Goal: Task Accomplishment & Management: Complete application form

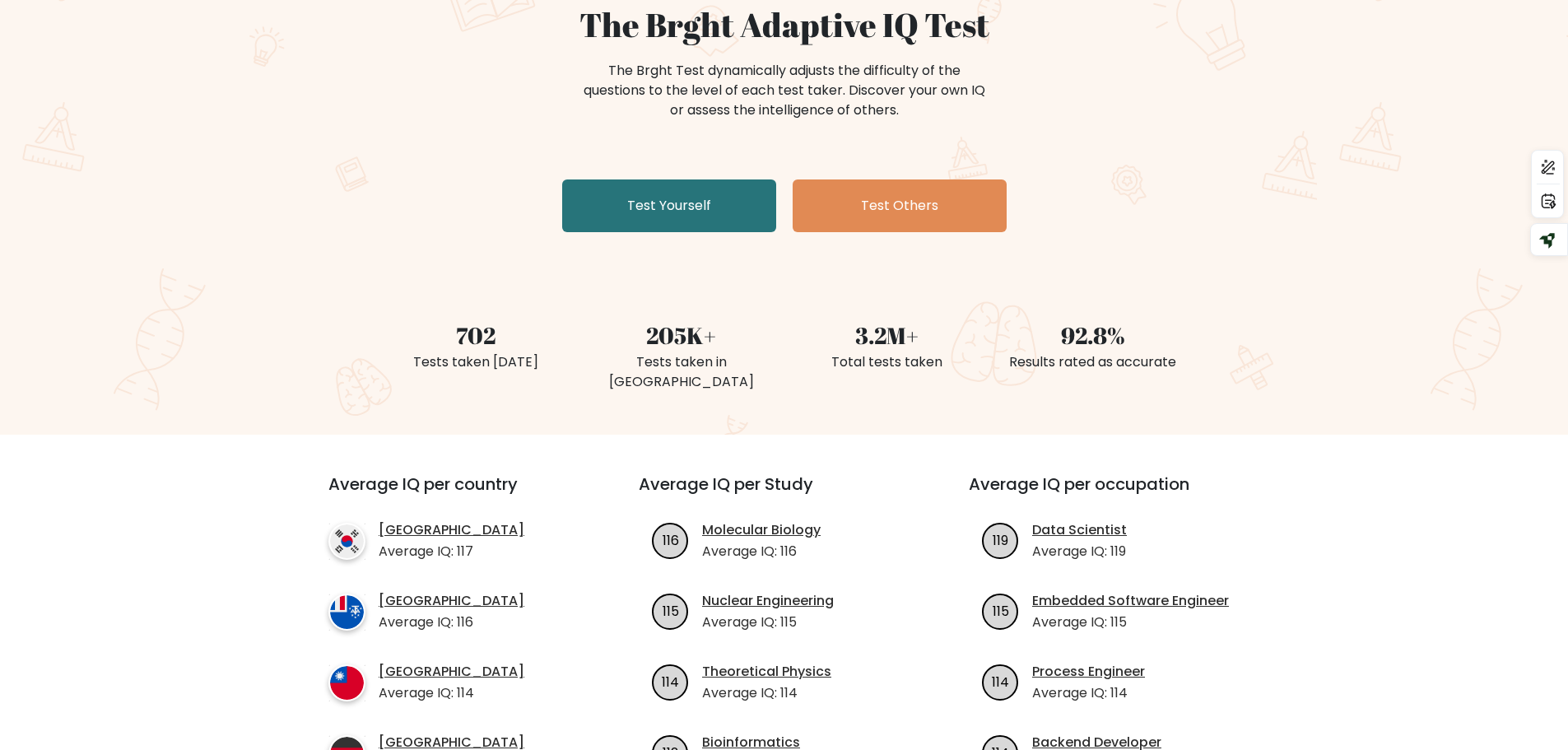
scroll to position [247, 0]
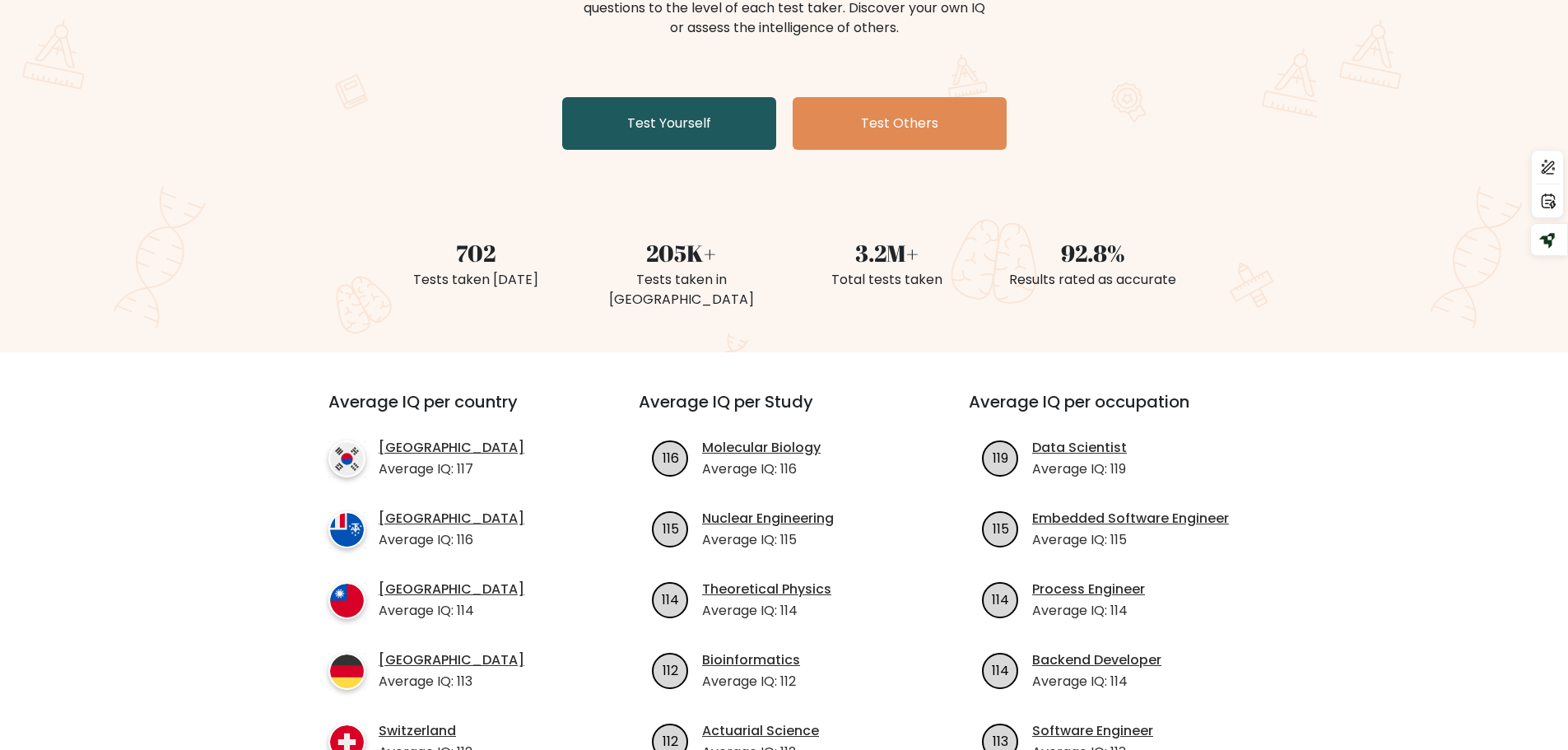
click at [654, 112] on link "Test Yourself" at bounding box center [669, 124] width 214 height 53
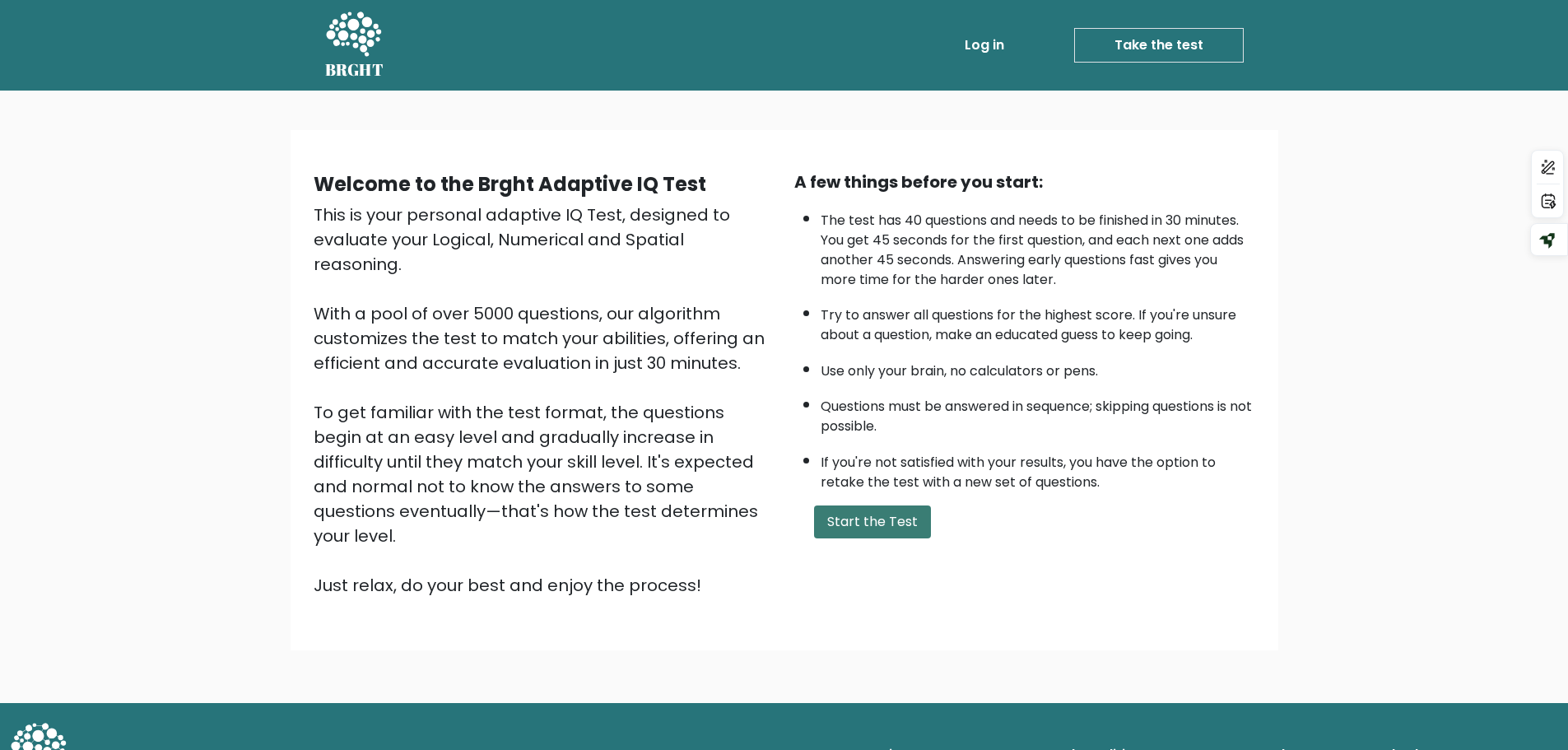
click at [872, 538] on button "Start the Test" at bounding box center [872, 522] width 117 height 33
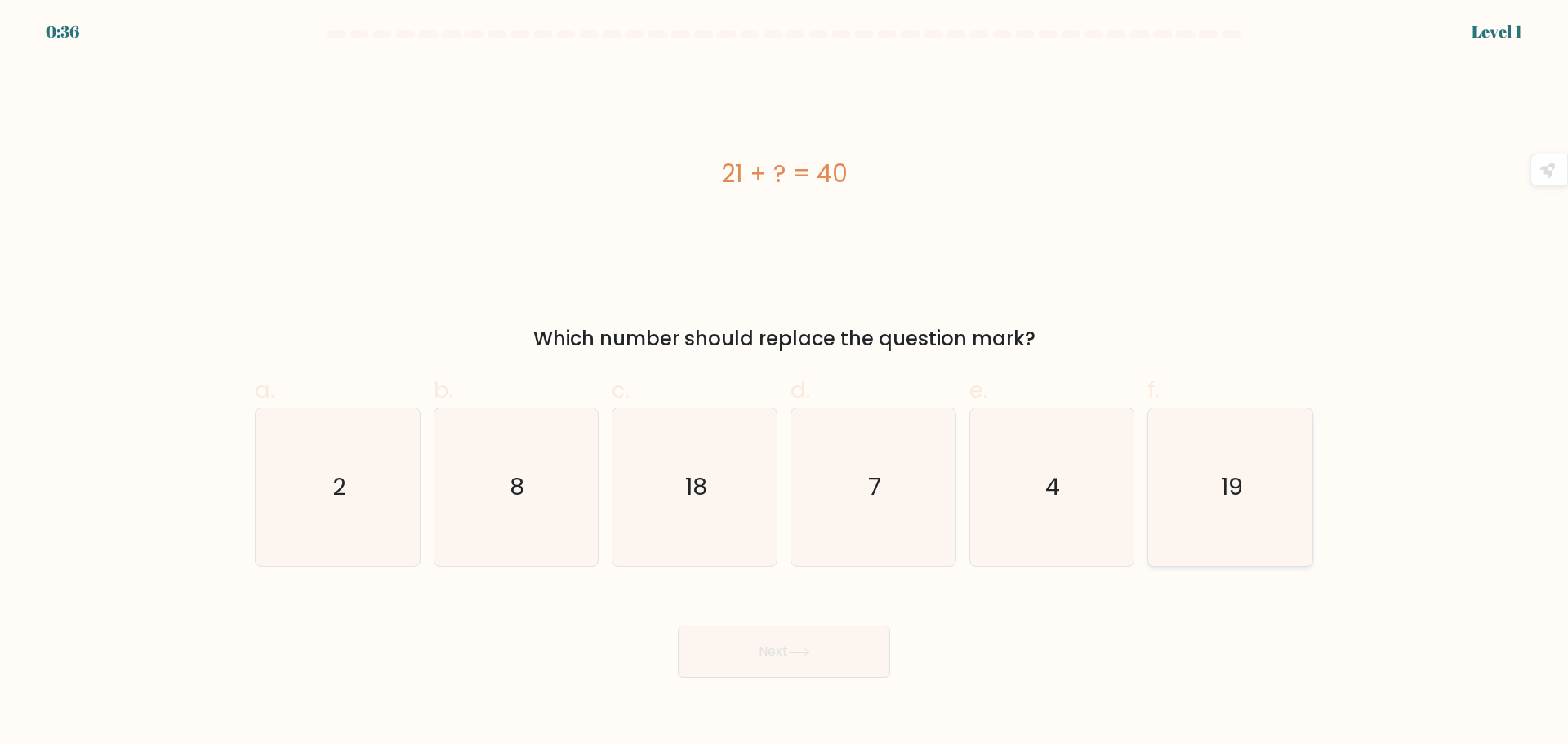
click at [1249, 520] on icon "19" at bounding box center [1230, 487] width 158 height 158
click at [784, 383] on input "f. 19" at bounding box center [784, 377] width 1 height 11
radio input "true"
click at [809, 660] on button "Next" at bounding box center [784, 652] width 212 height 53
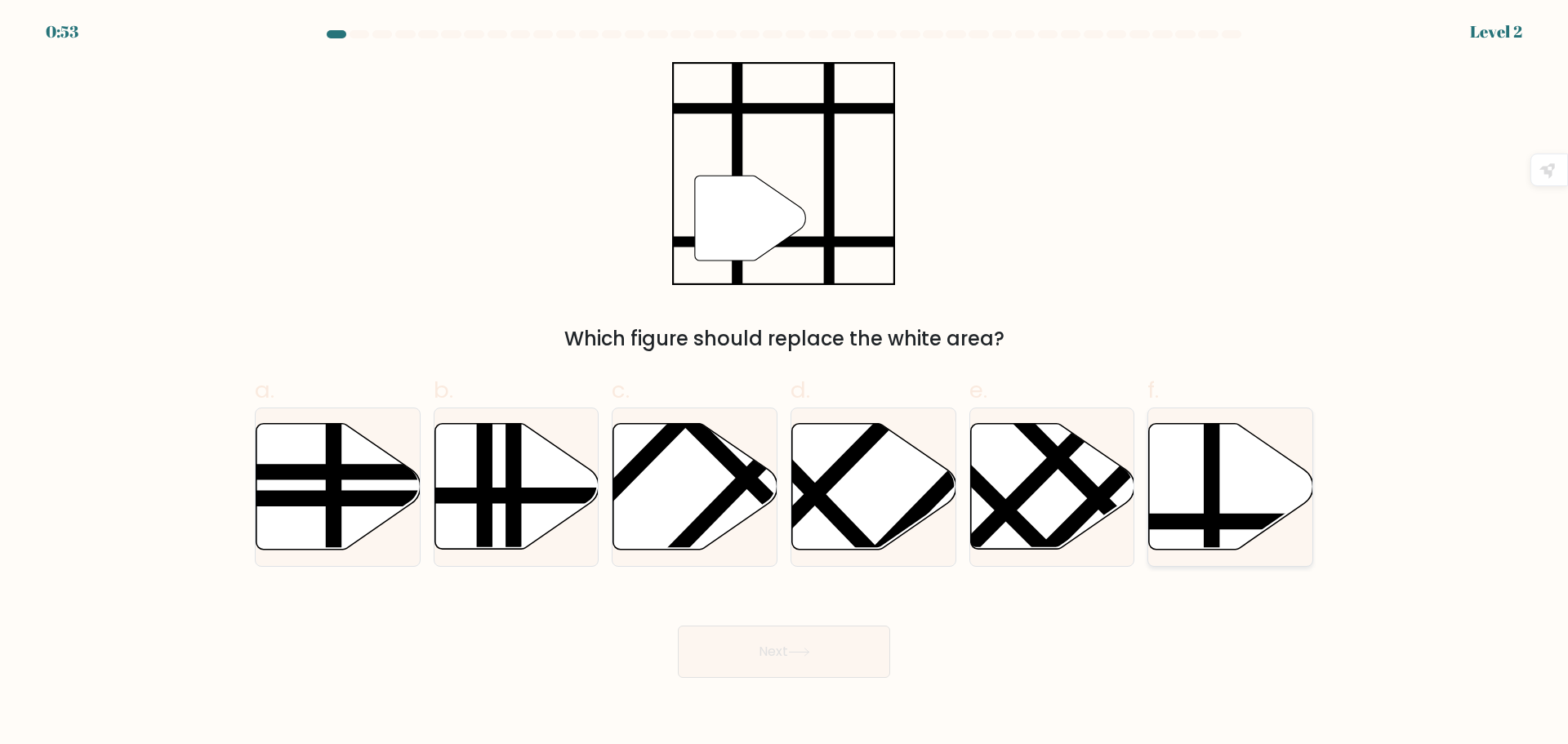
click at [1228, 476] on icon at bounding box center [1230, 486] width 164 height 126
click at [784, 383] on input "f." at bounding box center [784, 377] width 1 height 11
radio input "true"
click at [768, 655] on button "Next" at bounding box center [784, 652] width 212 height 53
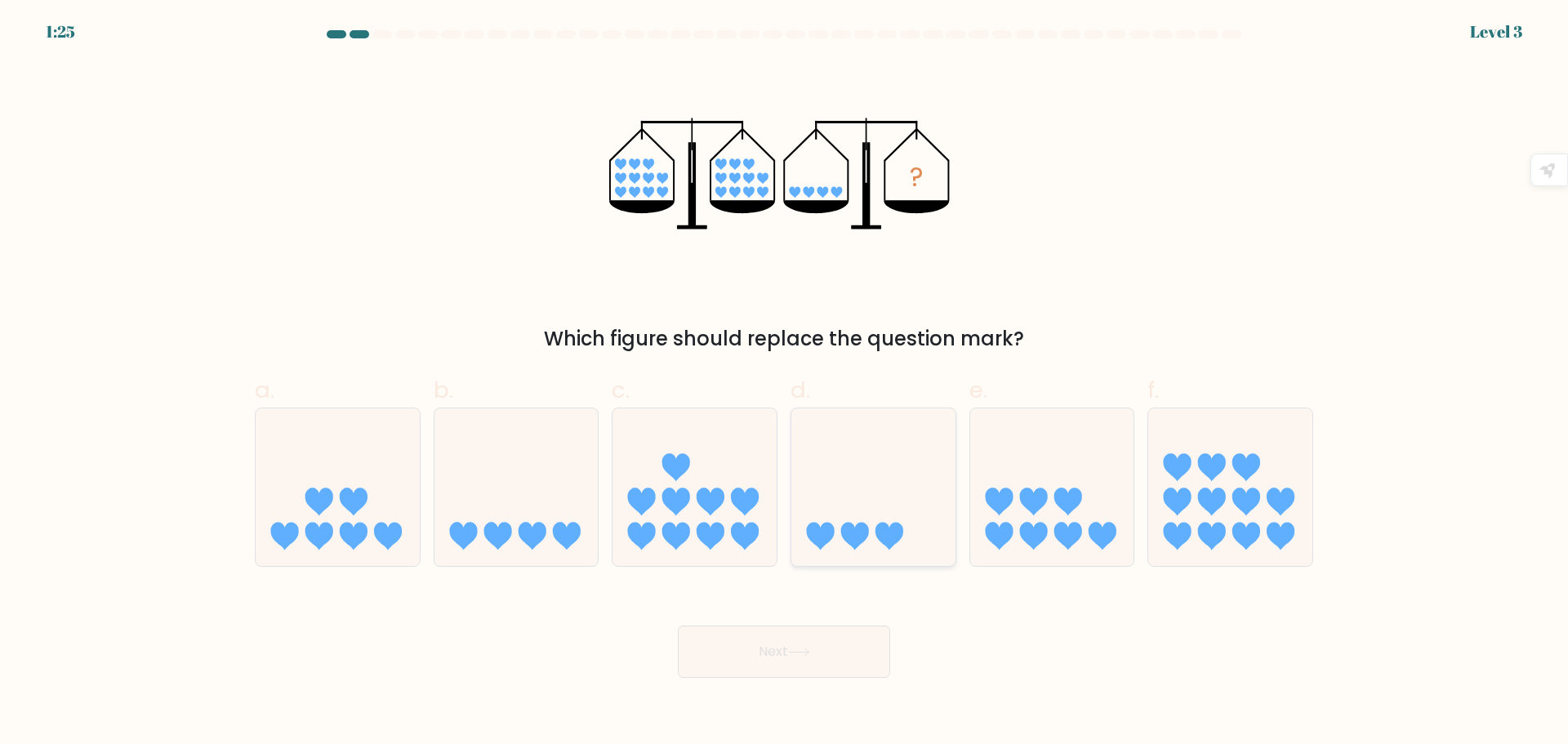
click at [865, 524] on icon at bounding box center [873, 486] width 164 height 135
click at [784, 383] on input "d." at bounding box center [784, 377] width 1 height 11
radio input "true"
click at [491, 481] on icon at bounding box center [516, 486] width 164 height 135
click at [784, 383] on input "b." at bounding box center [784, 377] width 1 height 11
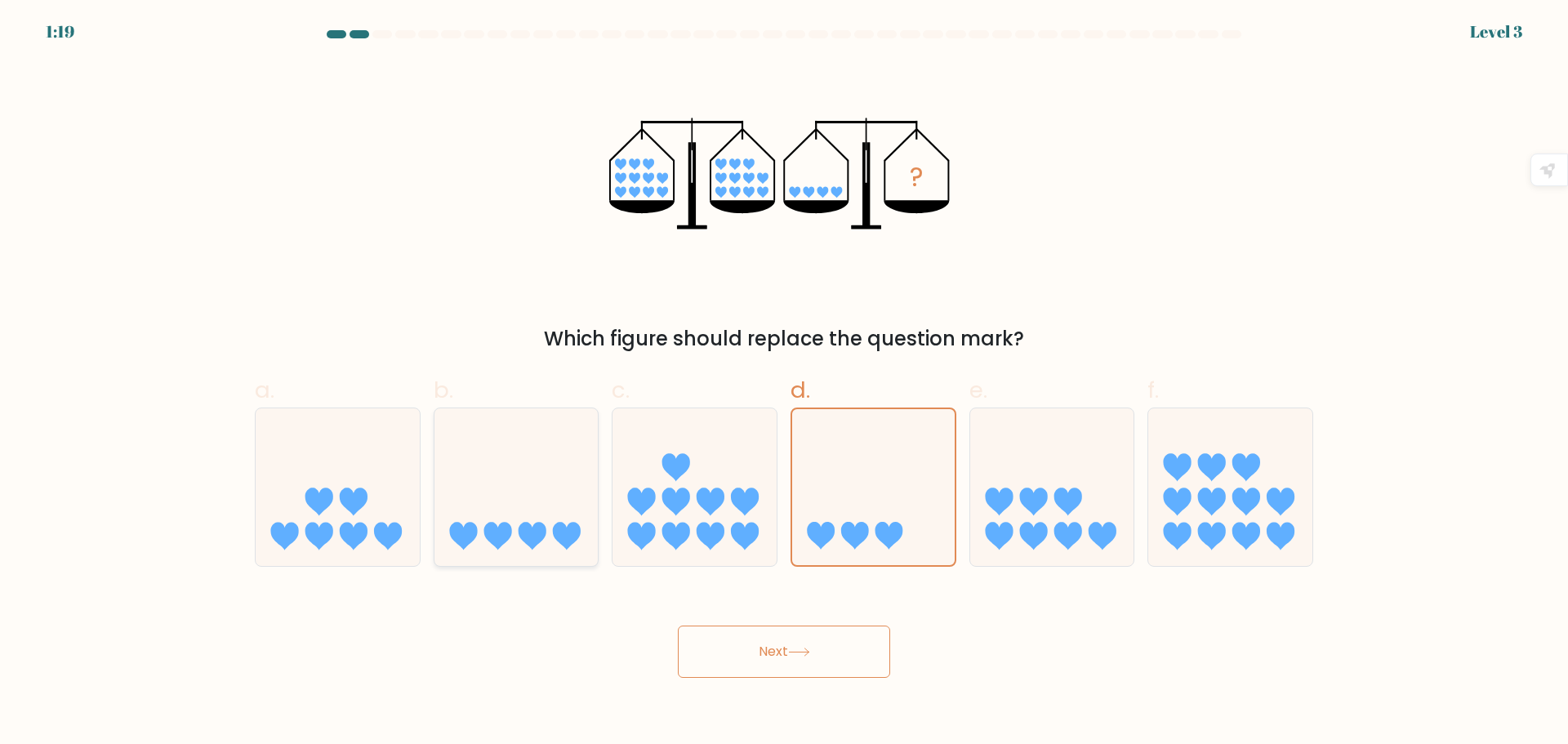
radio input "true"
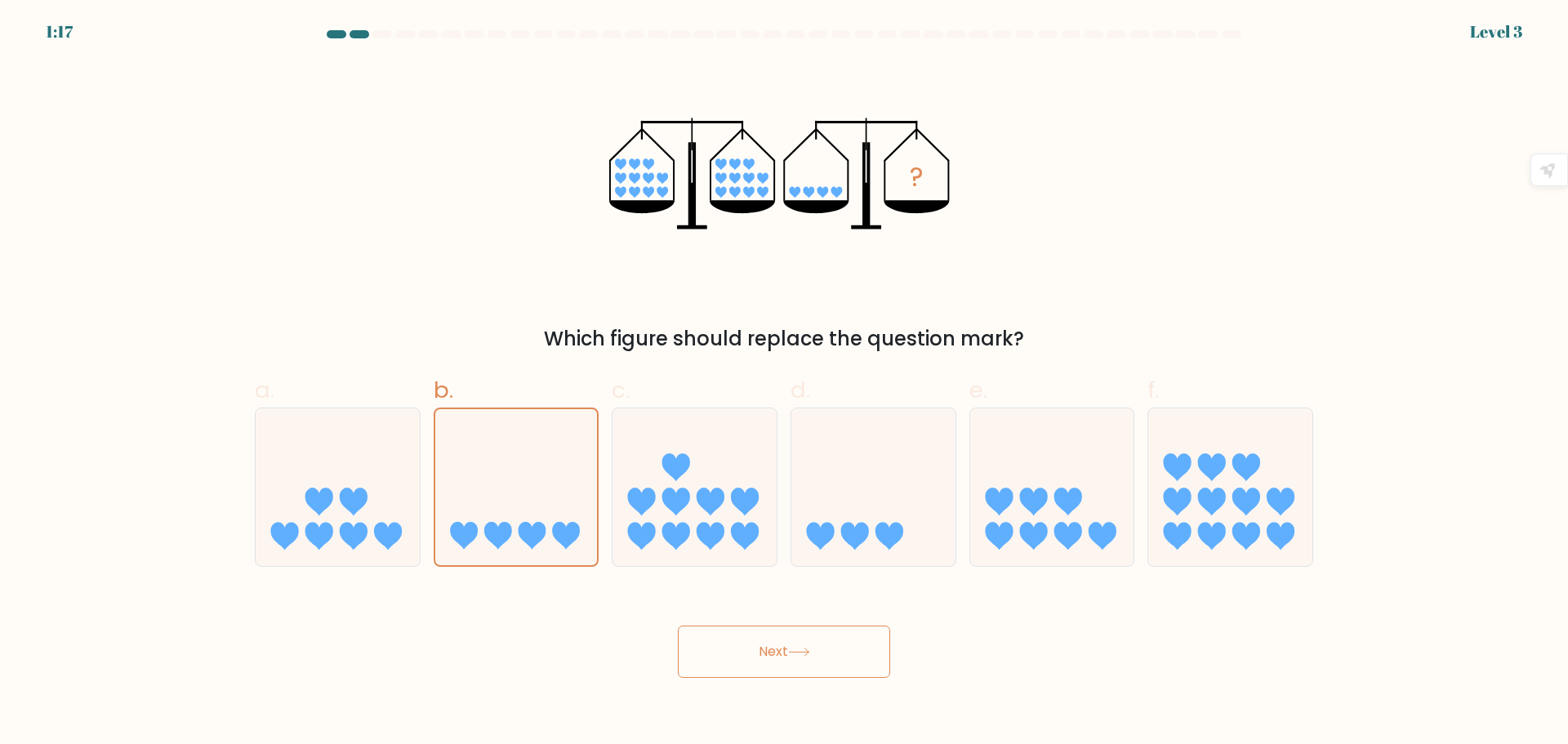
click at [801, 652] on icon at bounding box center [798, 651] width 22 height 9
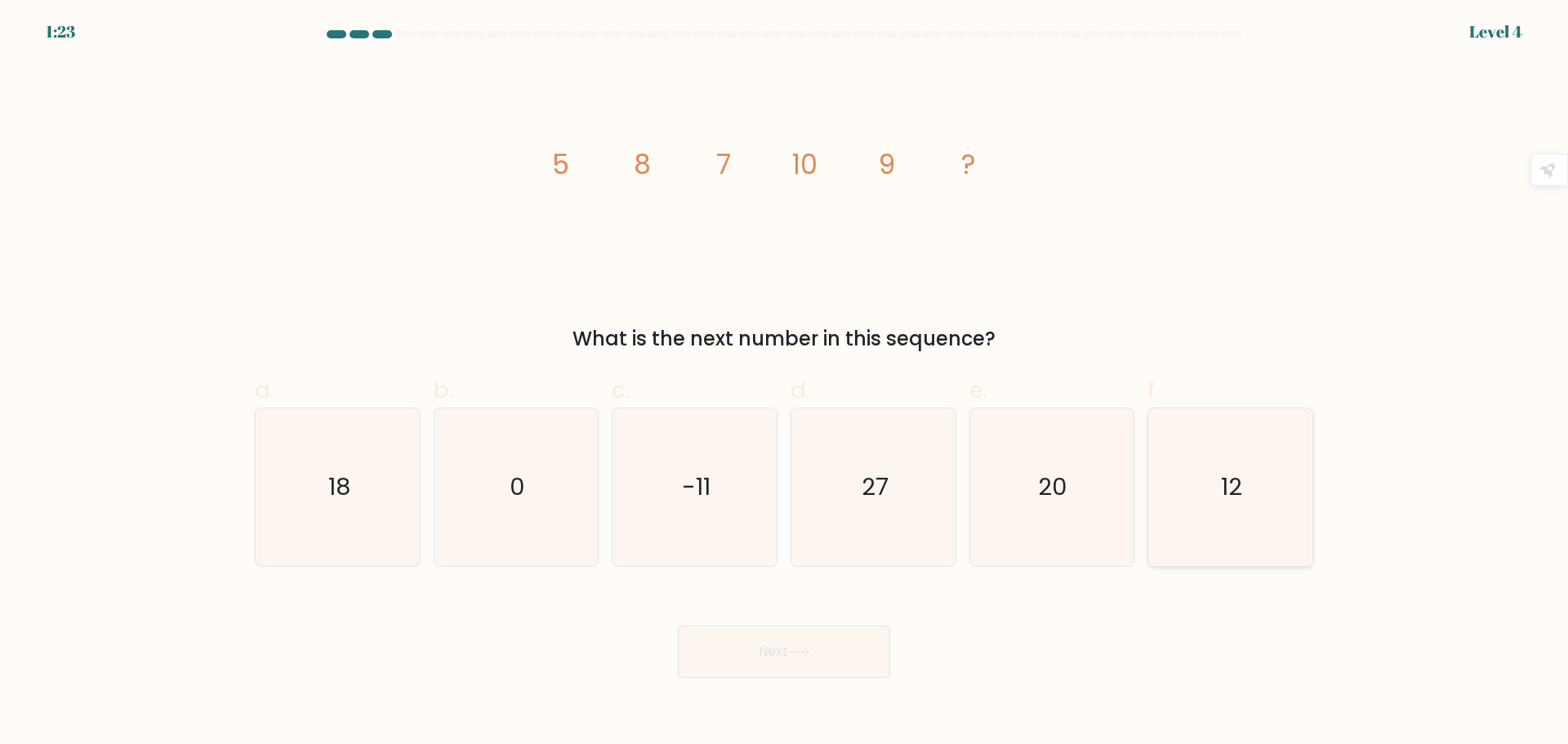
click at [1243, 514] on icon "12" at bounding box center [1230, 487] width 158 height 158
click at [784, 383] on input "f. 12" at bounding box center [784, 377] width 1 height 11
radio input "true"
click at [786, 650] on button "Next" at bounding box center [784, 652] width 212 height 53
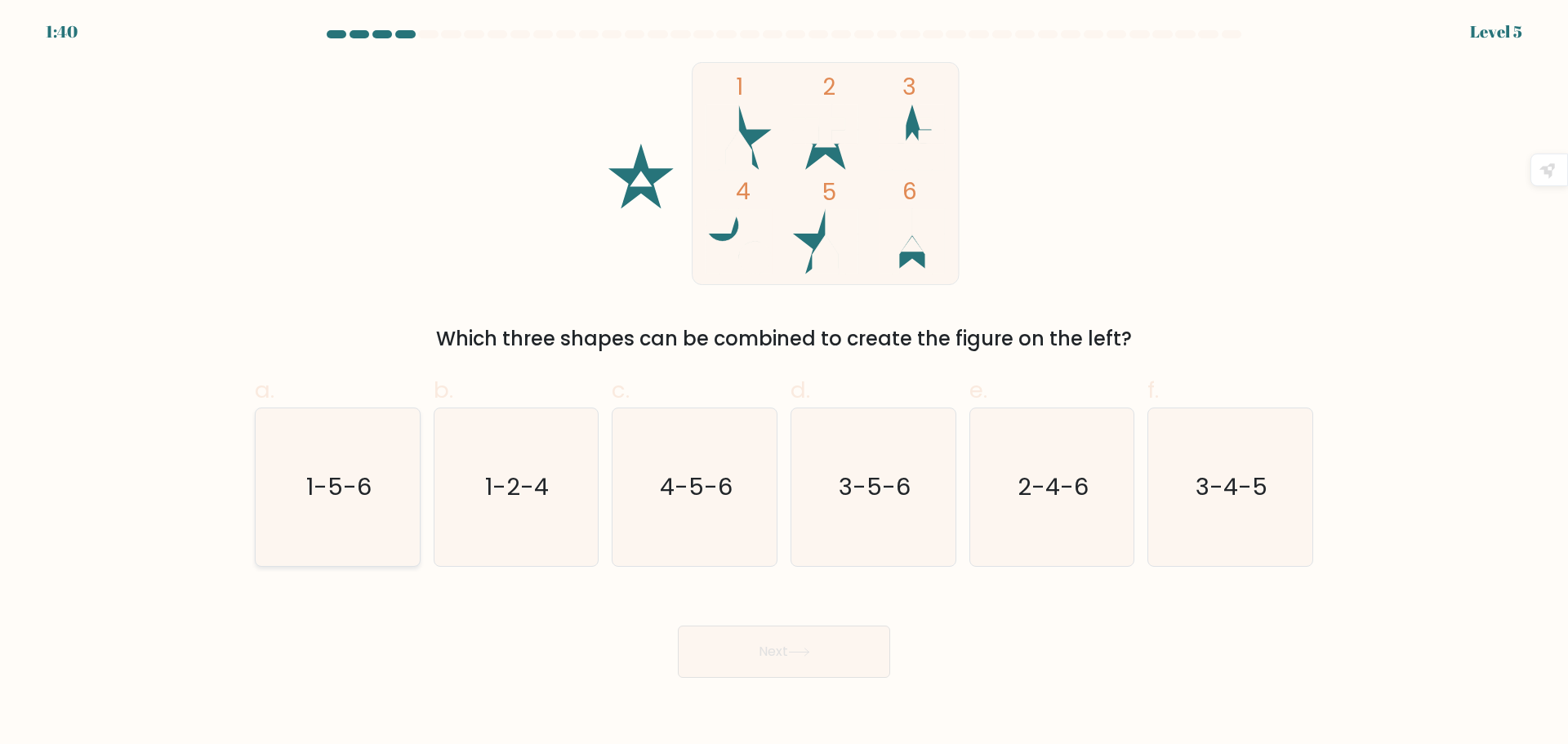
click at [361, 526] on icon "1-5-6" at bounding box center [338, 487] width 158 height 158
click at [784, 383] on input "a. 1-5-6" at bounding box center [784, 377] width 1 height 11
radio input "true"
click at [796, 651] on icon at bounding box center [798, 651] width 22 height 9
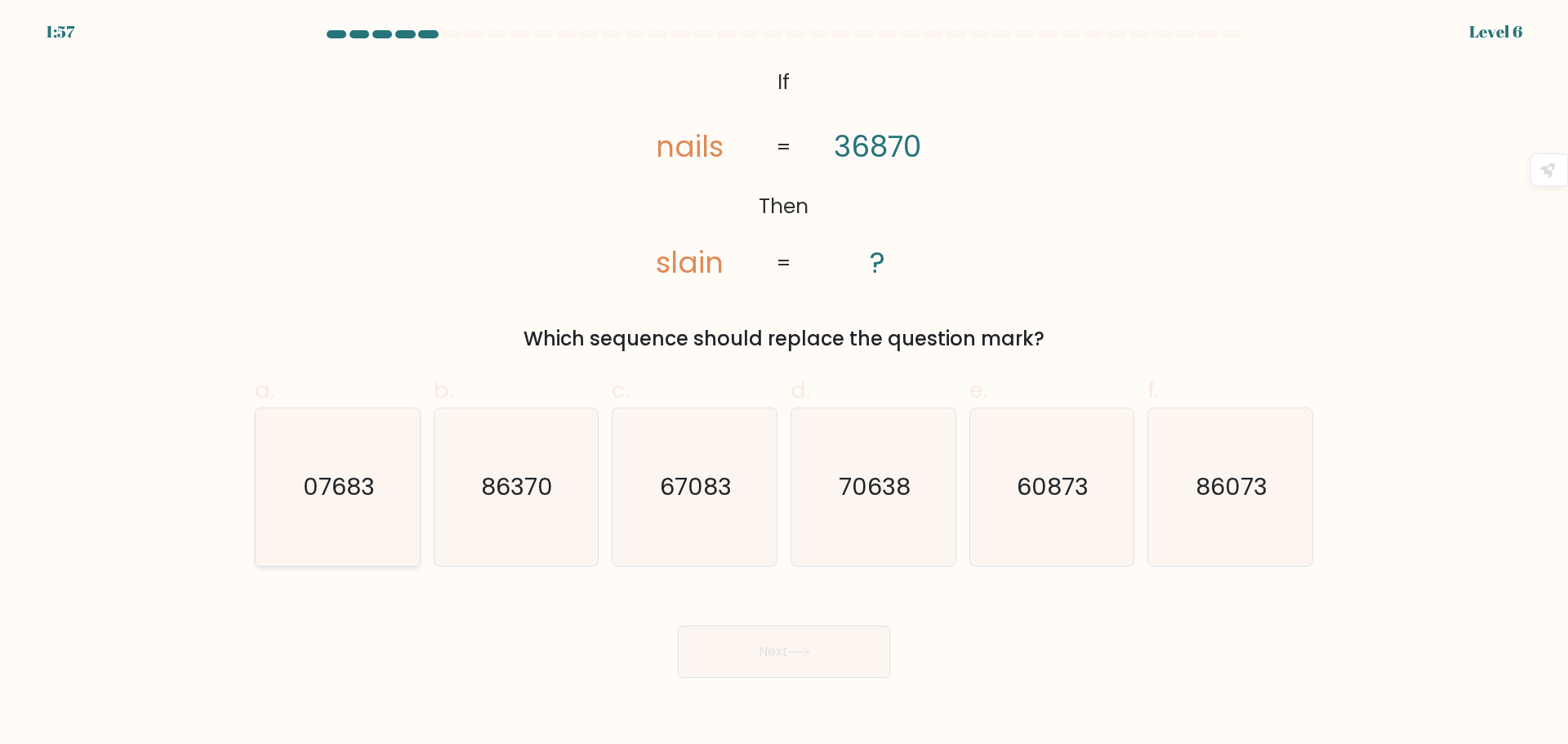
click at [332, 479] on text "07683" at bounding box center [339, 487] width 72 height 33
click at [784, 383] on input "a. 07683" at bounding box center [784, 377] width 1 height 11
radio input "true"
click at [823, 658] on button "Next" at bounding box center [784, 652] width 212 height 53
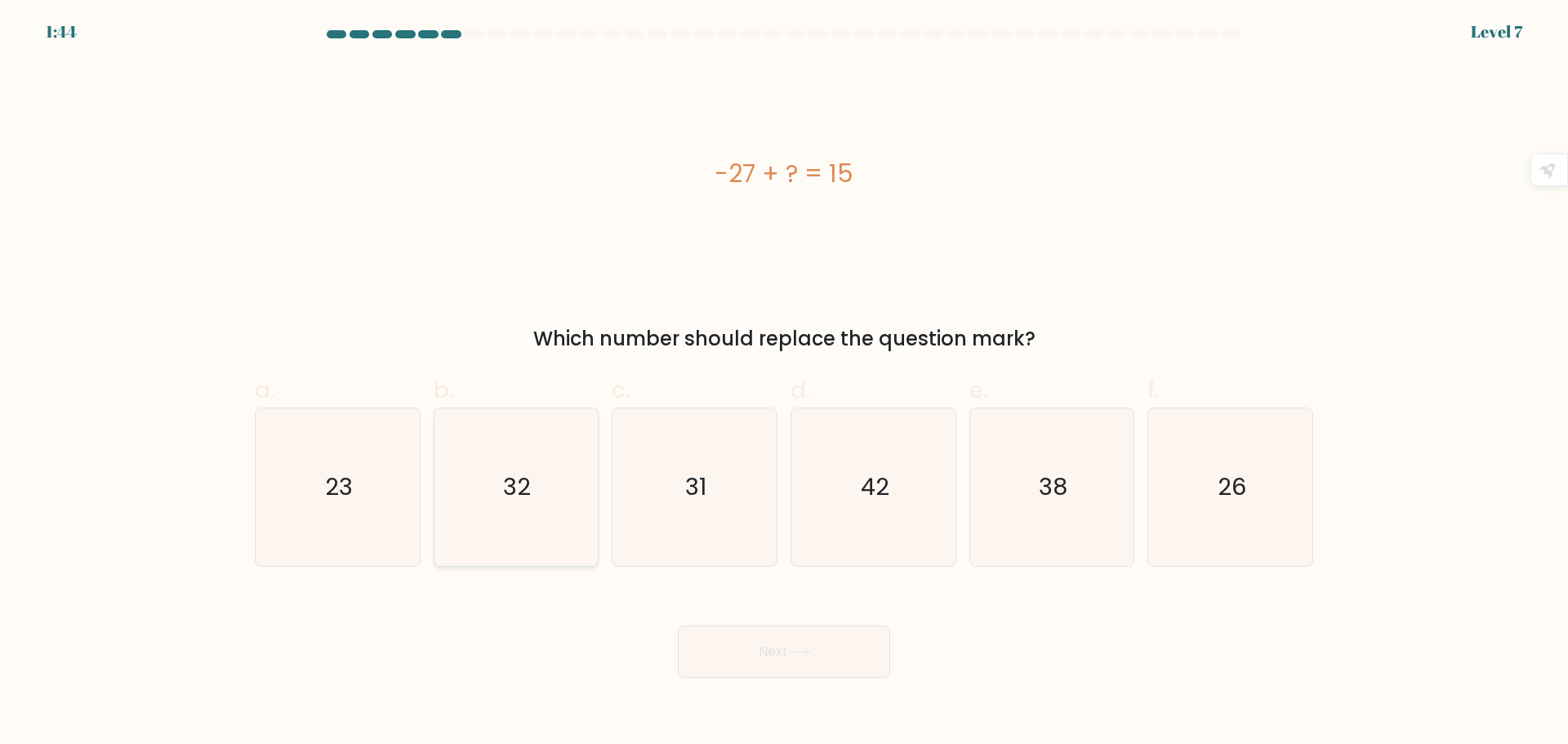
click at [467, 498] on icon "32" at bounding box center [516, 487] width 158 height 158
click at [784, 383] on input "b. 32" at bounding box center [784, 377] width 1 height 11
radio input "true"
click at [777, 655] on button "Next" at bounding box center [784, 652] width 212 height 53
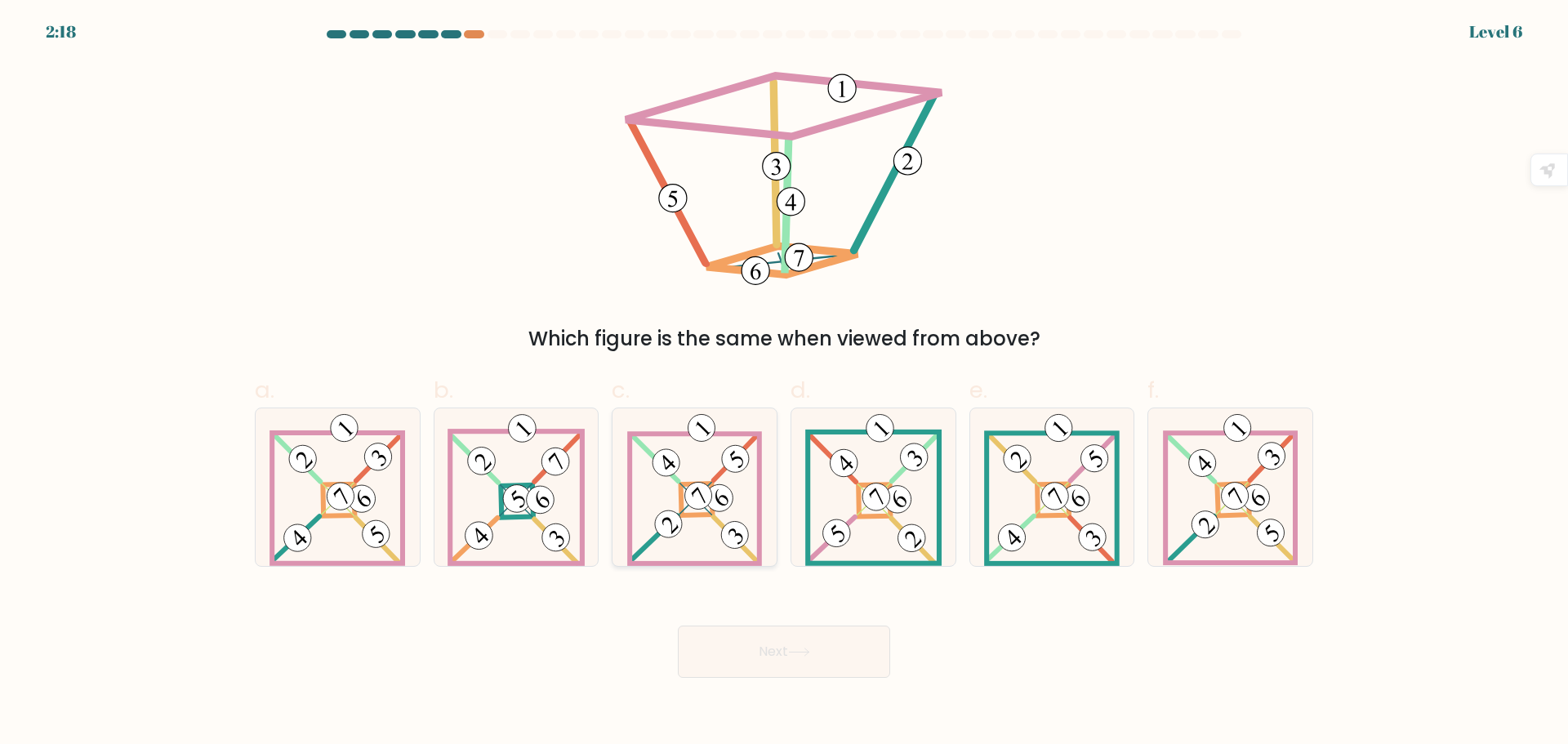
click at [708, 484] on 278 at bounding box center [697, 500] width 32 height 32
click at [784, 383] on input "c." at bounding box center [784, 377] width 1 height 11
radio input "true"
click at [788, 660] on button "Next" at bounding box center [784, 652] width 212 height 53
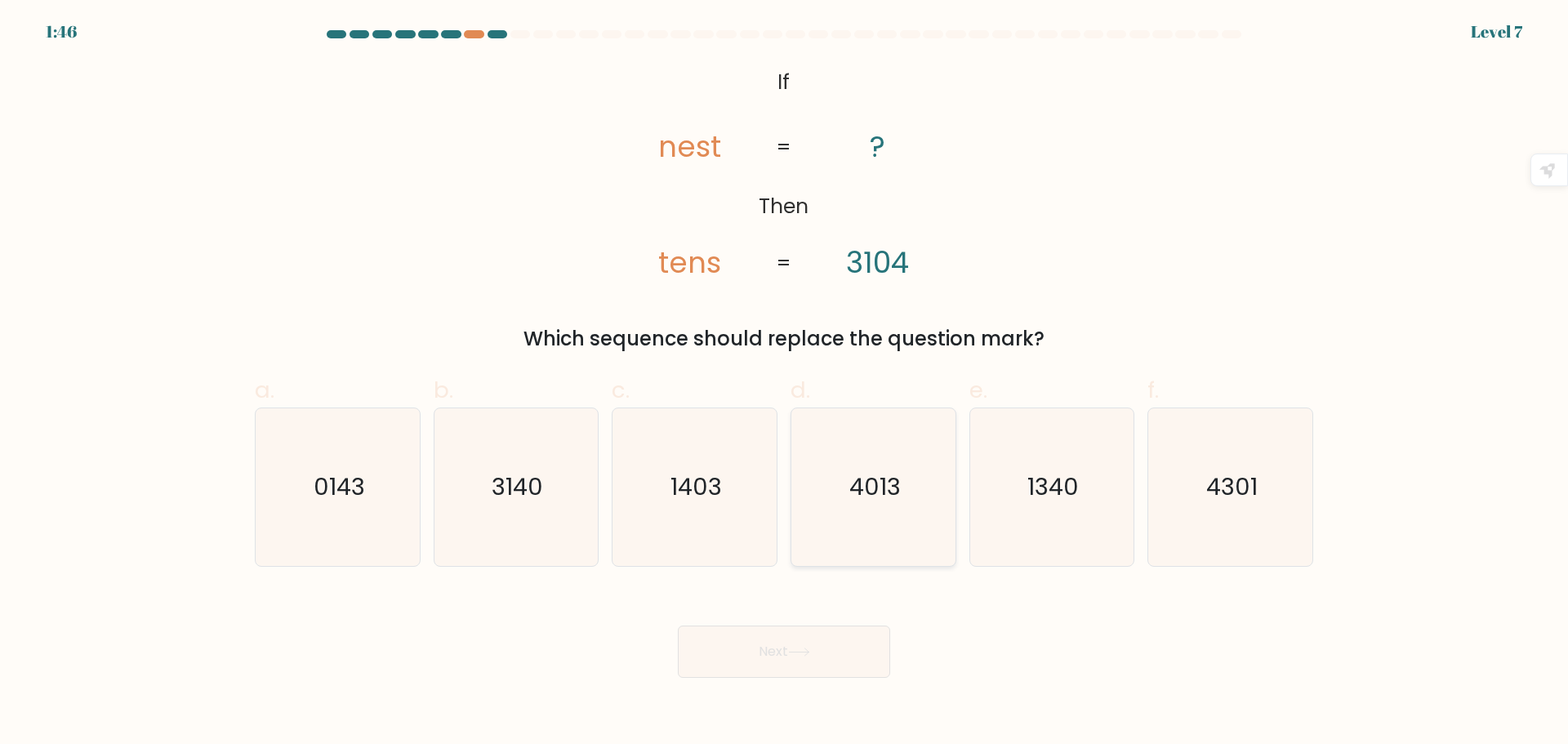
click at [880, 507] on icon "4013" at bounding box center [873, 487] width 158 height 158
click at [784, 383] on input "d. 4013" at bounding box center [784, 377] width 1 height 11
radio input "true"
click at [802, 649] on button "Next" at bounding box center [784, 652] width 212 height 53
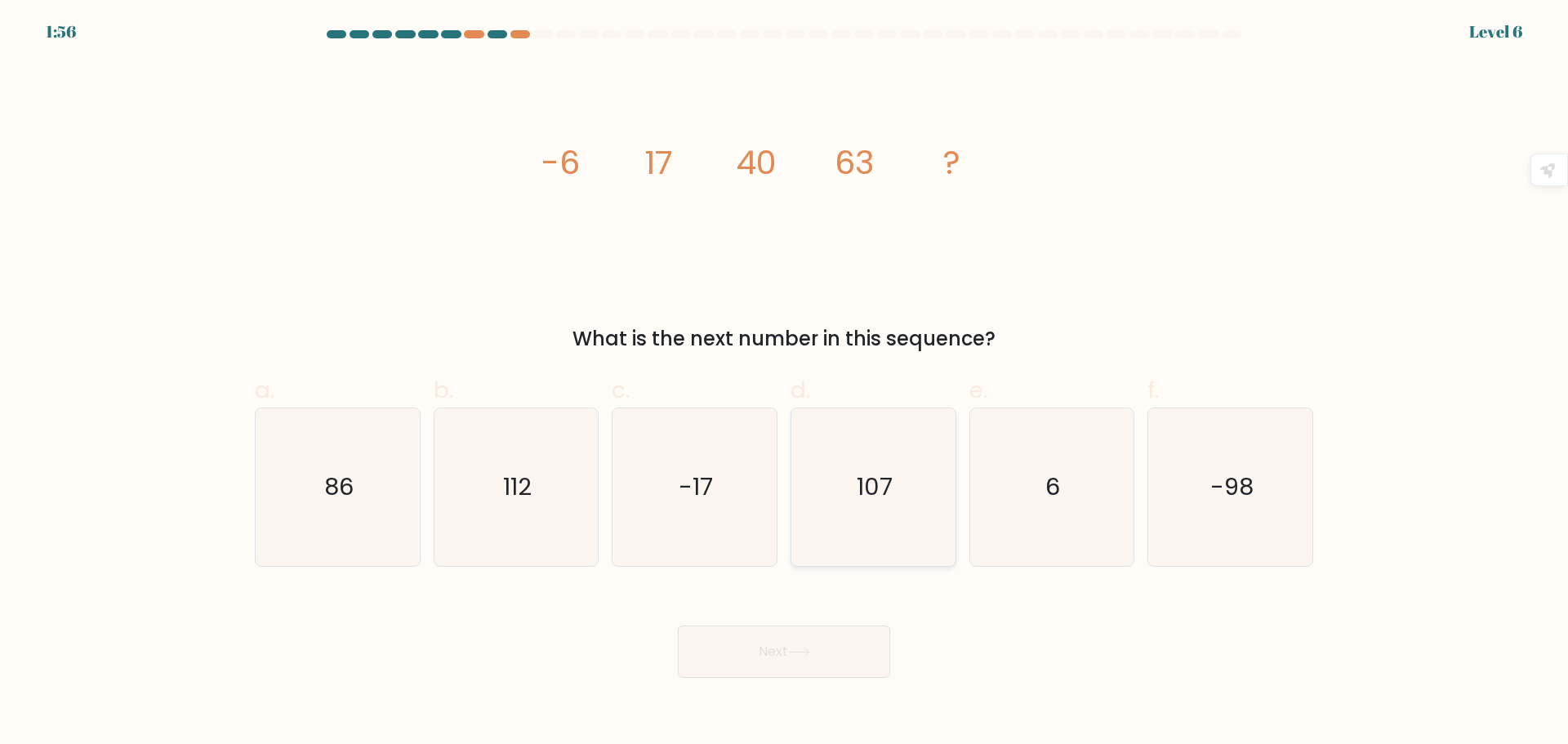
click at [884, 500] on text "107" at bounding box center [874, 487] width 36 height 33
click at [784, 383] on input "d. 107" at bounding box center [784, 377] width 1 height 11
radio input "true"
click at [844, 669] on button "Next" at bounding box center [784, 652] width 212 height 53
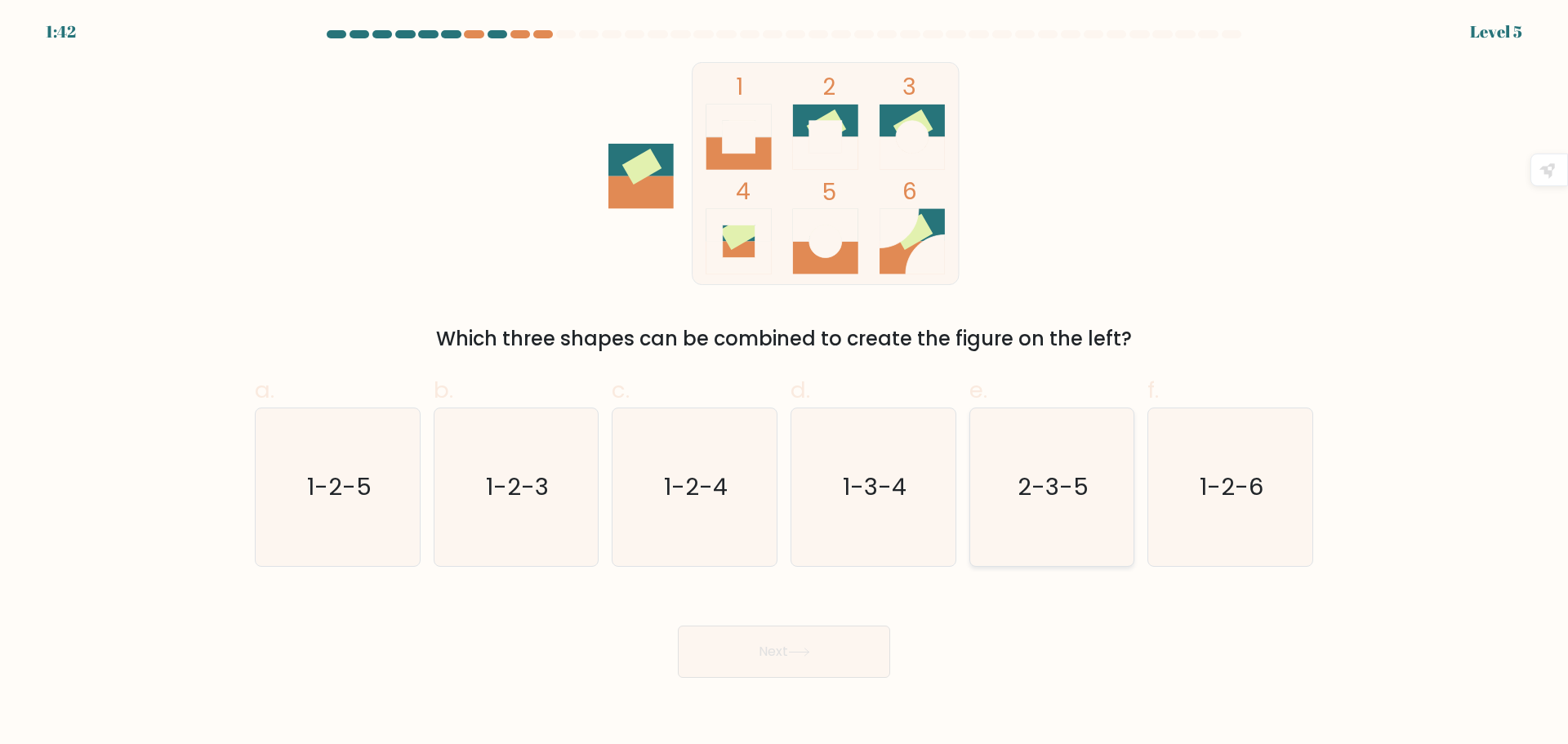
click at [1093, 506] on icon "2-3-5" at bounding box center [1051, 487] width 158 height 158
click at [784, 383] on input "e. 2-3-5" at bounding box center [784, 377] width 1 height 11
radio input "true"
click at [825, 655] on button "Next" at bounding box center [784, 652] width 212 height 53
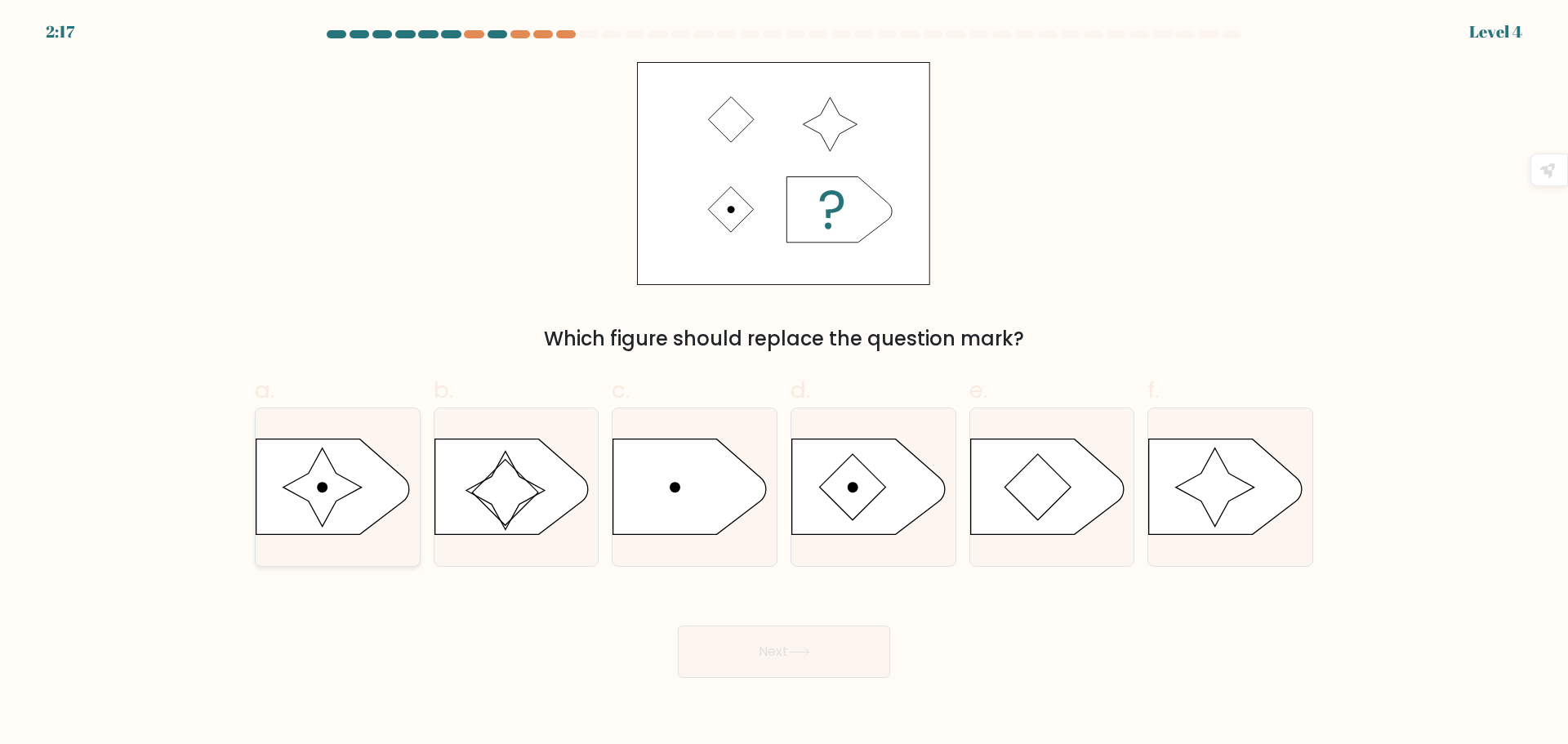
click at [318, 484] on icon at bounding box center [322, 488] width 79 height 79
click at [784, 383] on input "a." at bounding box center [784, 377] width 1 height 11
radio input "true"
click at [839, 647] on button "Next" at bounding box center [784, 652] width 212 height 53
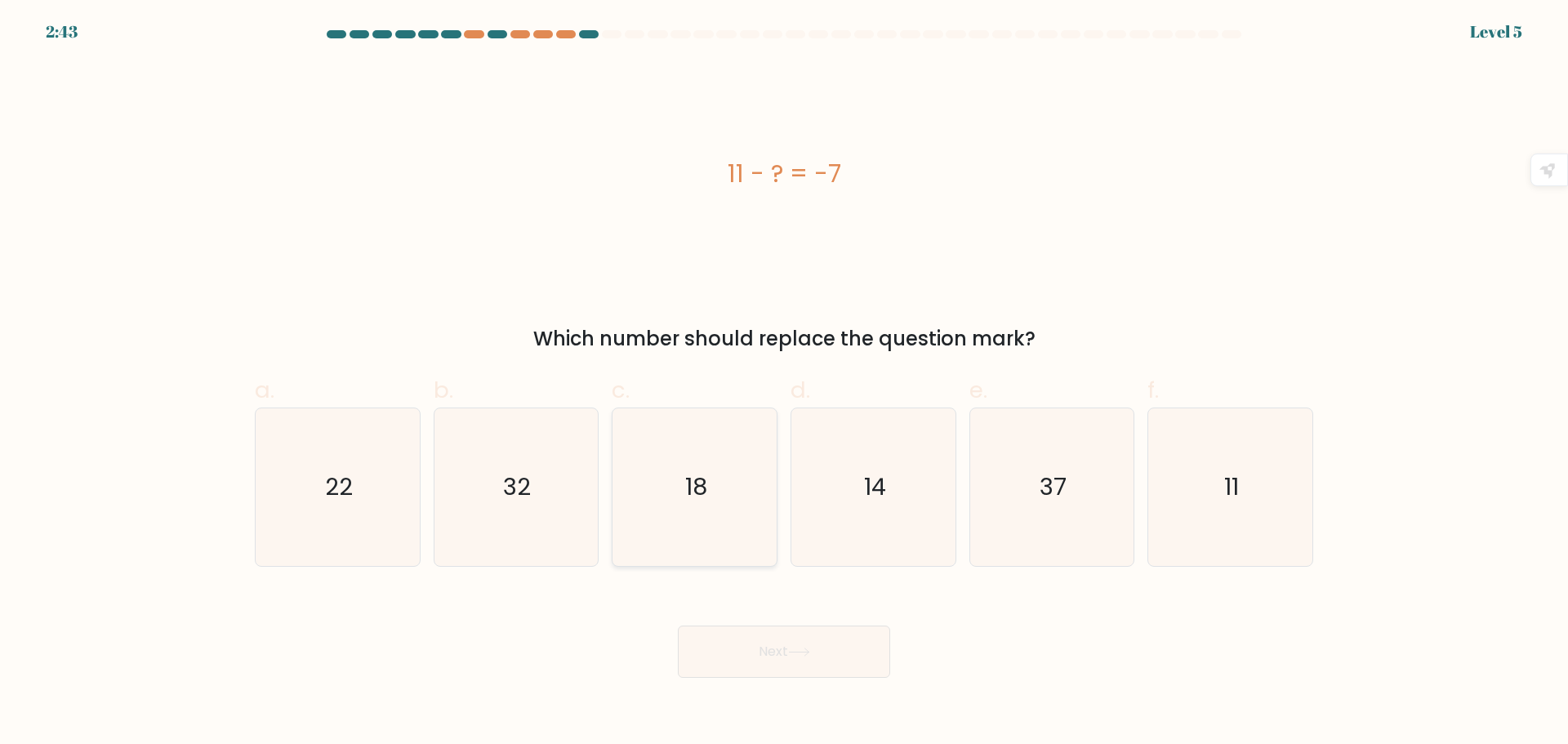
click at [697, 520] on icon "18" at bounding box center [694, 487] width 158 height 158
click at [784, 383] on input "c. 18" at bounding box center [784, 377] width 1 height 11
radio input "true"
click at [741, 660] on button "Next" at bounding box center [784, 652] width 212 height 53
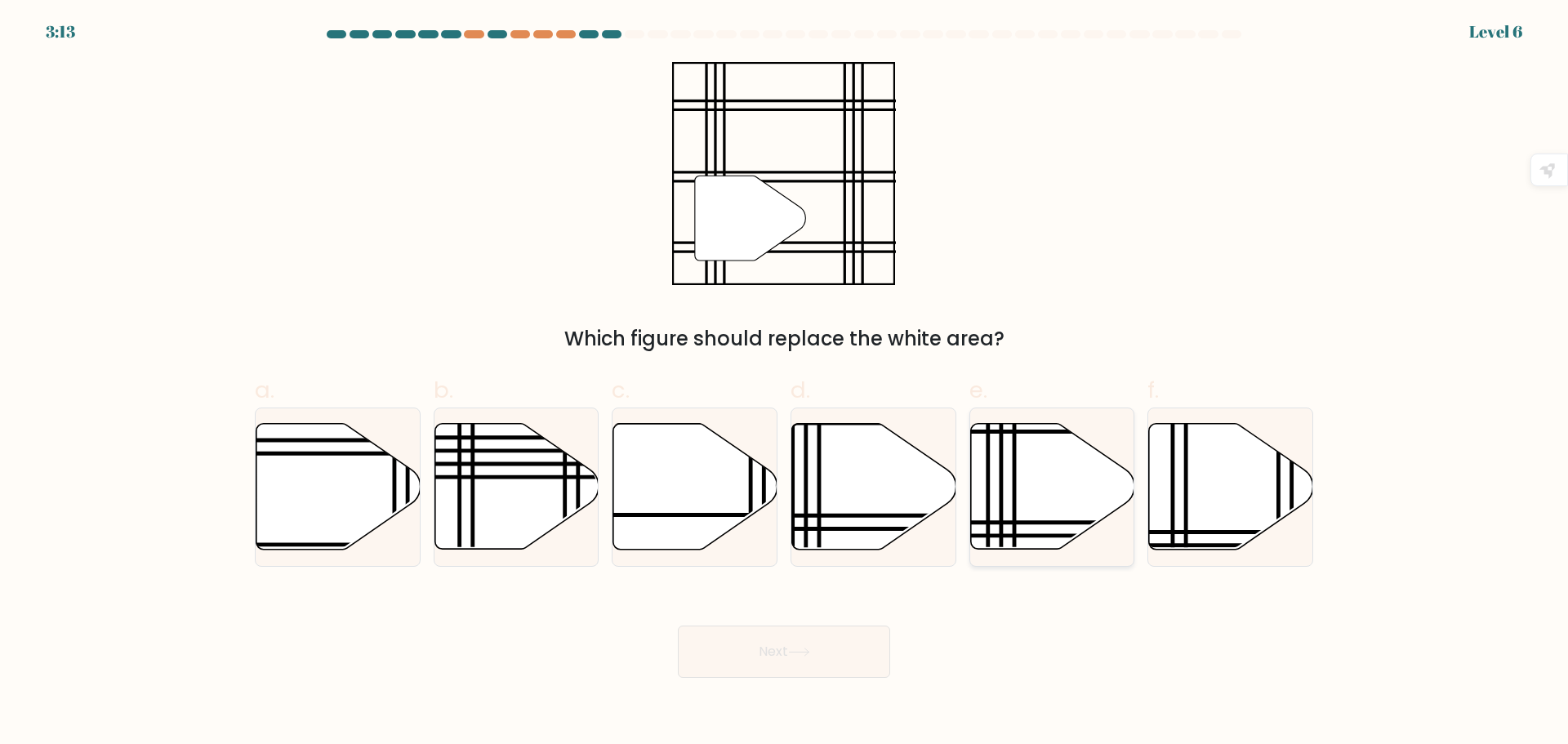
click at [1012, 510] on icon at bounding box center [1052, 488] width 164 height 129
click at [784, 383] on input "e." at bounding box center [784, 377] width 1 height 11
radio input "true"
click at [817, 642] on button "Next" at bounding box center [784, 652] width 212 height 53
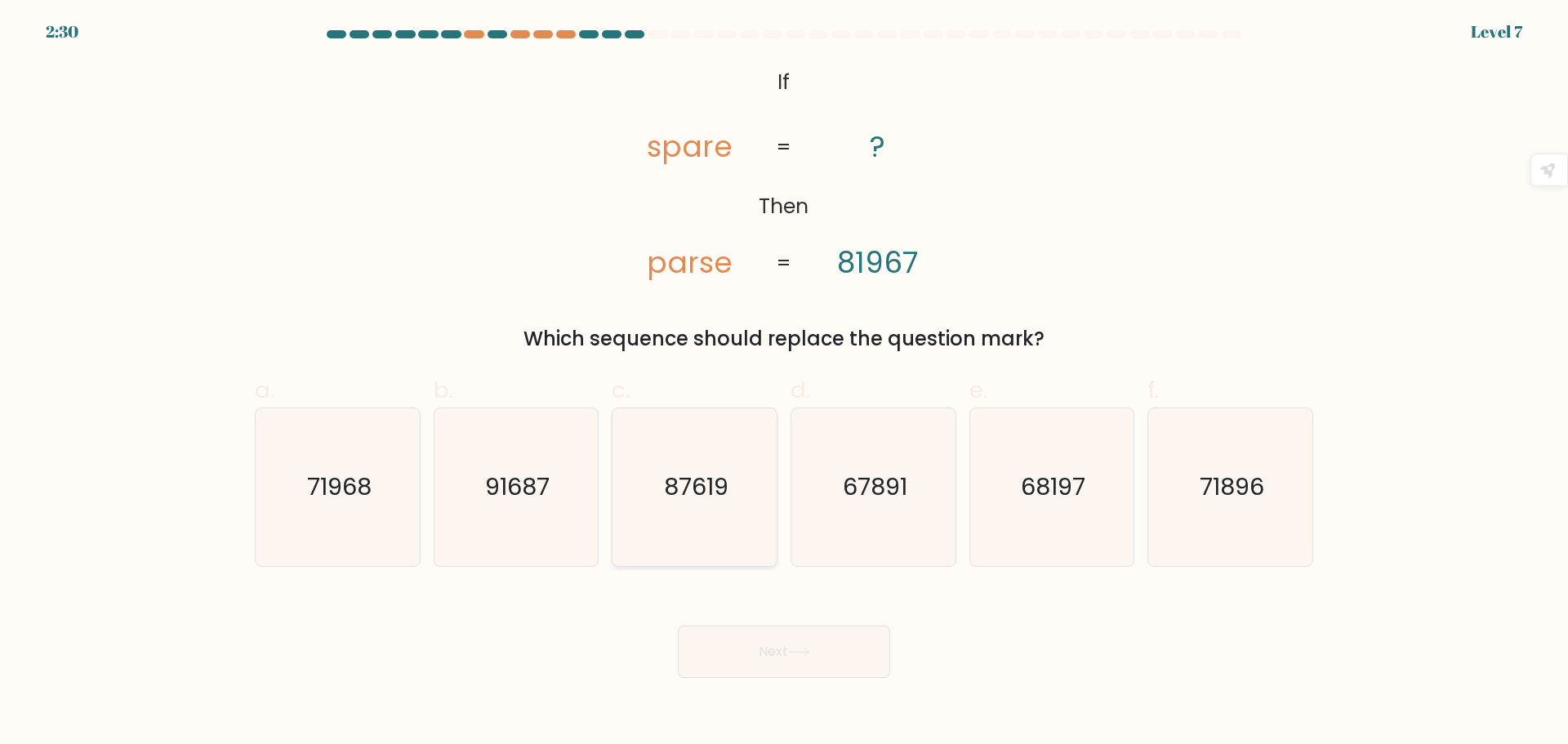
click at [656, 512] on icon "87619" at bounding box center [694, 487] width 158 height 158
click at [784, 383] on input "c. 87619" at bounding box center [784, 377] width 1 height 11
radio input "true"
click at [778, 641] on button "Next" at bounding box center [784, 652] width 212 height 53
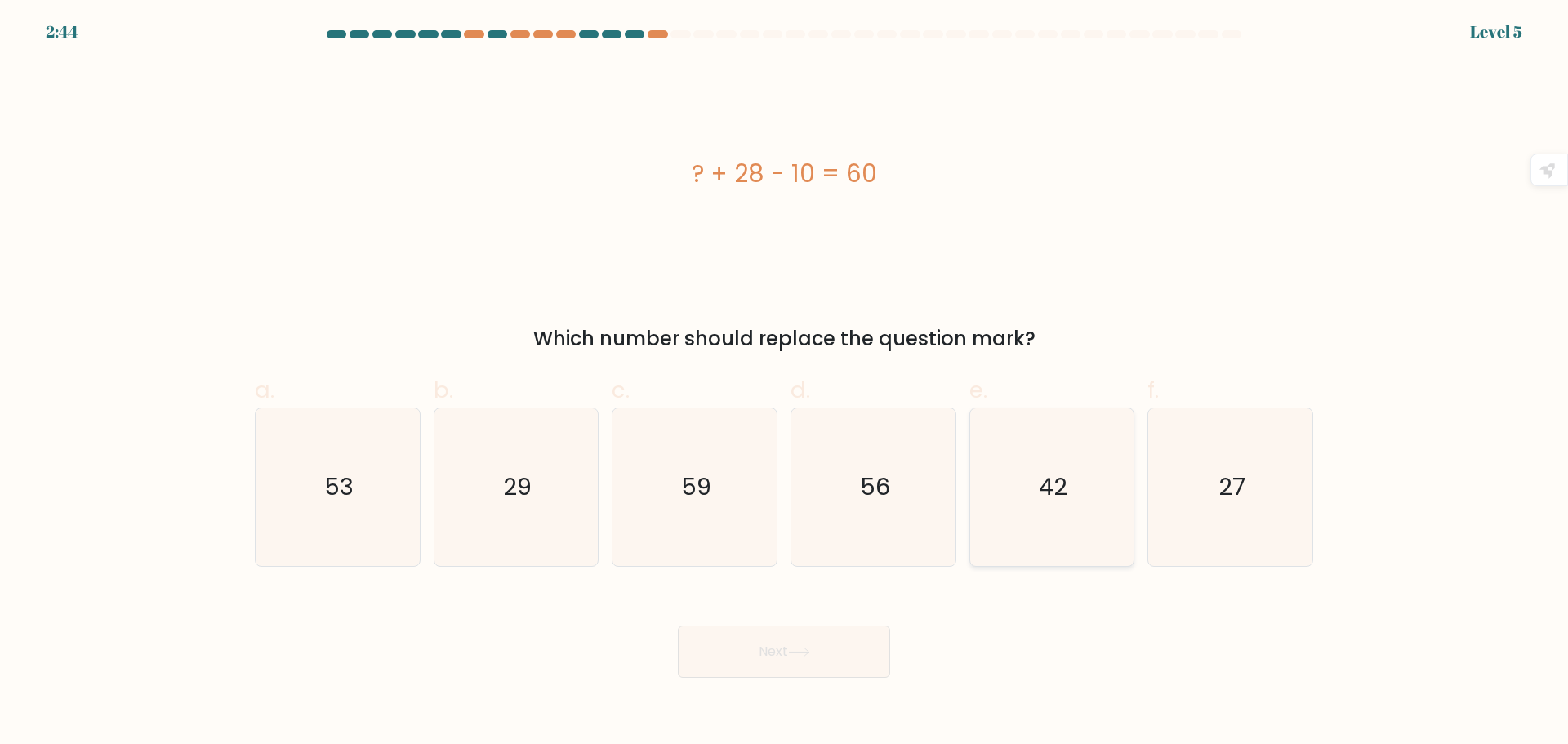
click at [1065, 514] on icon "42" at bounding box center [1051, 487] width 158 height 158
click at [784, 383] on input "e. 42" at bounding box center [784, 377] width 1 height 11
radio input "true"
click at [716, 665] on button "Next" at bounding box center [784, 652] width 212 height 53
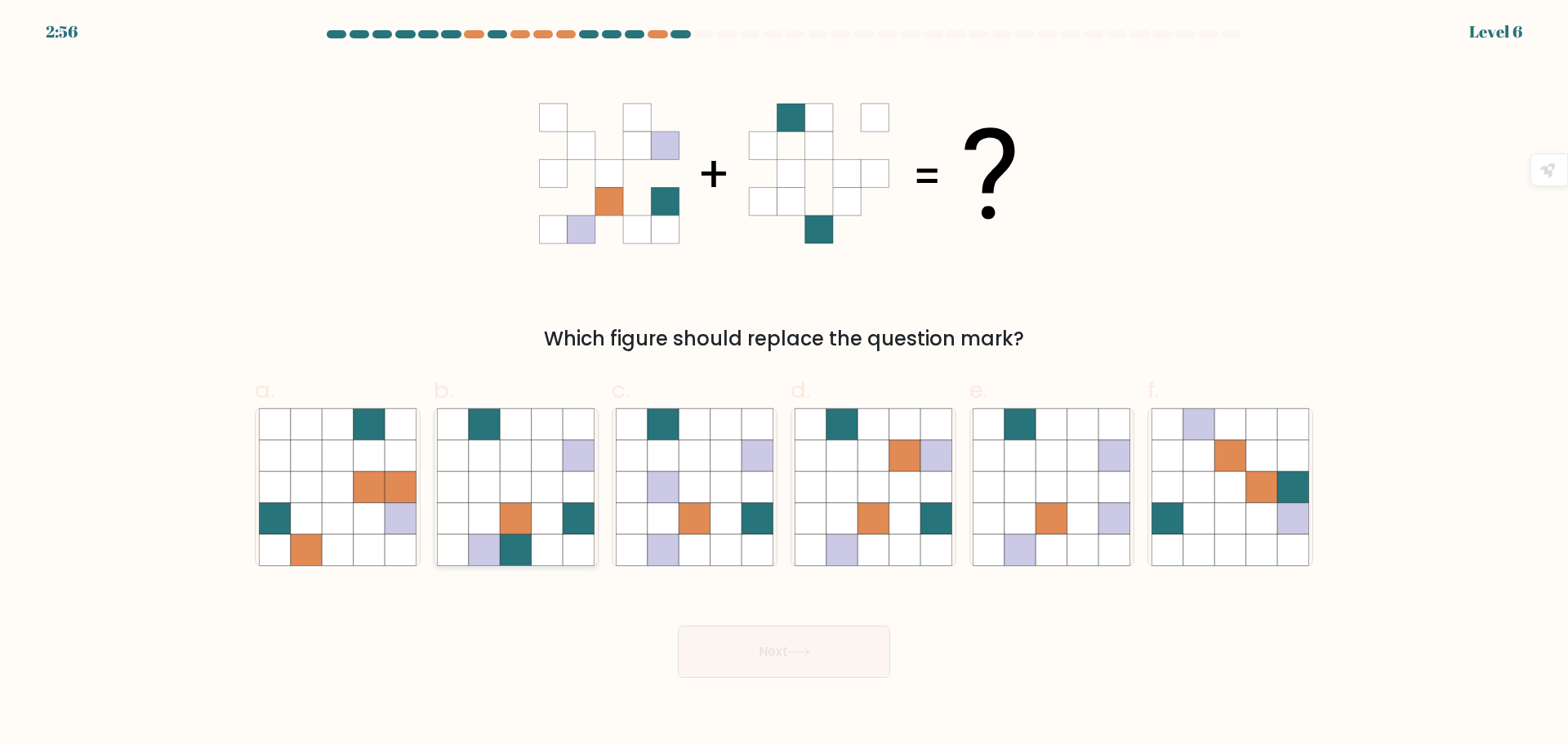
click at [529, 504] on icon at bounding box center [516, 518] width 31 height 31
click at [784, 383] on input "b." at bounding box center [784, 377] width 1 height 11
radio input "true"
click at [798, 651] on icon at bounding box center [798, 652] width 19 height 8
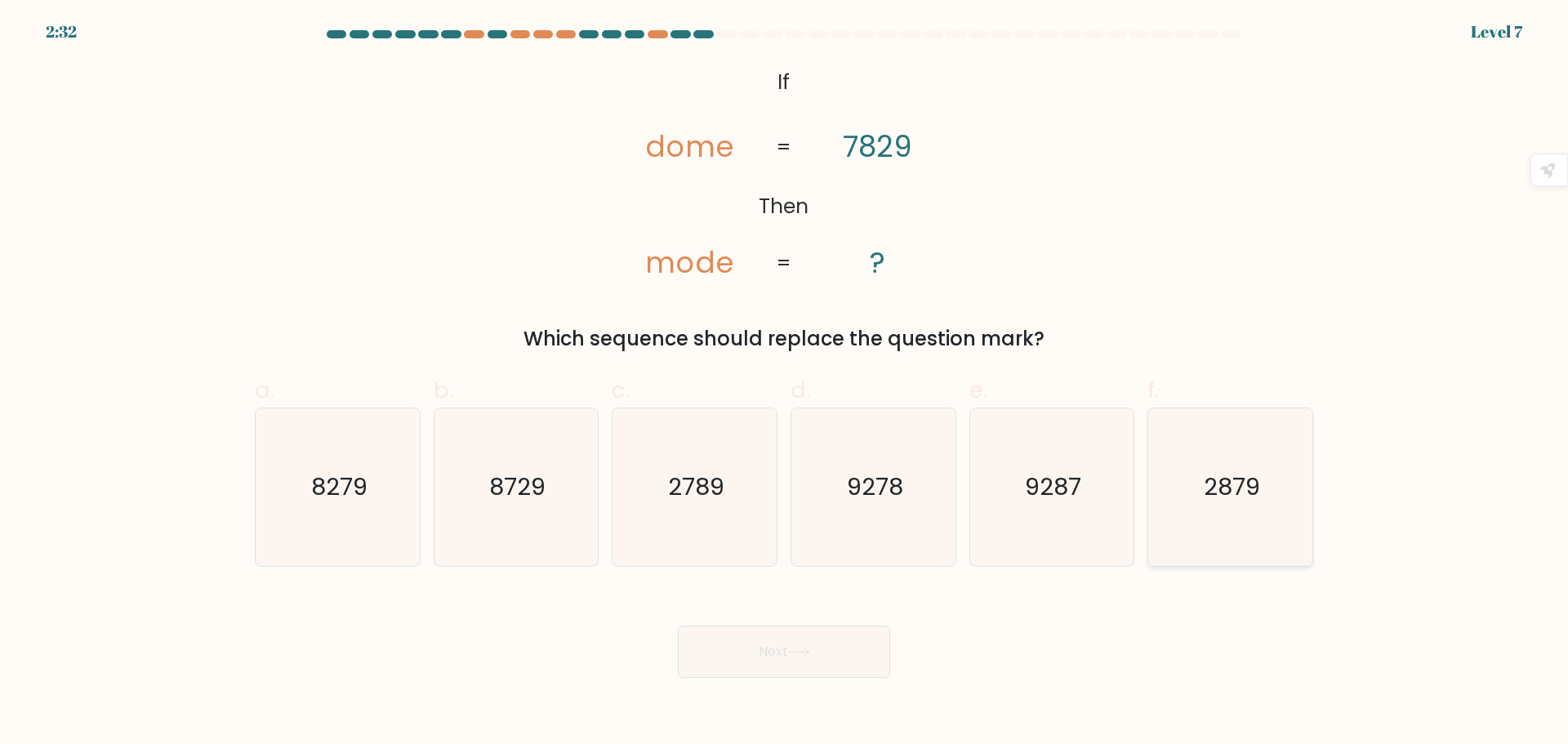
click at [1256, 506] on icon "2879" at bounding box center [1230, 487] width 158 height 158
click at [784, 383] on input "f. 2879" at bounding box center [784, 377] width 1 height 11
radio input "true"
click at [849, 661] on button "Next" at bounding box center [784, 652] width 212 height 53
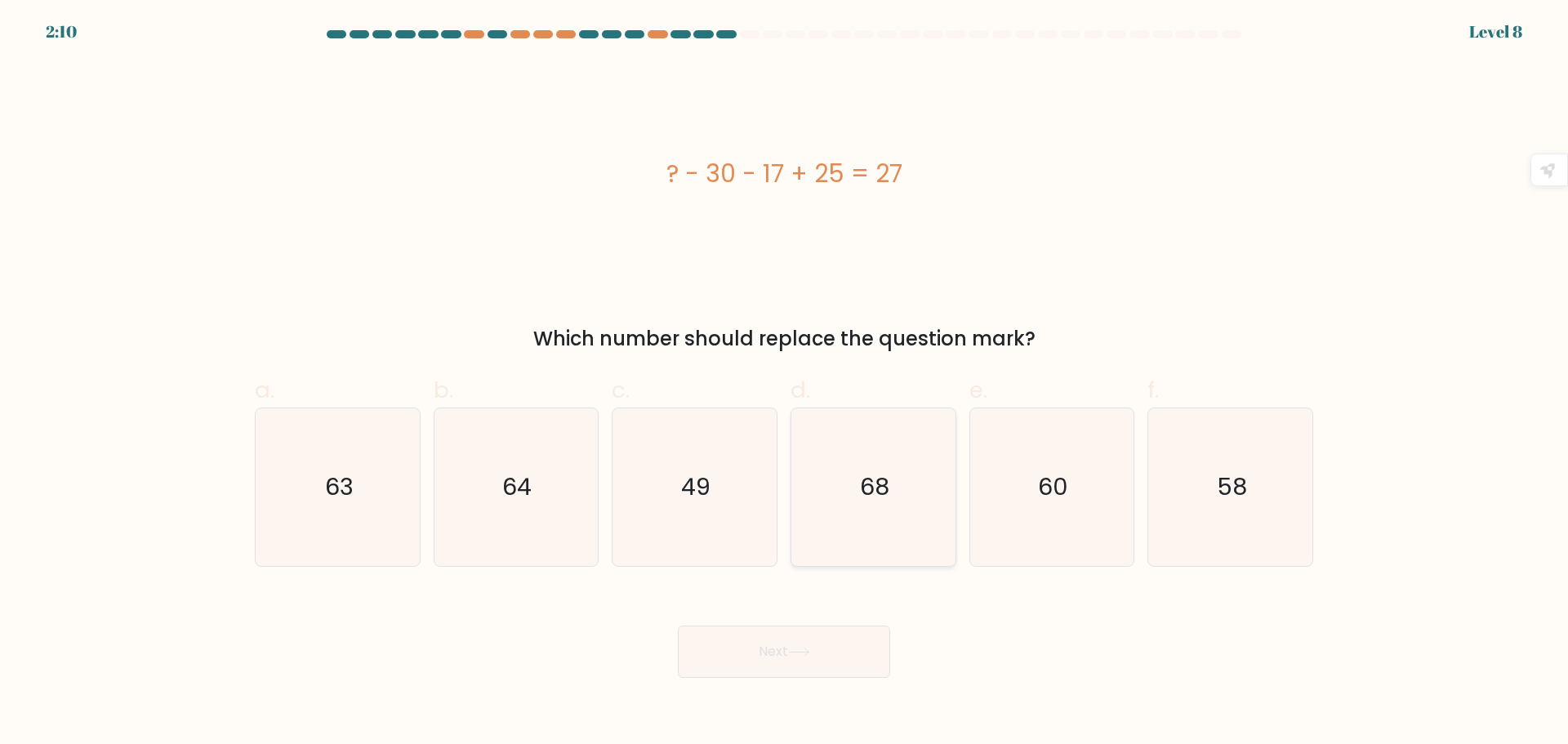
click at [888, 516] on icon "68" at bounding box center [873, 487] width 158 height 158
click at [784, 383] on input "d. 68" at bounding box center [784, 377] width 1 height 11
radio input "true"
click at [877, 518] on icon "68" at bounding box center [873, 487] width 156 height 156
click at [784, 383] on input "d. 68" at bounding box center [784, 377] width 1 height 11
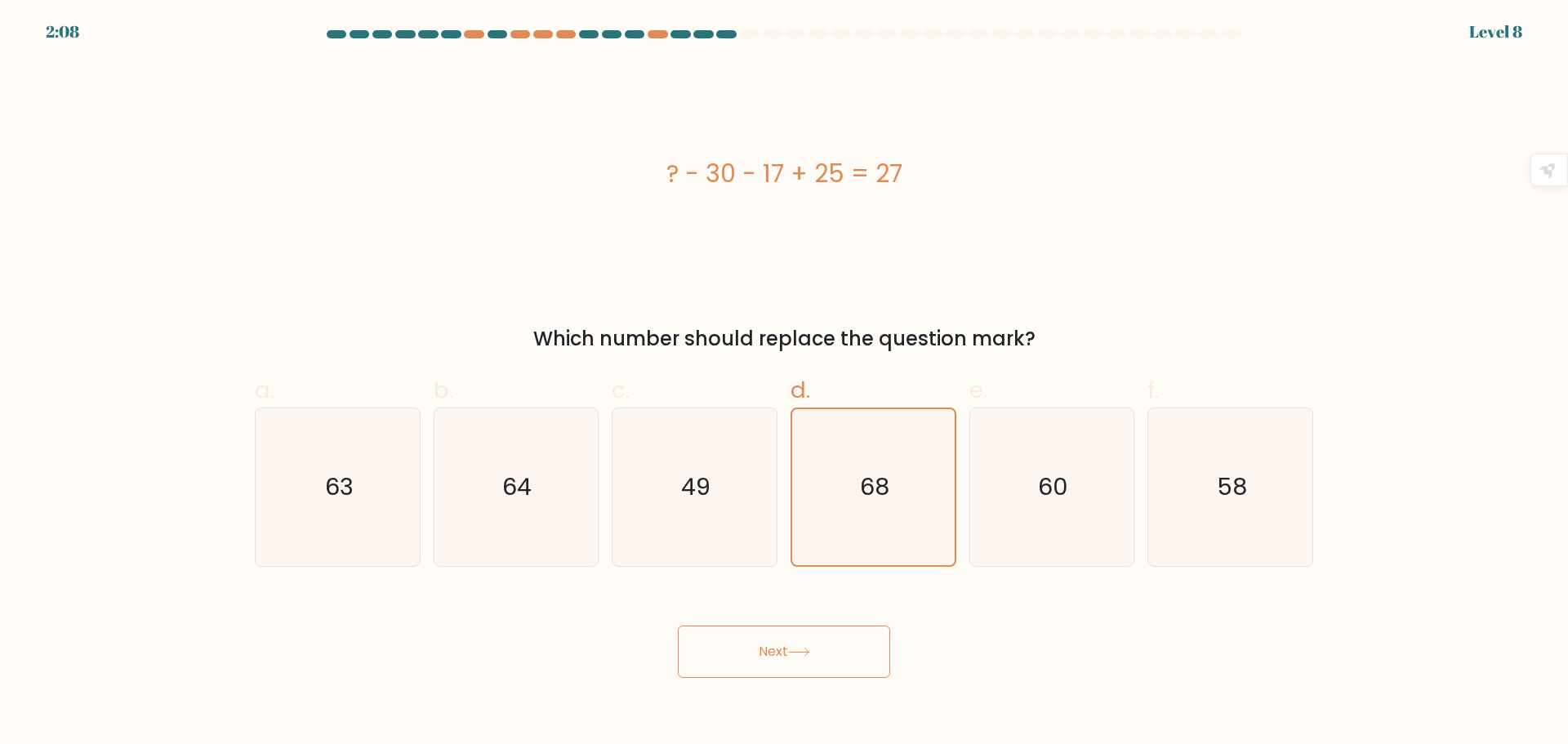
drag, startPoint x: 803, startPoint y: 633, endPoint x: 802, endPoint y: 643, distance: 10.0
click at [803, 639] on button "Next" at bounding box center [784, 652] width 212 height 53
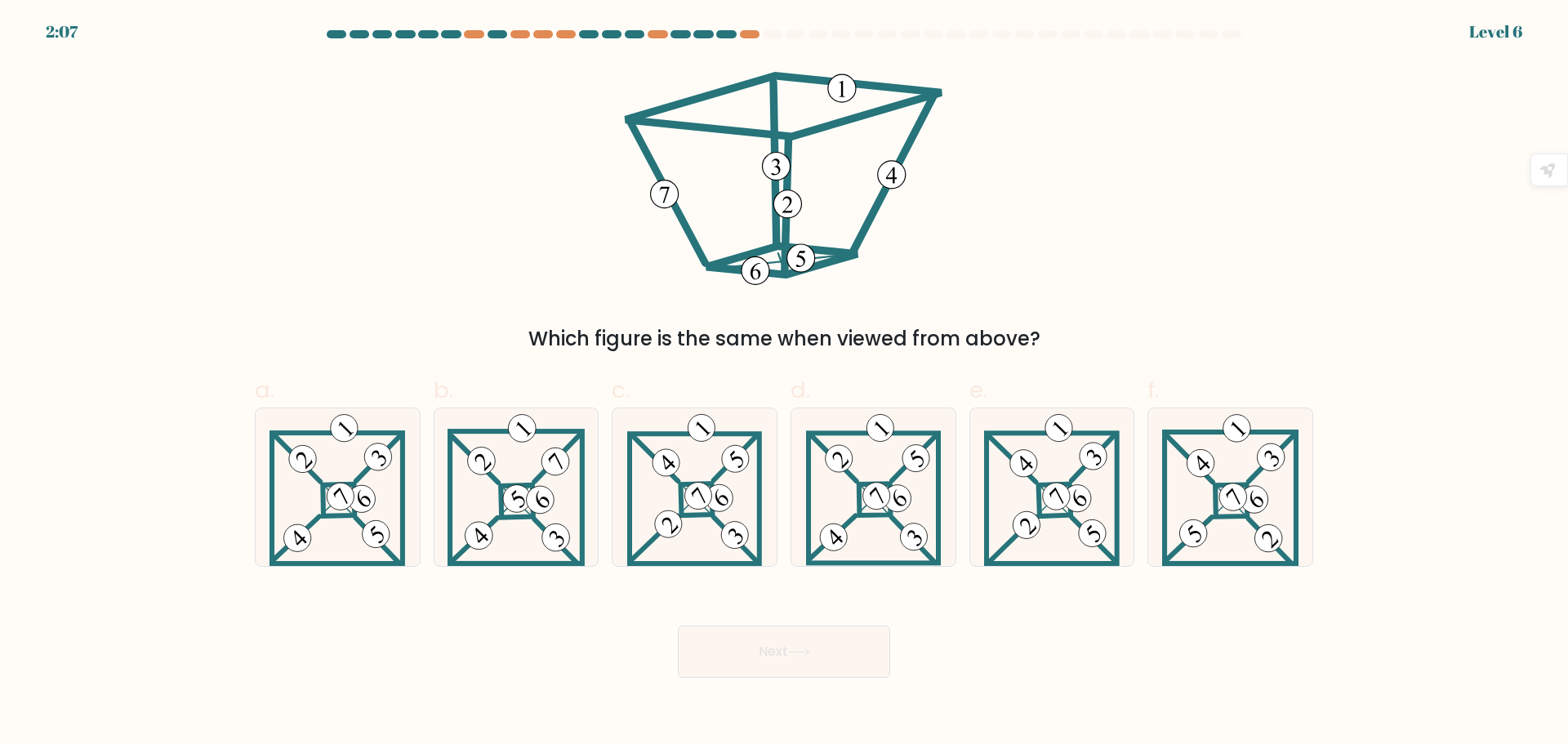
click at [802, 643] on button "Next" at bounding box center [784, 652] width 212 height 53
click at [1080, 199] on div "Which figure is the same when viewed from above?" at bounding box center [784, 207] width 1077 height 291
click at [565, 502] on icon at bounding box center [516, 487] width 137 height 158
click at [784, 383] on input "b." at bounding box center [784, 377] width 1 height 11
radio input "true"
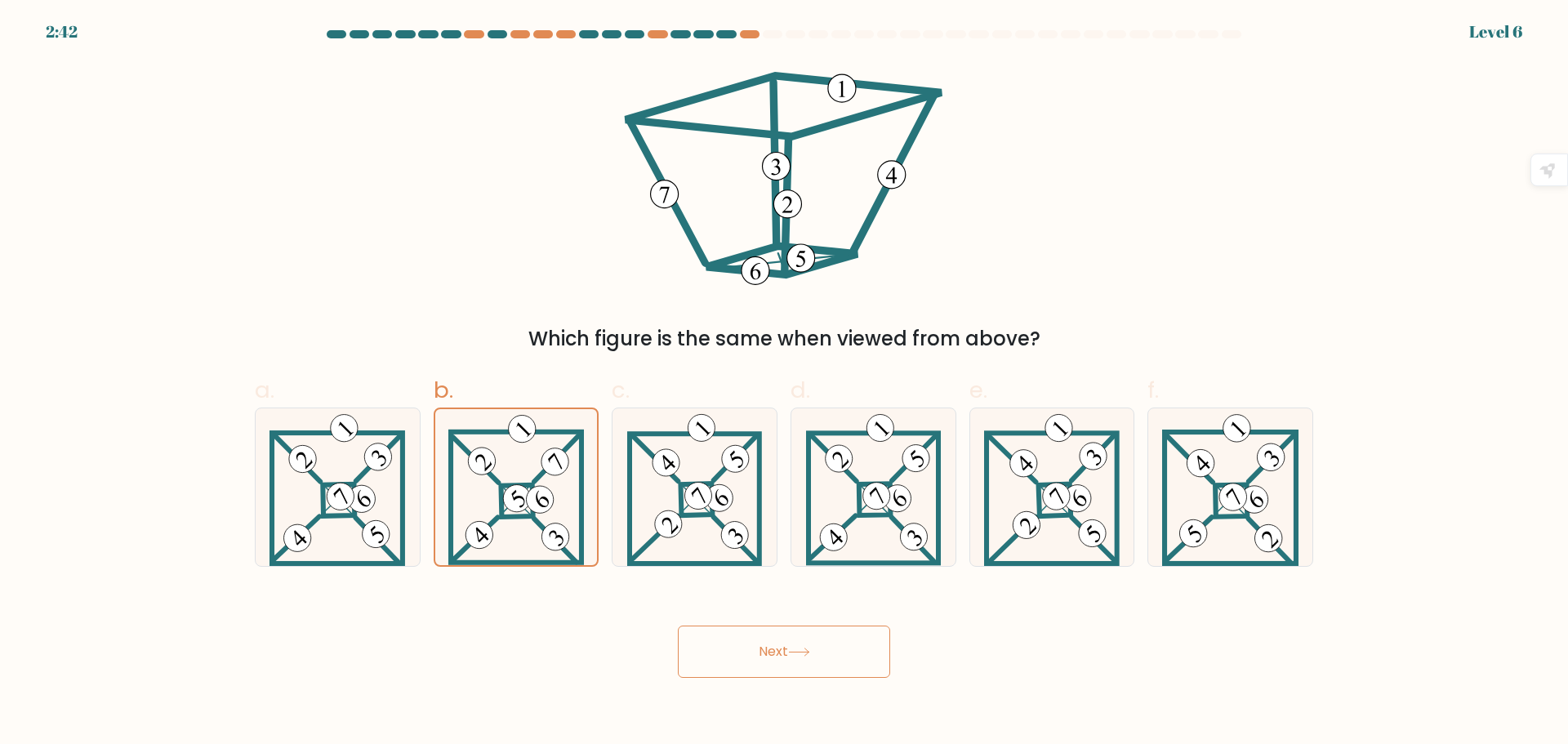
click at [838, 664] on button "Next" at bounding box center [784, 652] width 212 height 53
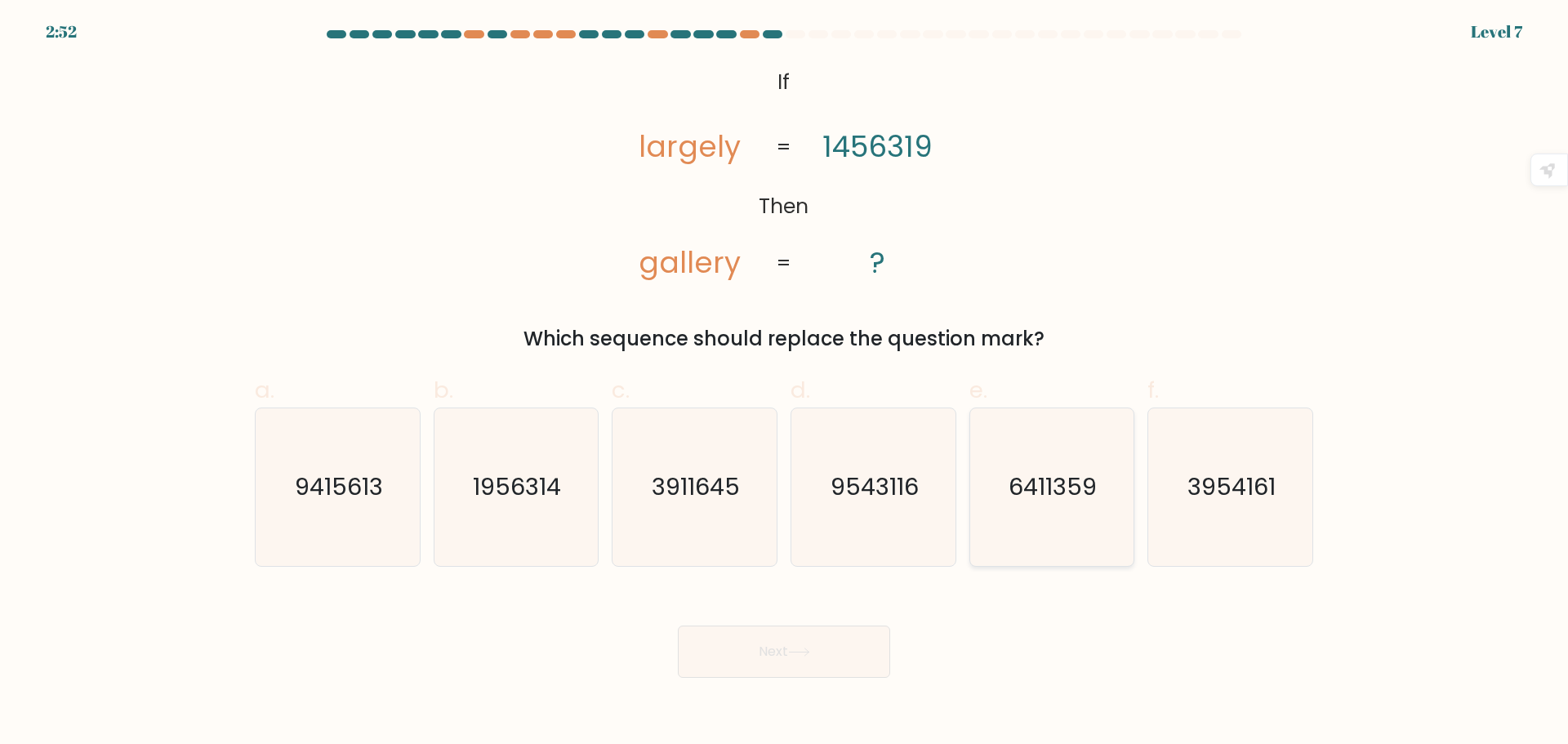
click at [1040, 487] on text "6411359" at bounding box center [1053, 487] width 89 height 33
click at [784, 383] on input "e. 6411359" at bounding box center [784, 377] width 1 height 11
radio input "true"
click at [788, 635] on button "Next" at bounding box center [784, 652] width 212 height 53
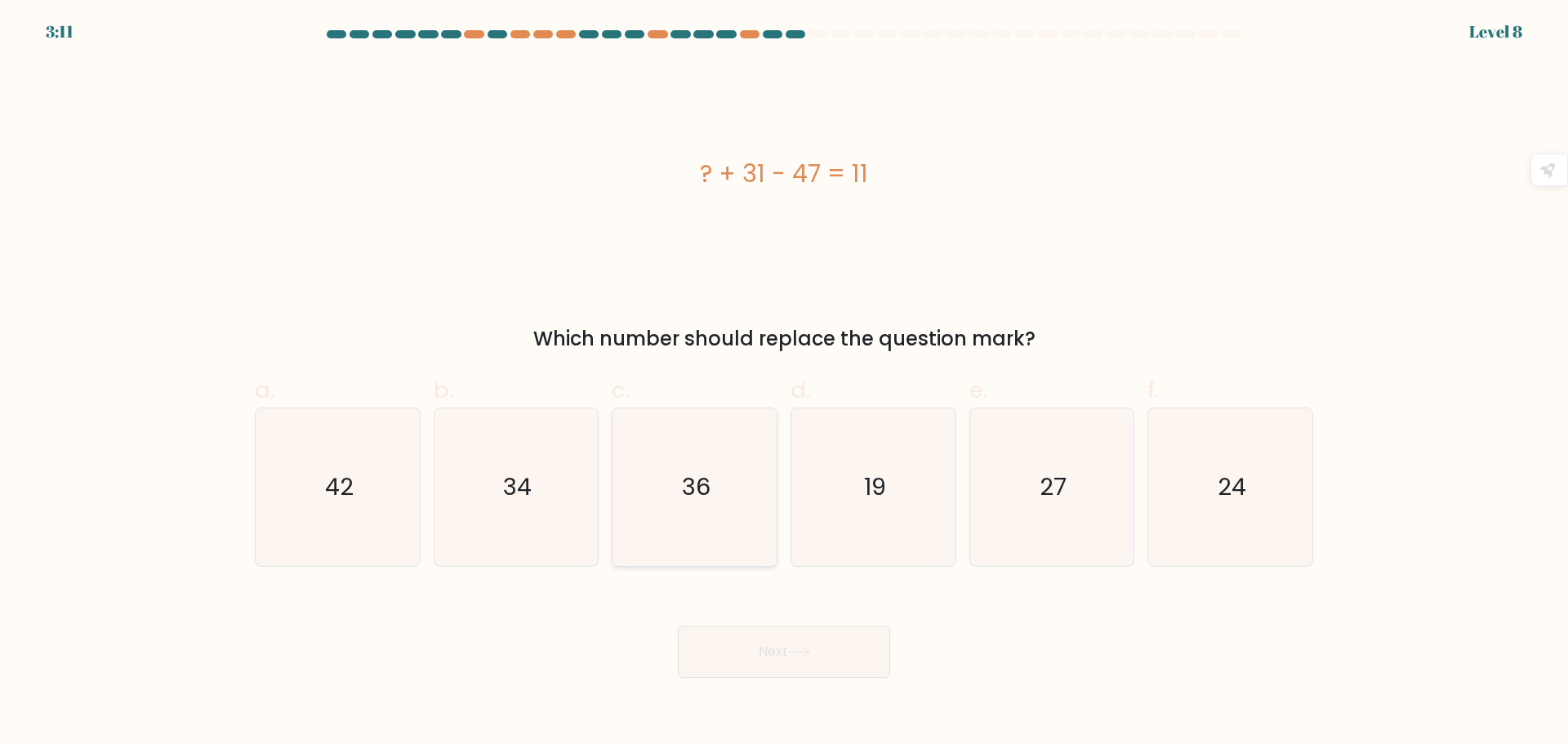
click at [681, 473] on icon "36" at bounding box center [694, 487] width 158 height 158
click at [784, 383] on input "c. 36" at bounding box center [784, 377] width 1 height 11
radio input "true"
click at [778, 659] on button "Next" at bounding box center [784, 652] width 212 height 53
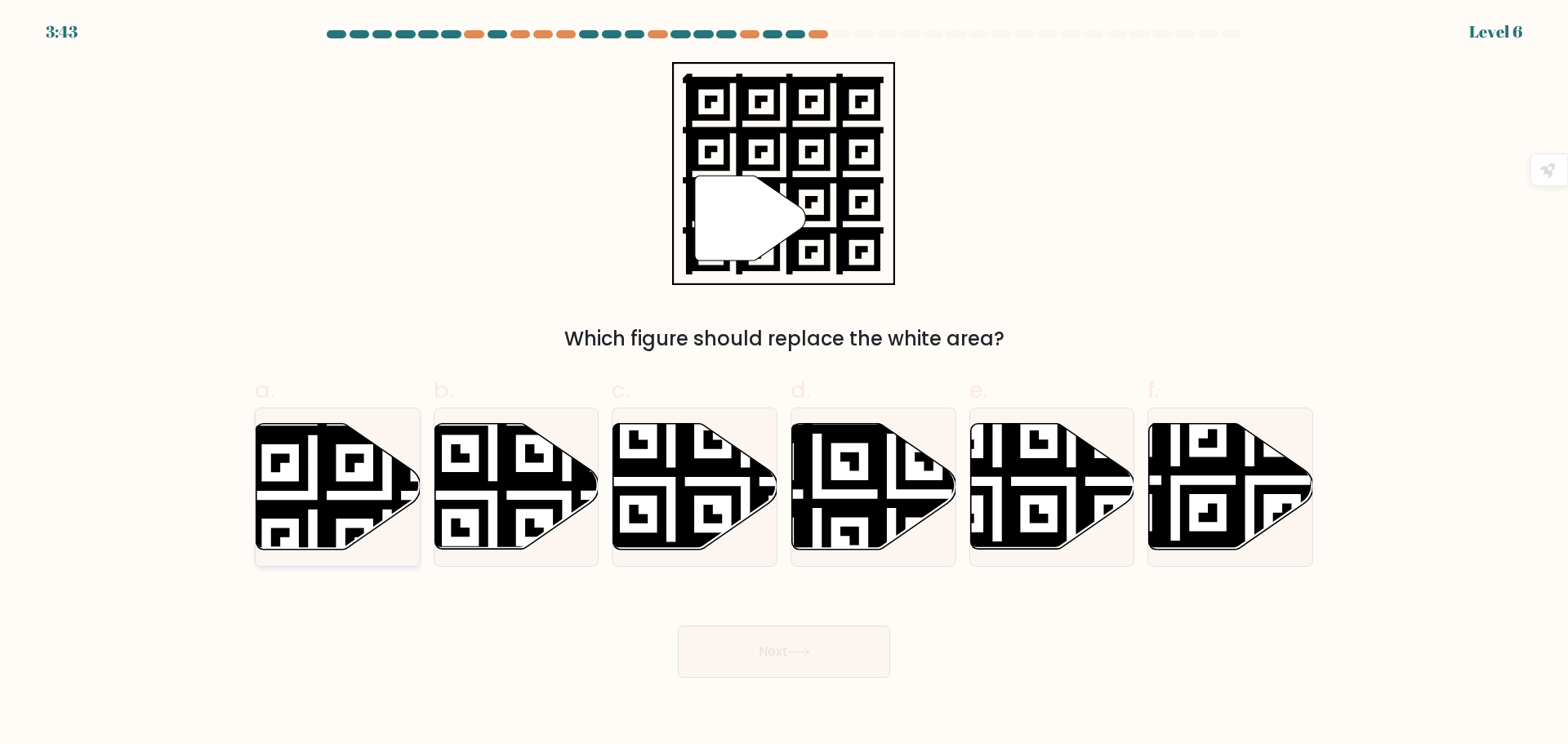
click at [345, 499] on icon at bounding box center [338, 486] width 164 height 126
click at [784, 383] on input "a." at bounding box center [784, 377] width 1 height 11
radio input "true"
click at [784, 649] on button "Next" at bounding box center [784, 652] width 212 height 53
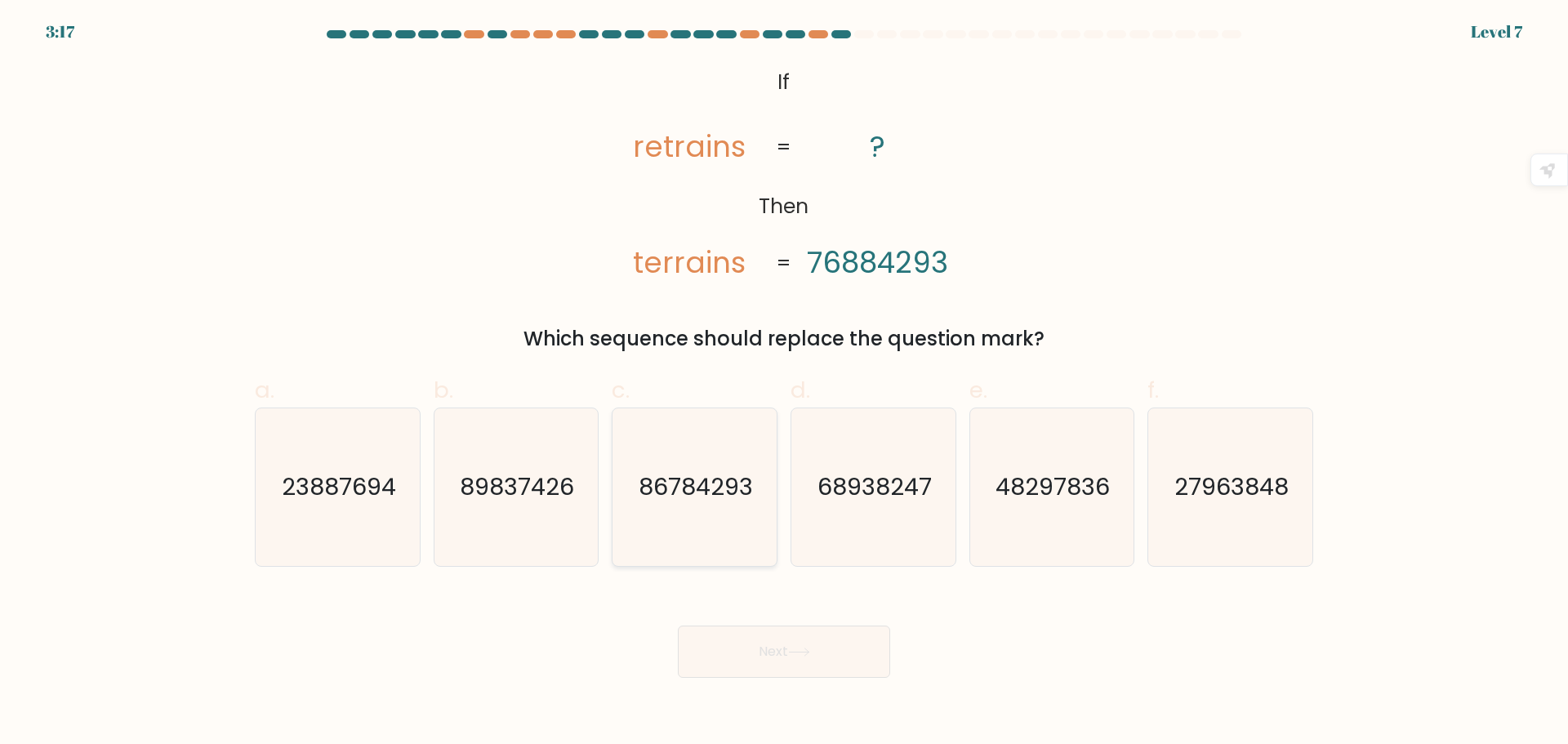
click at [702, 515] on icon "86784293" at bounding box center [694, 487] width 158 height 158
click at [784, 383] on input "c. 86784293" at bounding box center [784, 377] width 1 height 11
radio input "true"
click at [778, 651] on button "Next" at bounding box center [784, 652] width 212 height 53
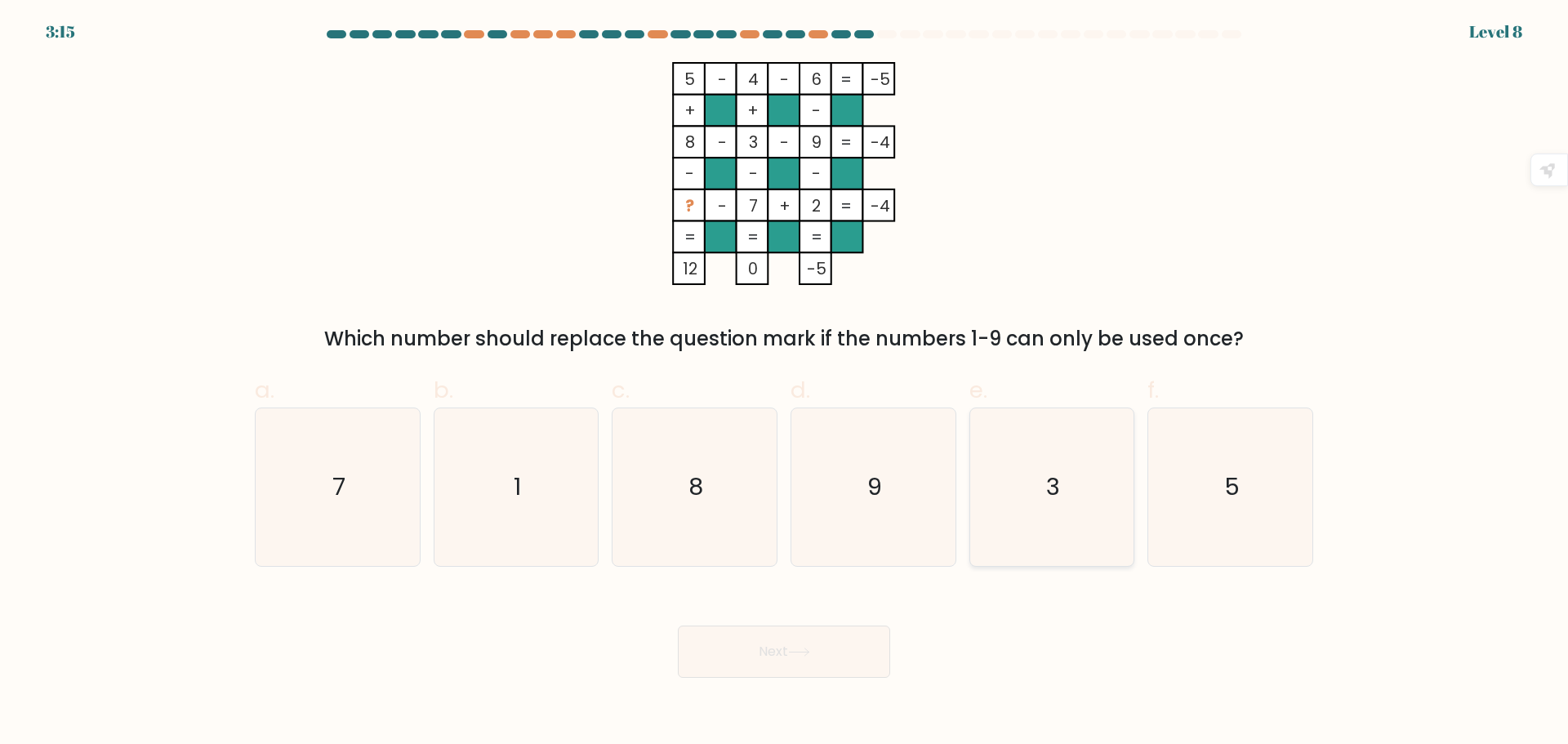
drag, startPoint x: 1062, startPoint y: 534, endPoint x: 1009, endPoint y: 584, distance: 72.9
click at [1061, 534] on icon "3" at bounding box center [1051, 487] width 158 height 158
click at [784, 383] on input "e. 3" at bounding box center [784, 377] width 1 height 11
radio input "true"
click at [857, 661] on button "Next" at bounding box center [784, 652] width 212 height 53
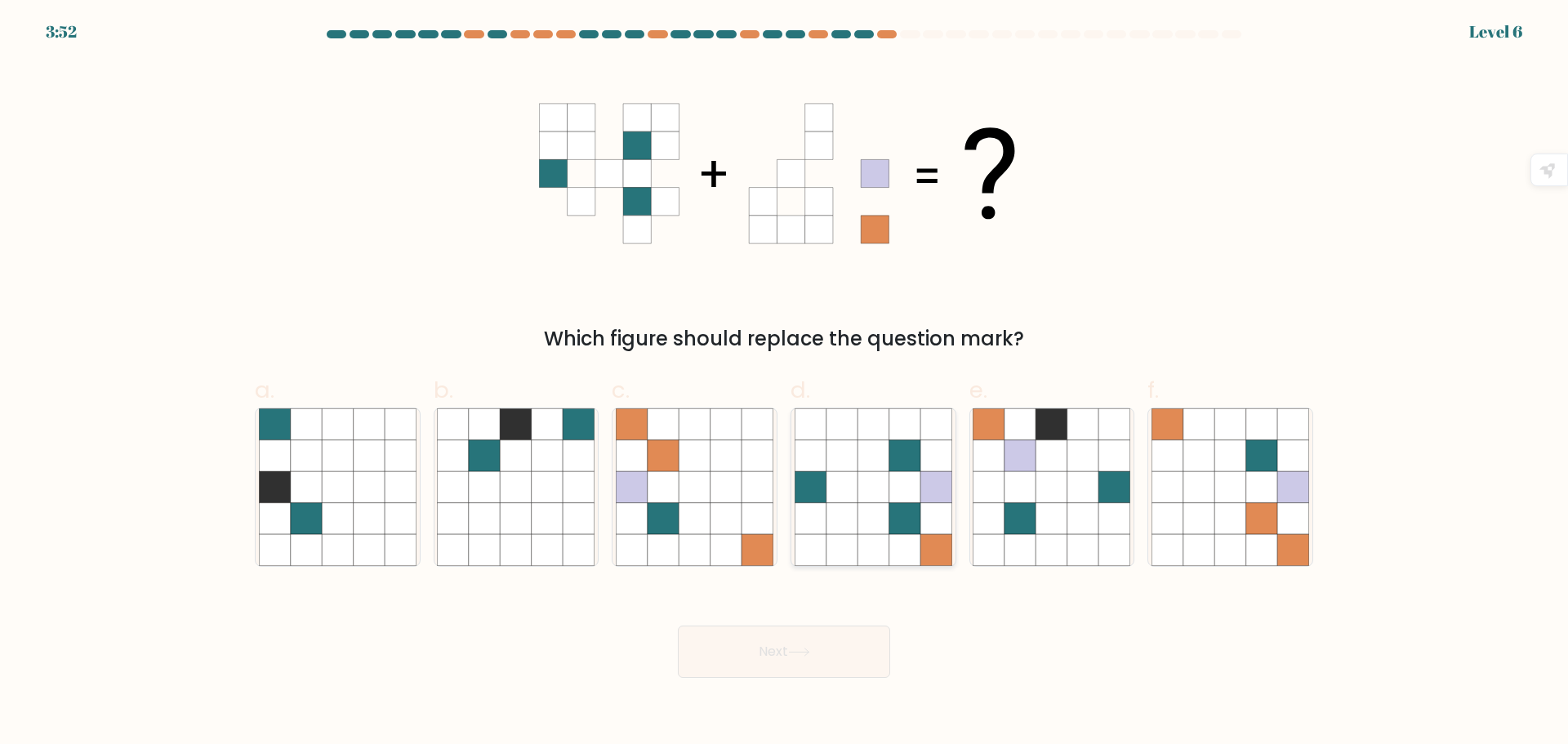
click at [887, 504] on icon at bounding box center [873, 518] width 31 height 31
click at [784, 383] on input "d." at bounding box center [784, 377] width 1 height 11
radio input "true"
click at [830, 656] on button "Next" at bounding box center [784, 652] width 212 height 53
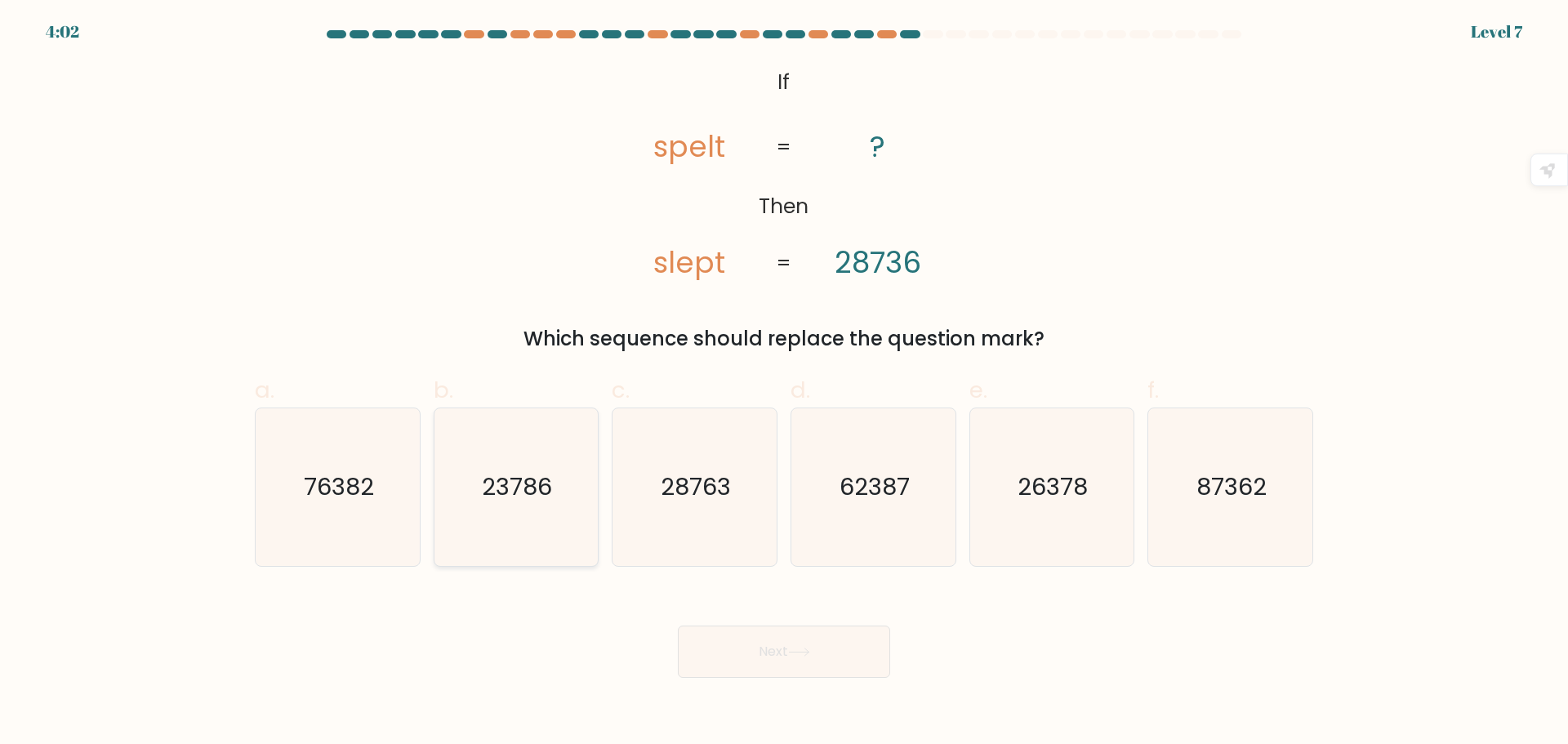
click at [518, 513] on icon "23786" at bounding box center [516, 487] width 158 height 158
click at [784, 383] on input "b. 23786" at bounding box center [784, 377] width 1 height 11
radio input "true"
click at [852, 670] on button "Next" at bounding box center [784, 652] width 212 height 53
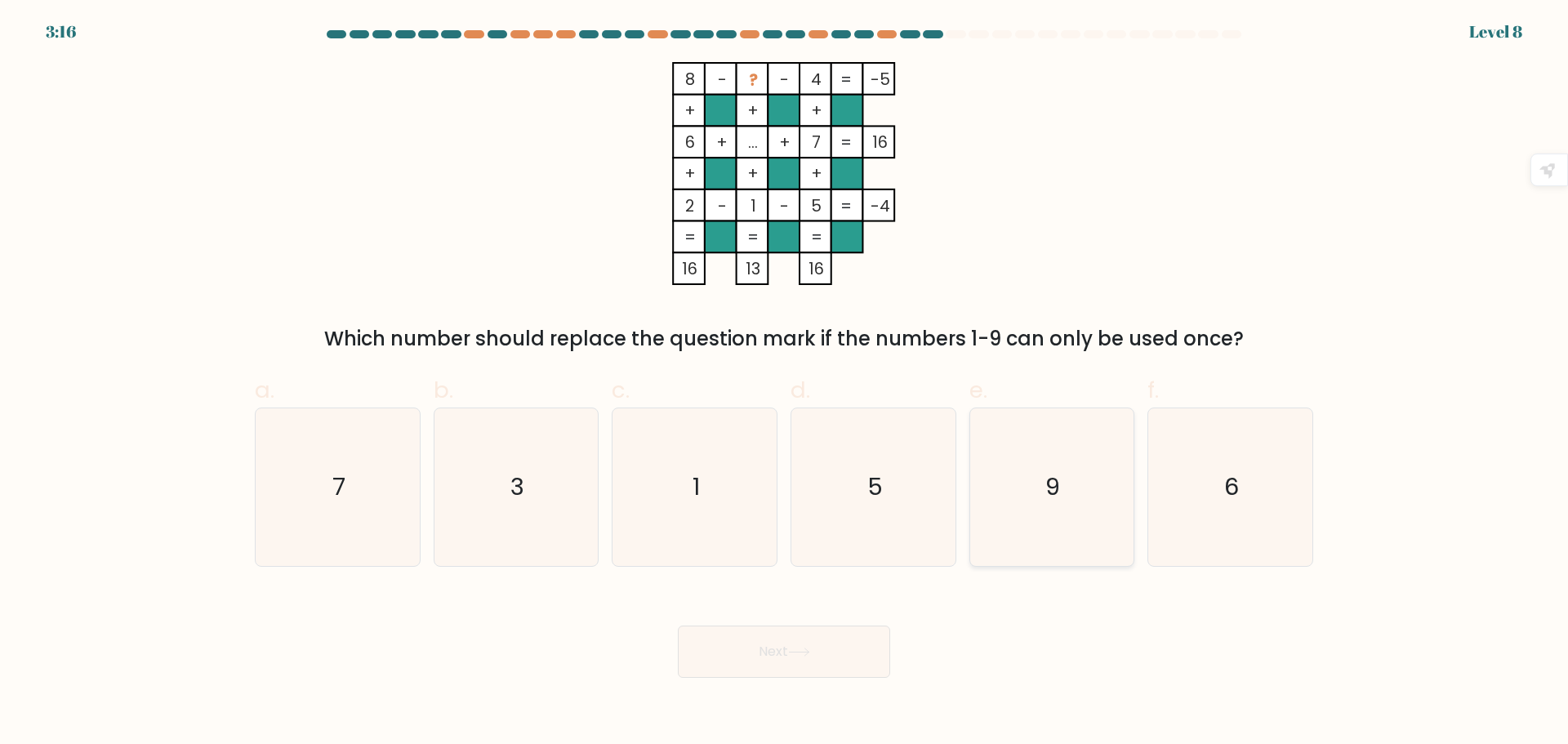
click at [1078, 526] on icon "9" at bounding box center [1051, 487] width 158 height 158
click at [784, 383] on input "e. 9" at bounding box center [784, 377] width 1 height 11
radio input "true"
click at [834, 671] on button "Next" at bounding box center [784, 652] width 212 height 53
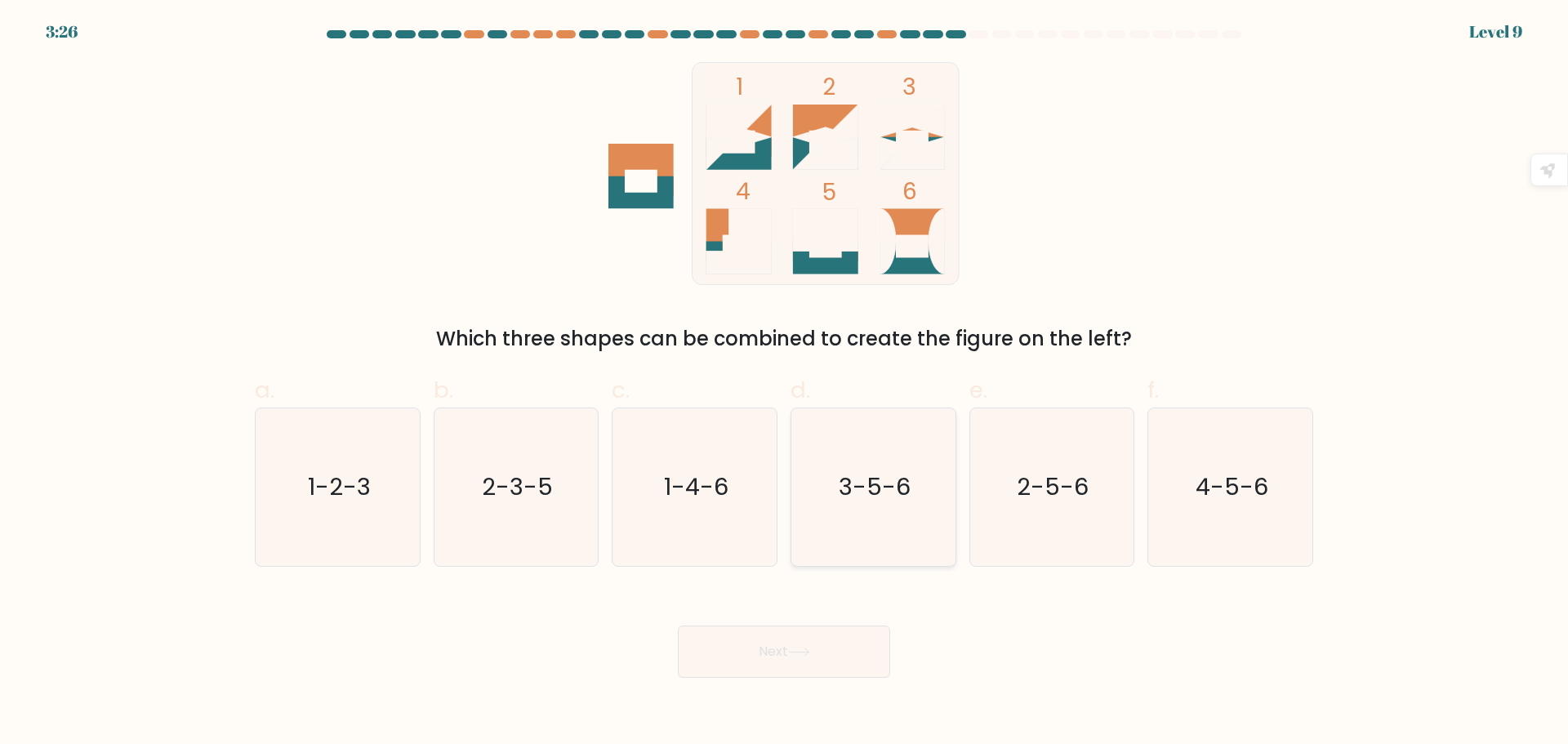
click at [897, 512] on icon "3-5-6" at bounding box center [873, 487] width 158 height 158
click at [784, 383] on input "d. 3-5-6" at bounding box center [784, 377] width 1 height 11
radio input "true"
click at [803, 648] on icon at bounding box center [798, 651] width 22 height 9
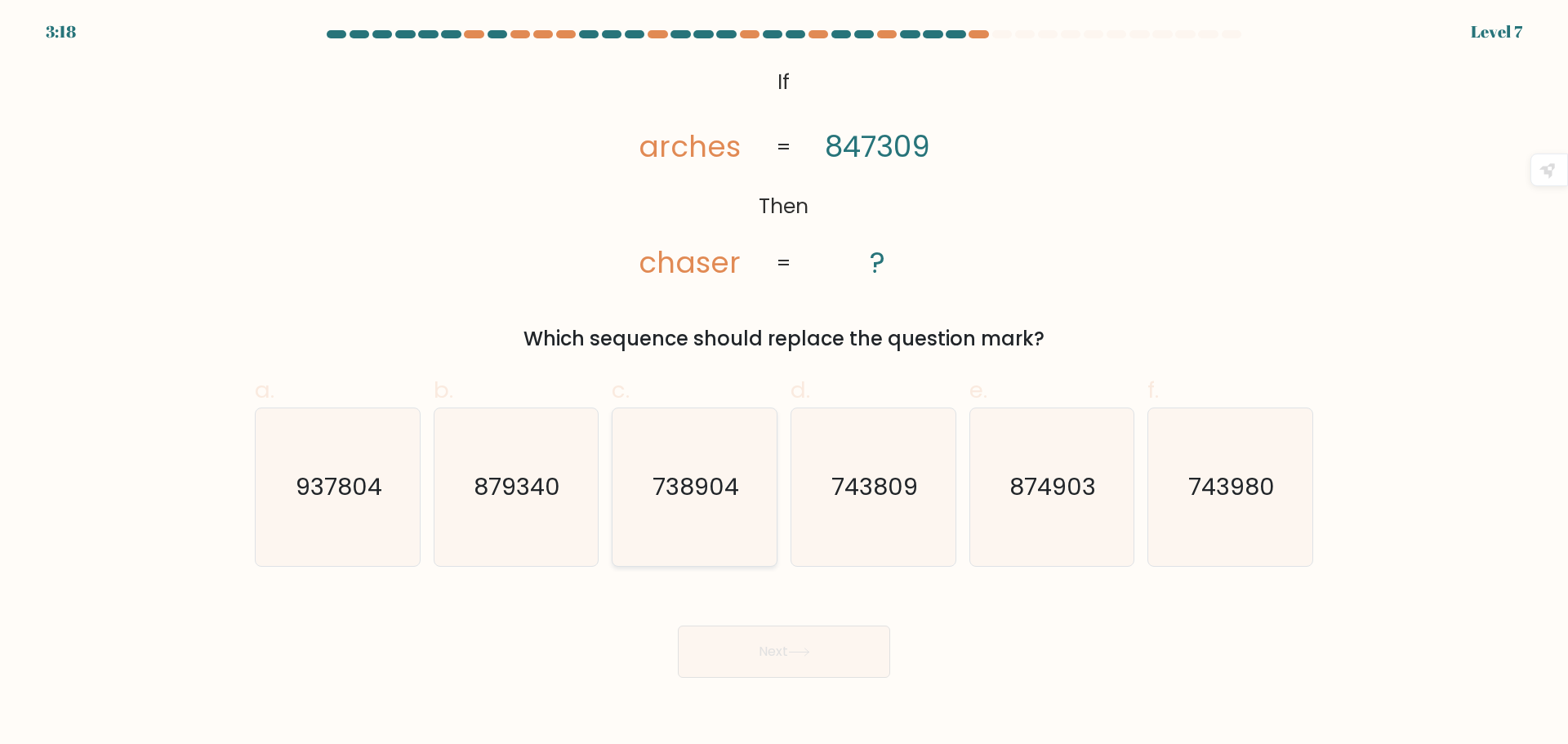
click at [706, 495] on text "738904" at bounding box center [696, 487] width 87 height 33
click at [784, 383] on input "c. 738904" at bounding box center [784, 377] width 1 height 11
radio input "true"
click at [816, 646] on button "Next" at bounding box center [784, 652] width 212 height 53
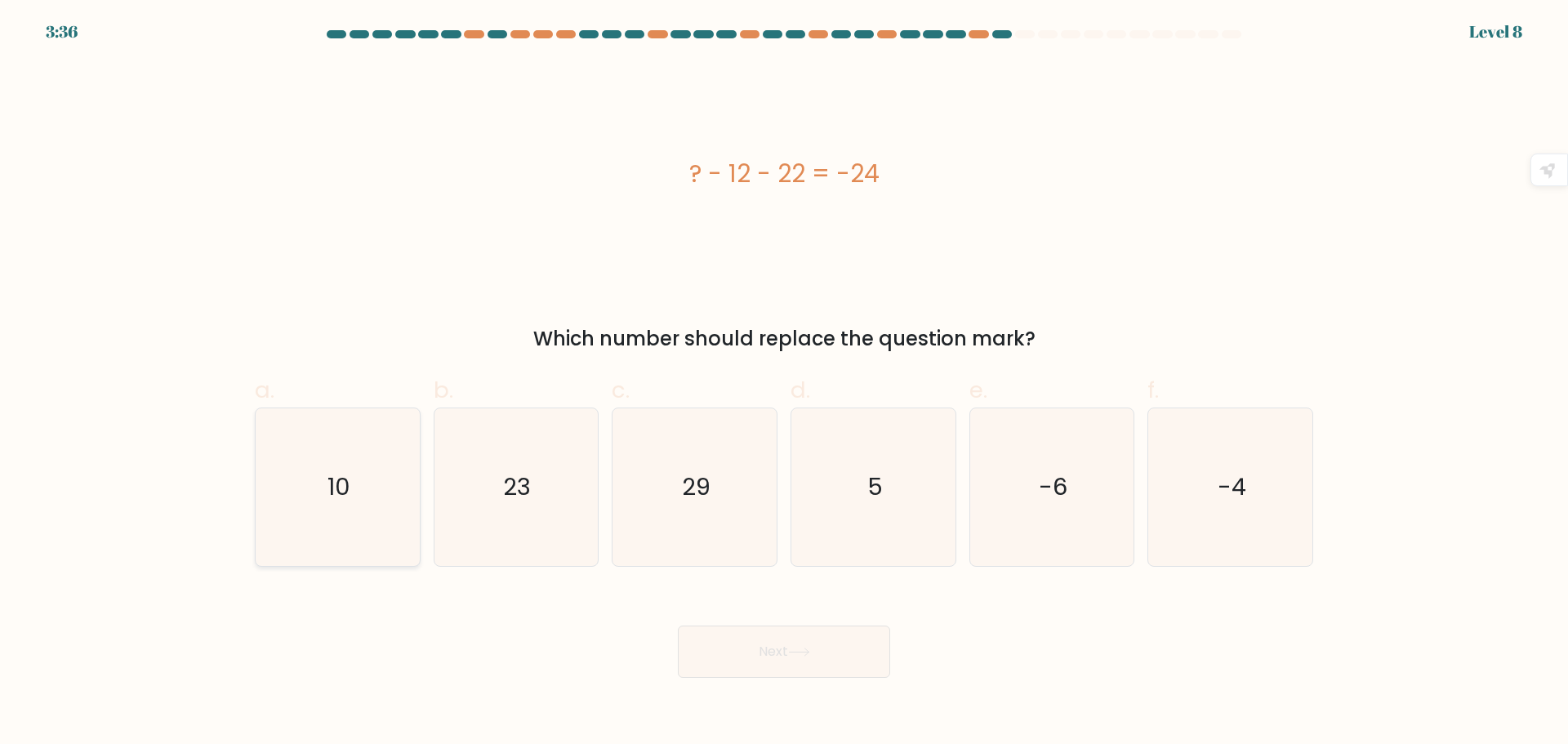
drag, startPoint x: 359, startPoint y: 459, endPoint x: 399, endPoint y: 468, distance: 41.0
click at [362, 459] on icon "10" at bounding box center [338, 487] width 158 height 158
click at [784, 383] on input "a. 10" at bounding box center [784, 377] width 1 height 11
radio input "true"
click at [823, 657] on button "Next" at bounding box center [784, 652] width 212 height 53
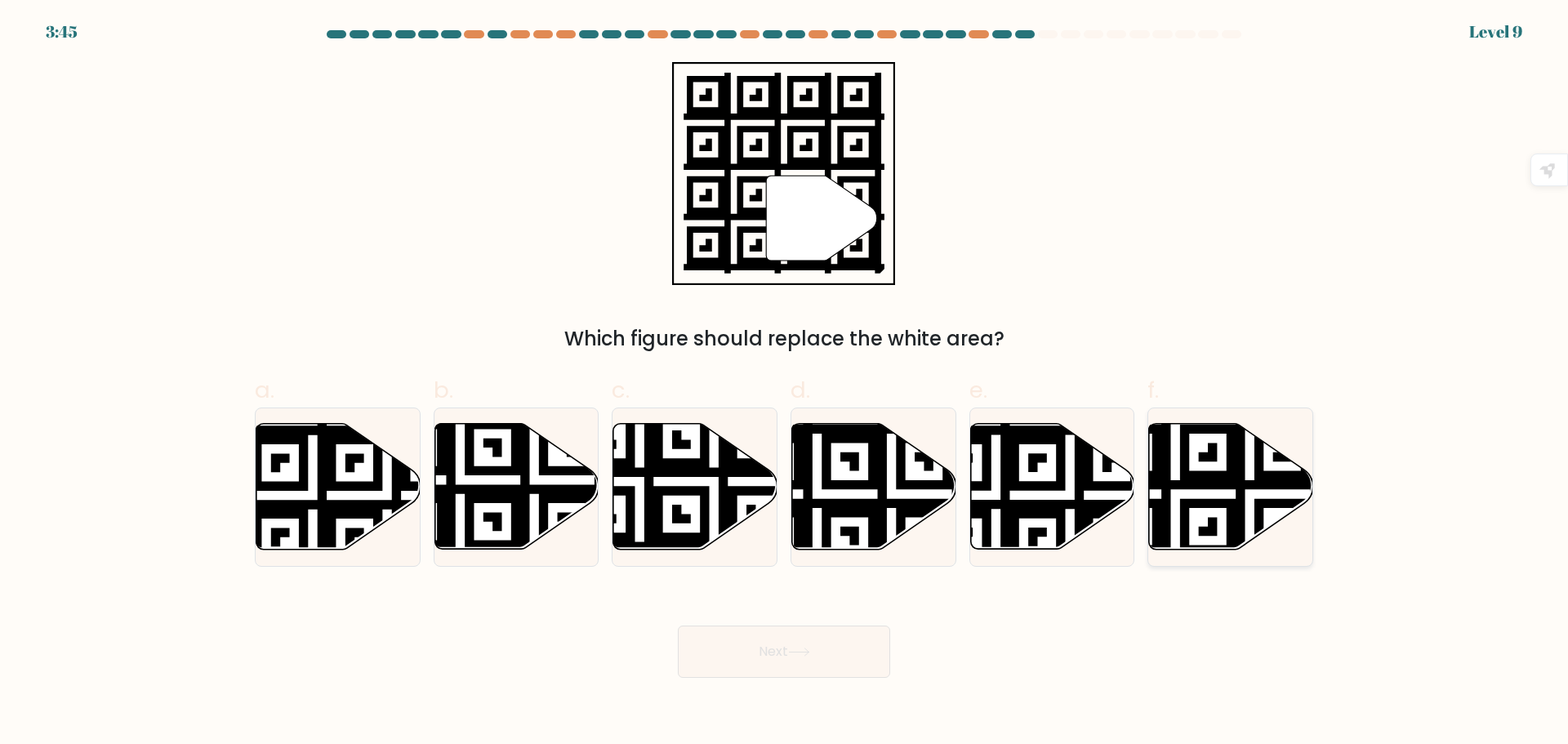
click at [1206, 465] on icon at bounding box center [1230, 486] width 164 height 126
click at [784, 383] on input "f." at bounding box center [784, 377] width 1 height 11
radio input "true"
click at [786, 656] on button "Next" at bounding box center [784, 652] width 212 height 53
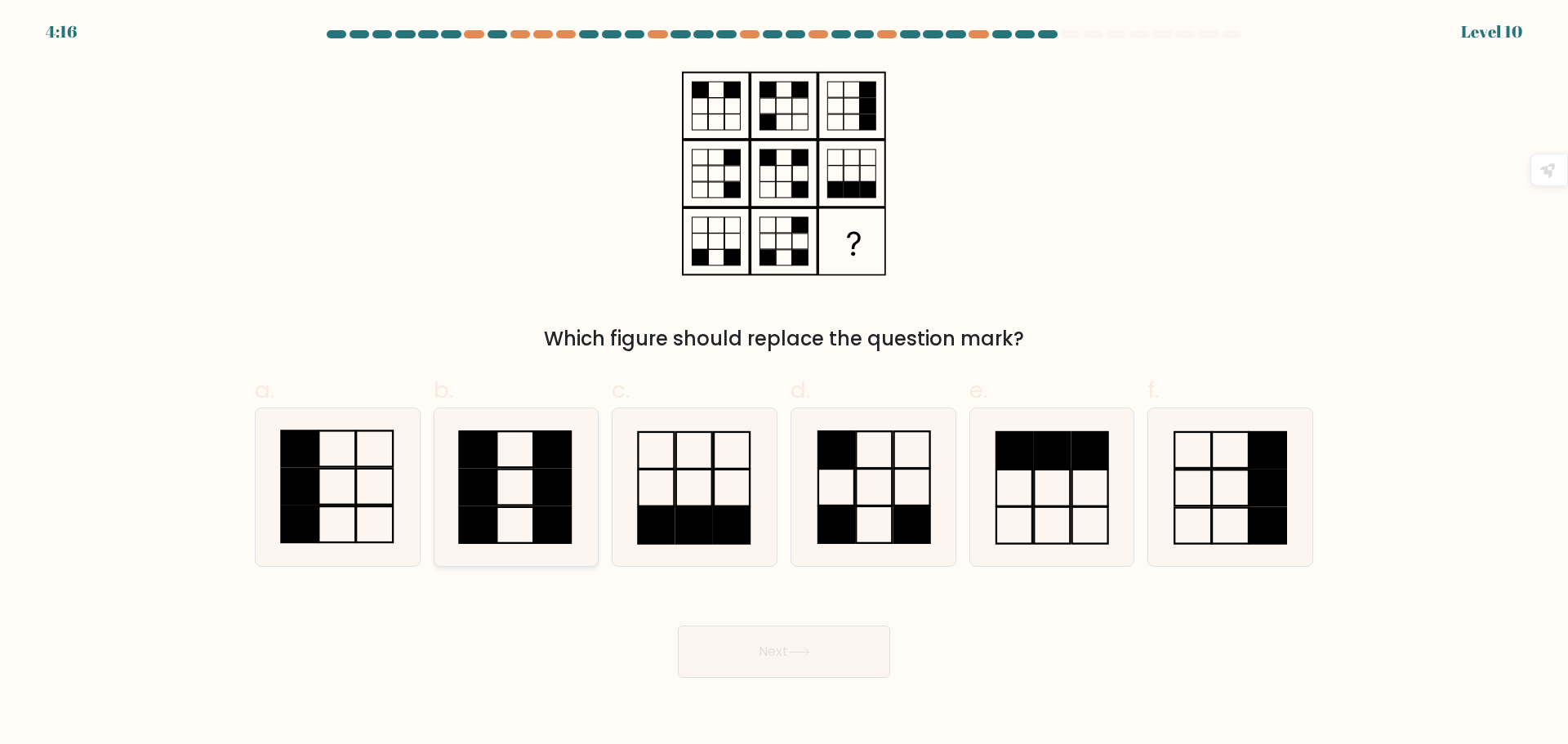
click at [504, 461] on icon at bounding box center [516, 487] width 158 height 158
click at [784, 383] on input "b." at bounding box center [784, 377] width 1 height 11
radio input "true"
click at [550, 507] on rect at bounding box center [552, 524] width 36 height 36
click at [784, 383] on input "b." at bounding box center [784, 377] width 1 height 11
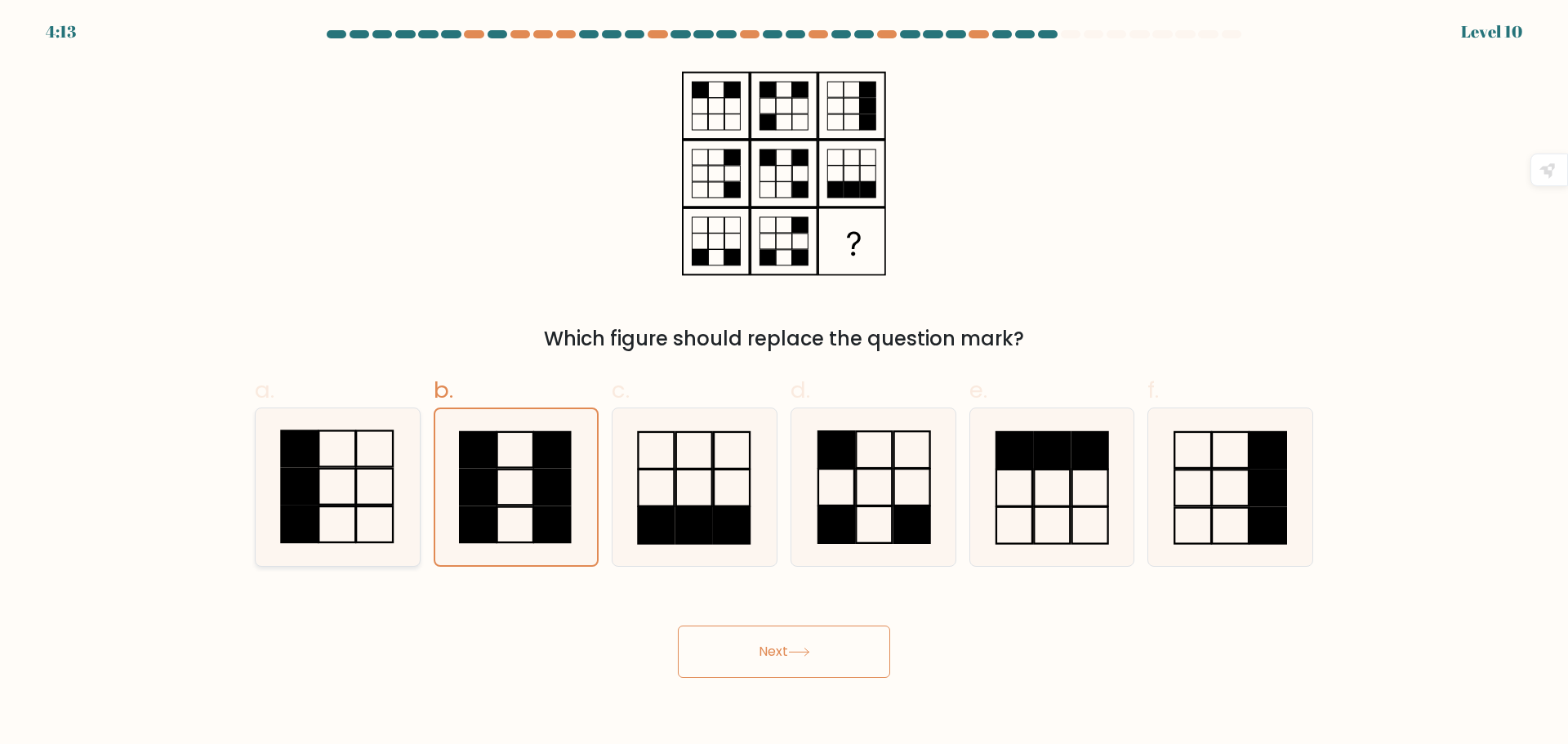
drag, startPoint x: 321, startPoint y: 468, endPoint x: 488, endPoint y: 584, distance: 203.3
click at [322, 470] on icon at bounding box center [338, 487] width 158 height 158
click at [784, 383] on input "a." at bounding box center [784, 377] width 1 height 11
radio input "true"
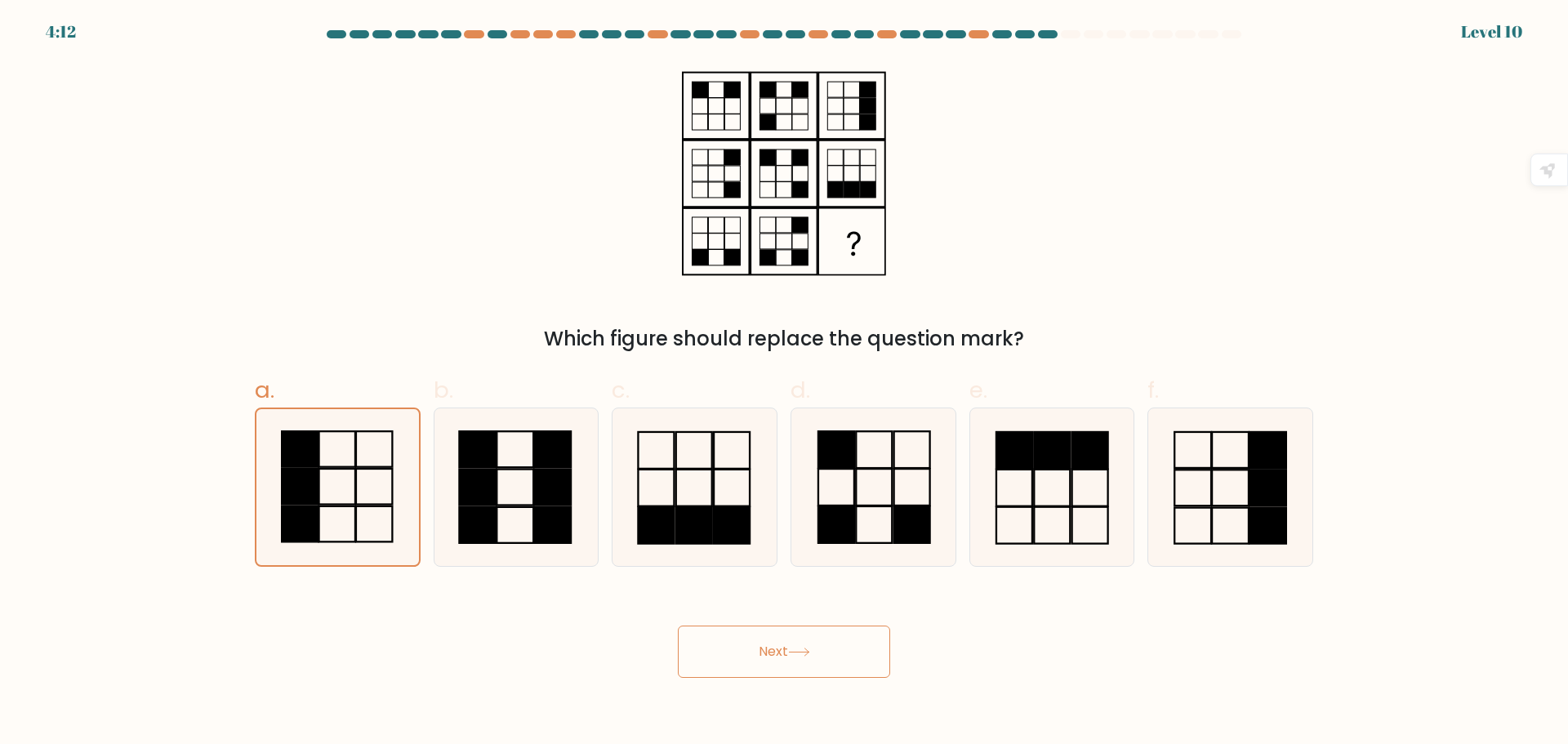
click at [859, 653] on button "Next" at bounding box center [784, 652] width 212 height 53
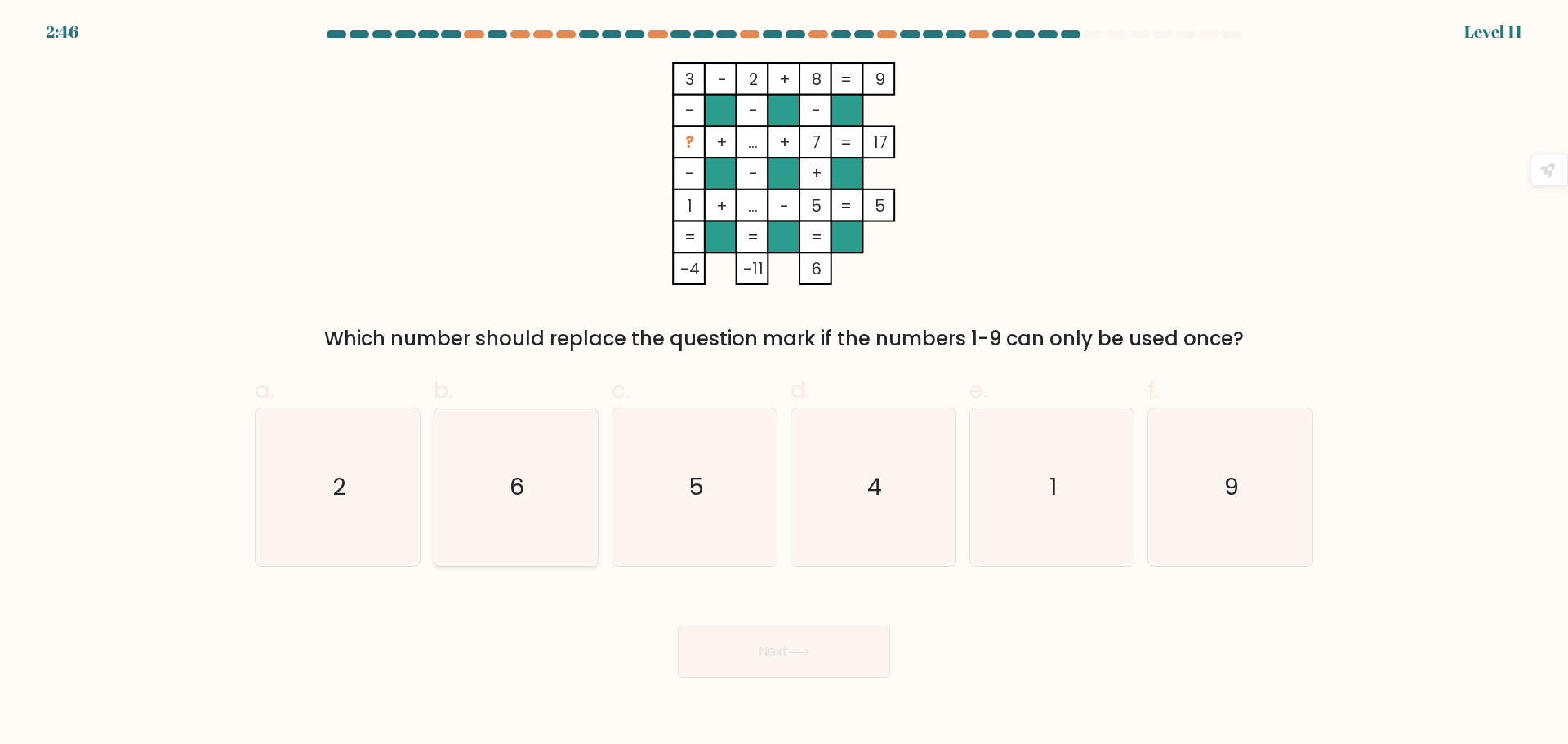
click at [517, 530] on icon "6" at bounding box center [516, 487] width 158 height 158
click at [784, 383] on input "b. 6" at bounding box center [784, 377] width 1 height 11
radio input "true"
click at [836, 663] on button "Next" at bounding box center [784, 652] width 212 height 53
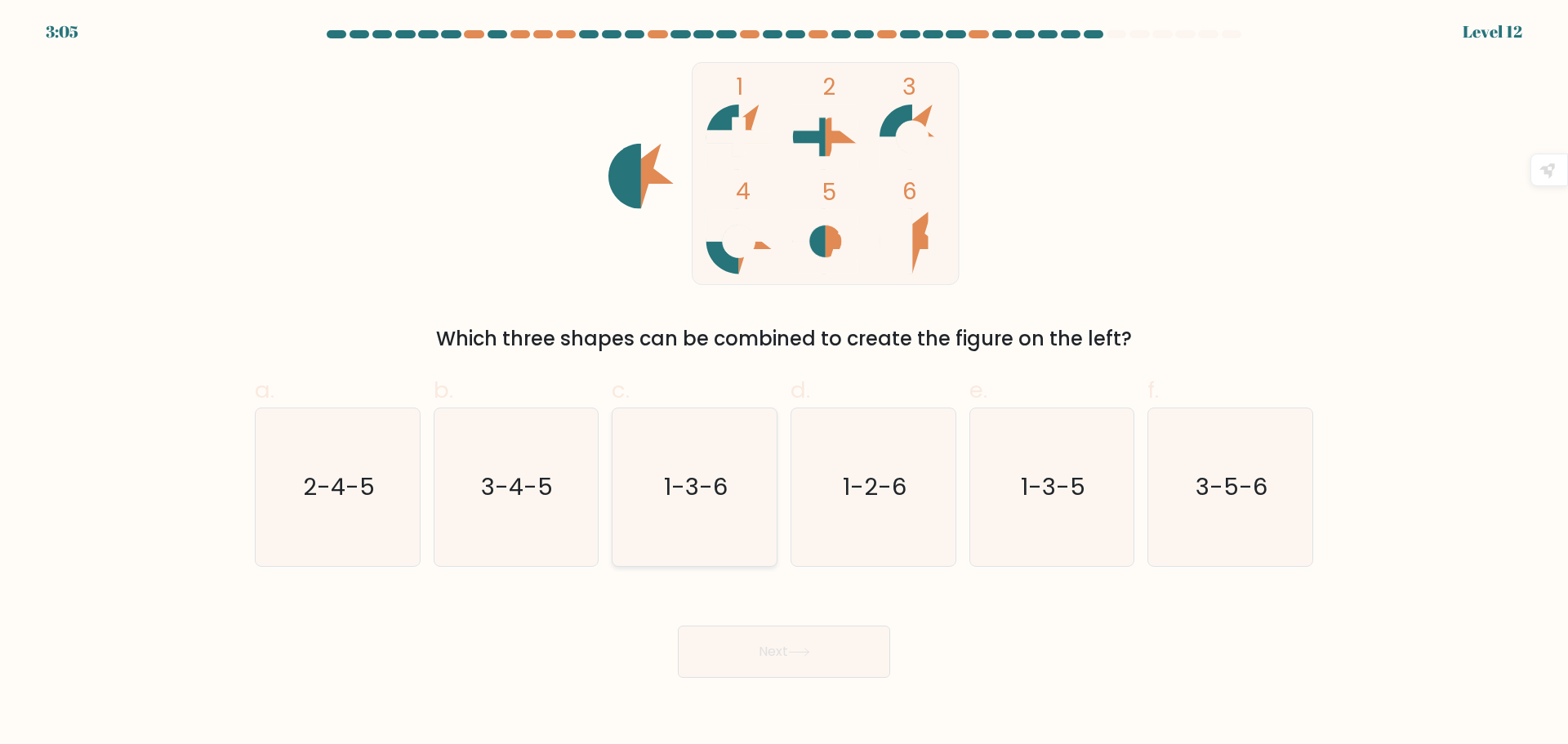
click at [680, 514] on icon "1-3-6" at bounding box center [694, 487] width 158 height 158
click at [784, 383] on input "c. 1-3-6" at bounding box center [784, 377] width 1 height 11
radio input "true"
click at [768, 651] on button "Next" at bounding box center [784, 652] width 212 height 53
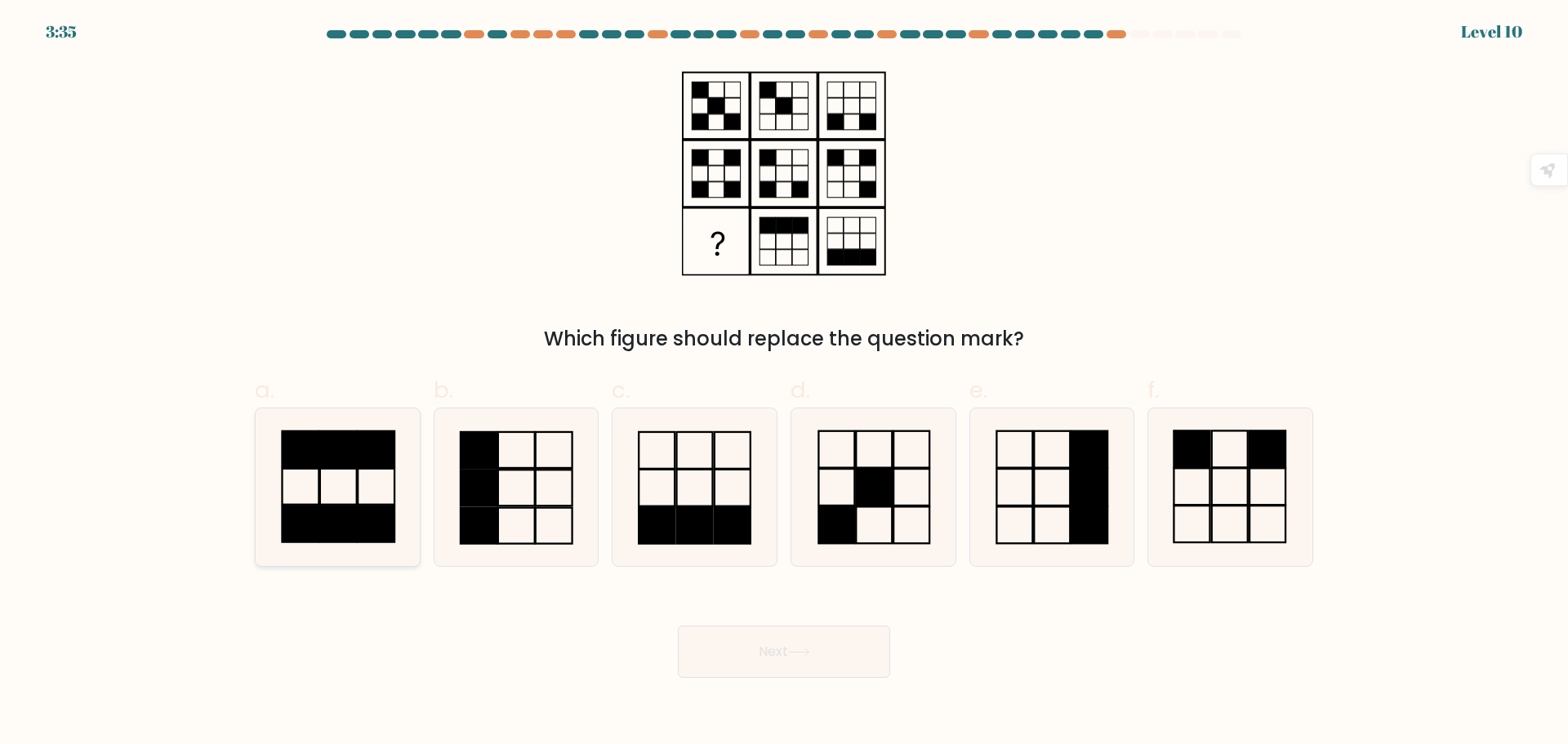
click at [359, 500] on icon at bounding box center [338, 487] width 158 height 158
click at [784, 383] on input "a." at bounding box center [784, 377] width 1 height 11
radio input "true"
click at [831, 661] on button "Next" at bounding box center [784, 652] width 212 height 53
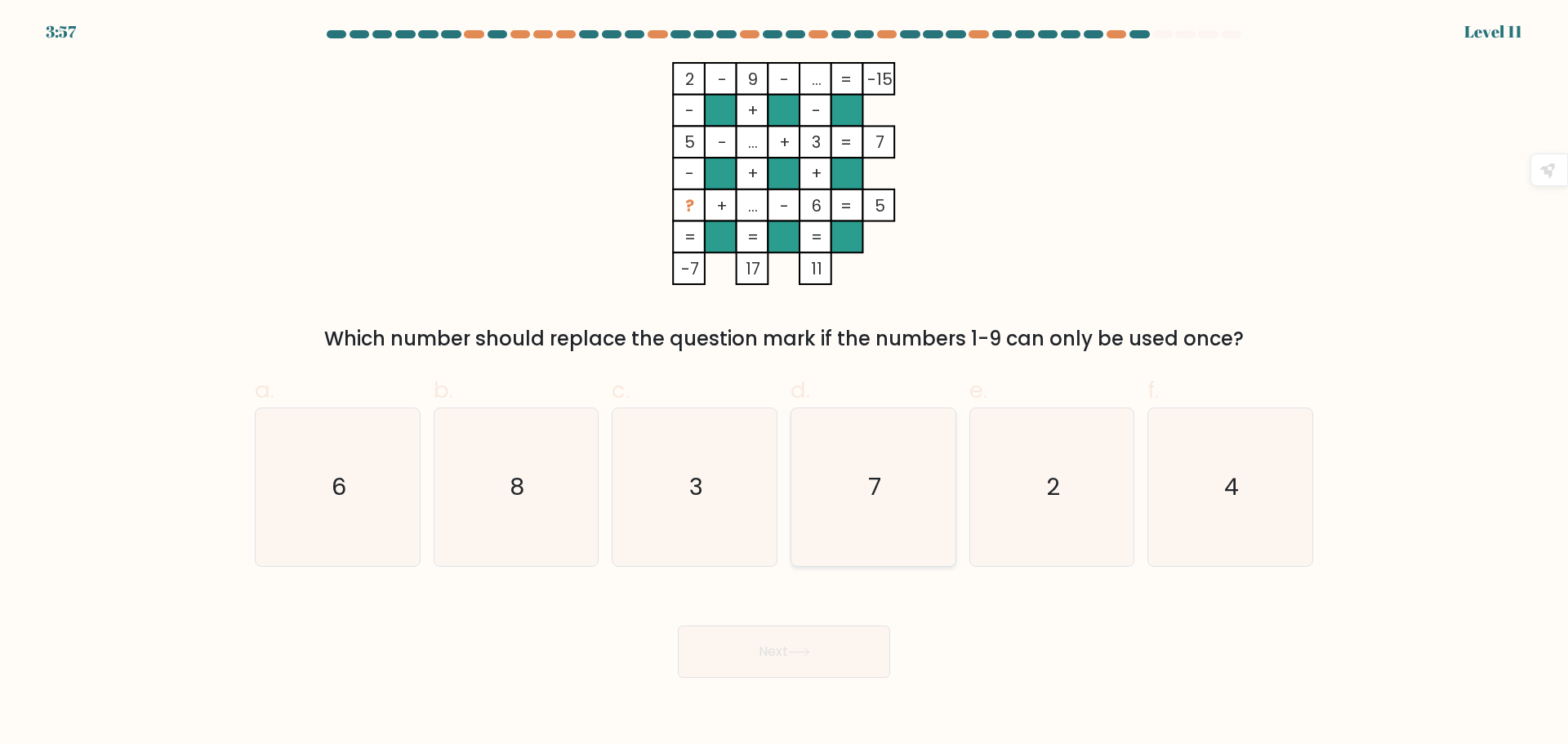
click at [868, 492] on text "7" at bounding box center [874, 487] width 13 height 33
click at [784, 383] on input "d. 7" at bounding box center [784, 377] width 1 height 11
radio input "true"
click at [509, 488] on icon "8" at bounding box center [516, 487] width 158 height 158
click at [784, 383] on input "b. 8" at bounding box center [784, 377] width 1 height 11
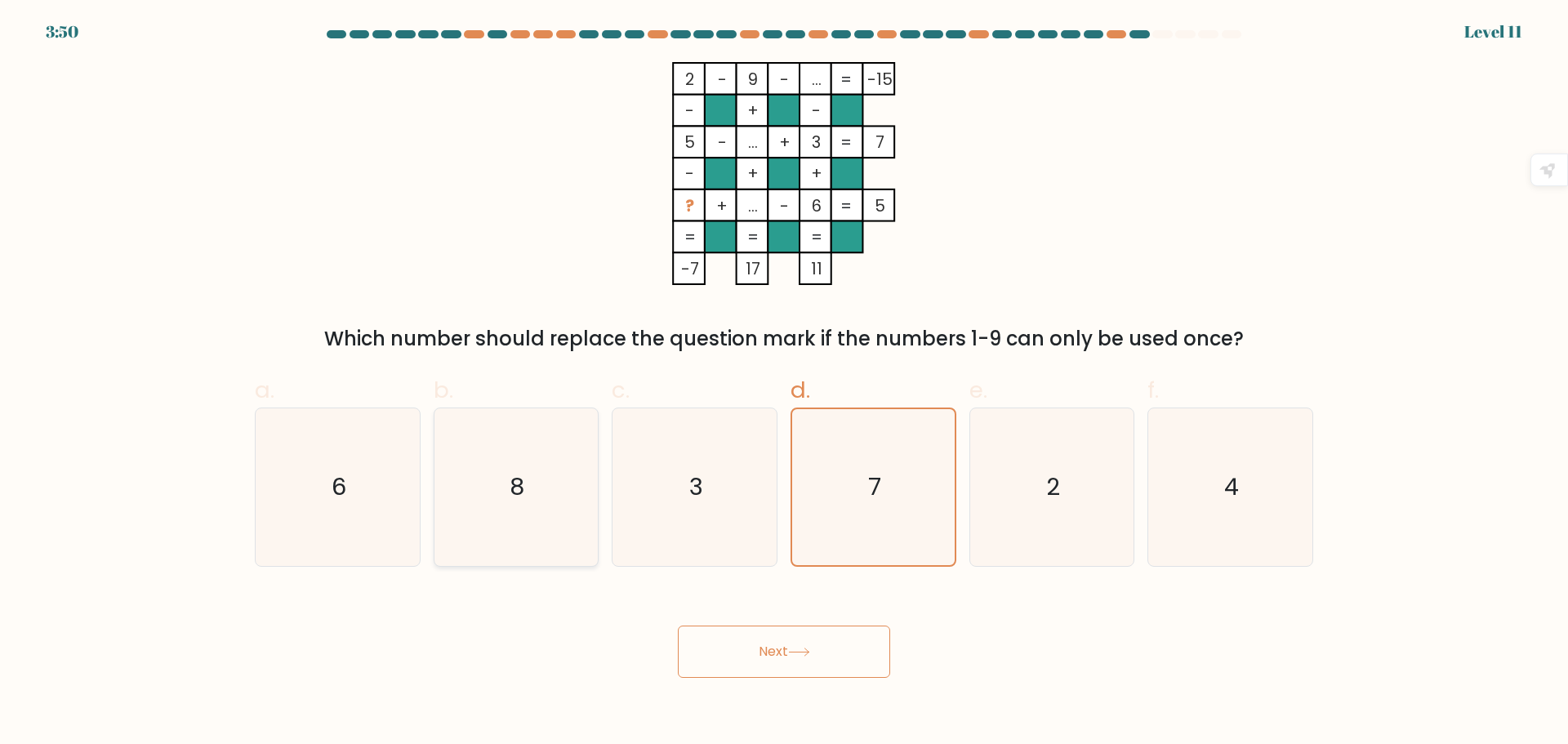
radio input "true"
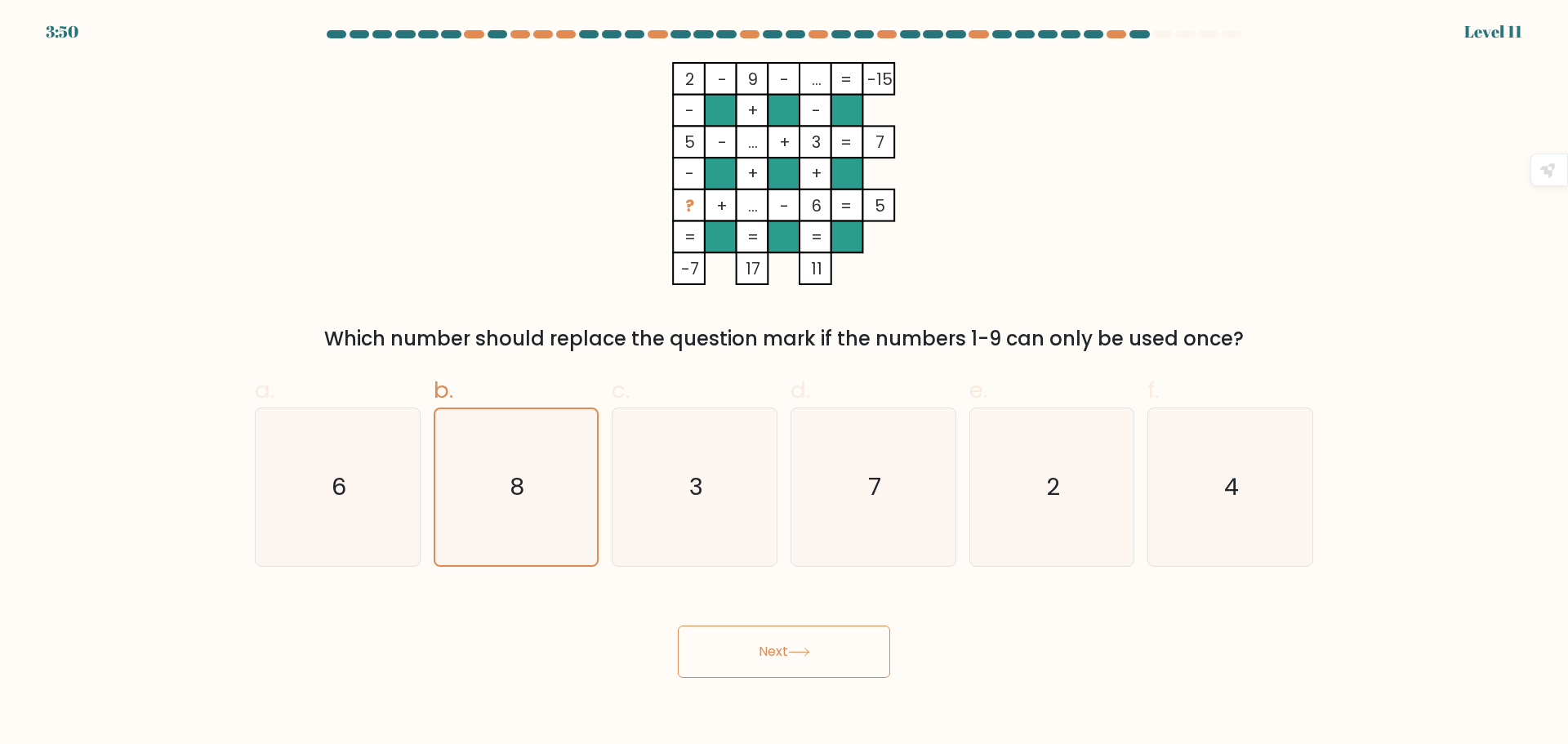
click at [759, 687] on body "3:50 Level 11" at bounding box center [784, 372] width 1568 height 744
click at [756, 657] on button "Next" at bounding box center [784, 652] width 212 height 53
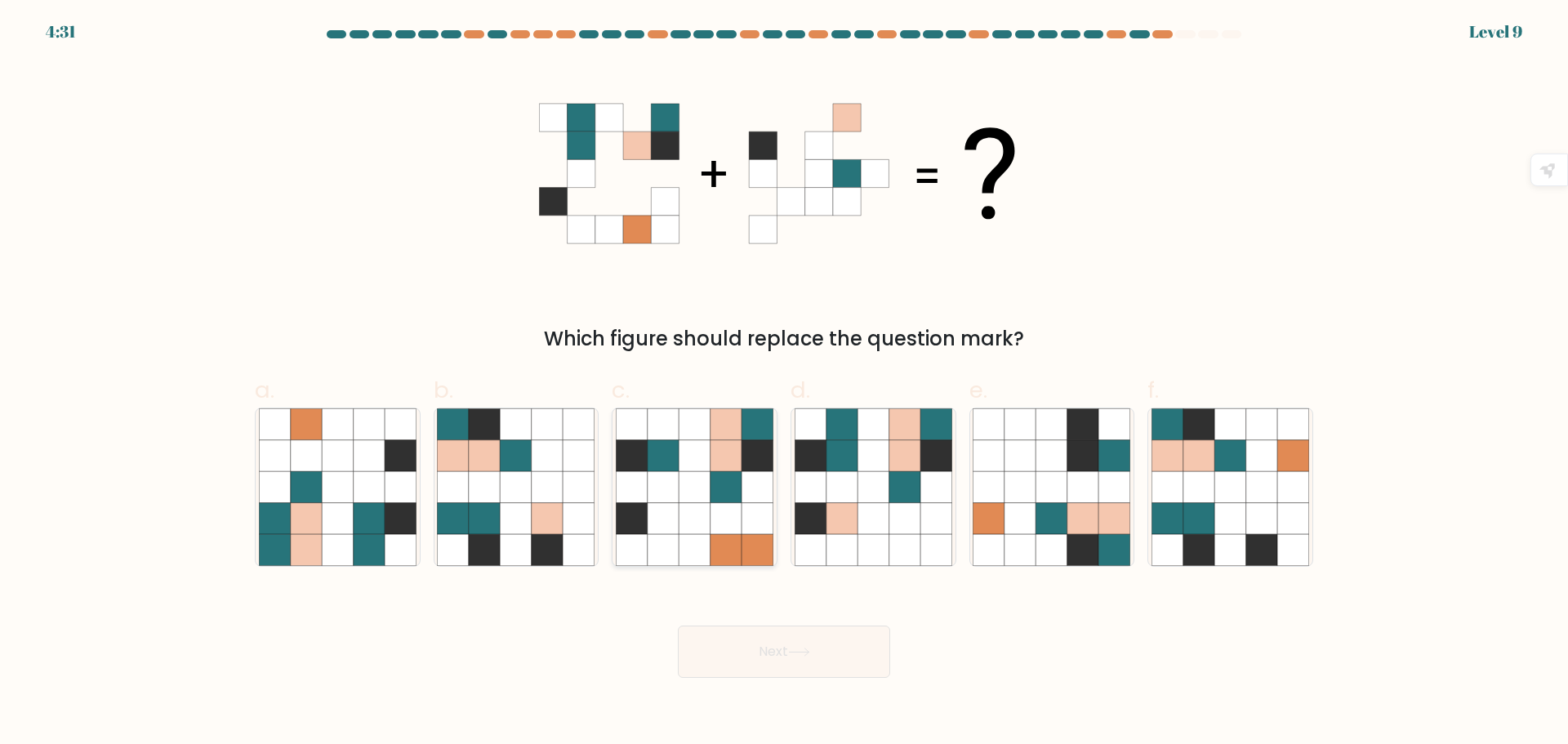
click at [676, 544] on icon at bounding box center [663, 550] width 31 height 31
click at [784, 383] on input "c." at bounding box center [784, 377] width 1 height 11
radio input "true"
click at [521, 479] on icon at bounding box center [516, 487] width 31 height 31
click at [784, 383] on input "b." at bounding box center [784, 377] width 1 height 11
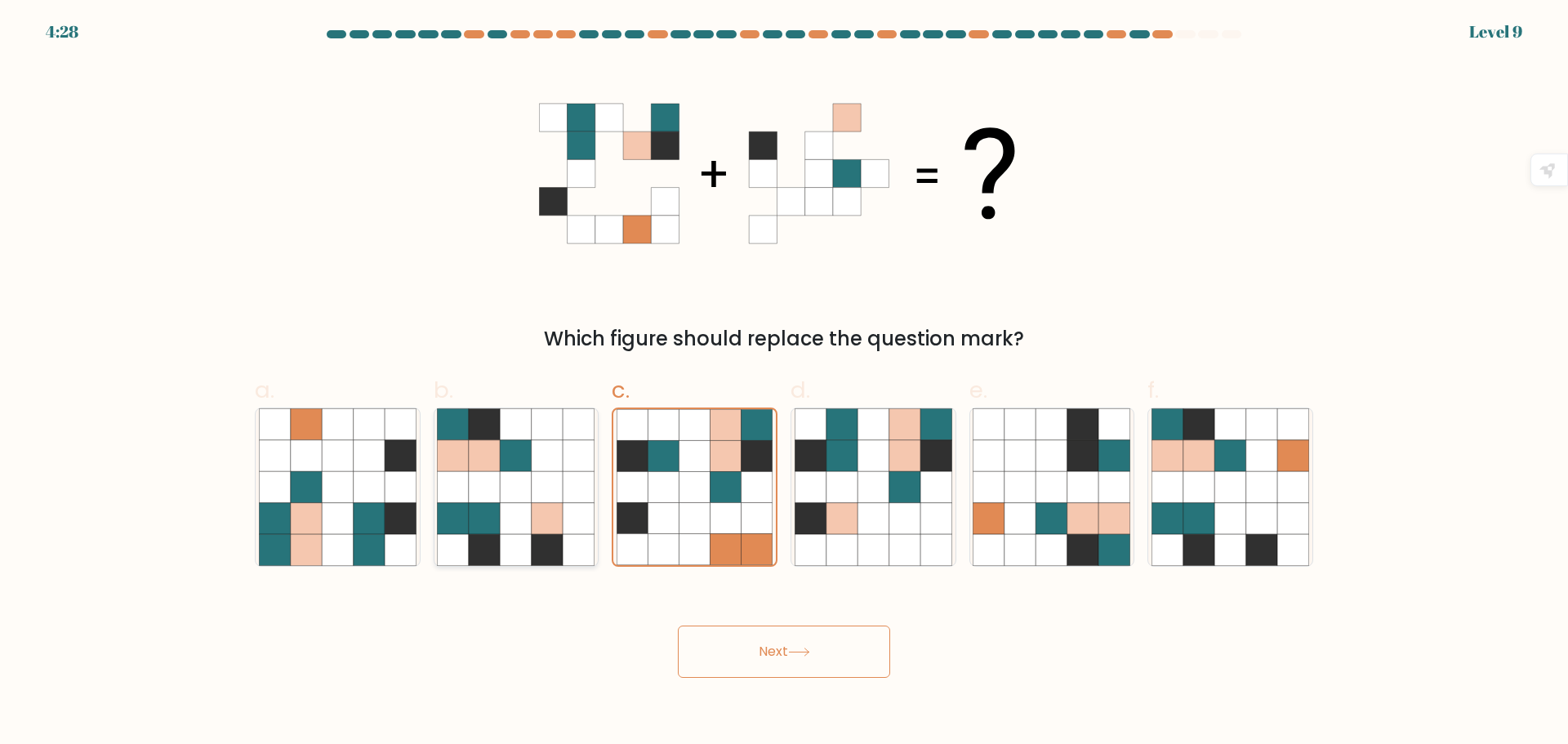
radio input "true"
click at [1066, 550] on icon at bounding box center [1051, 550] width 31 height 31
click at [784, 383] on input "e." at bounding box center [784, 377] width 1 height 11
radio input "true"
click at [868, 650] on button "Next" at bounding box center [784, 652] width 212 height 53
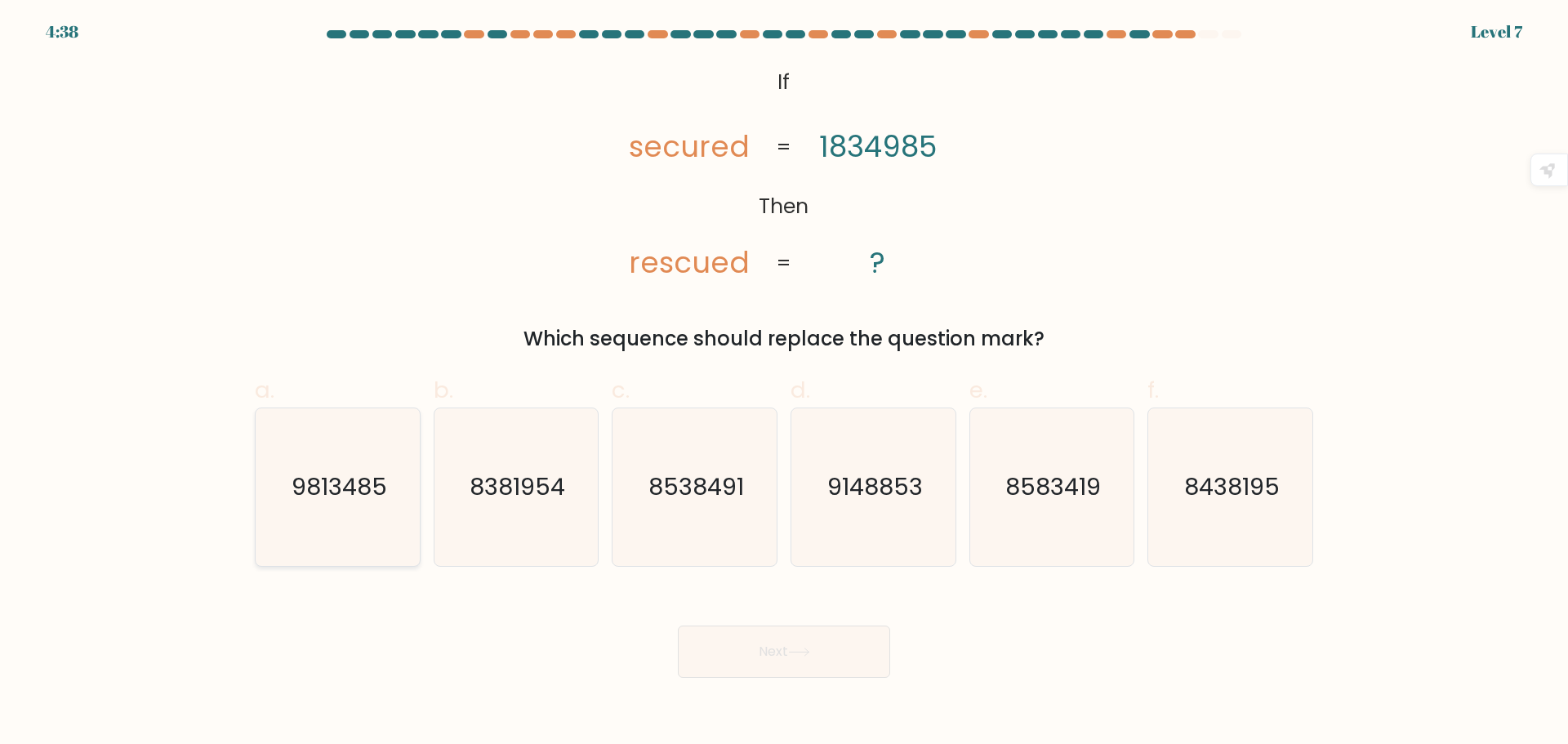
click at [317, 494] on text "9813485" at bounding box center [339, 487] width 95 height 33
click at [784, 383] on input "a. 9813485" at bounding box center [784, 377] width 1 height 11
radio input "true"
click at [831, 654] on button "Next" at bounding box center [784, 652] width 212 height 53
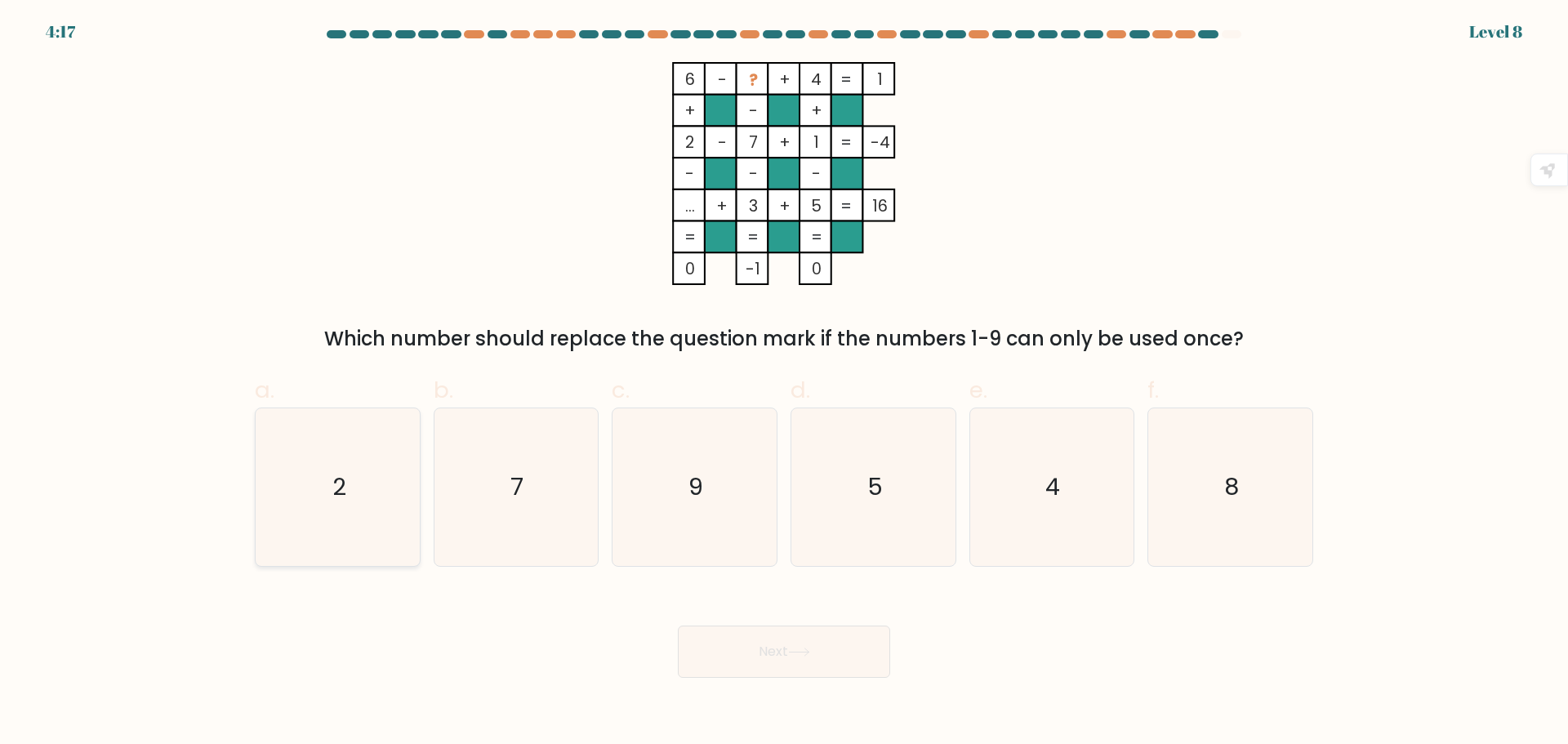
click at [371, 495] on icon "2" at bounding box center [338, 487] width 158 height 158
click at [784, 383] on input "a. 2" at bounding box center [784, 377] width 1 height 11
radio input "true"
click at [838, 643] on button "Next" at bounding box center [784, 652] width 212 height 53
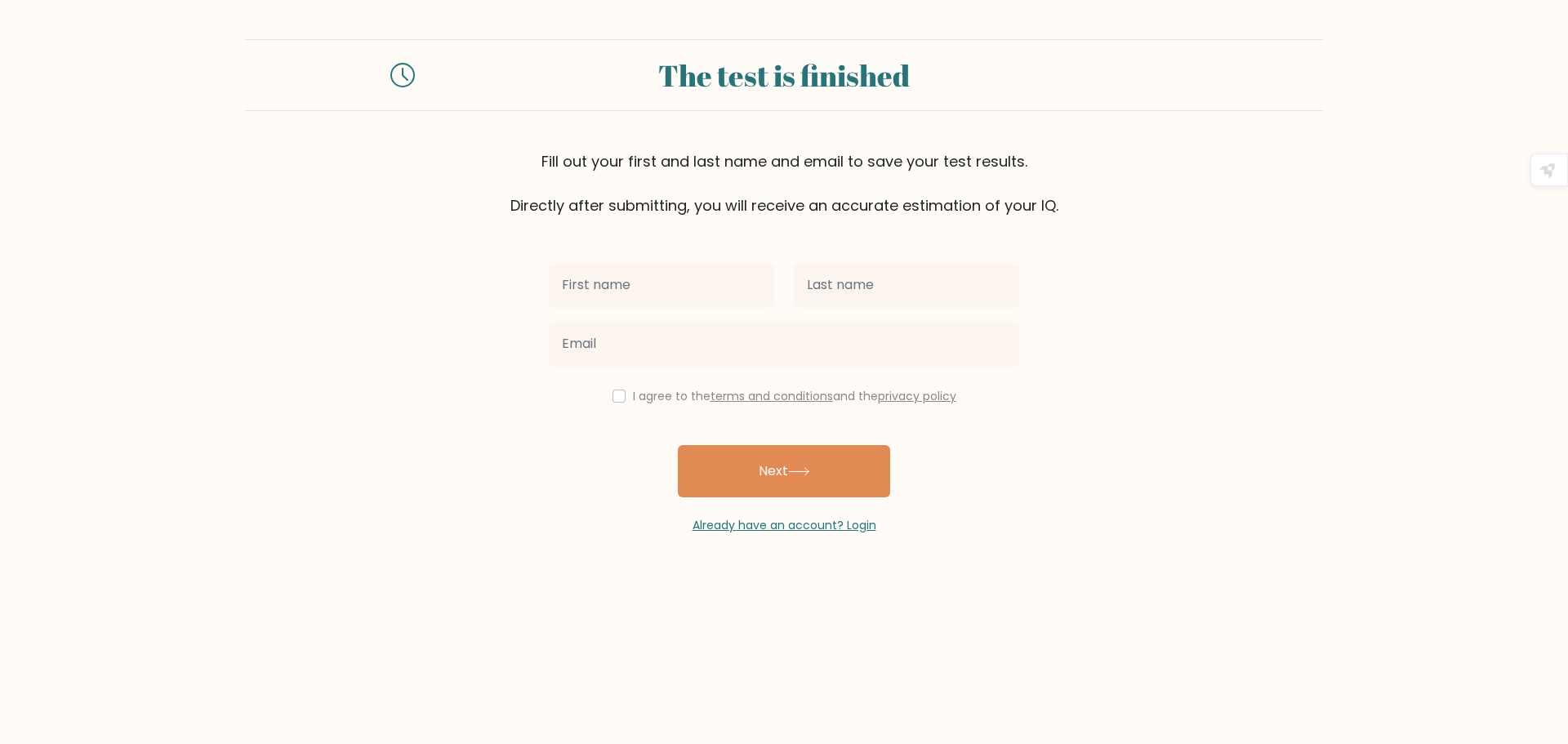
click at [582, 285] on input "text" at bounding box center [662, 284] width 226 height 46
type input "Rona"
click at [879, 289] on input "text" at bounding box center [906, 284] width 226 height 46
type input "Labadan"
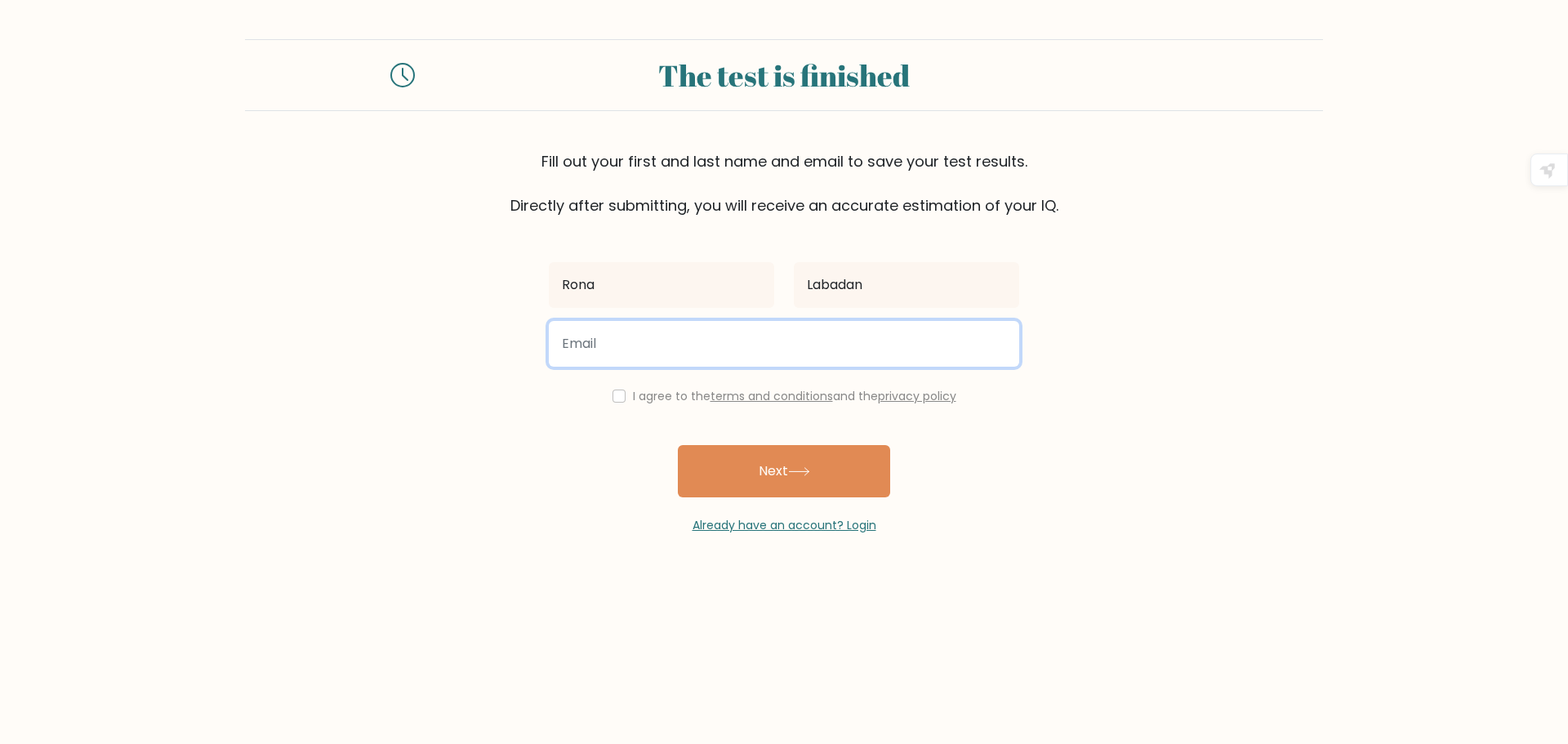
click at [698, 347] on input "email" at bounding box center [784, 344] width 470 height 46
type input "saidalabadan13@gmail.com"
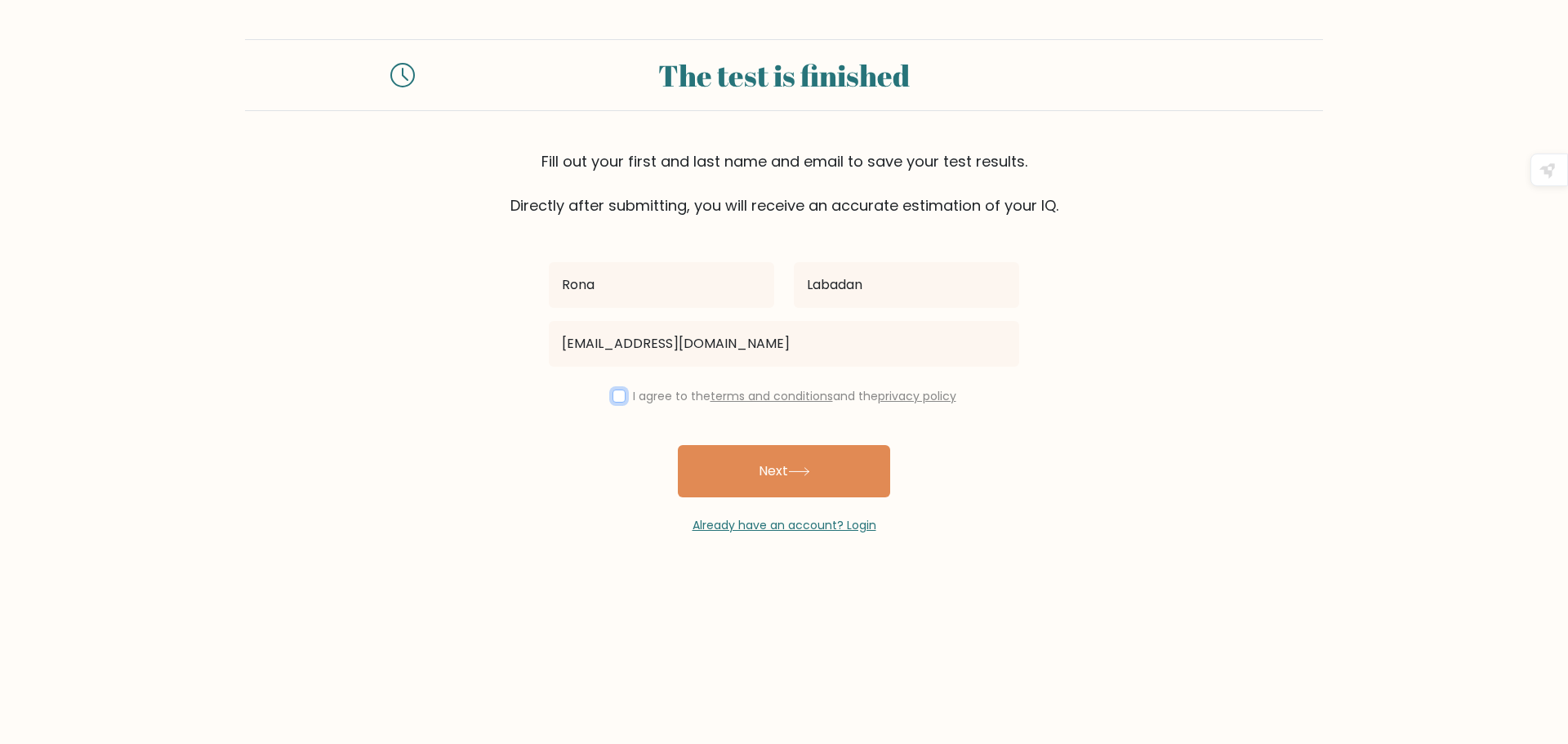
click at [617, 392] on input "checkbox" at bounding box center [618, 395] width 13 height 13
checkbox input "true"
click at [834, 490] on button "Next" at bounding box center [784, 471] width 212 height 53
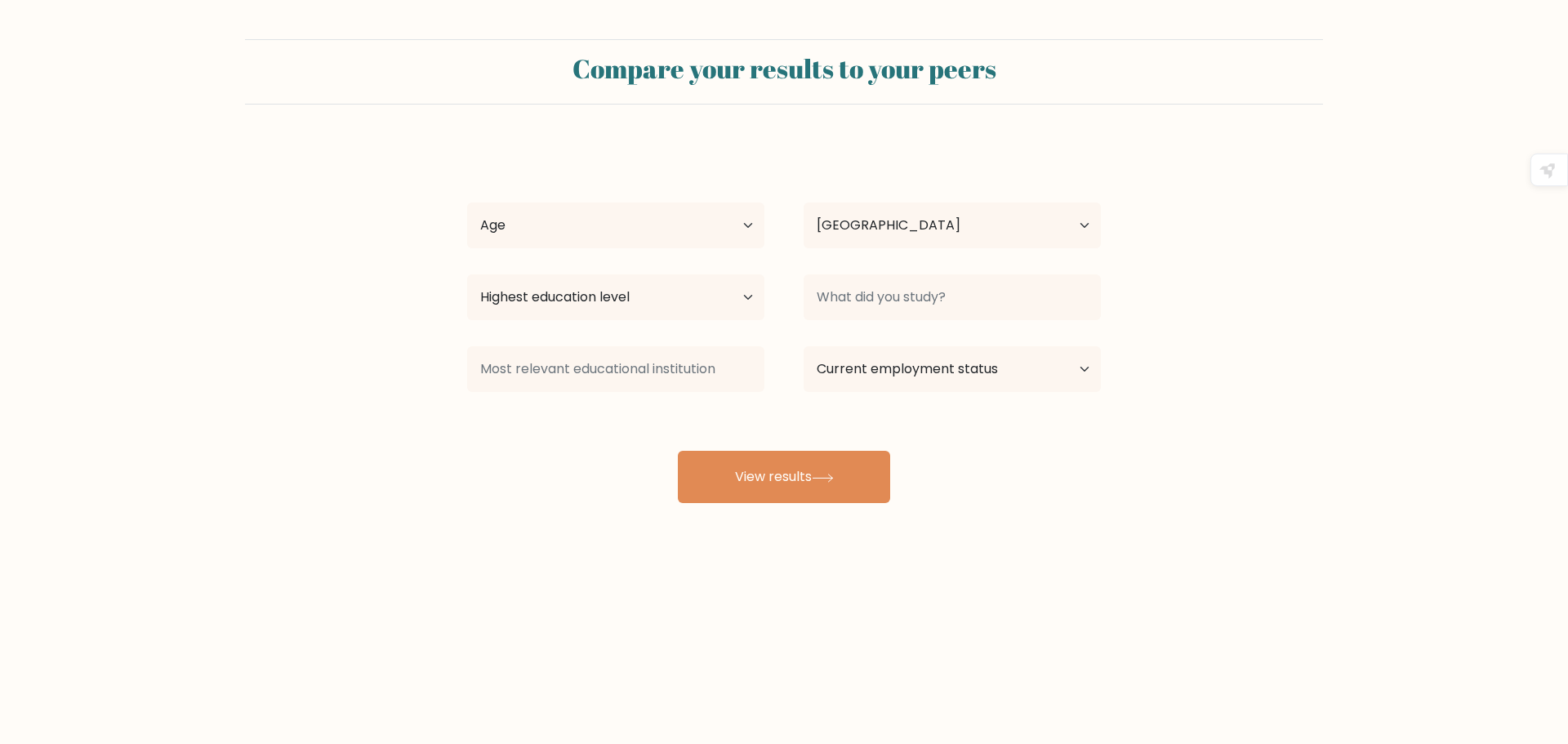
select select "PH"
click at [745, 223] on select "Age Under 18 years old 18-24 years old 25-34 years old 35-44 years old 45-54 ye…" at bounding box center [615, 225] width 297 height 46
select select "25_34"
click at [467, 203] on select "Age Under 18 years old 18-24 years old 25-34 years old 35-44 years old 45-54 ye…" at bounding box center [615, 225] width 297 height 46
click at [751, 296] on select "Highest education level No schooling Primary Lower Secondary Upper Secondary Oc…" at bounding box center [615, 297] width 297 height 46
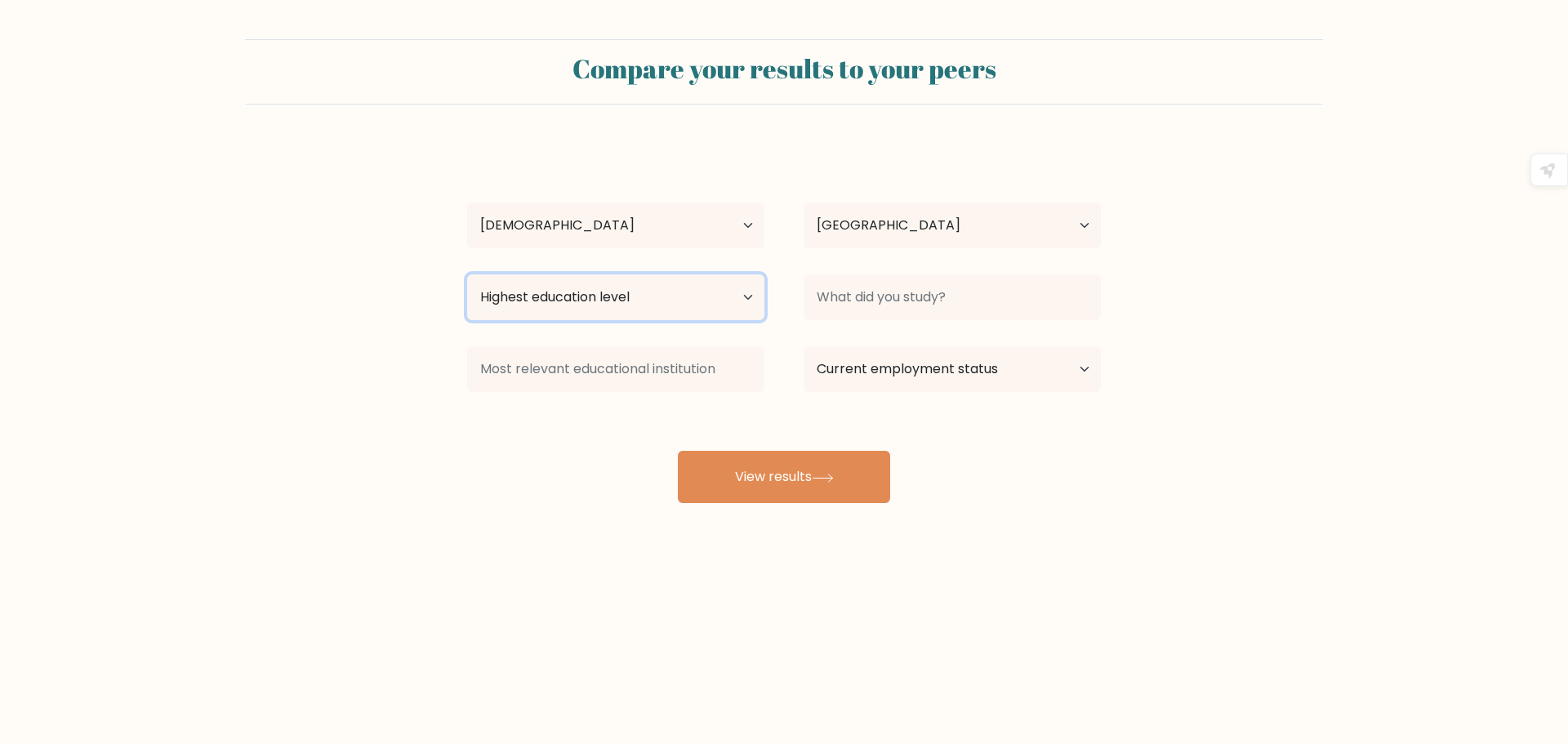
select select "bachelors_degree"
click at [467, 275] on select "Highest education level No schooling Primary Lower Secondary Upper Secondary Oc…" at bounding box center [615, 297] width 297 height 46
click at [1088, 372] on select "Current employment status Employed Student Retired Other / prefer not to answer" at bounding box center [951, 369] width 297 height 46
select select "other"
click at [803, 347] on select "Current employment status Employed Student Retired Other / prefer not to answer" at bounding box center [951, 369] width 297 height 46
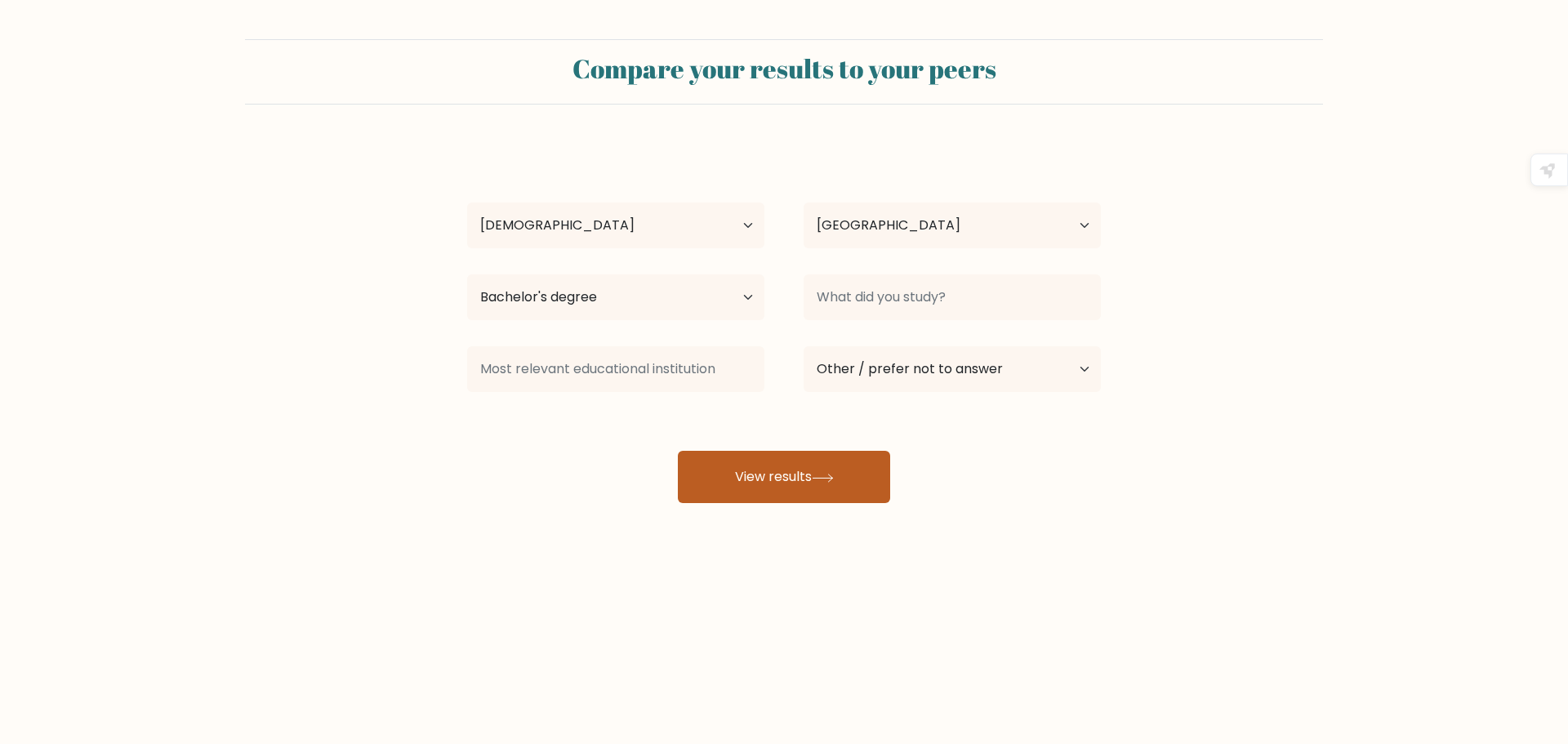
click at [798, 481] on button "View results" at bounding box center [784, 477] width 212 height 53
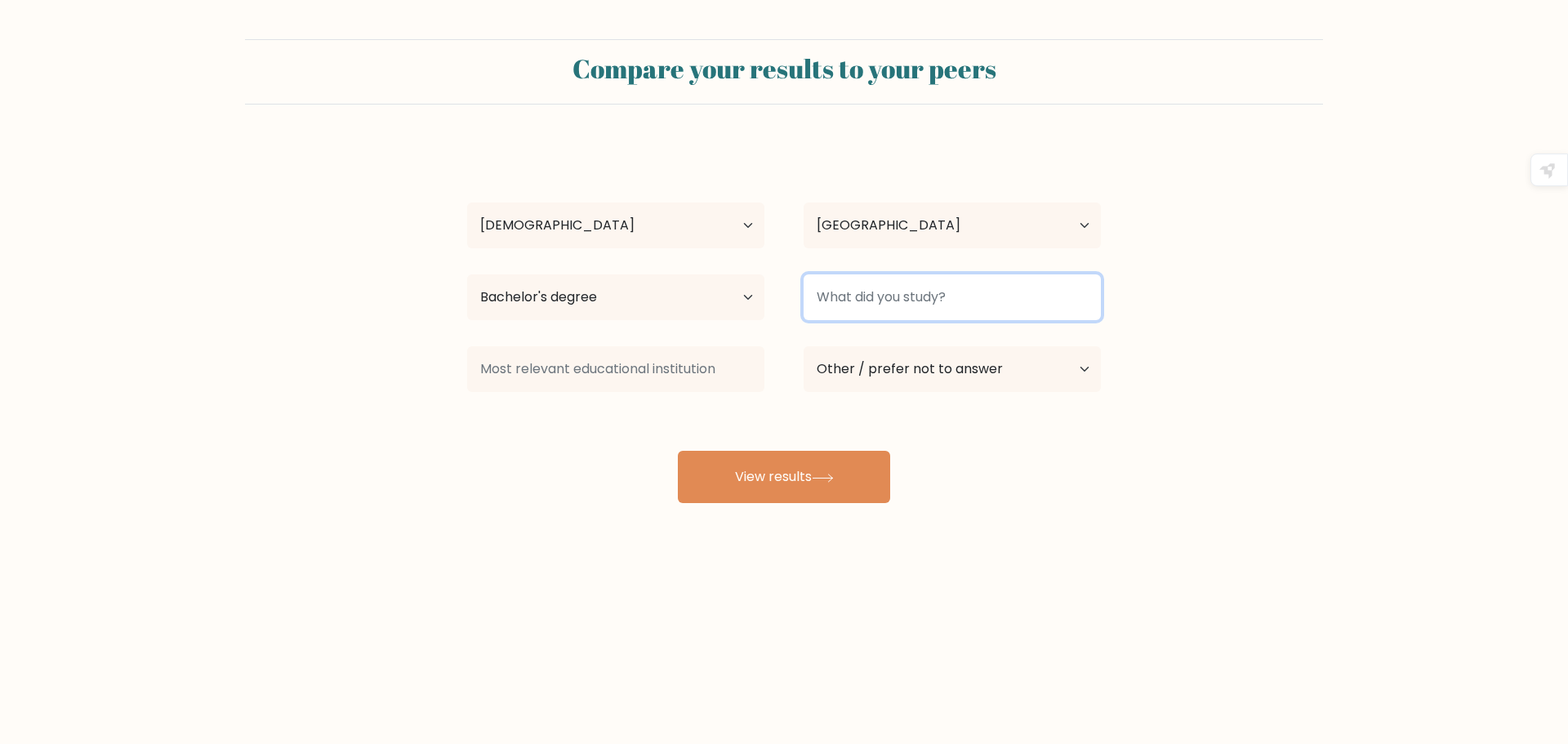
click at [828, 296] on input at bounding box center [951, 297] width 297 height 46
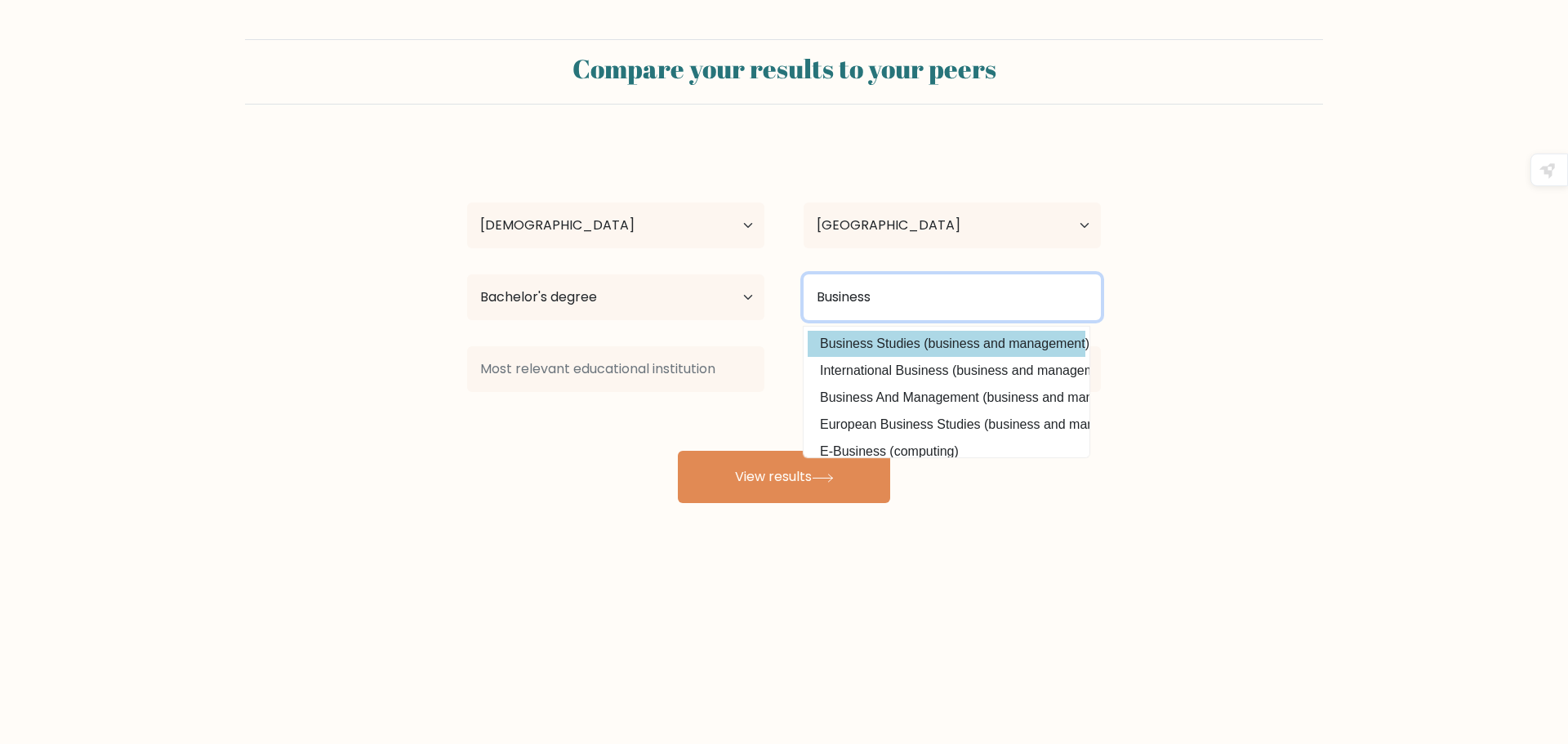
type input "Business"
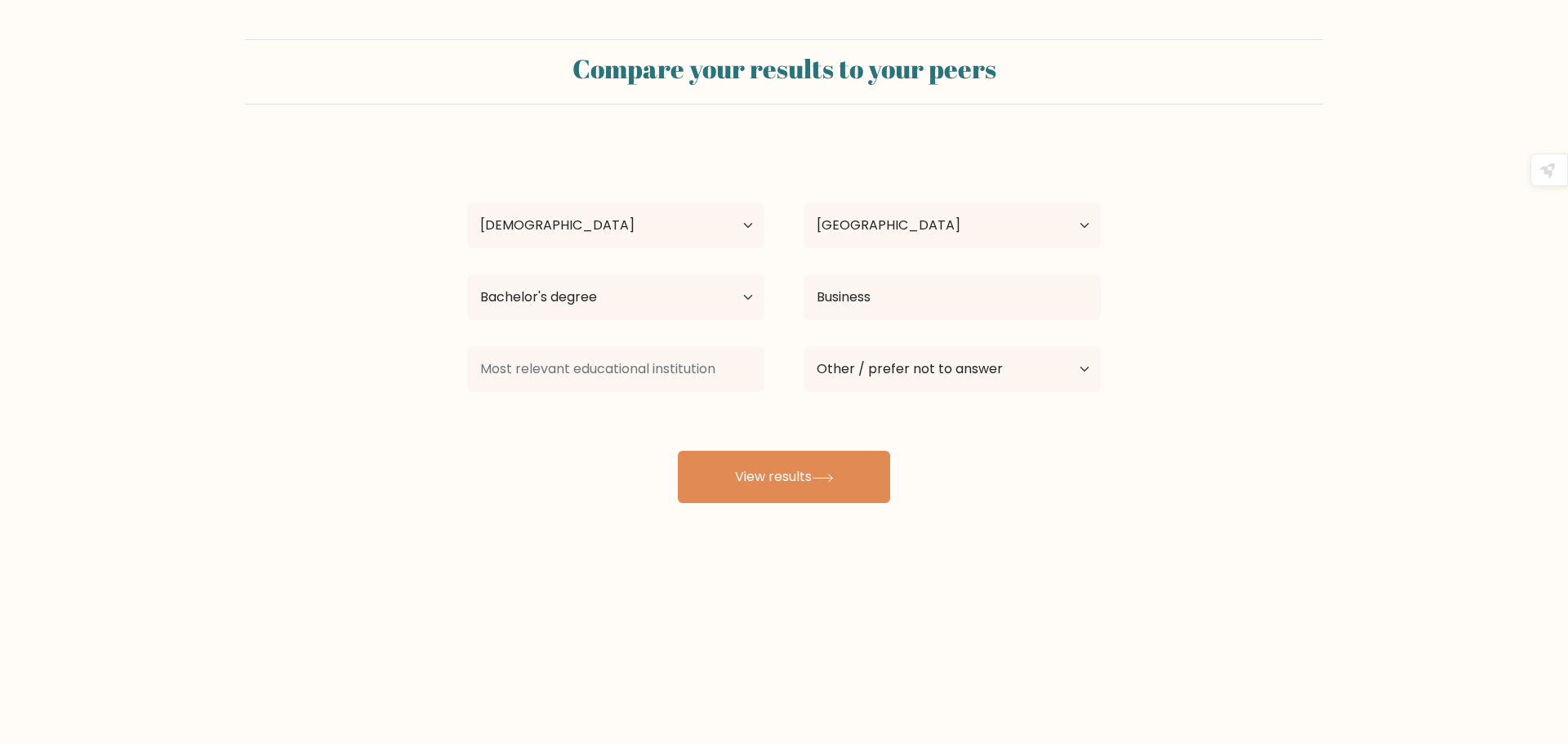
click at [951, 347] on div "Rona Labadan Age Under 18 years old 18-24 years old 25-34 years old 35-44 years…" at bounding box center [784, 323] width 653 height 359
click at [771, 484] on button "View results" at bounding box center [784, 477] width 212 height 53
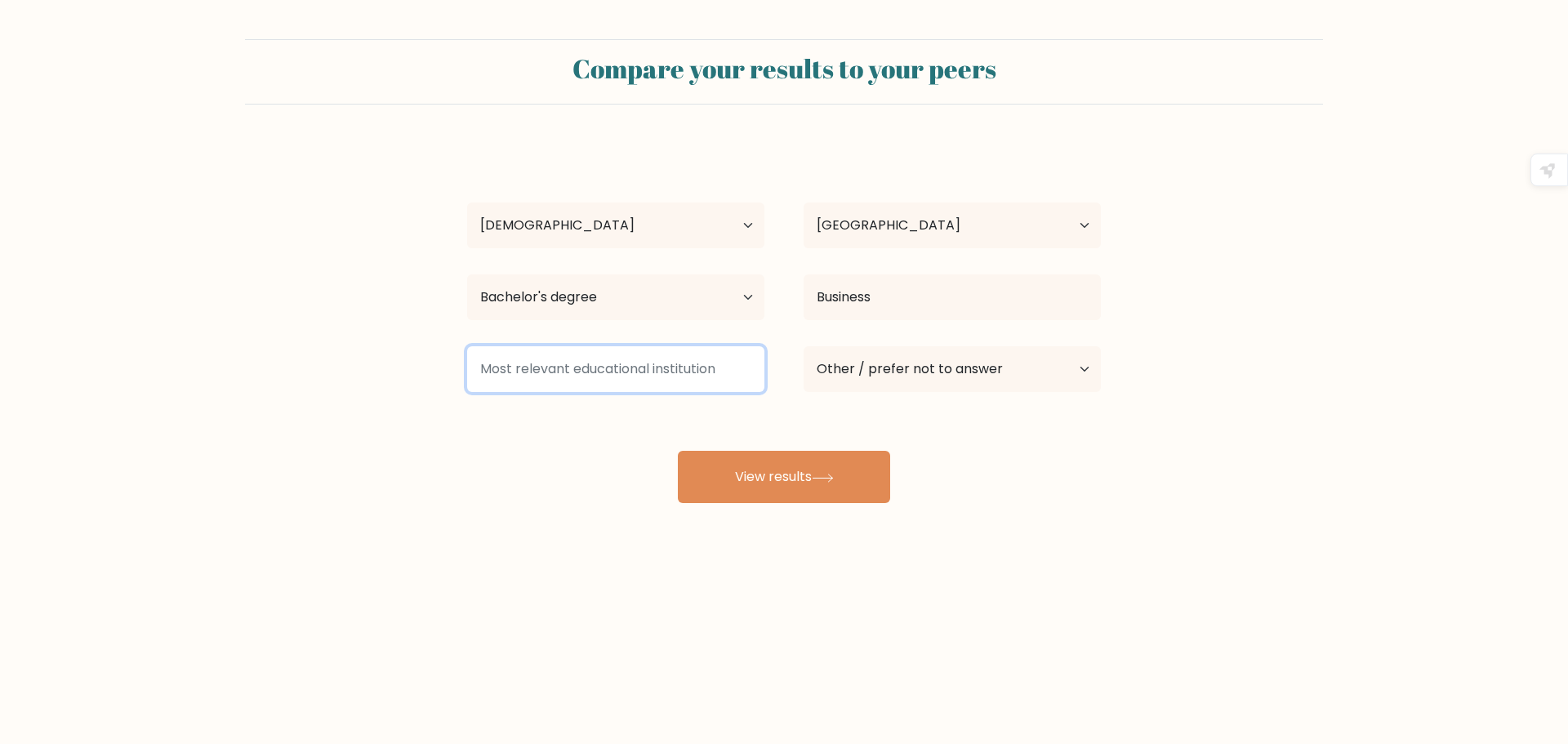
click at [558, 375] on input at bounding box center [615, 369] width 297 height 46
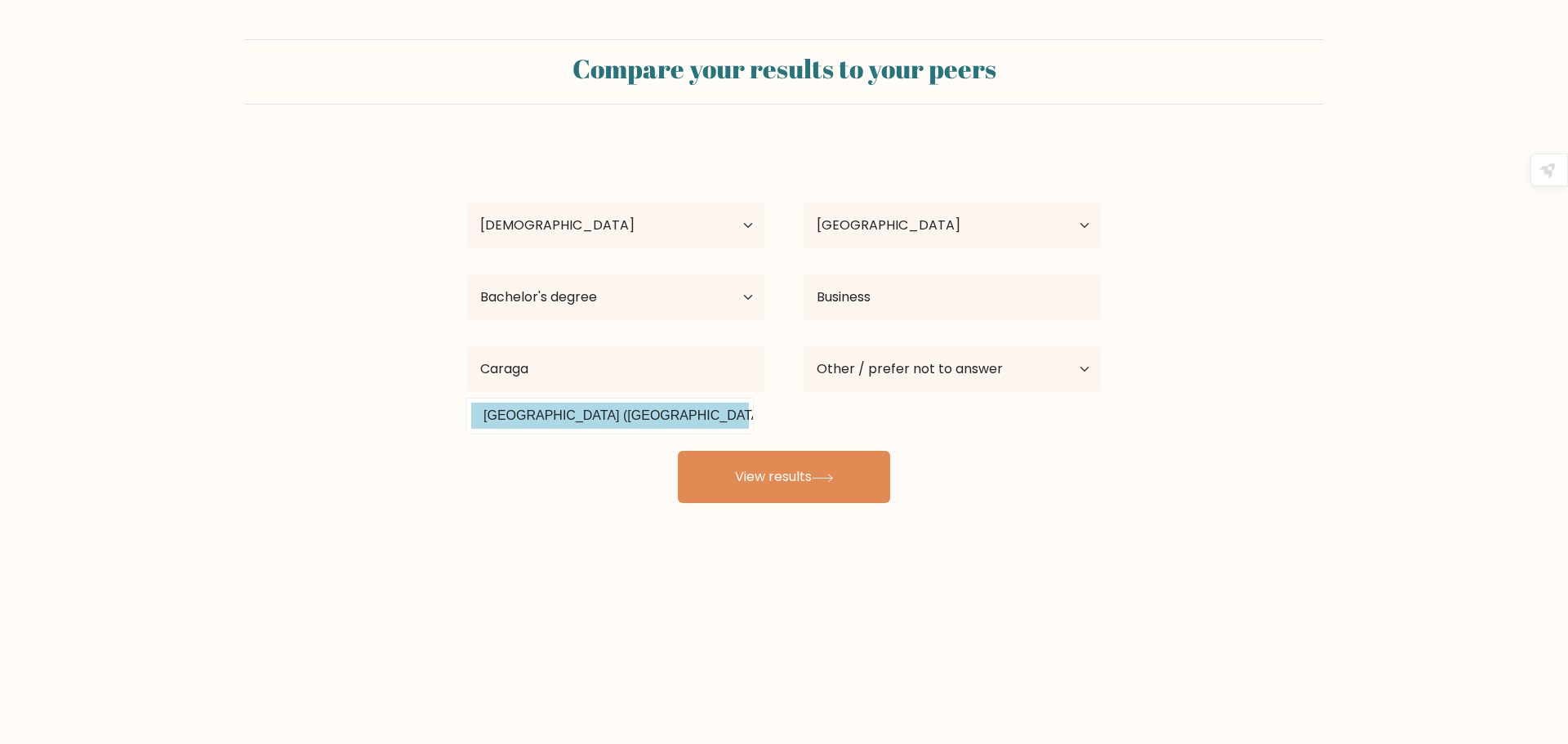
click at [555, 426] on option "Caraga State University (Philippines)" at bounding box center [609, 416] width 277 height 26
type input "Caraga State University"
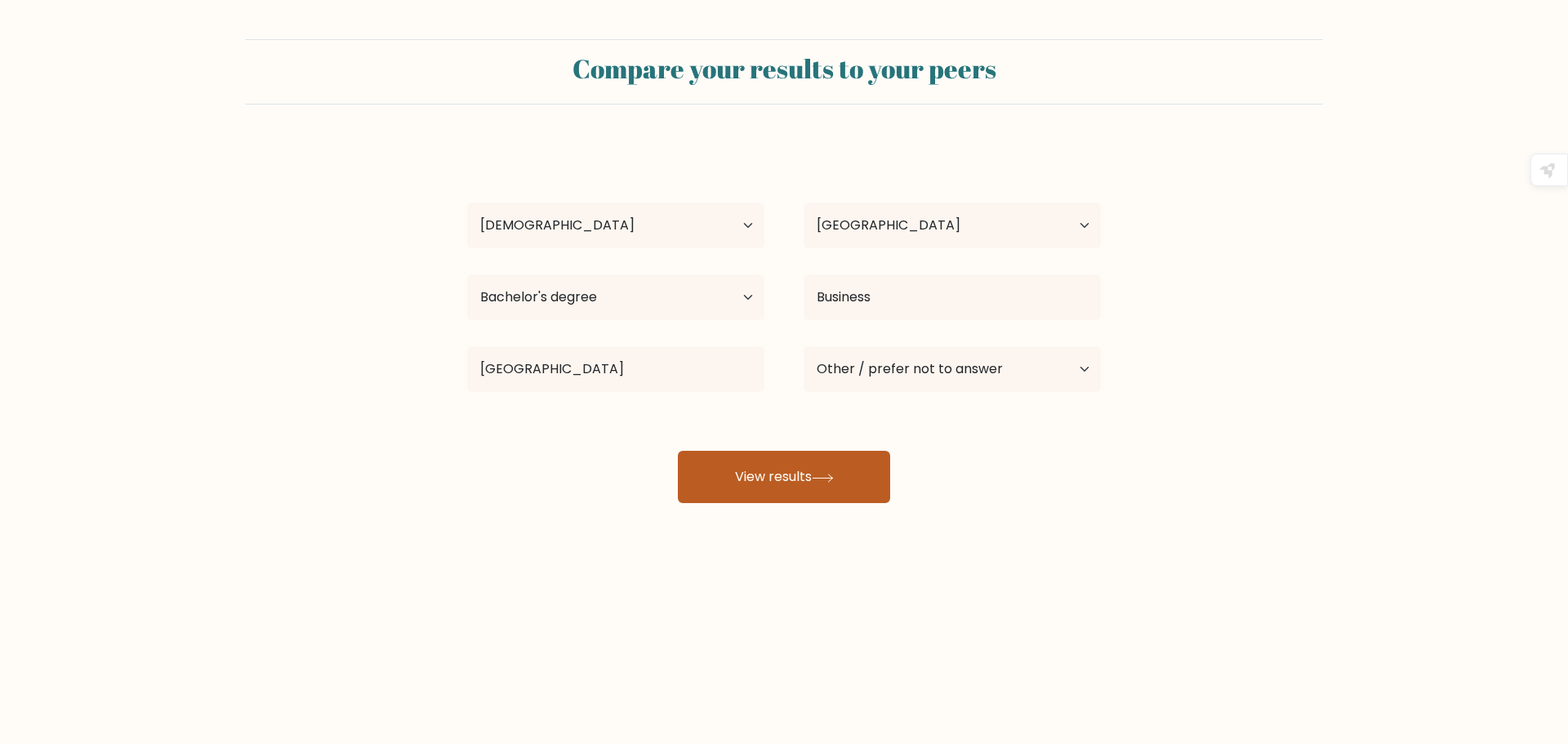
click at [846, 489] on button "View results" at bounding box center [784, 477] width 212 height 53
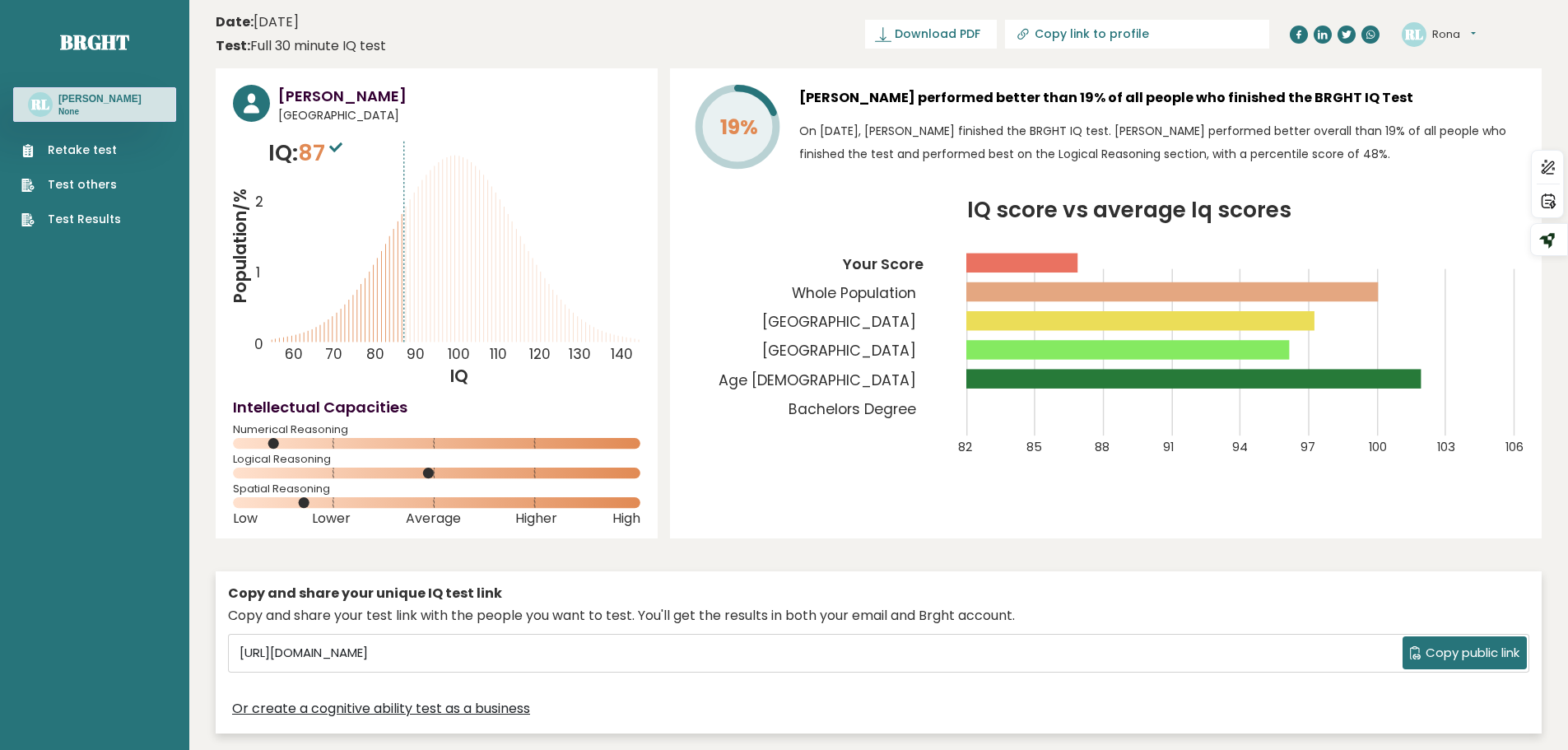
click at [72, 218] on link "Test Results" at bounding box center [71, 220] width 99 height 18
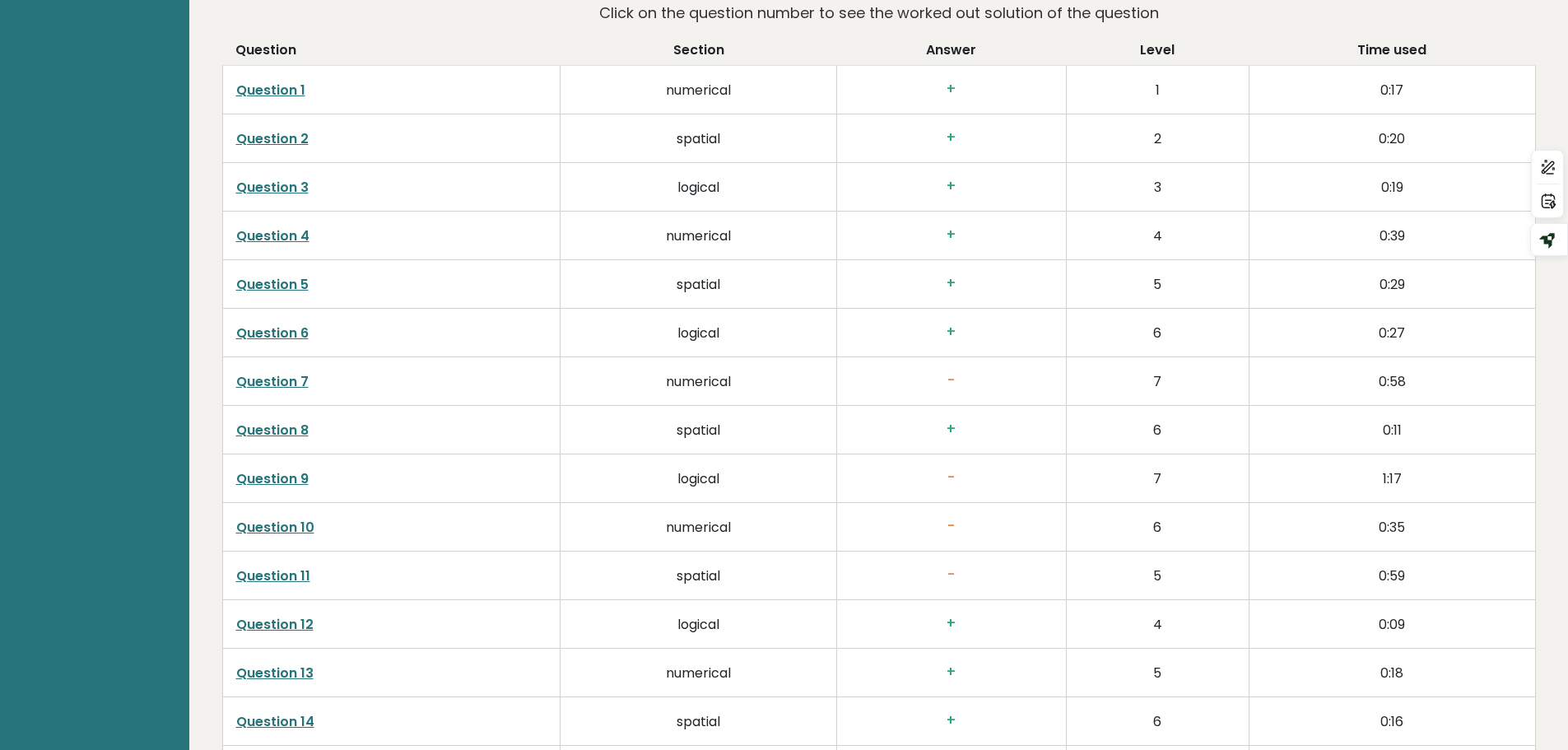
scroll to position [2674, 0]
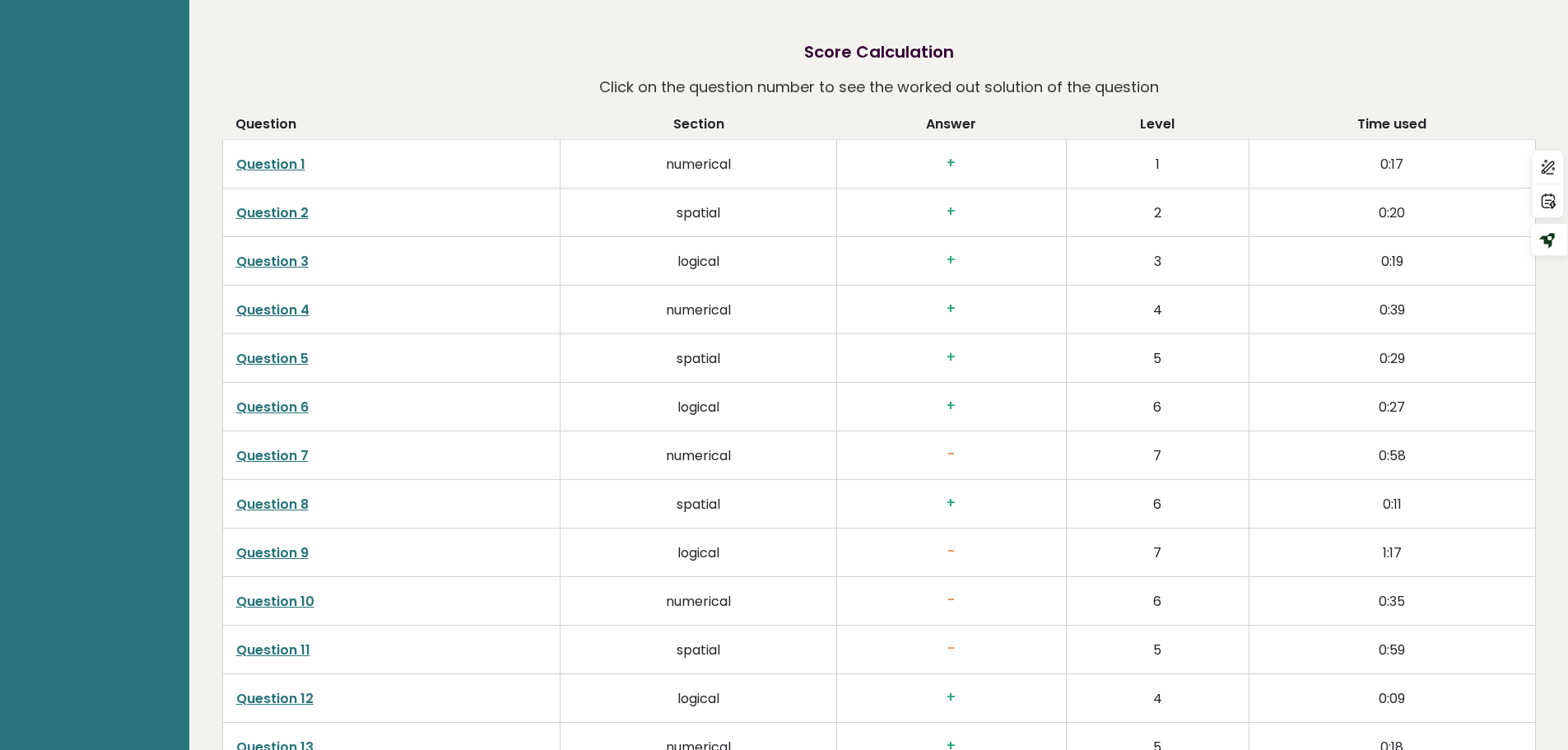
click at [284, 163] on link "Question 1" at bounding box center [271, 164] width 69 height 19
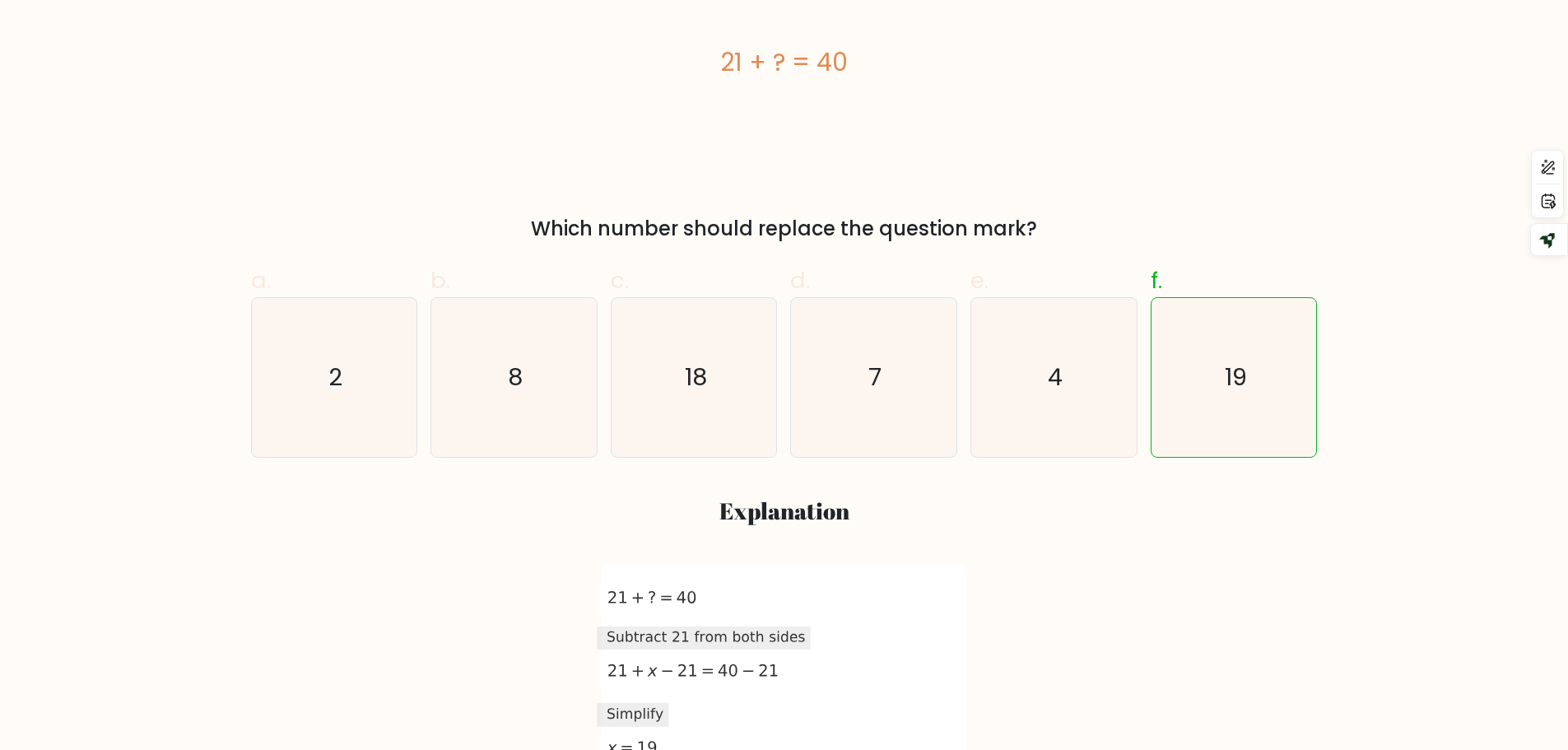
scroll to position [411, 0]
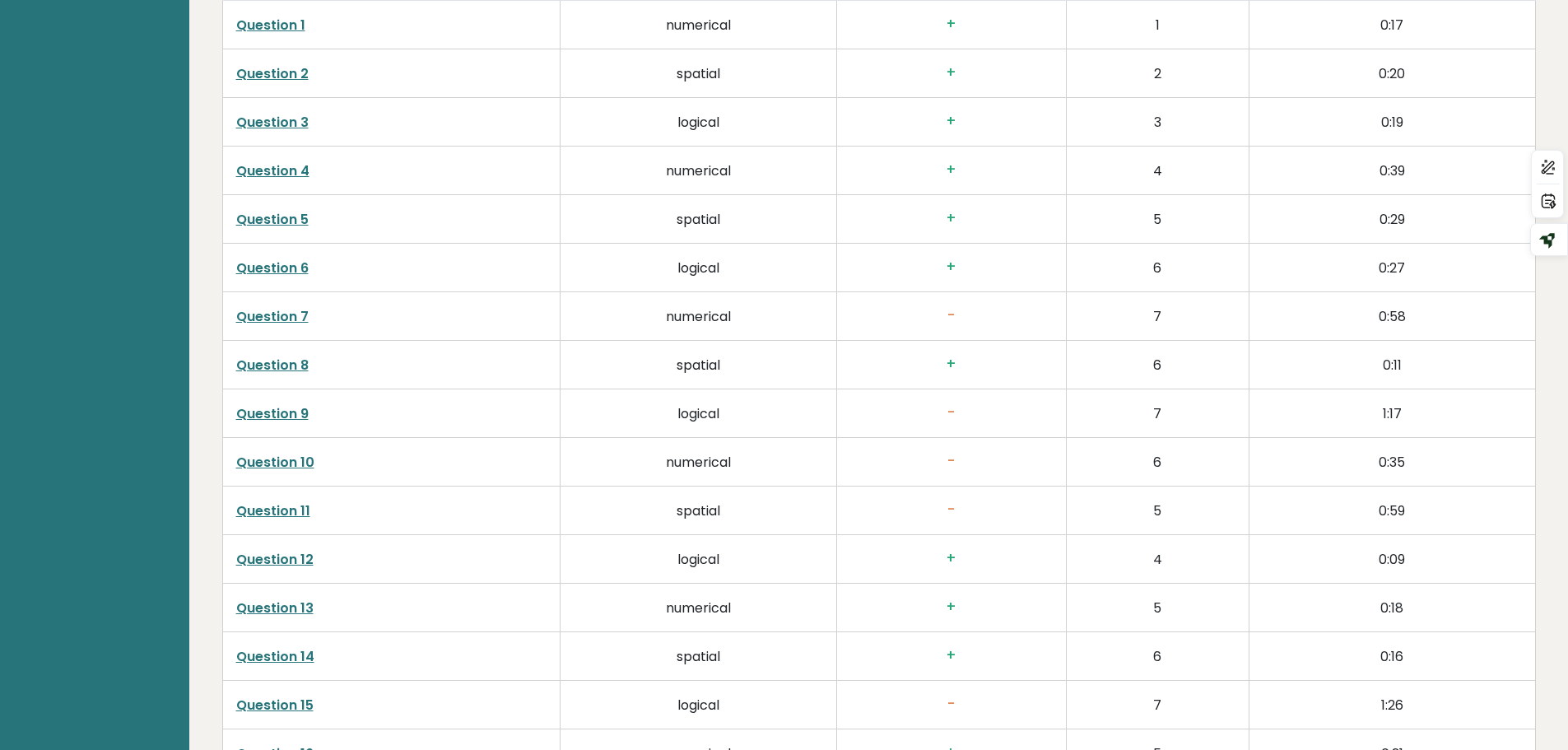
scroll to position [2827, 0]
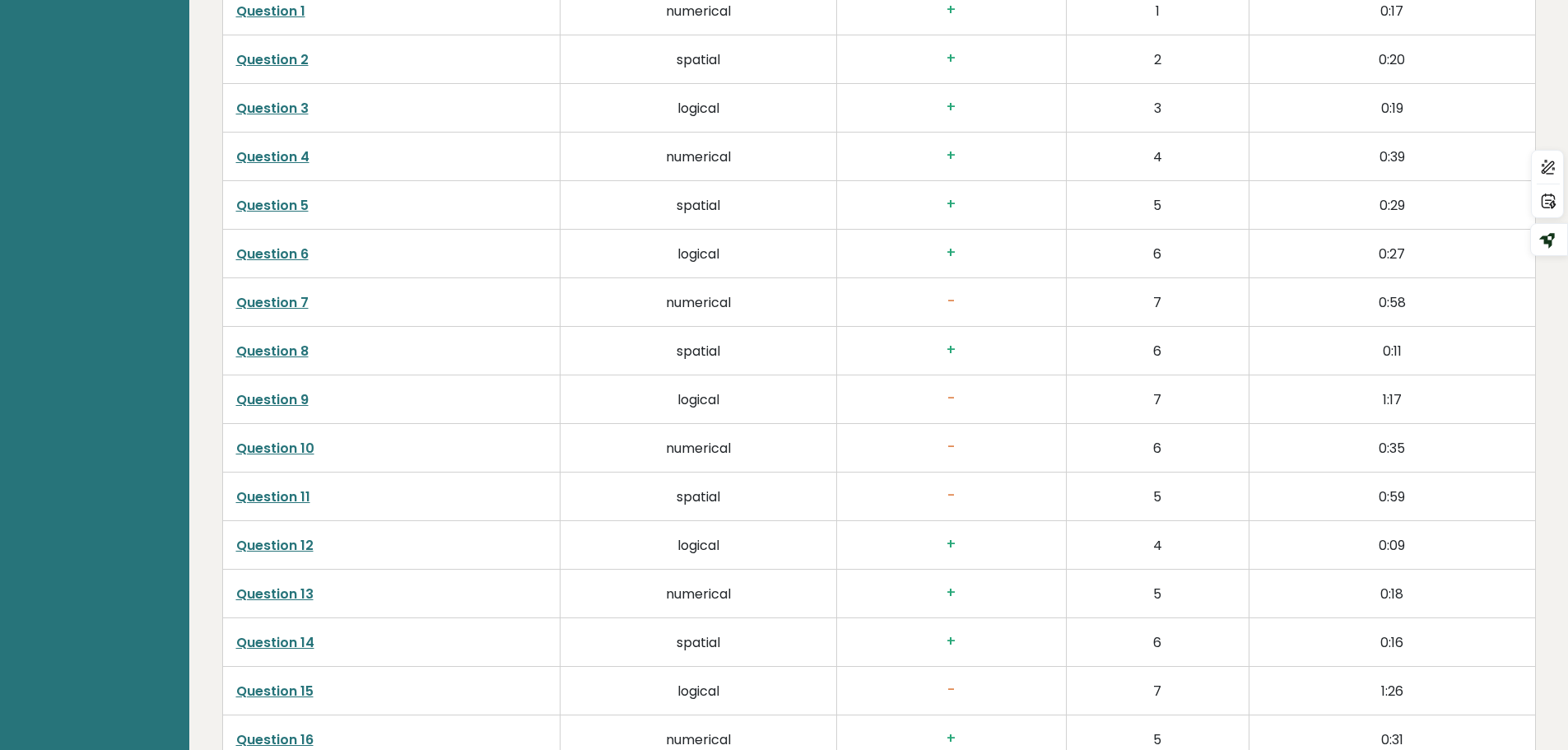
click at [281, 300] on link "Question 7" at bounding box center [273, 302] width 73 height 19
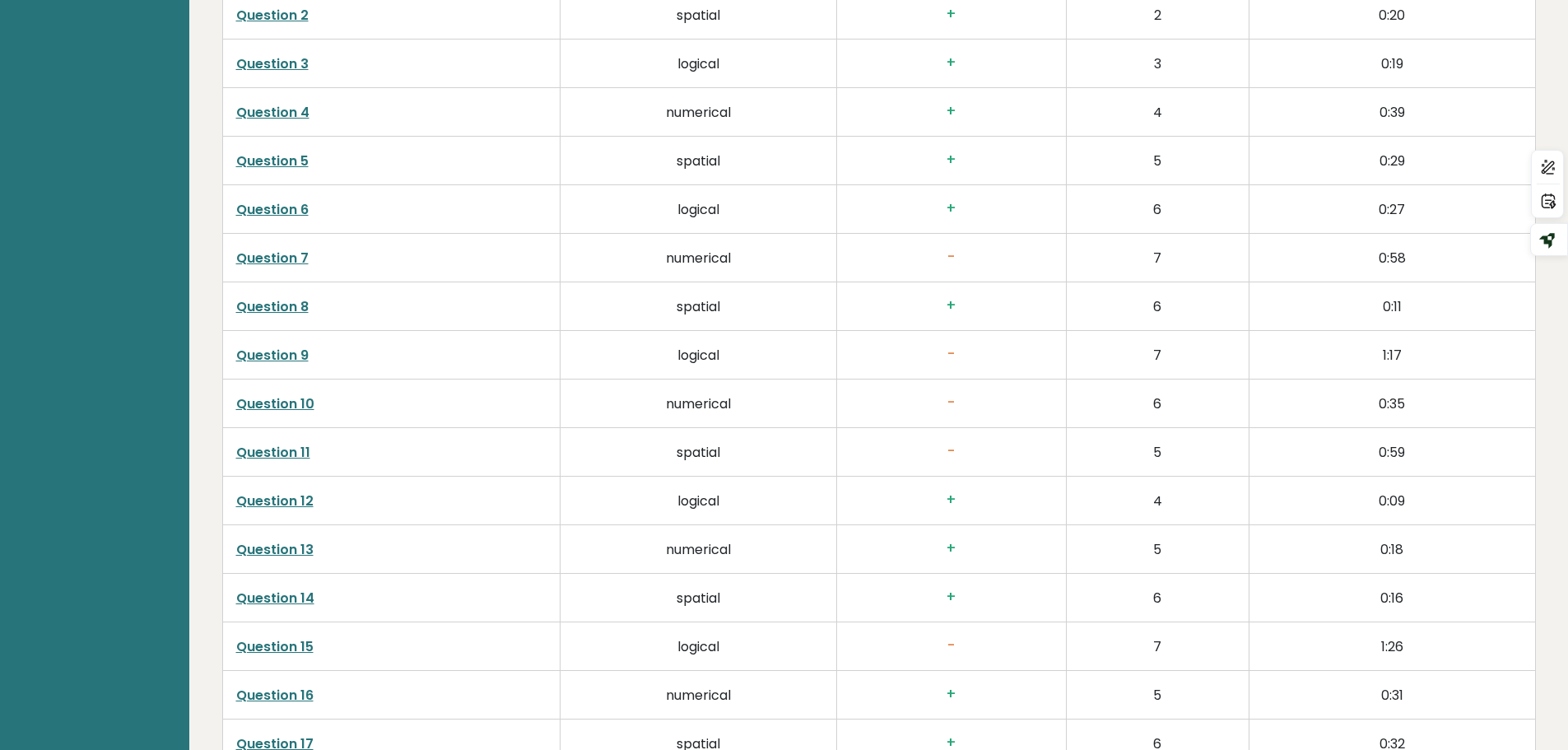
scroll to position [2910, 0]
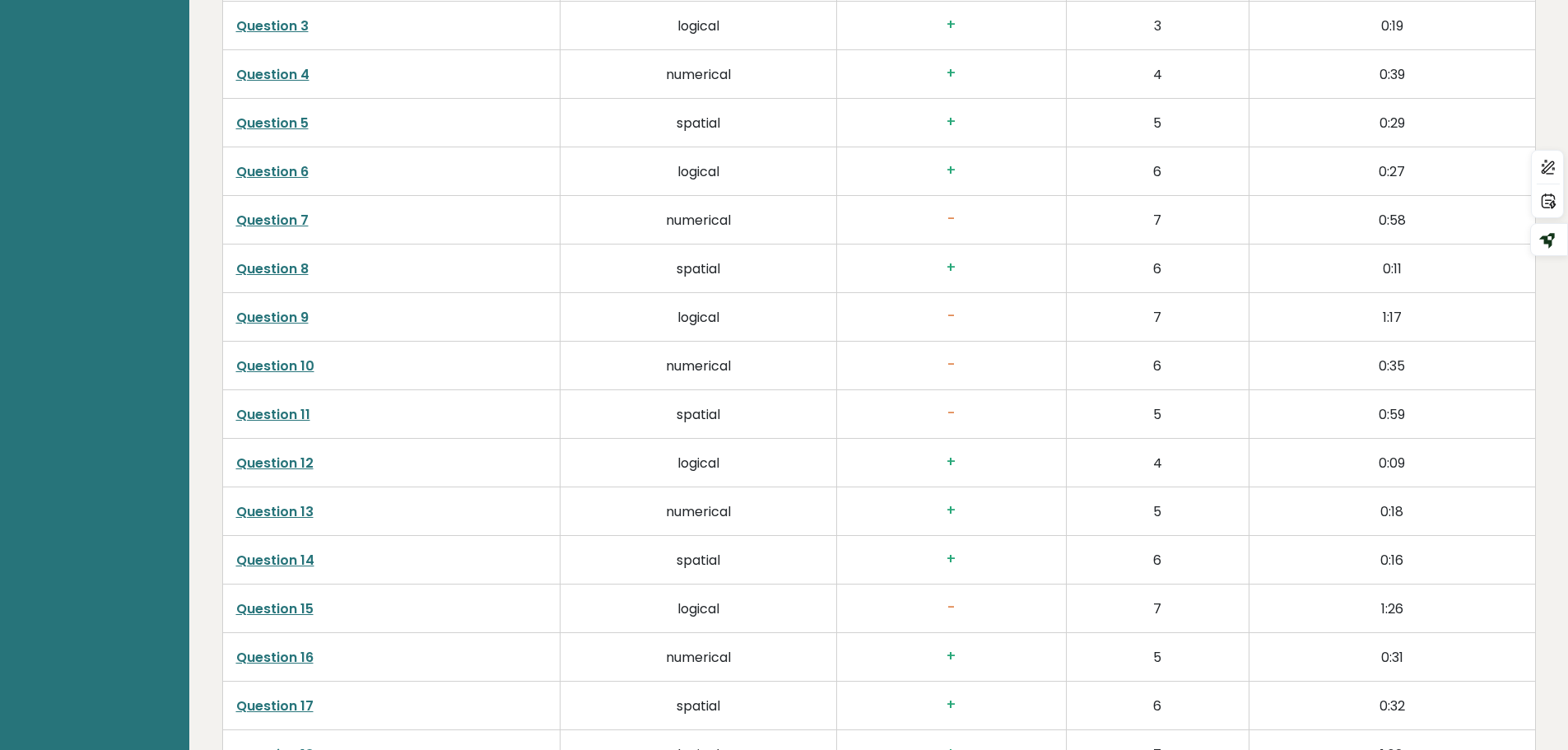
click at [287, 318] on link "Question 9" at bounding box center [273, 317] width 73 height 19
click at [282, 368] on link "Question 10" at bounding box center [276, 365] width 78 height 19
click at [287, 414] on link "Question 11" at bounding box center [273, 414] width 74 height 19
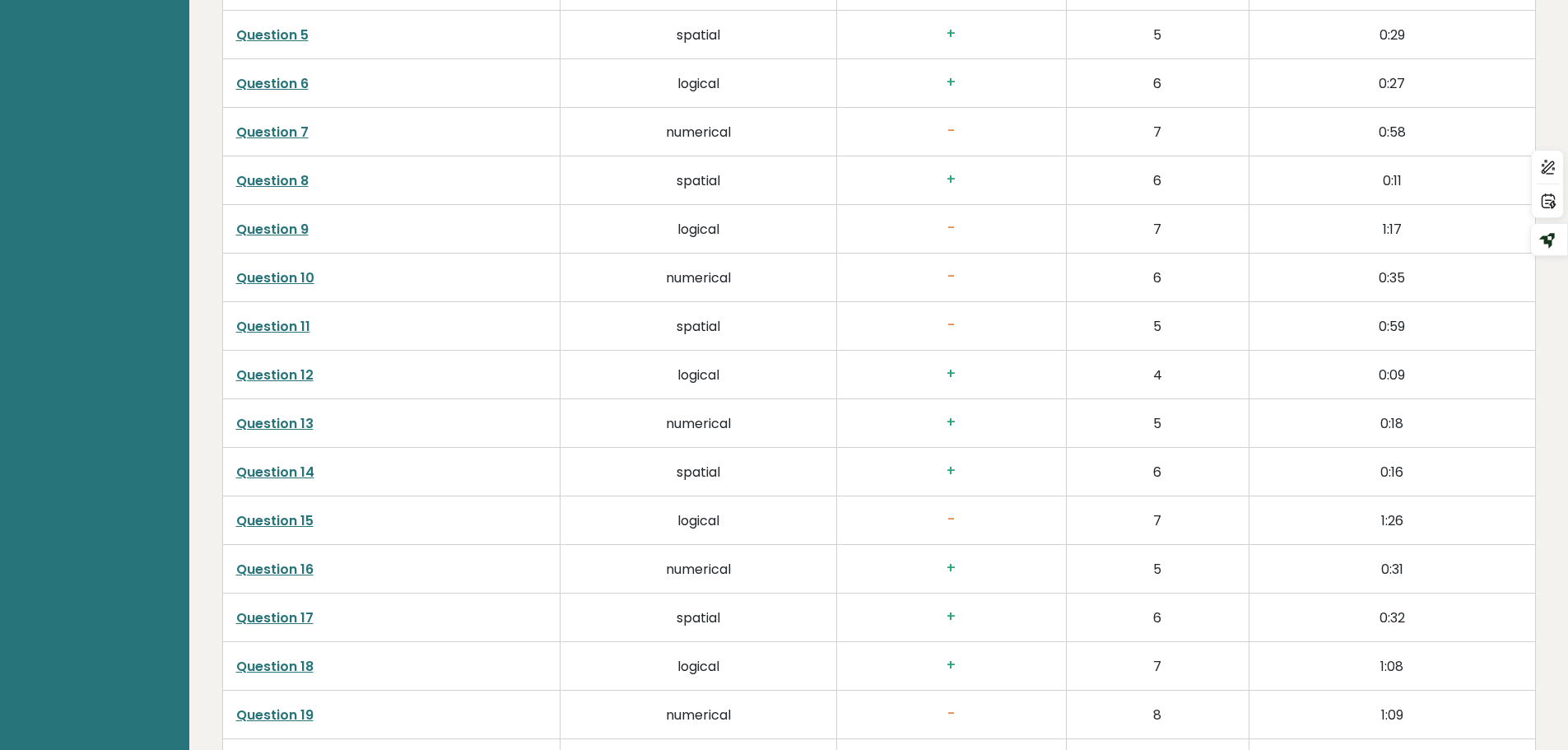
scroll to position [3074, 0]
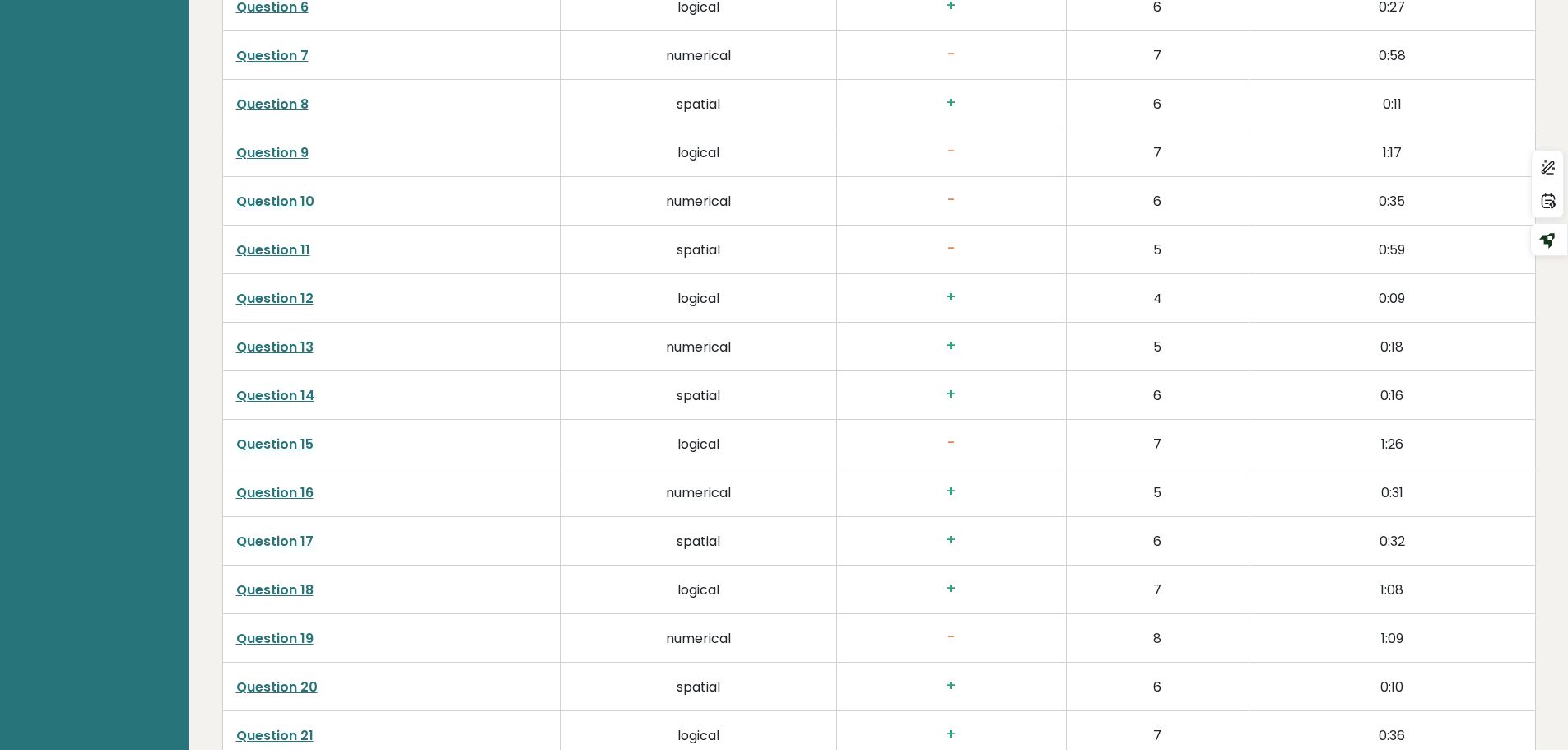
click at [269, 448] on link "Question 15" at bounding box center [275, 444] width 78 height 19
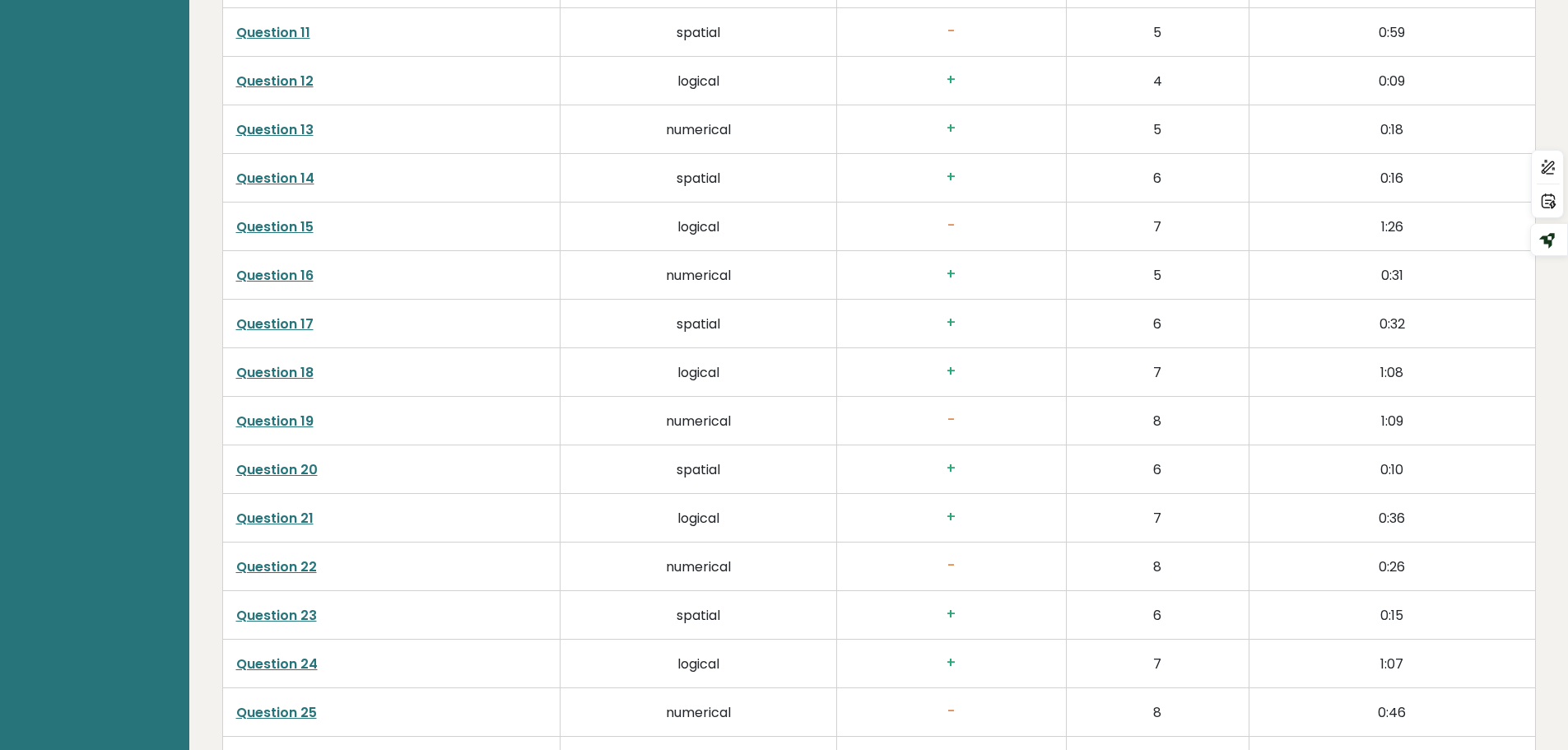
scroll to position [3321, 0]
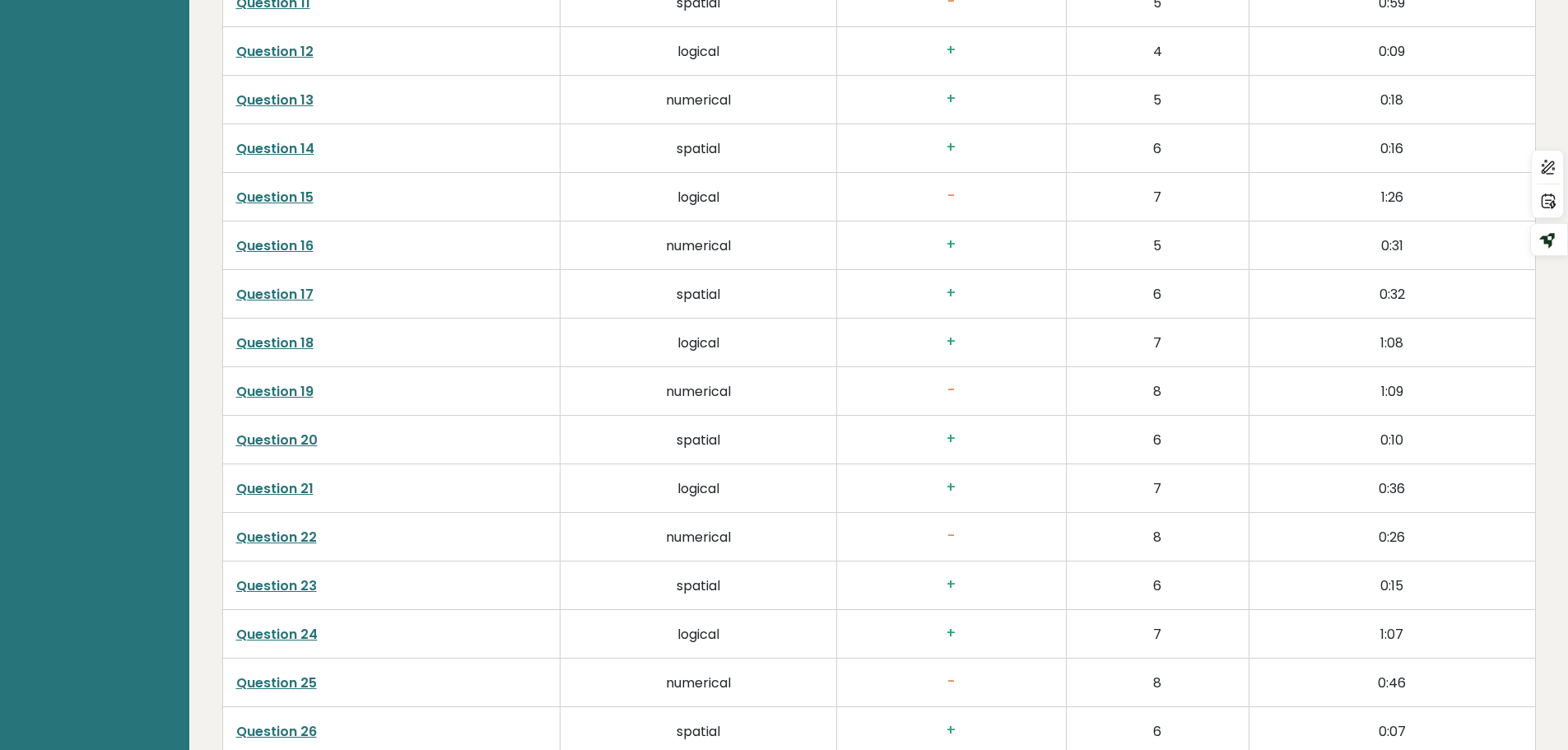
click at [258, 391] on link "Question 19" at bounding box center [275, 391] width 78 height 19
click at [273, 535] on link "Question 22" at bounding box center [277, 537] width 80 height 19
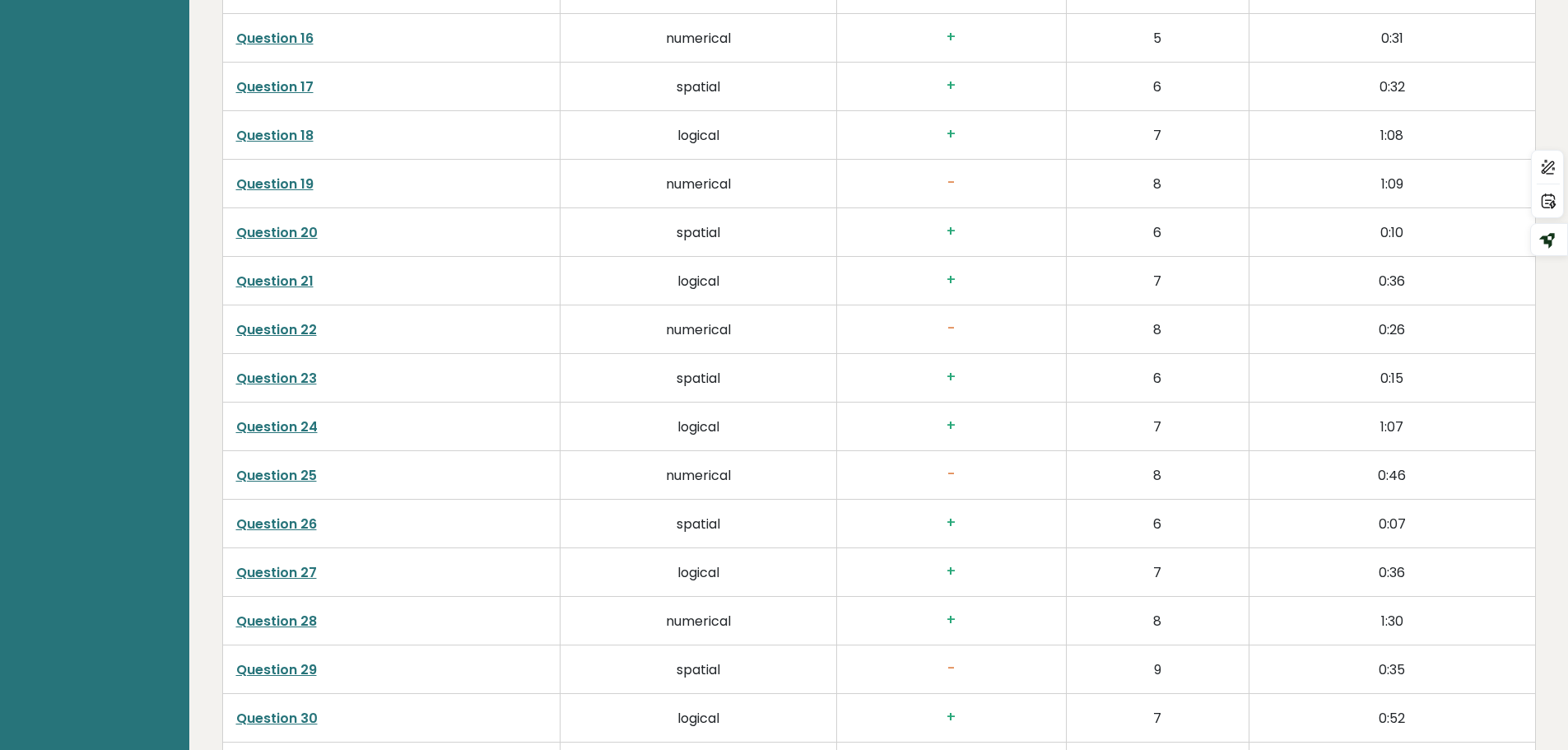
scroll to position [3568, 0]
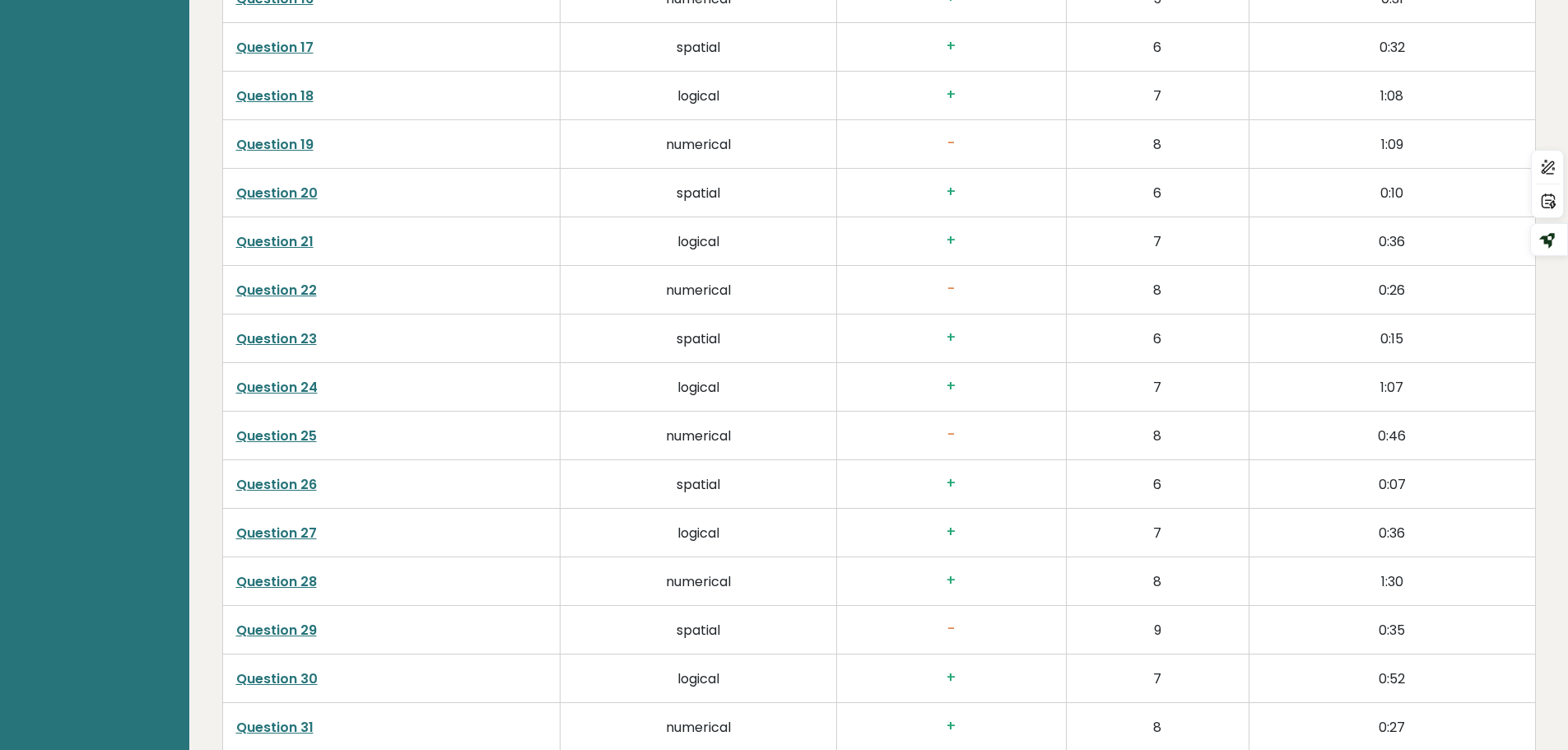
click at [273, 438] on link "Question 25" at bounding box center [277, 436] width 80 height 19
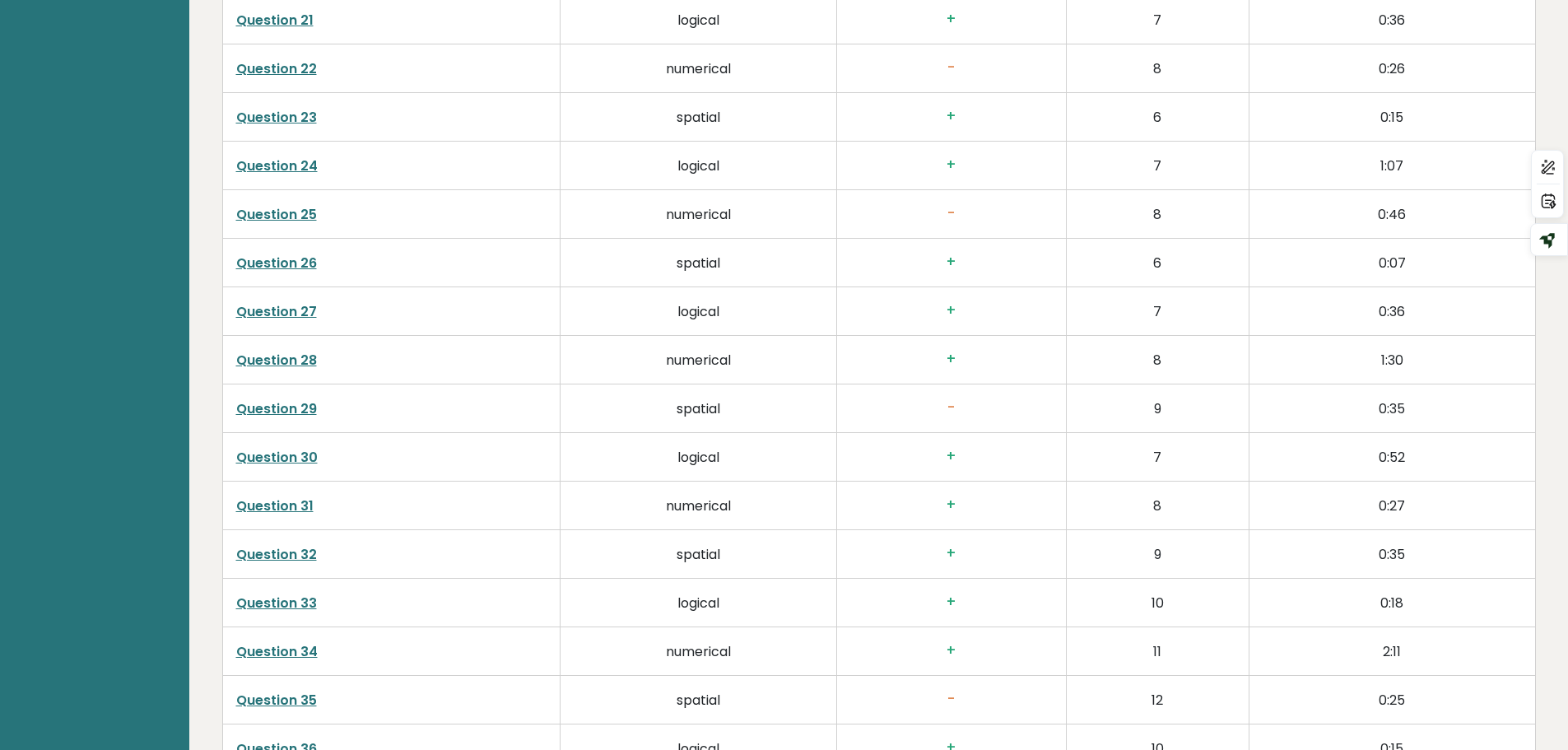
scroll to position [3815, 0]
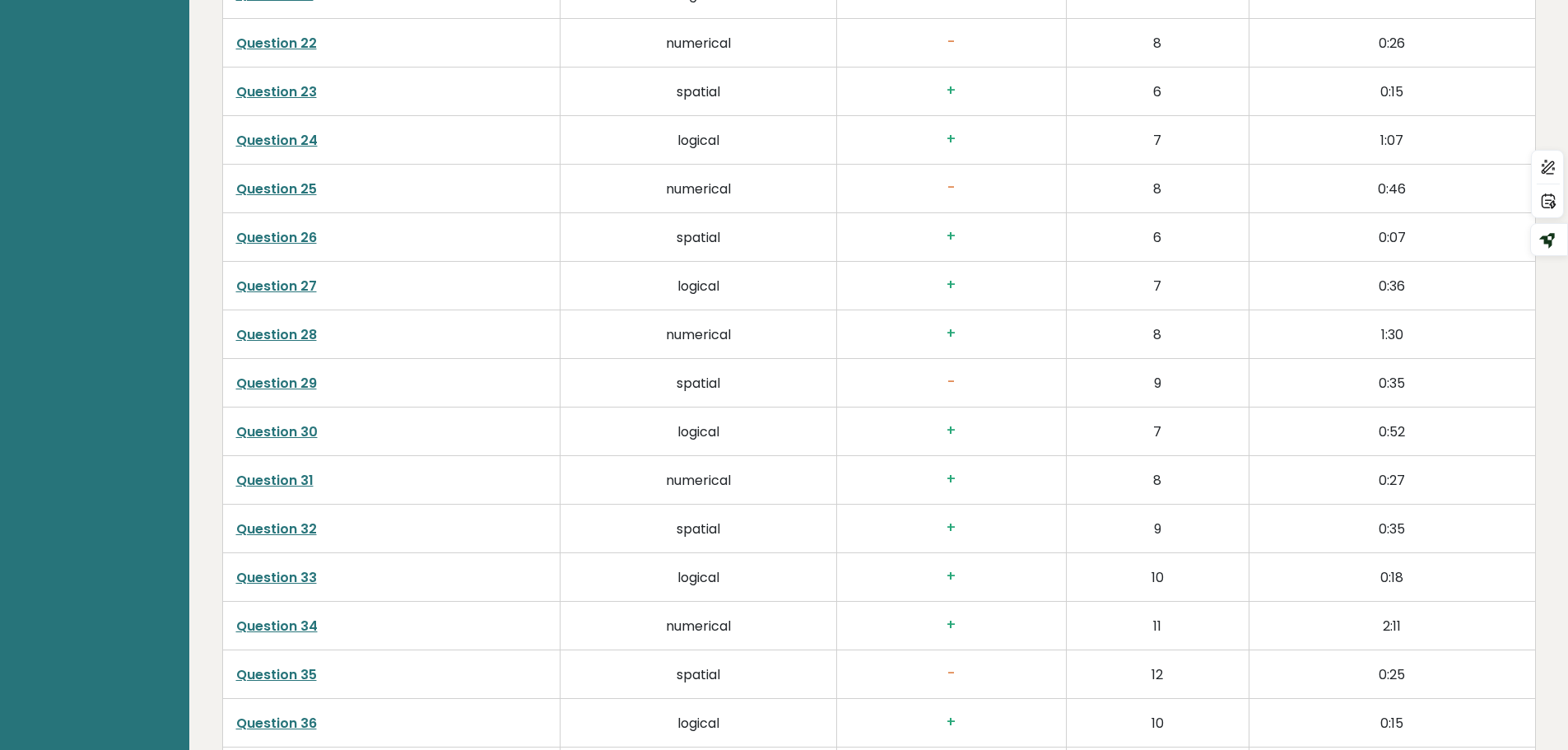
click at [273, 381] on link "Question 29" at bounding box center [277, 383] width 80 height 19
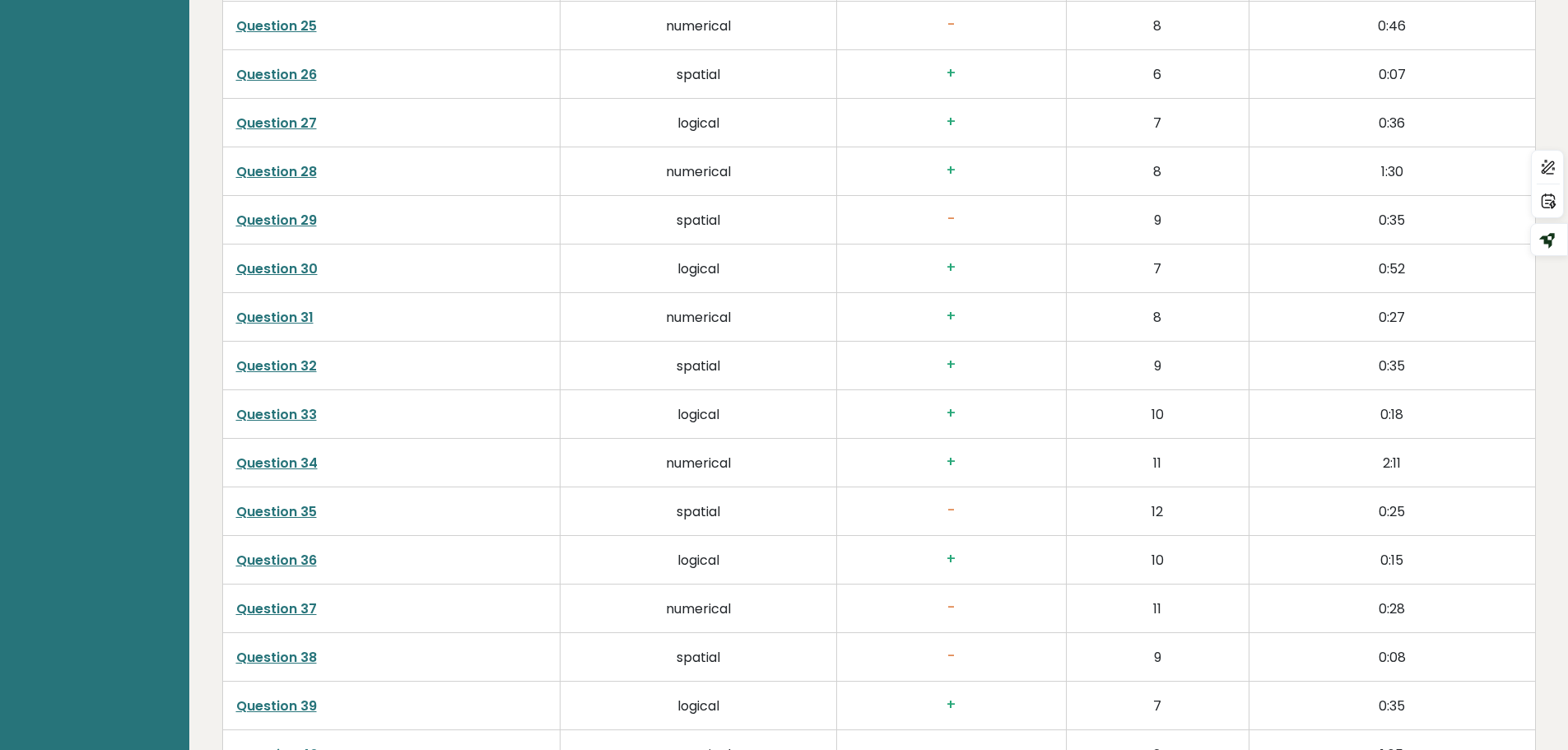
scroll to position [3980, 0]
click at [276, 514] on link "Question 35" at bounding box center [277, 509] width 80 height 19
click at [285, 611] on link "Question 37" at bounding box center [277, 607] width 80 height 19
click at [280, 648] on link "Question 38" at bounding box center [277, 655] width 80 height 19
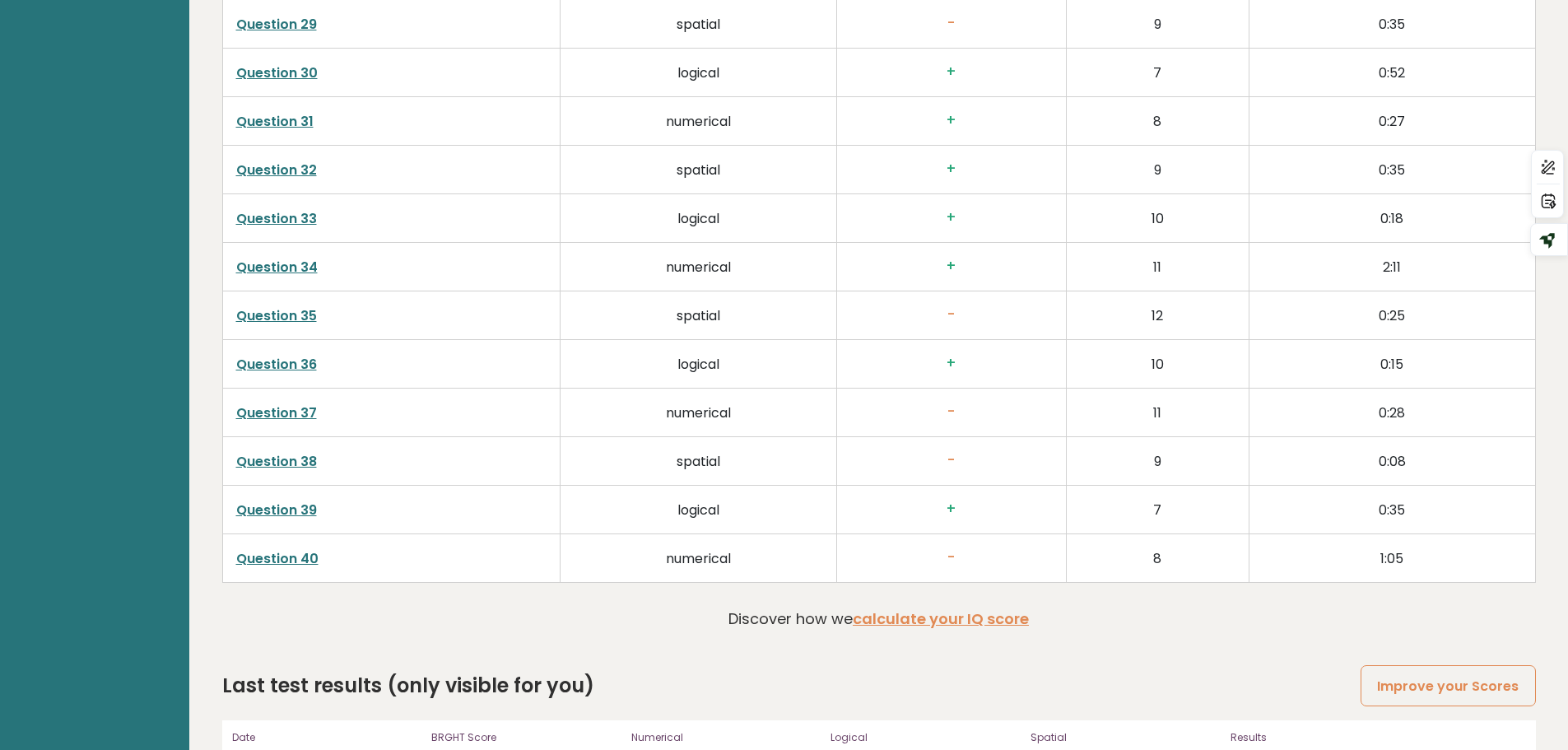
scroll to position [4227, 0]
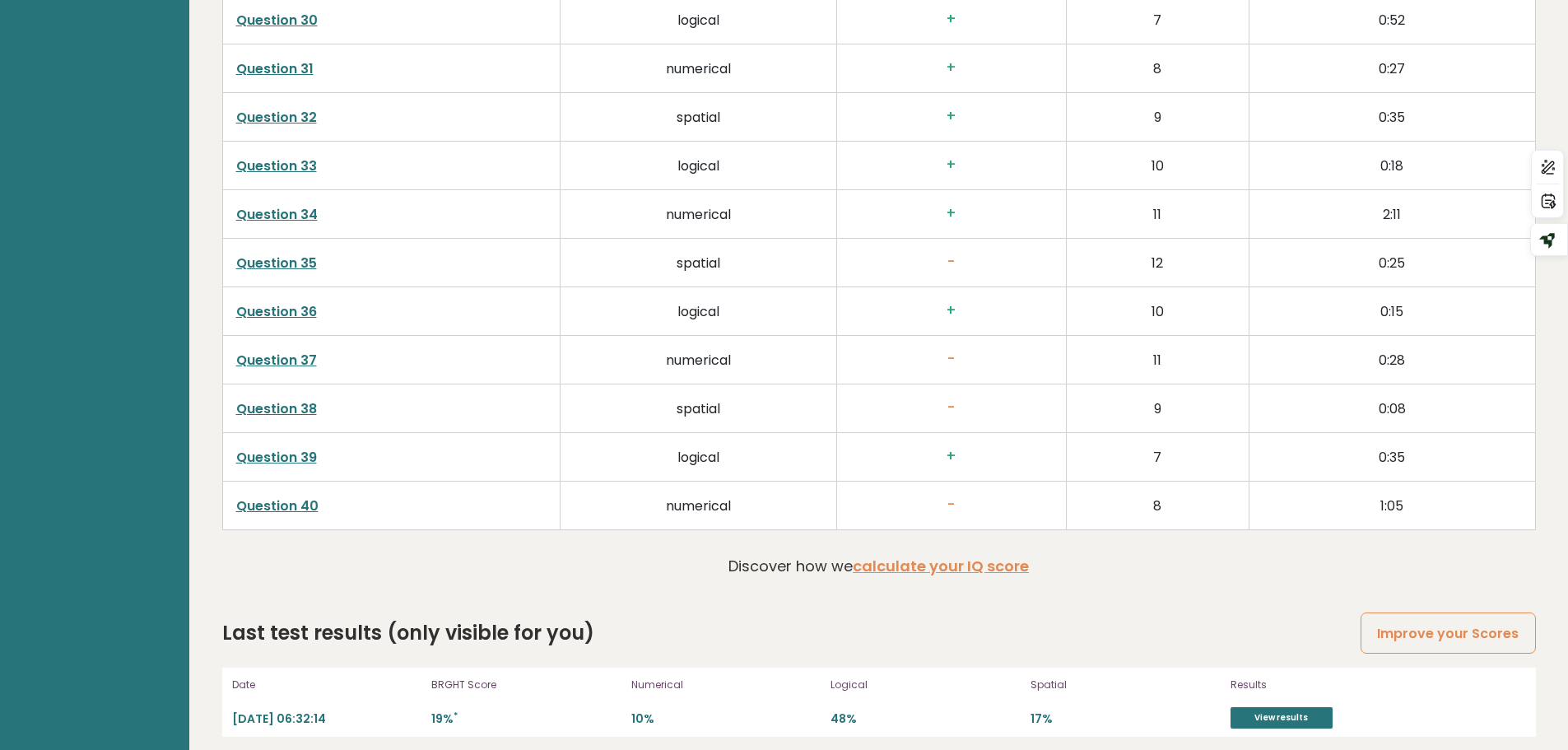
click at [283, 504] on link "Question 40" at bounding box center [278, 506] width 82 height 19
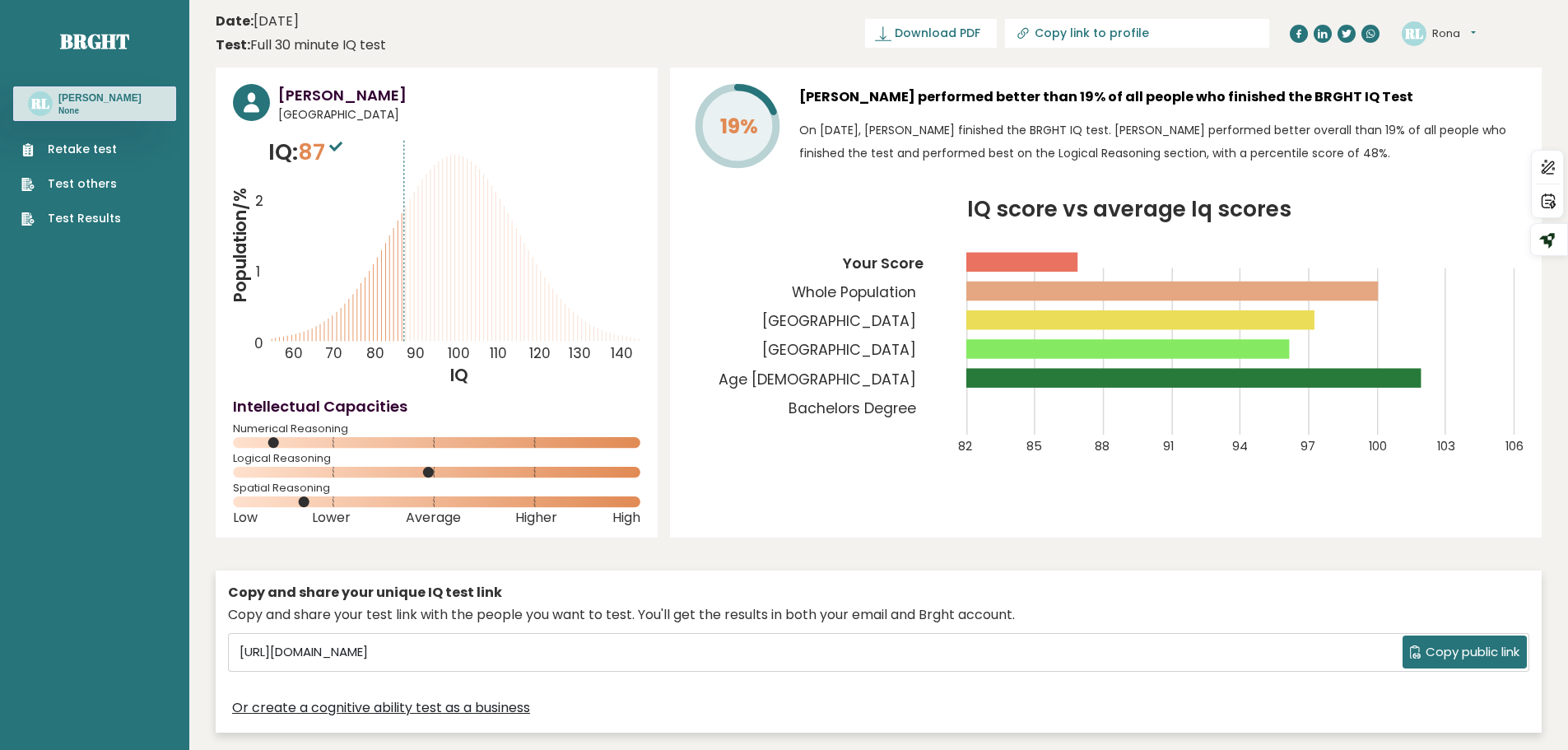
scroll to position [0, 0]
click at [94, 145] on link "Retake test" at bounding box center [71, 150] width 99 height 18
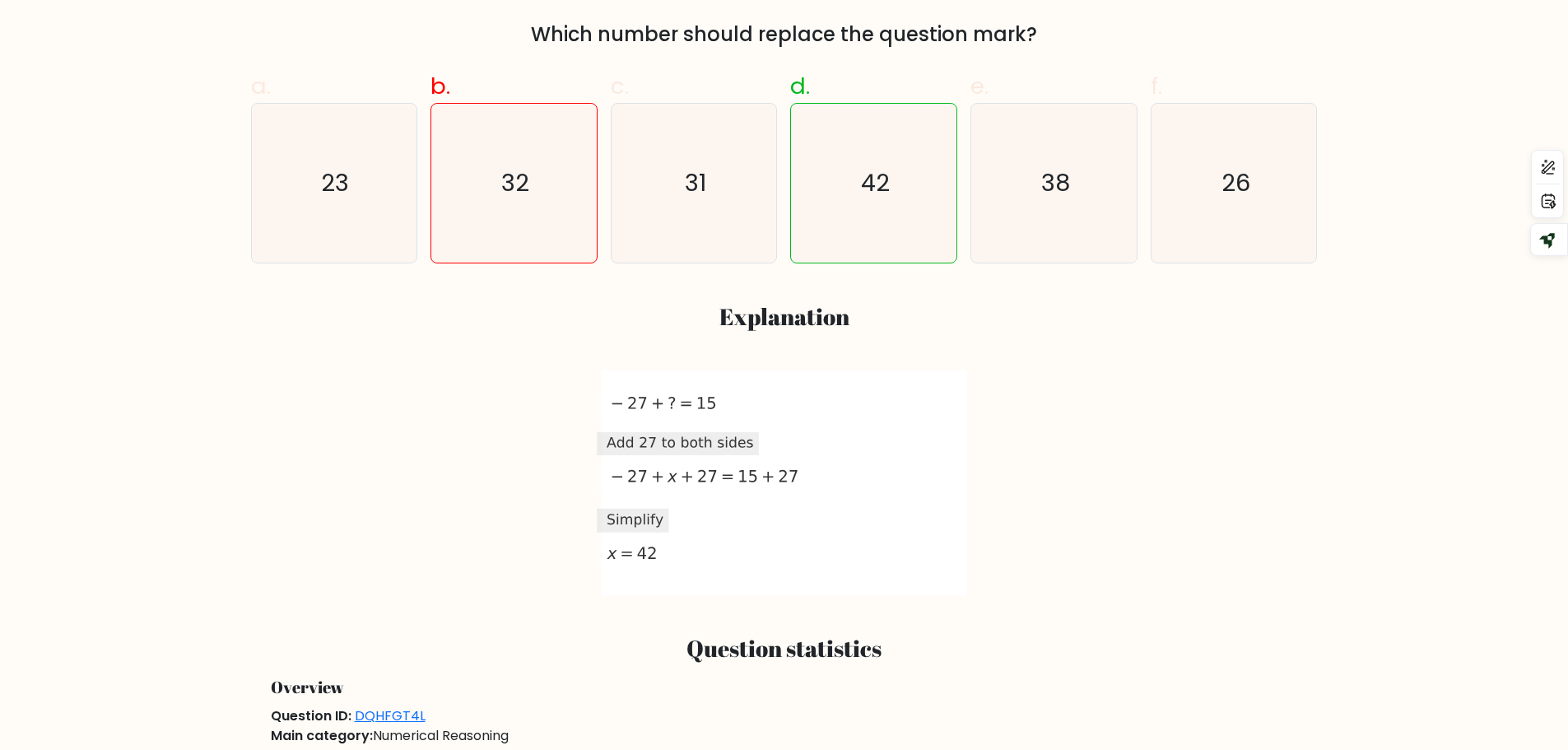
scroll to position [494, 0]
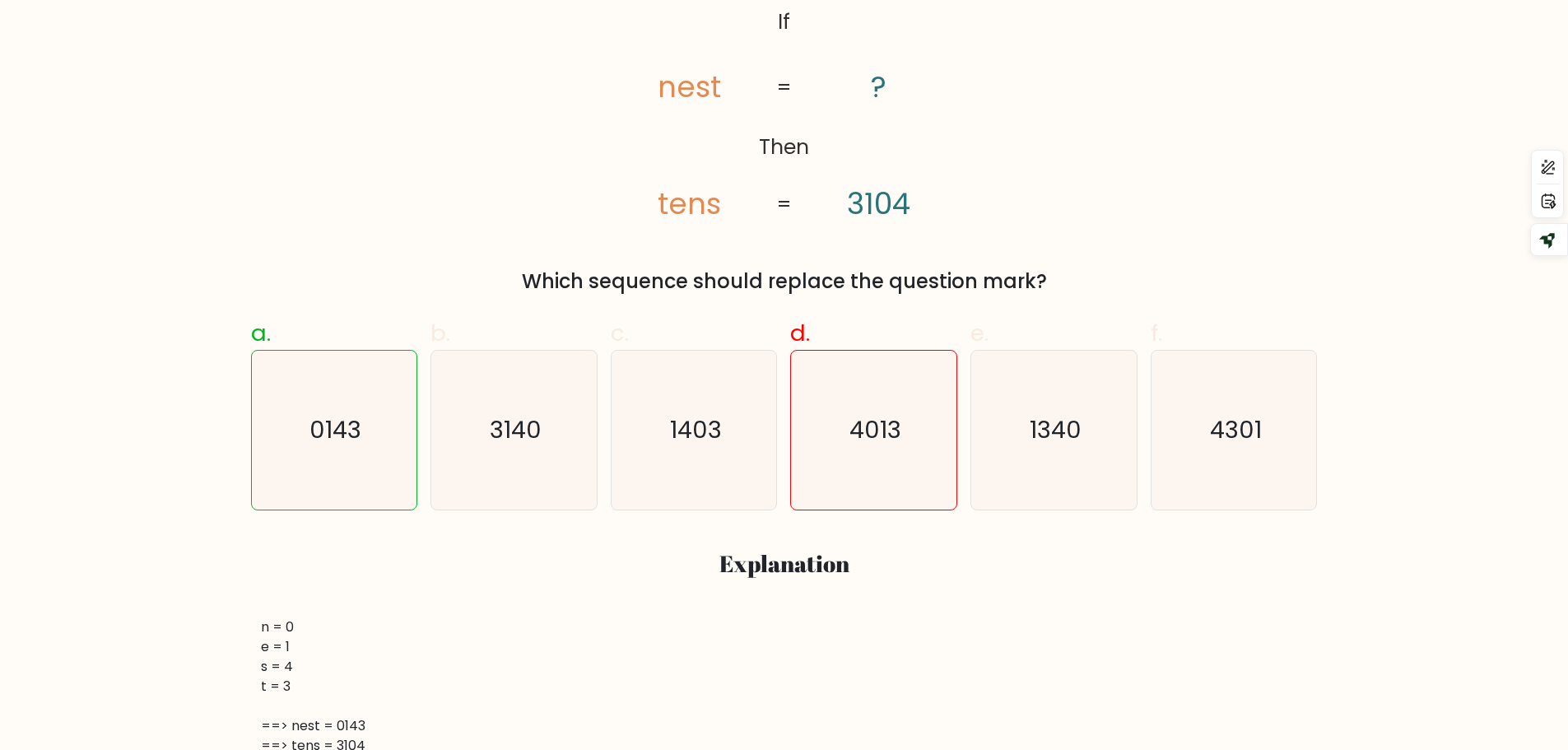
scroll to position [411, 0]
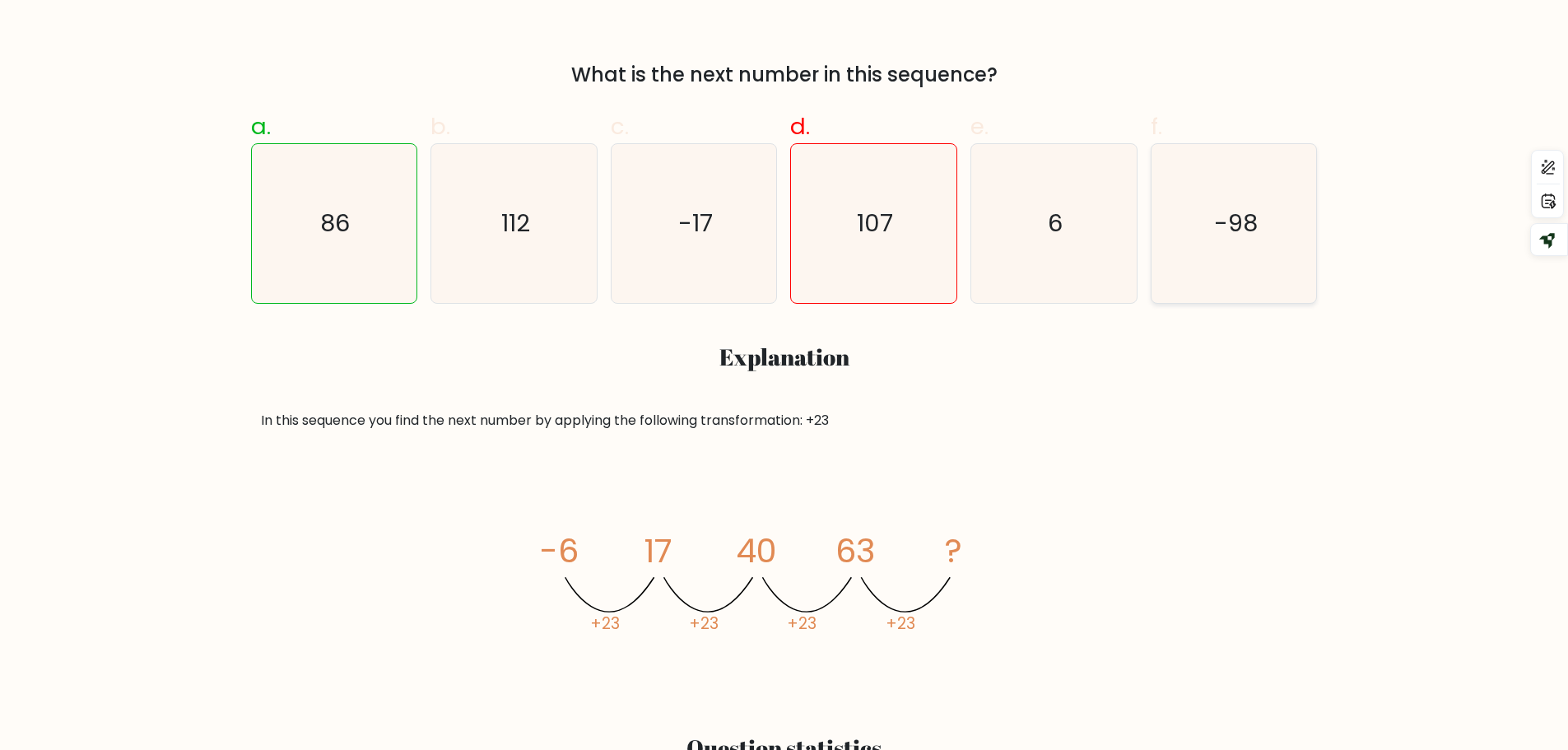
scroll to position [576, 0]
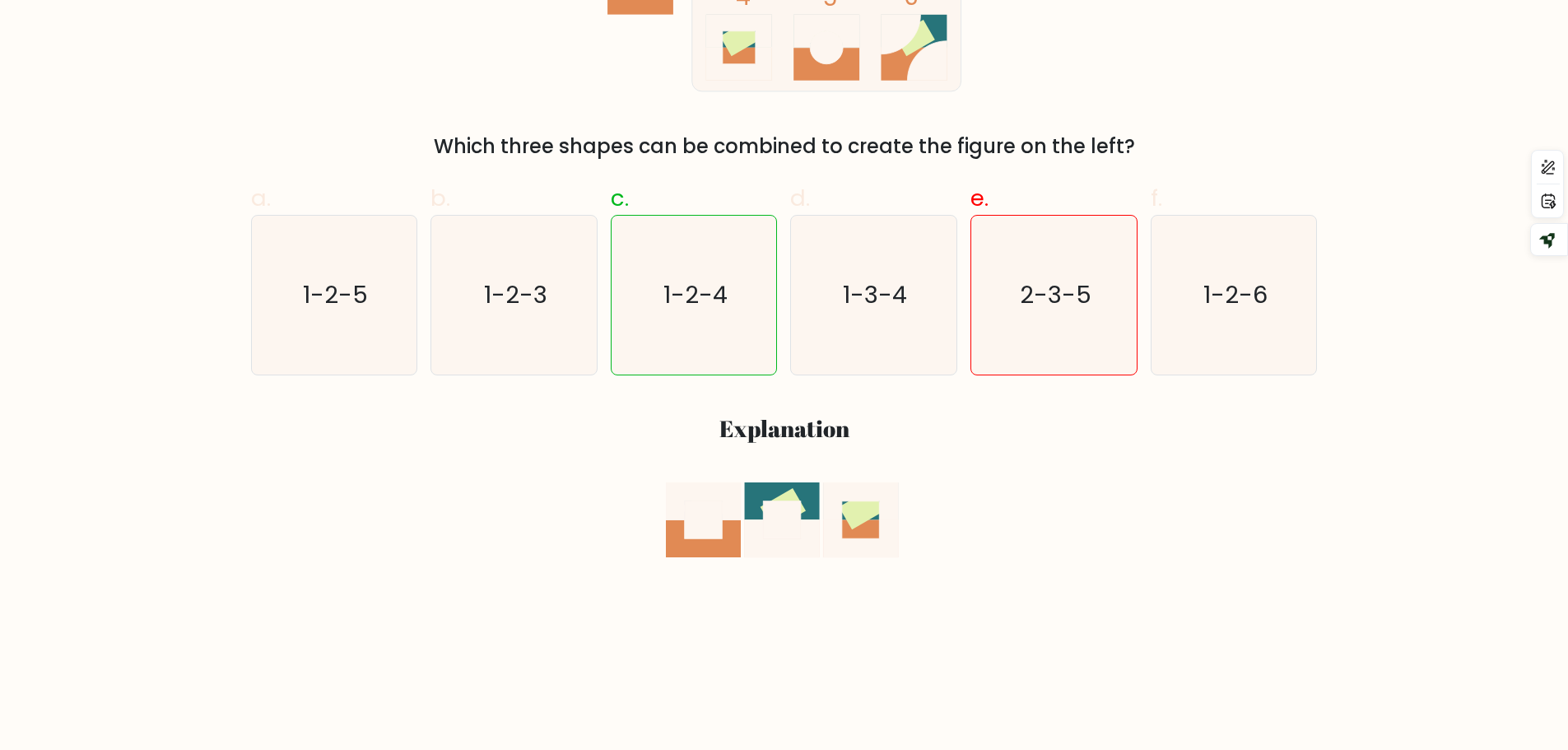
scroll to position [494, 0]
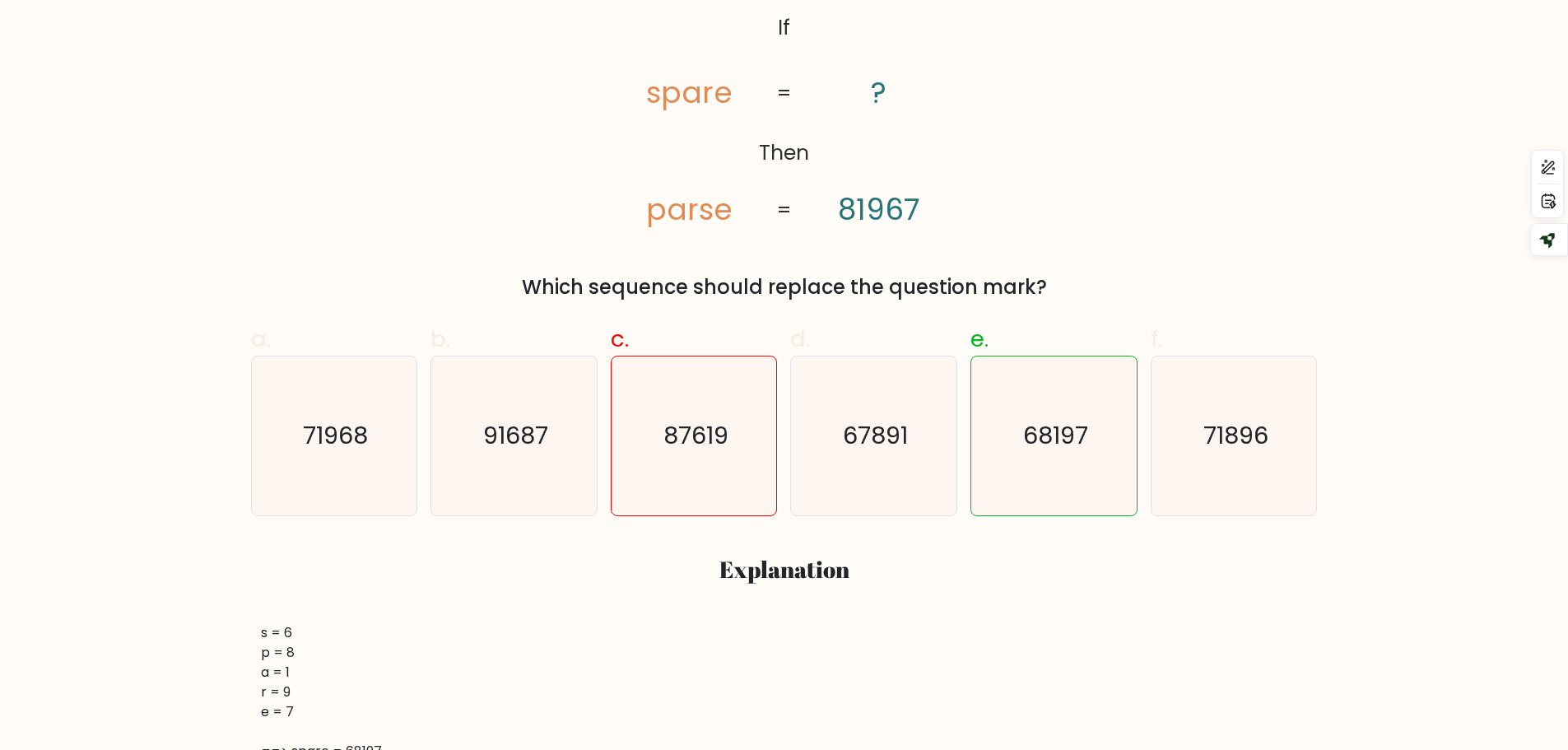
scroll to position [330, 0]
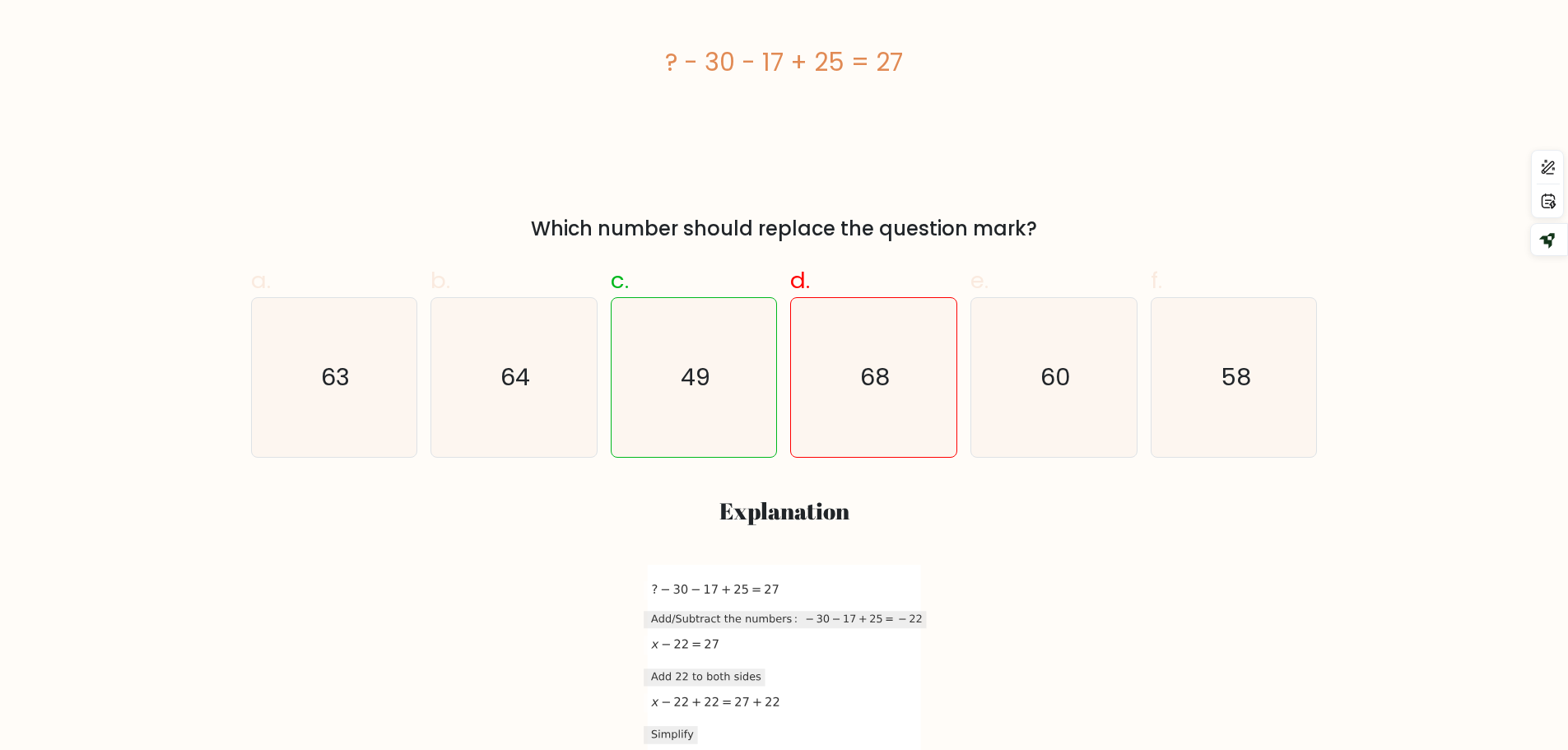
scroll to position [411, 0]
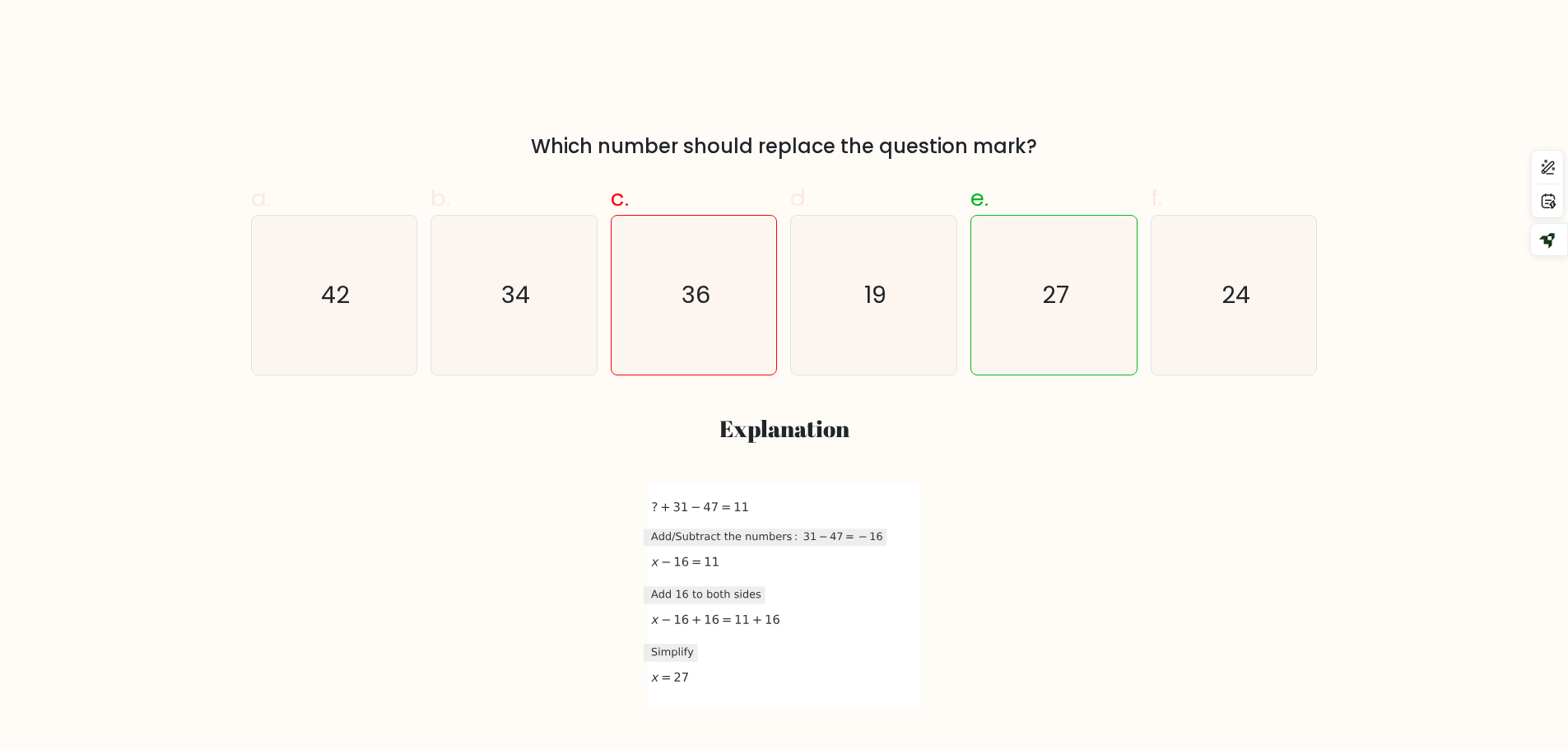
scroll to position [494, 0]
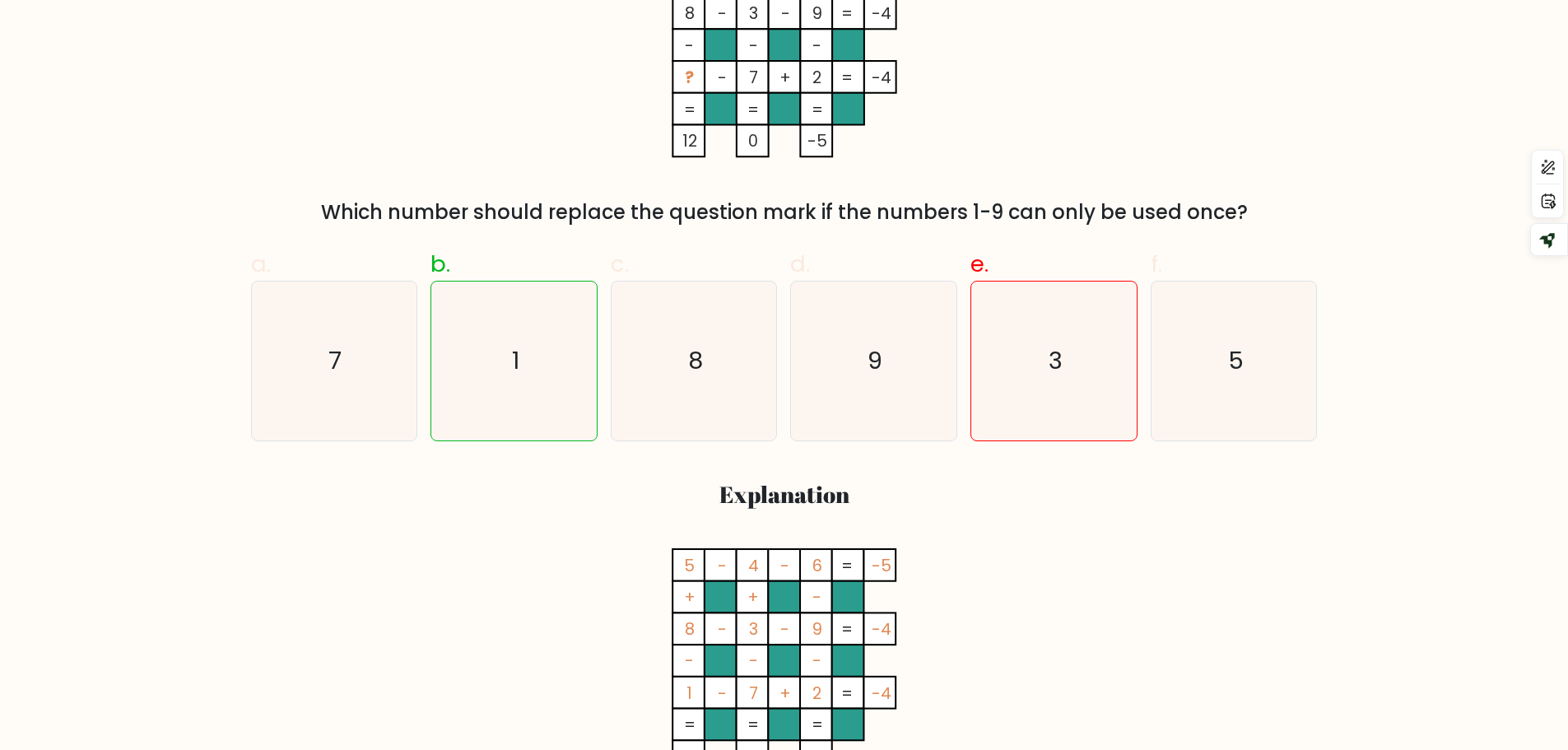
scroll to position [494, 0]
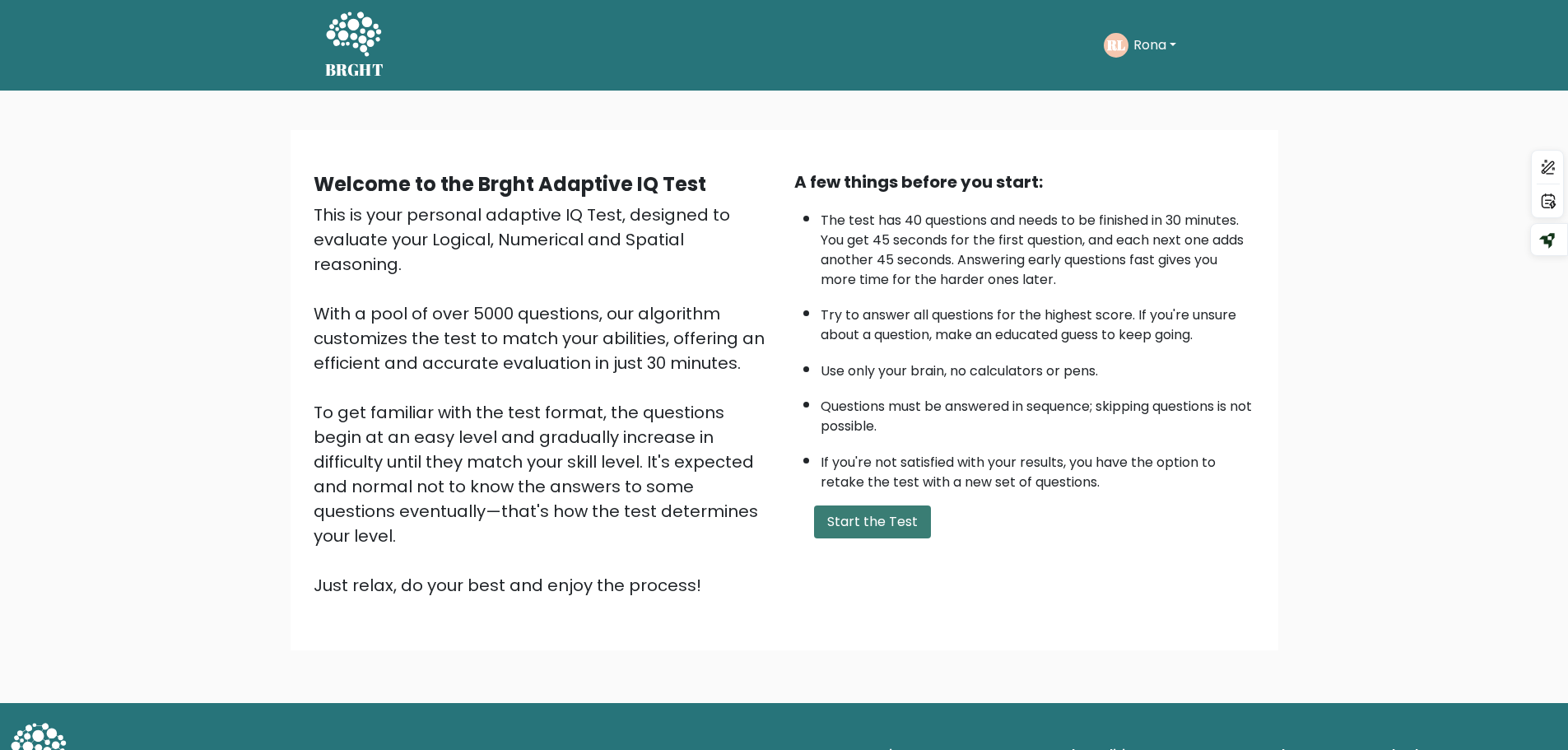
click at [905, 538] on button "Start the Test" at bounding box center [872, 522] width 117 height 33
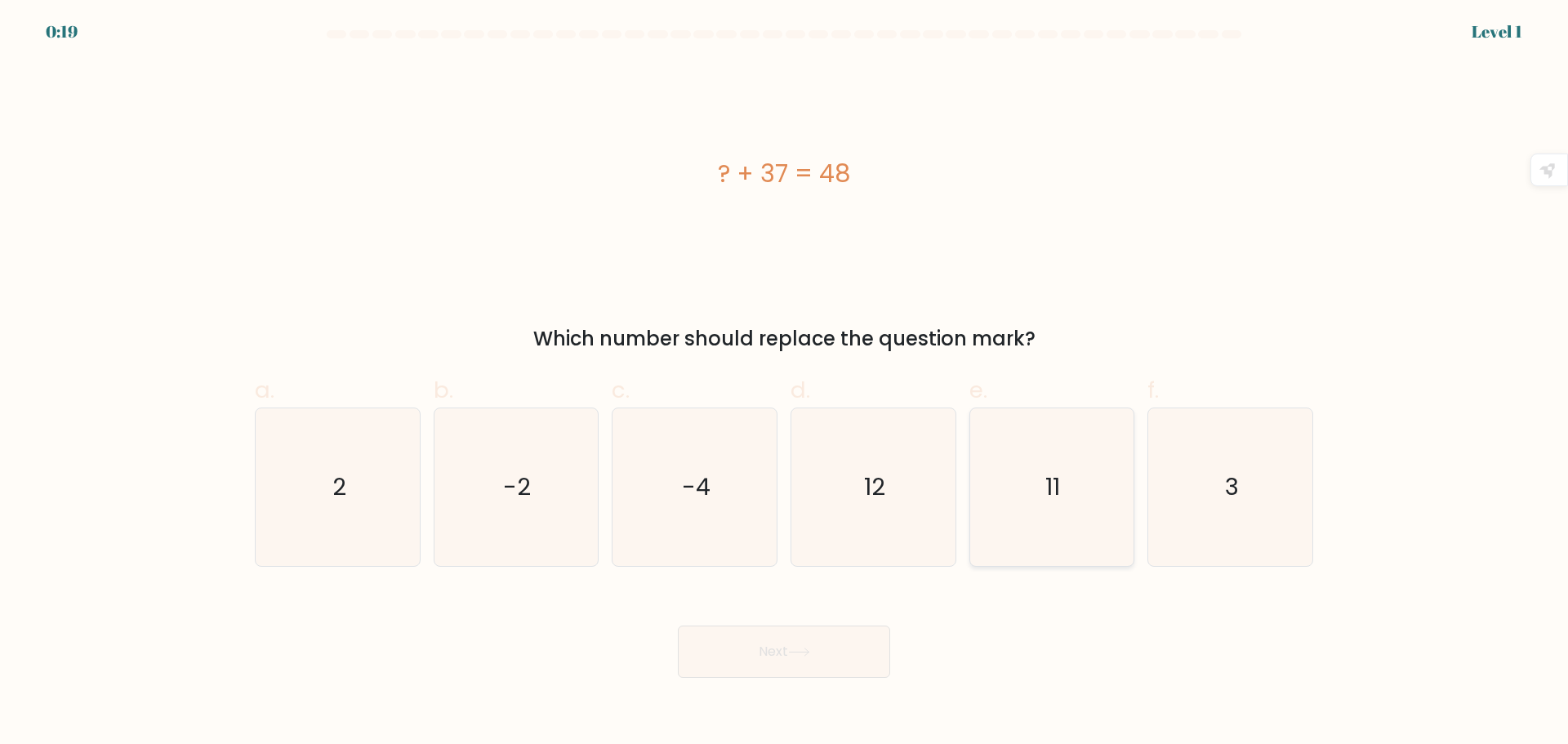
click at [1078, 485] on icon "11" at bounding box center [1051, 487] width 158 height 158
click at [784, 383] on input "e. 11" at bounding box center [784, 377] width 1 height 11
radio input "true"
click at [856, 658] on button "Next" at bounding box center [784, 652] width 212 height 53
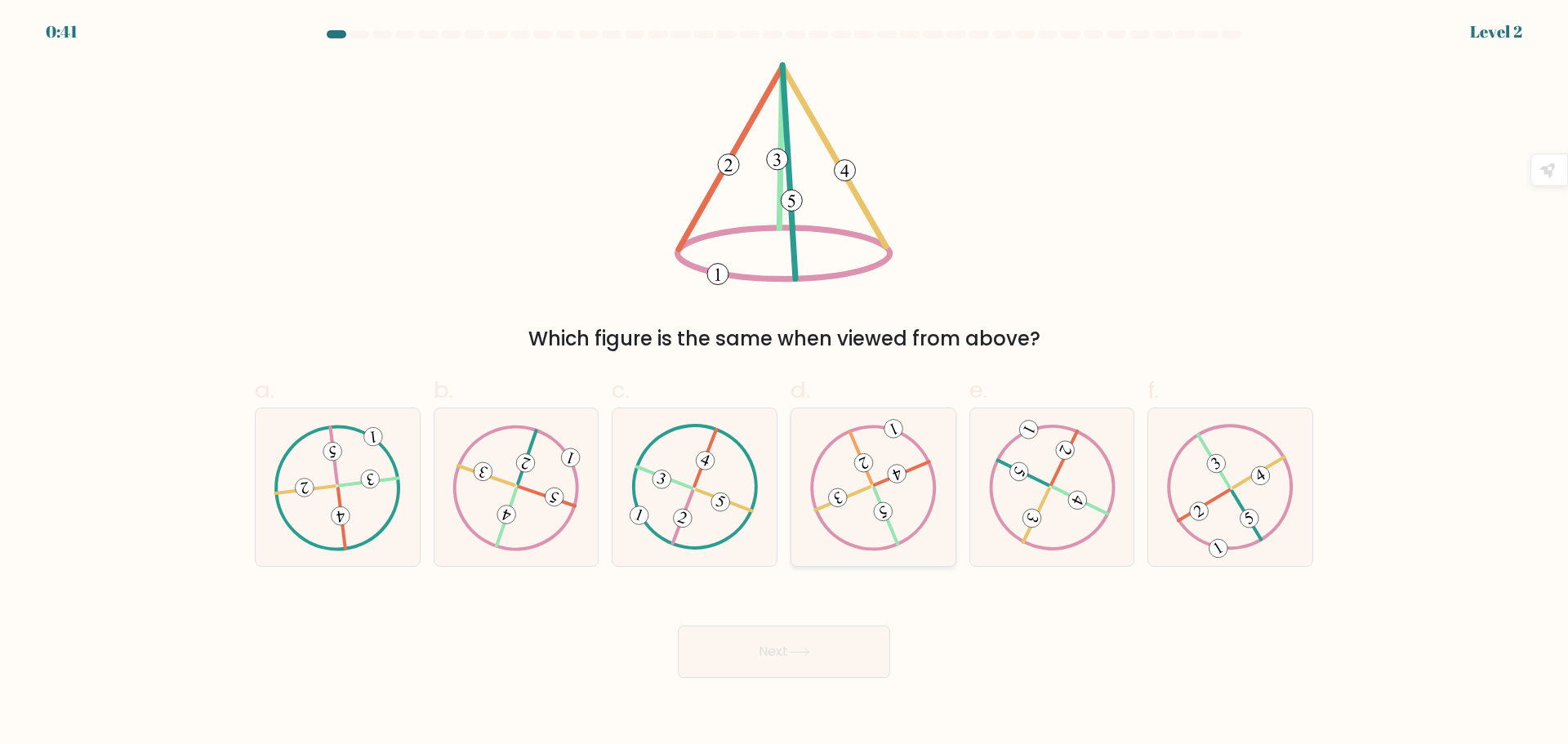
click at [874, 509] on 732 at bounding box center [883, 511] width 24 height 24
click at [784, 383] on input "d." at bounding box center [784, 377] width 1 height 11
radio input "true"
click at [785, 654] on button "Next" at bounding box center [784, 652] width 212 height 53
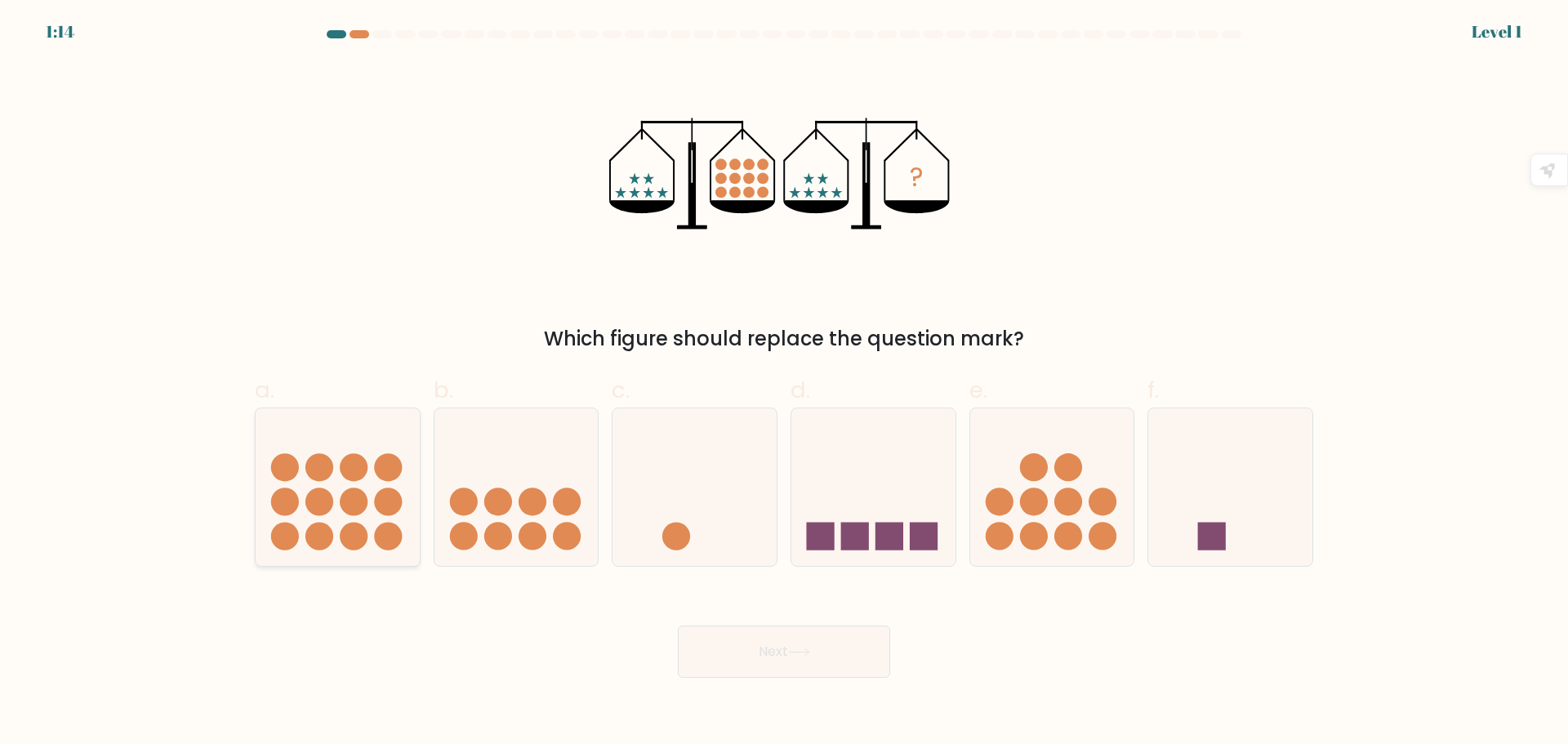
click at [313, 502] on circle at bounding box center [319, 502] width 28 height 28
click at [784, 383] on input "a." at bounding box center [784, 377] width 1 height 11
radio input "true"
click at [827, 661] on button "Next" at bounding box center [784, 652] width 212 height 53
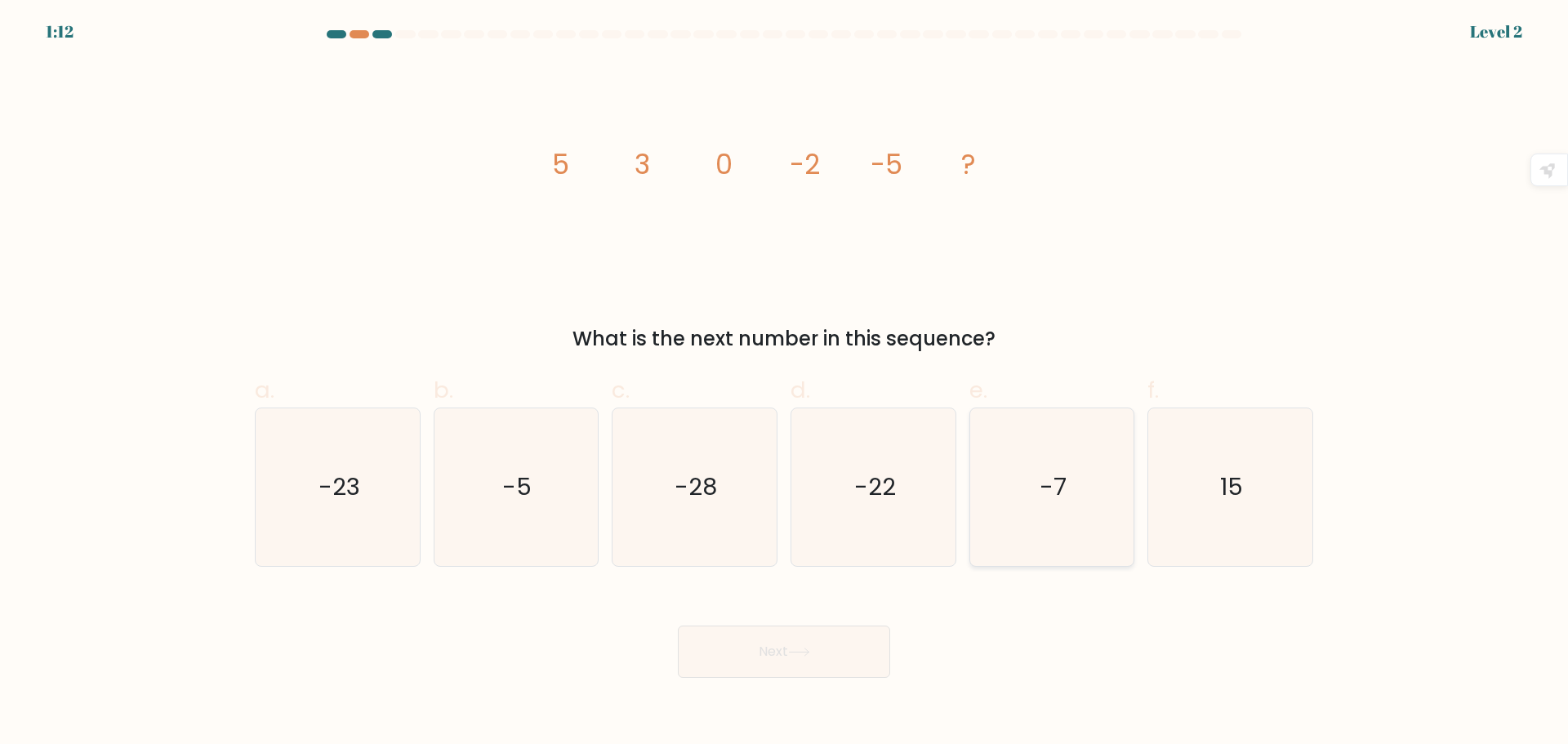
click at [1046, 483] on text "-7" at bounding box center [1053, 487] width 27 height 33
click at [784, 383] on input "e. -7" at bounding box center [784, 377] width 1 height 11
radio input "true"
click at [784, 651] on button "Next" at bounding box center [784, 652] width 212 height 53
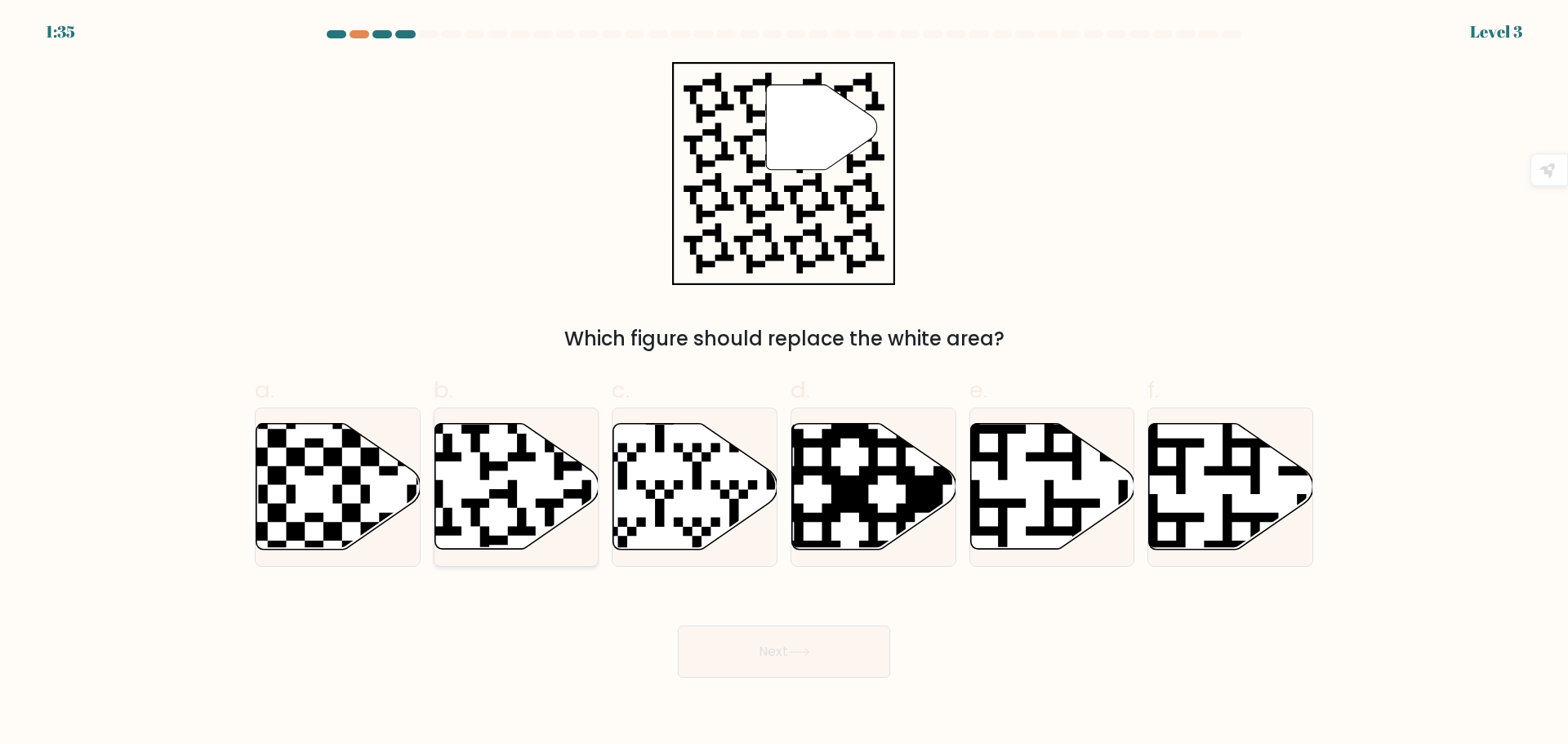
click at [474, 506] on icon at bounding box center [460, 554] width 297 height 297
click at [784, 383] on input "b." at bounding box center [784, 377] width 1 height 11
radio input "true"
click at [783, 651] on button "Next" at bounding box center [784, 652] width 212 height 53
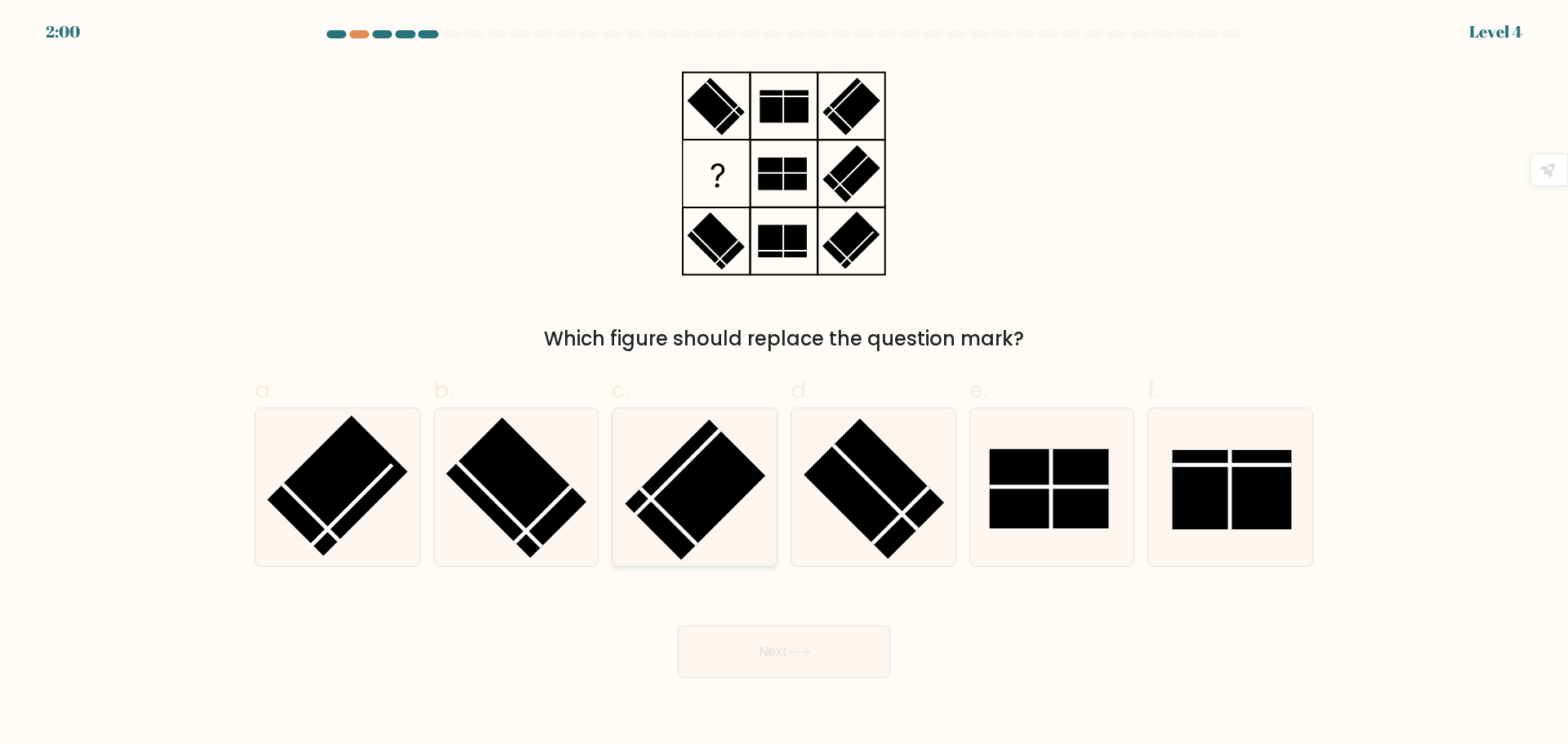
click at [673, 523] on line at bounding box center [669, 516] width 56 height 56
click at [784, 383] on input "c." at bounding box center [784, 377] width 1 height 11
radio input "true"
click at [757, 651] on button "Next" at bounding box center [784, 652] width 212 height 53
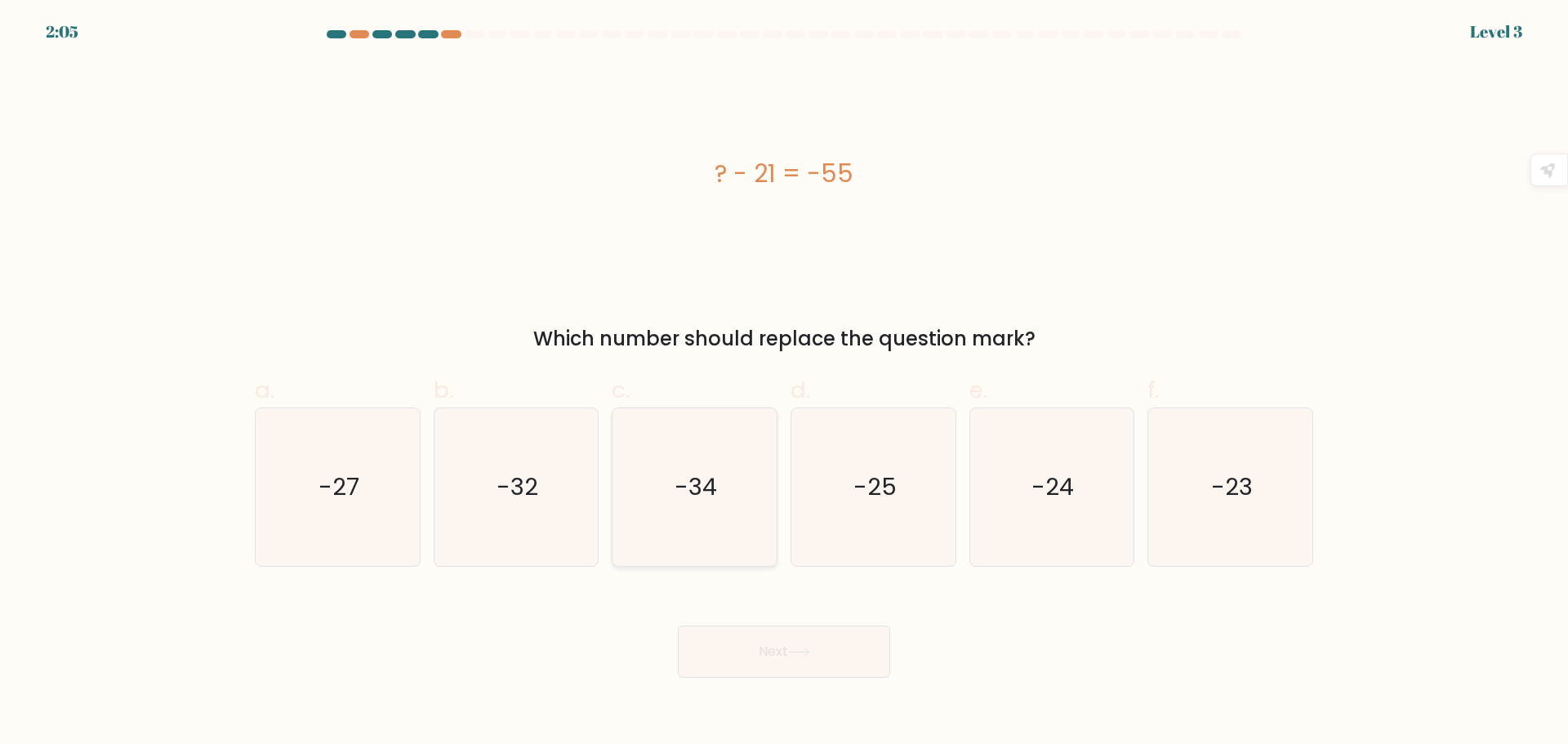
click at [711, 530] on icon "-34" at bounding box center [694, 487] width 158 height 158
click at [784, 383] on input "c. -34" at bounding box center [784, 377] width 1 height 11
radio input "true"
click at [782, 640] on button "Next" at bounding box center [784, 652] width 212 height 53
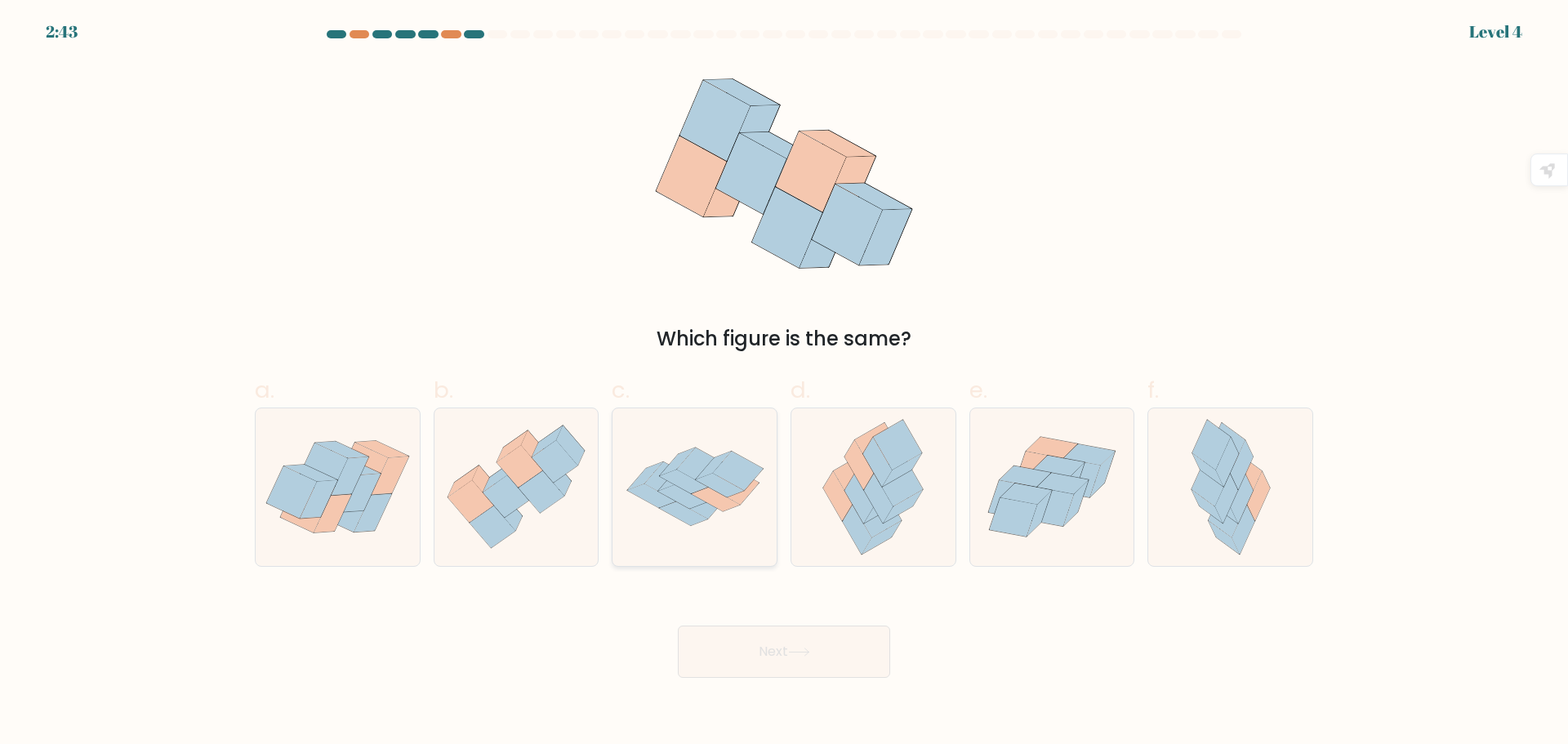
click at [671, 503] on icon at bounding box center [650, 496] width 48 height 23
click at [784, 383] on input "c." at bounding box center [784, 377] width 1 height 11
radio input "true"
click at [815, 662] on button "Next" at bounding box center [784, 652] width 212 height 53
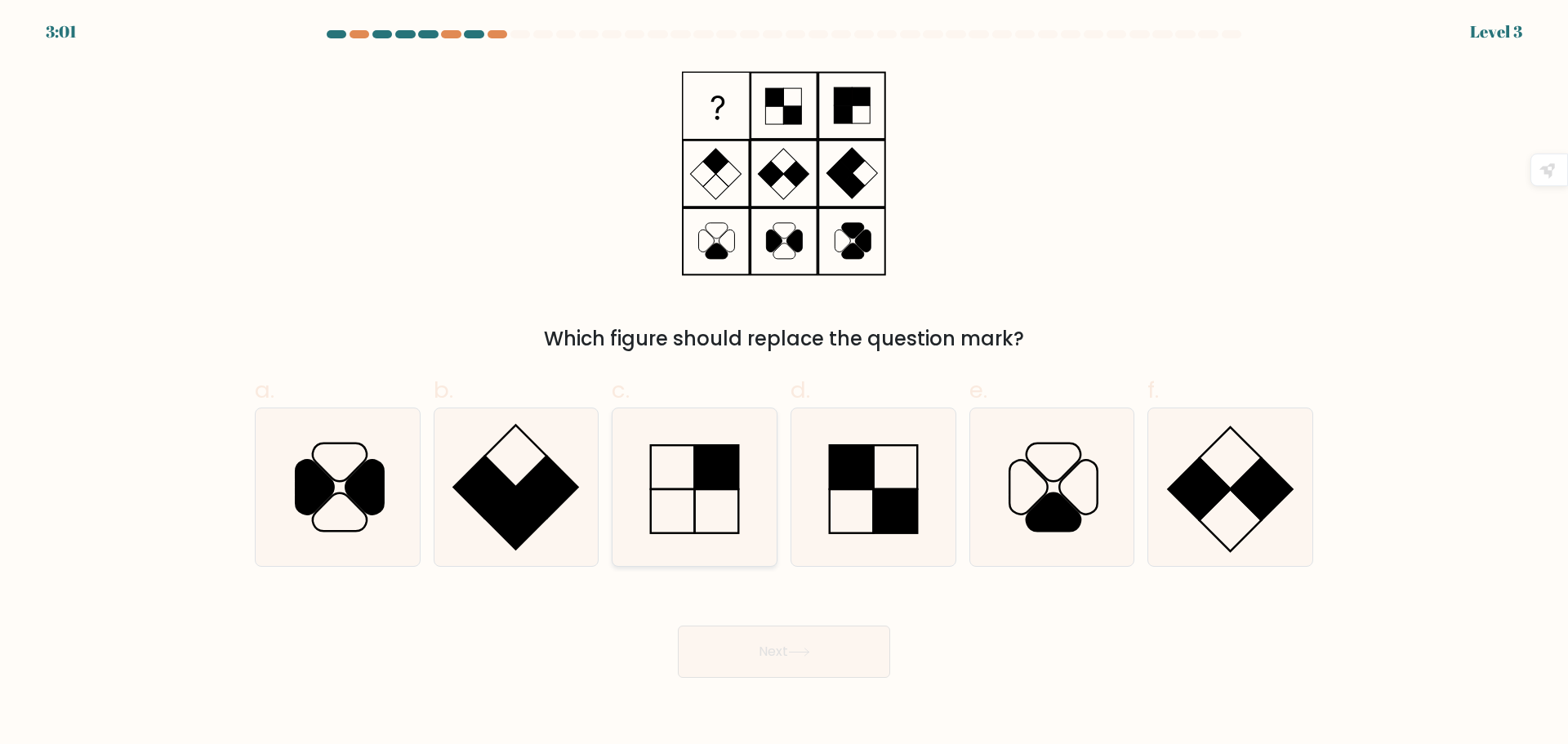
click at [691, 498] on icon at bounding box center [694, 487] width 158 height 158
click at [784, 383] on input "c." at bounding box center [784, 377] width 1 height 11
radio input "true"
click at [761, 651] on button "Next" at bounding box center [784, 652] width 212 height 53
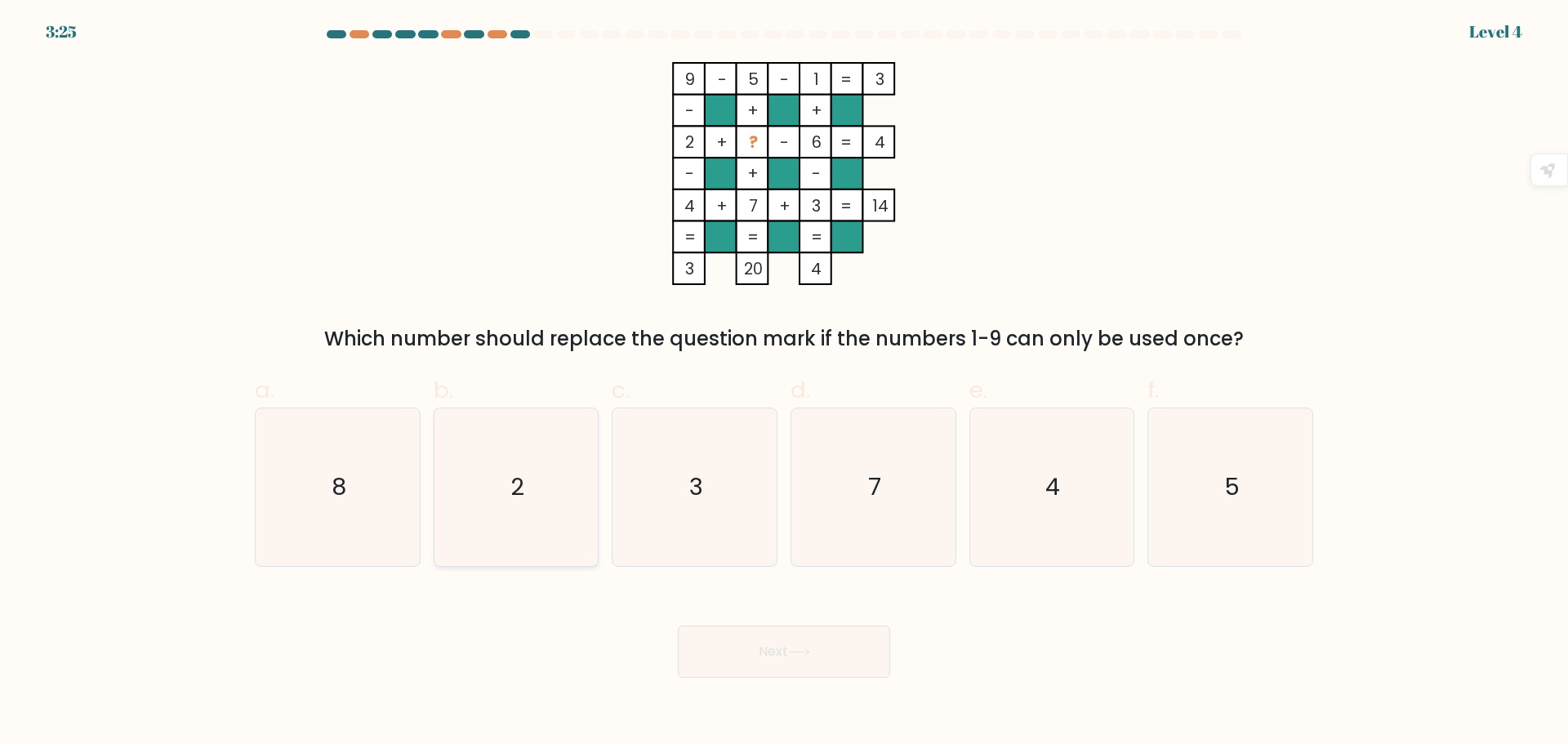
click at [509, 469] on icon "2" at bounding box center [516, 487] width 158 height 158
click at [784, 383] on input "b. 2" at bounding box center [784, 377] width 1 height 11
radio input "true"
click at [739, 656] on button "Next" at bounding box center [784, 652] width 212 height 53
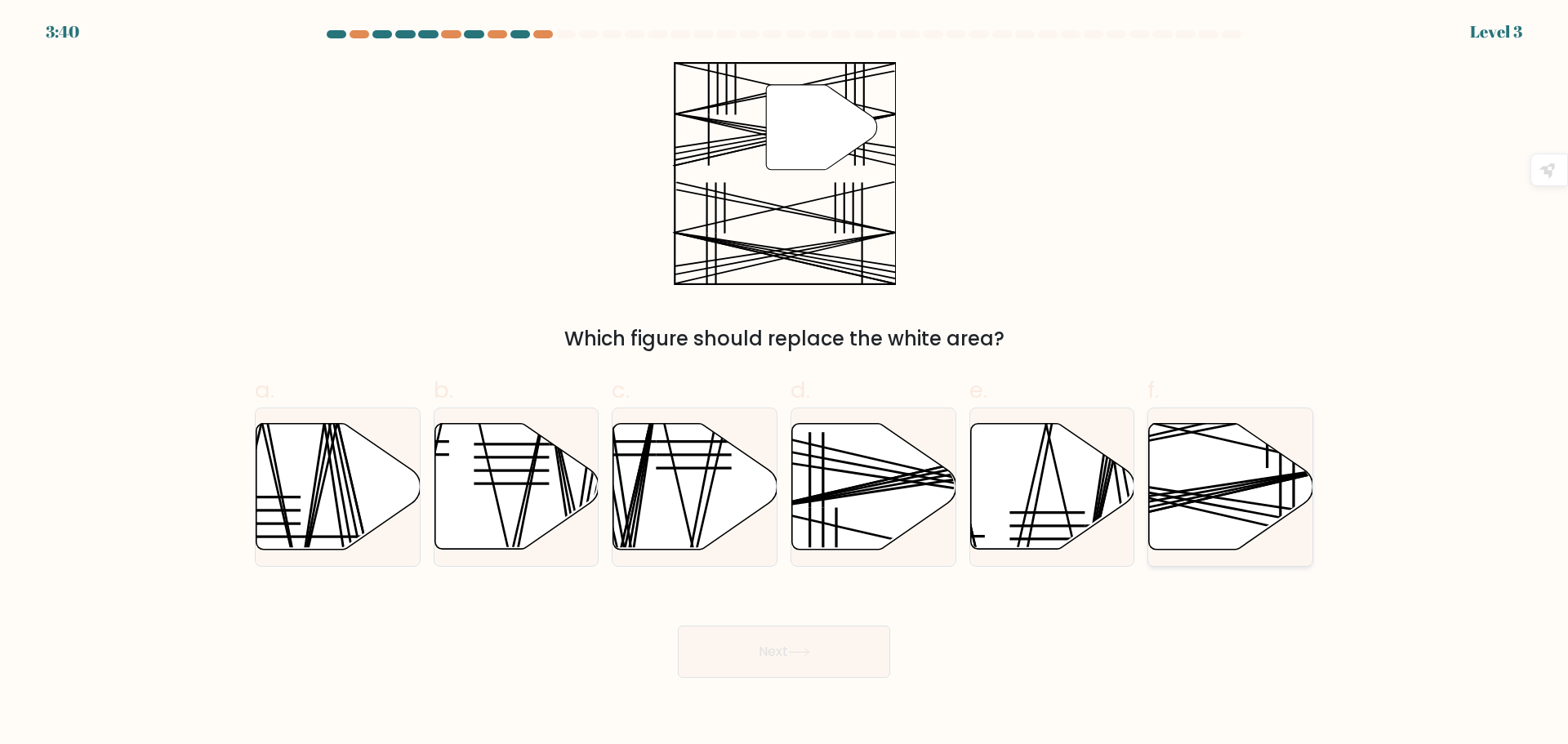
click at [1233, 495] on icon at bounding box center [1230, 486] width 164 height 126
click at [784, 383] on input "f." at bounding box center [784, 377] width 1 height 11
radio input "true"
click at [827, 652] on button "Next" at bounding box center [784, 652] width 212 height 53
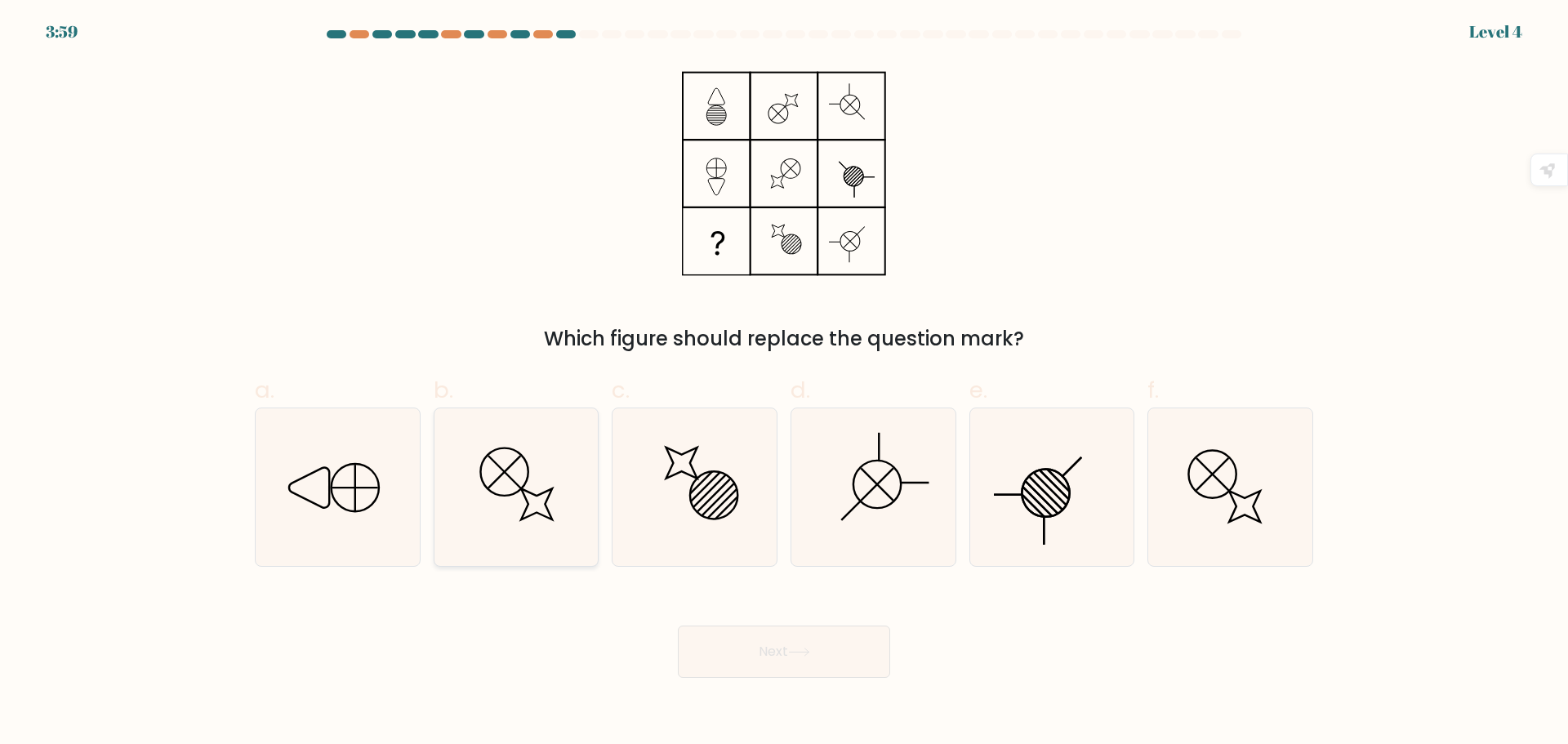
click at [547, 519] on icon at bounding box center [516, 487] width 158 height 158
click at [784, 383] on input "b." at bounding box center [784, 377] width 1 height 11
radio input "true"
click at [813, 643] on button "Next" at bounding box center [784, 652] width 212 height 53
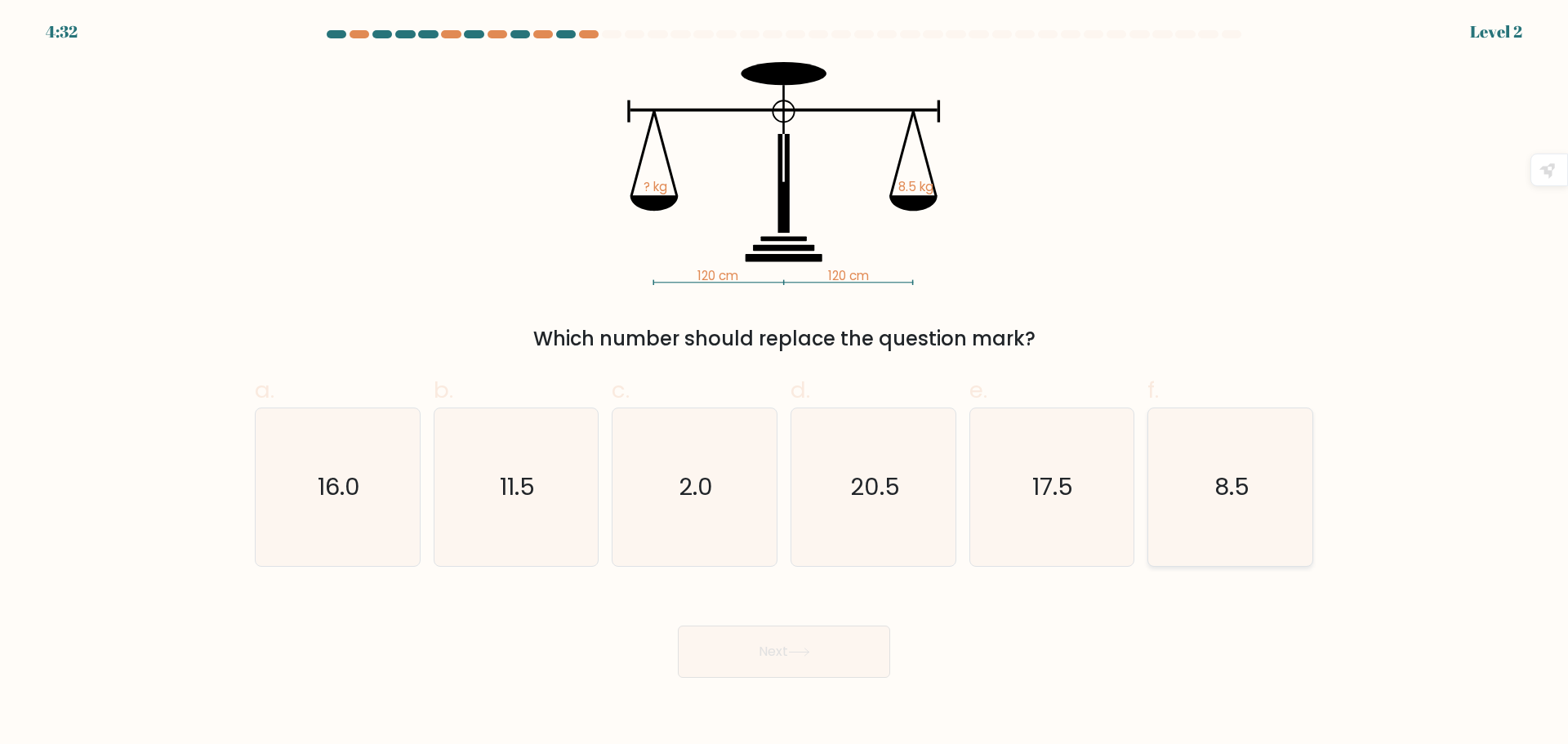
click at [1239, 497] on text "8.5" at bounding box center [1231, 487] width 35 height 33
click at [784, 383] on input "f. 8.5" at bounding box center [784, 377] width 1 height 11
radio input "true"
click at [826, 660] on button "Next" at bounding box center [784, 652] width 212 height 53
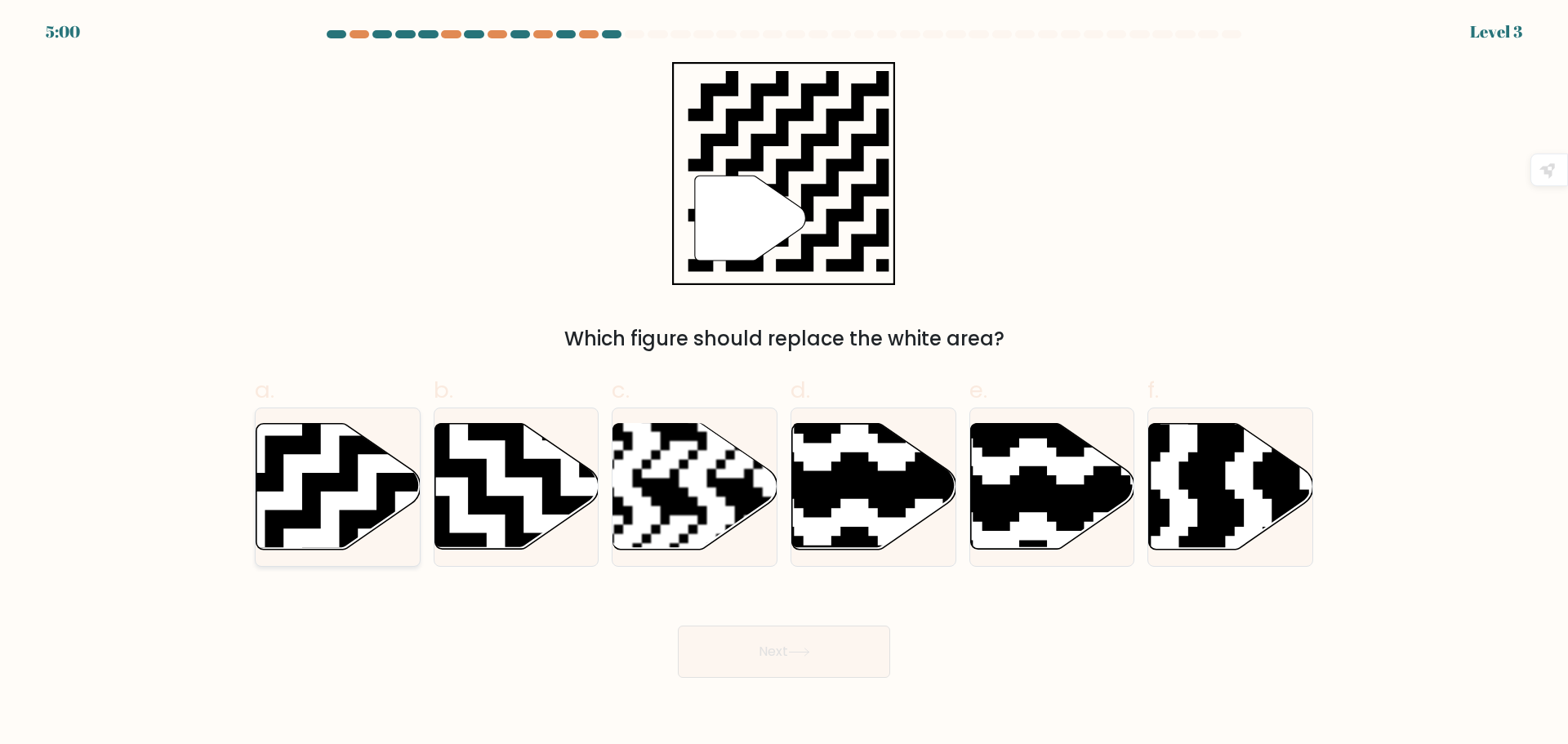
click at [293, 492] on icon at bounding box center [338, 486] width 164 height 126
click at [784, 383] on input "a." at bounding box center [784, 377] width 1 height 11
radio input "true"
click at [824, 661] on button "Next" at bounding box center [784, 652] width 212 height 53
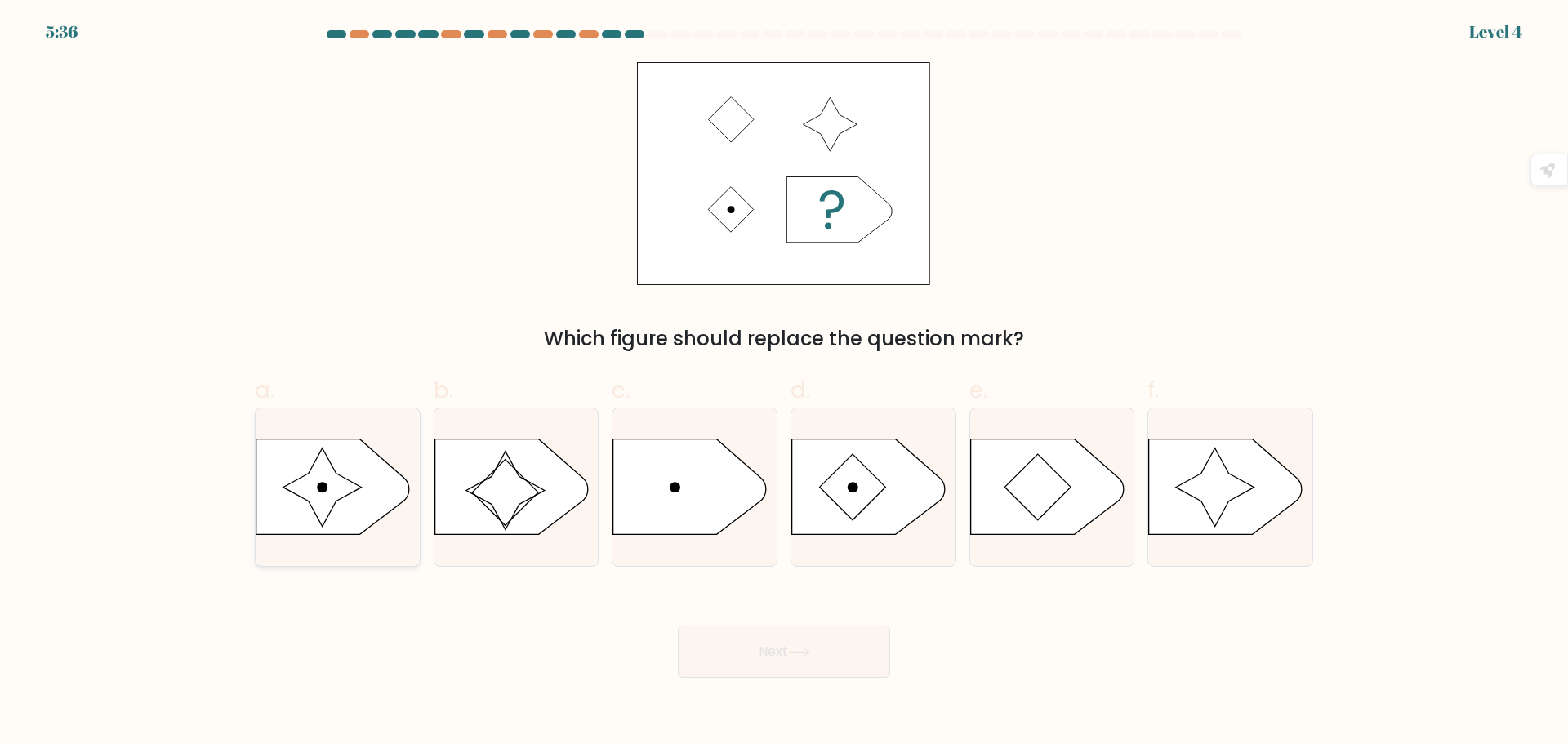
click at [314, 491] on icon at bounding box center [322, 488] width 79 height 79
click at [784, 383] on input "a." at bounding box center [784, 377] width 1 height 11
radio input "true"
click at [767, 651] on button "Next" at bounding box center [784, 652] width 212 height 53
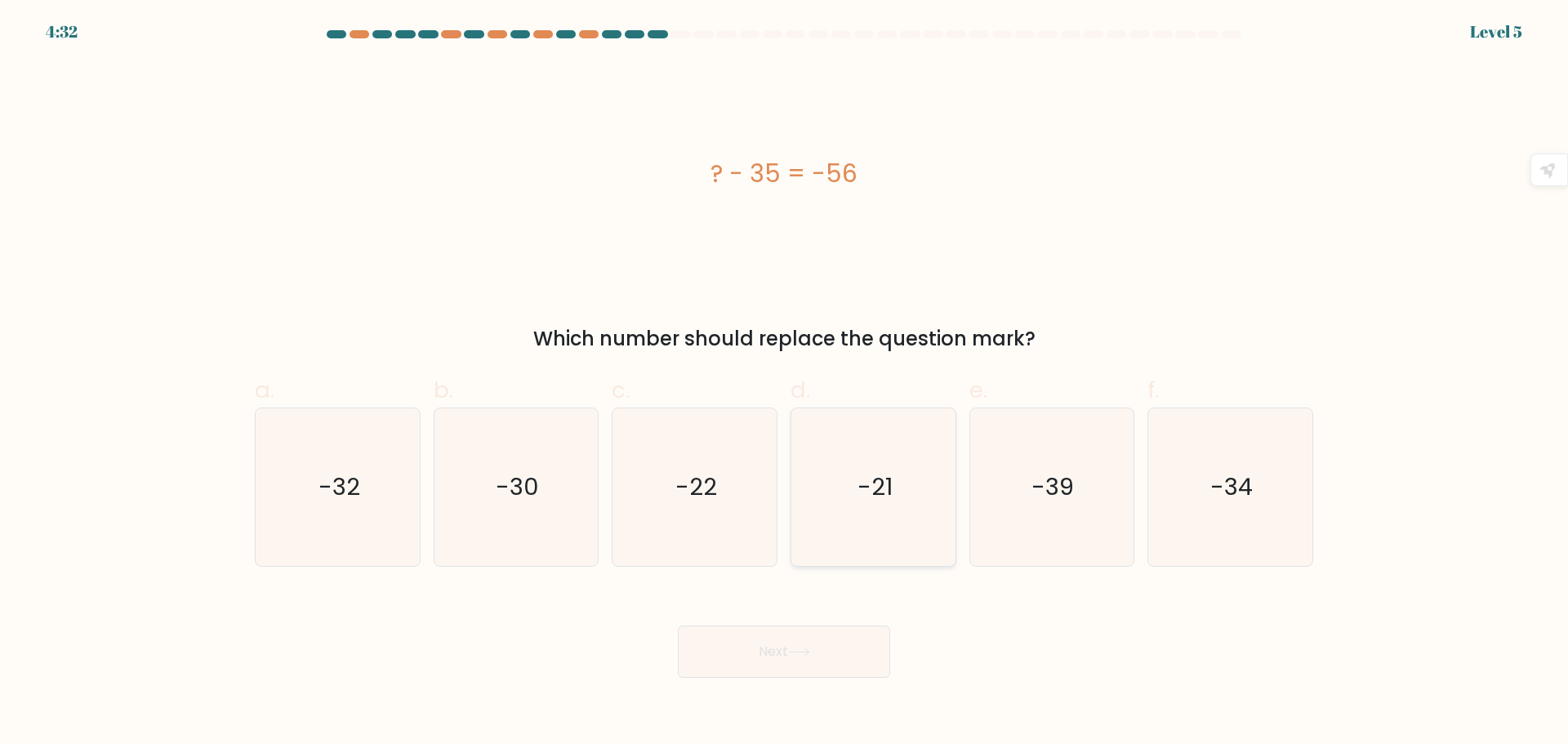
click at [879, 502] on text "-21" at bounding box center [875, 487] width 35 height 33
click at [784, 383] on input "d. -21" at bounding box center [784, 377] width 1 height 11
radio input "true"
click at [807, 661] on button "Next" at bounding box center [784, 652] width 212 height 53
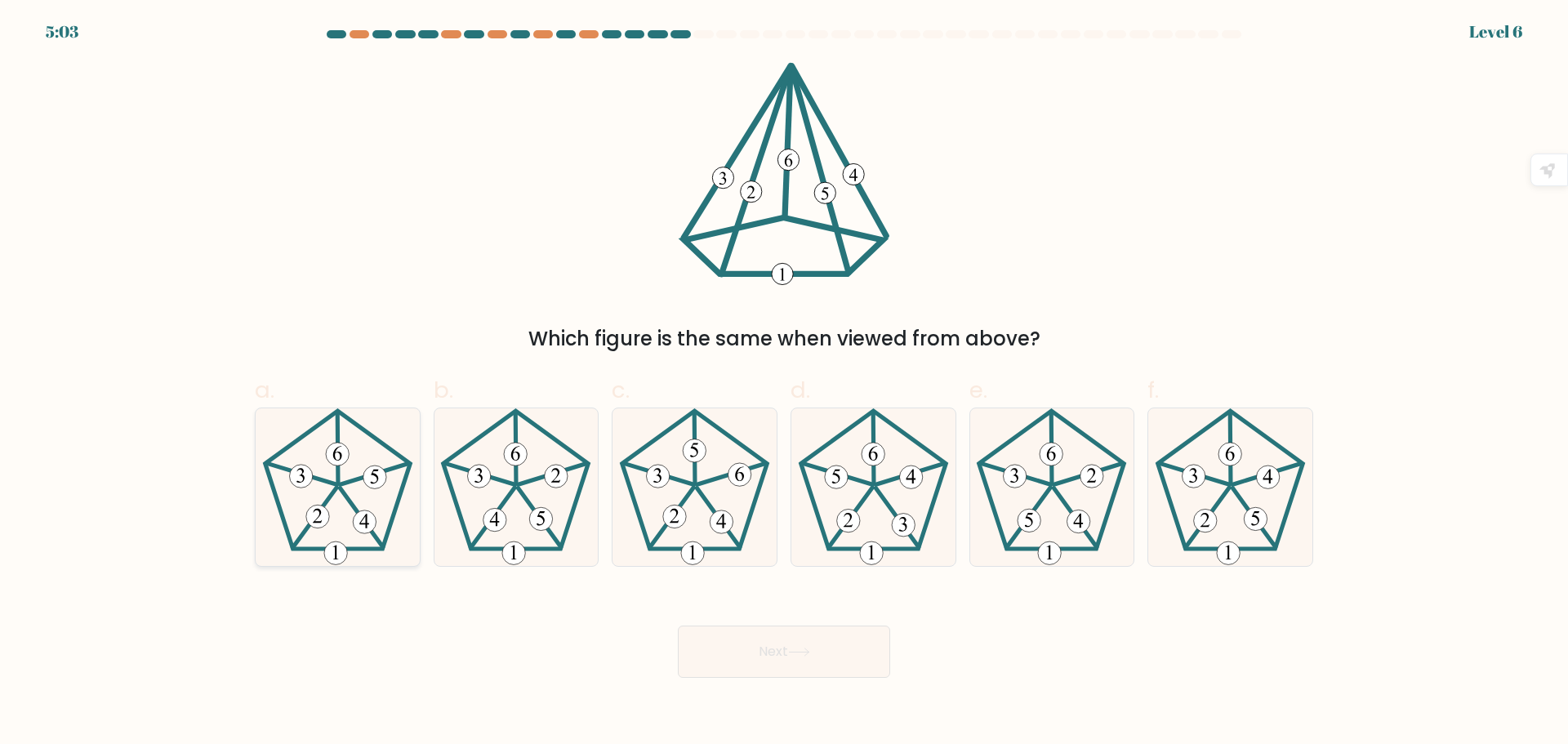
click at [307, 498] on icon at bounding box center [338, 487] width 158 height 158
click at [784, 383] on input "a." at bounding box center [784, 377] width 1 height 11
radio input "true"
click at [855, 656] on button "Next" at bounding box center [784, 652] width 212 height 53
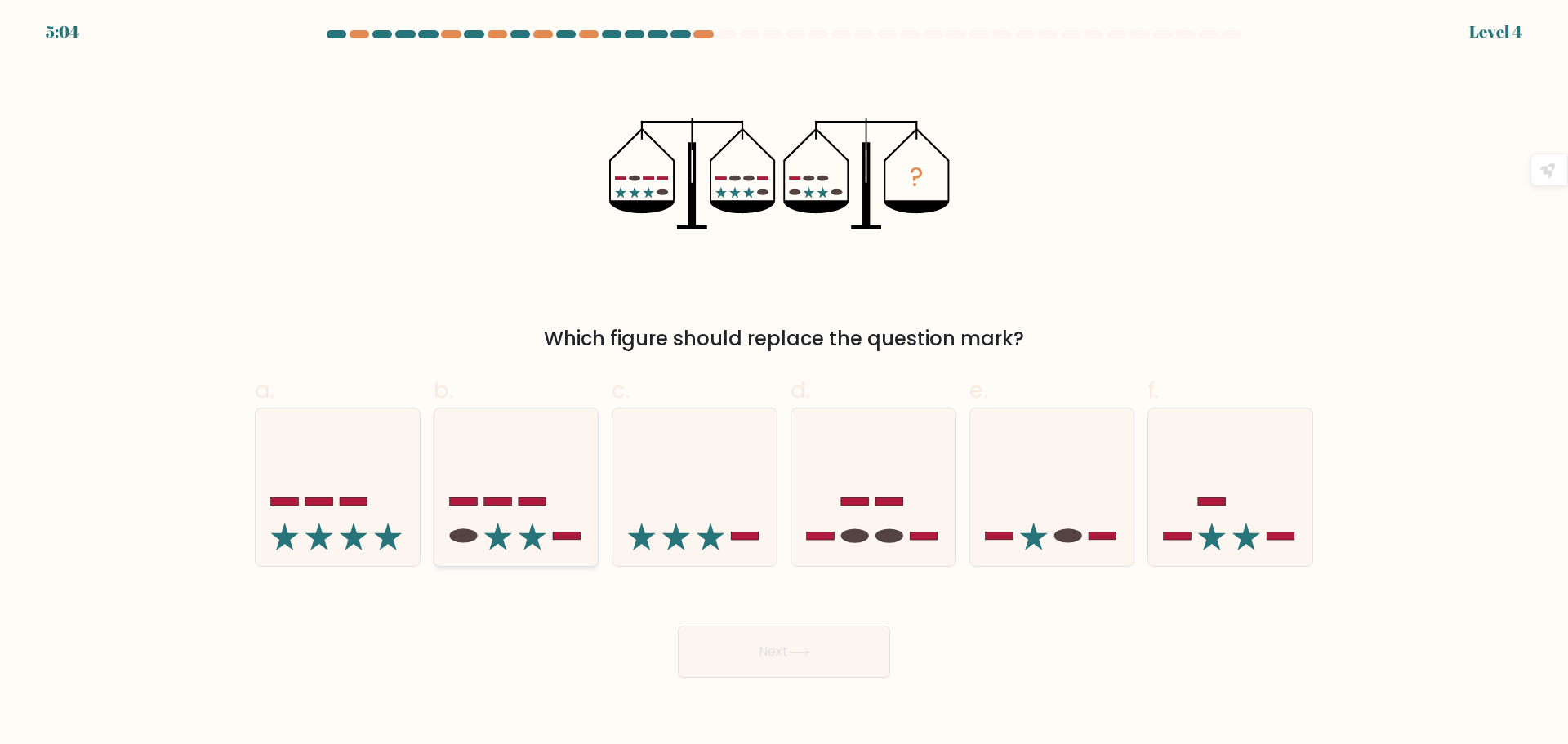
click at [476, 519] on icon at bounding box center [516, 486] width 164 height 135
click at [784, 383] on input "b." at bounding box center [784, 377] width 1 height 11
radio input "true"
click at [816, 651] on button "Next" at bounding box center [784, 652] width 212 height 53
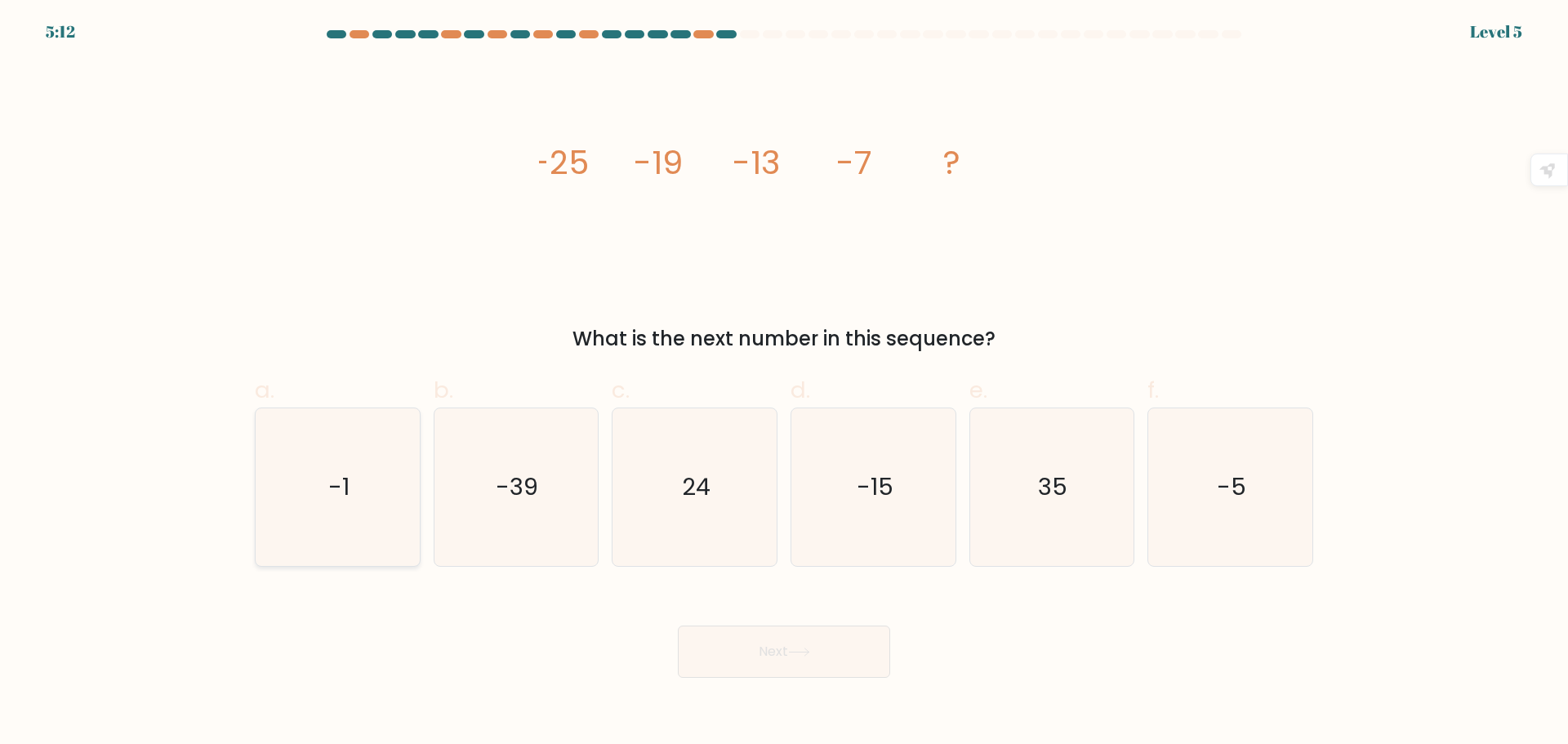
click at [332, 502] on text "-1" at bounding box center [339, 487] width 21 height 33
click at [784, 383] on input "a. -1" at bounding box center [784, 377] width 1 height 11
radio input "true"
click at [841, 660] on button "Next" at bounding box center [784, 652] width 212 height 53
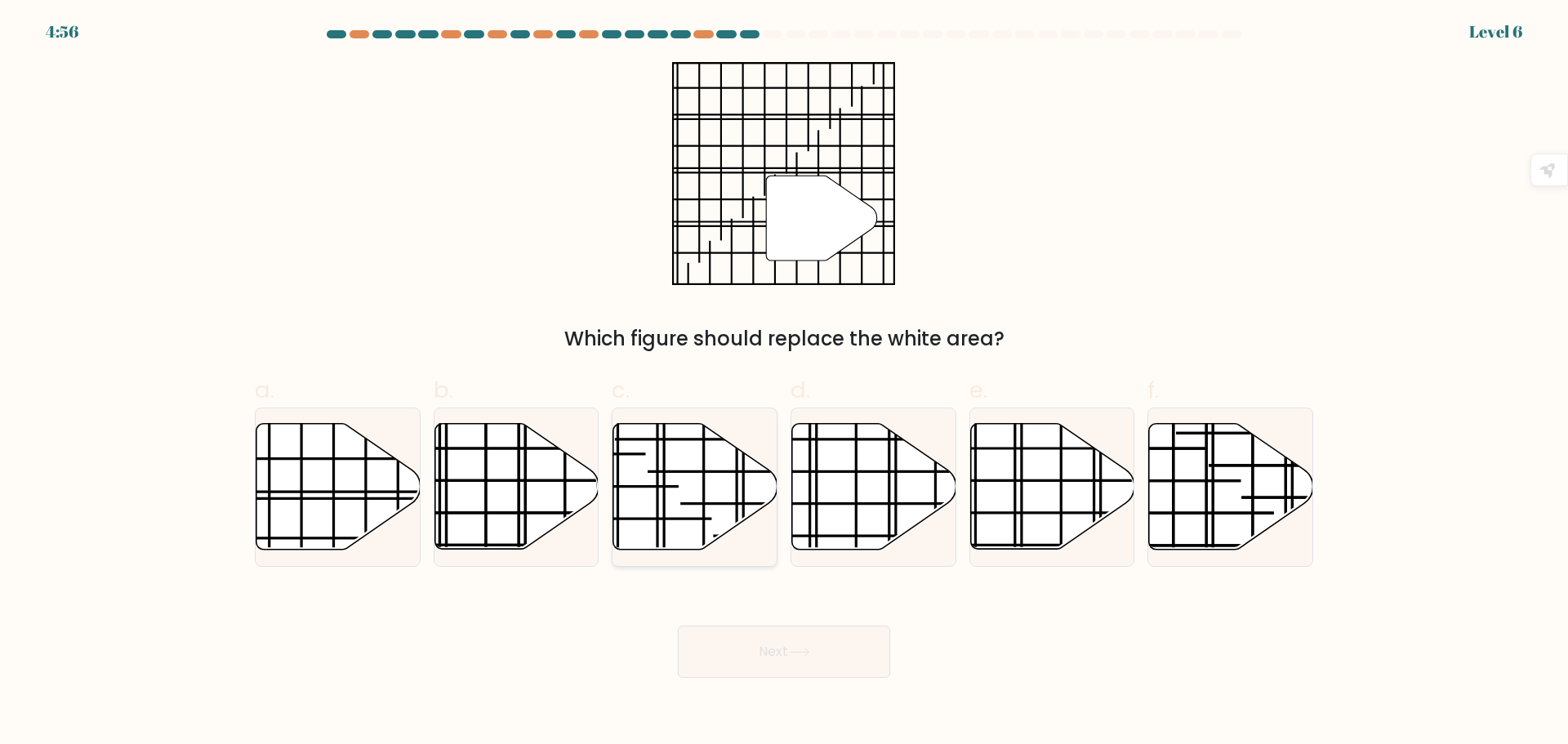
click at [660, 471] on line at bounding box center [778, 471] width 262 height 0
click at [784, 383] on input "c." at bounding box center [784, 377] width 1 height 11
radio input "true"
click at [787, 666] on button "Next" at bounding box center [784, 652] width 212 height 53
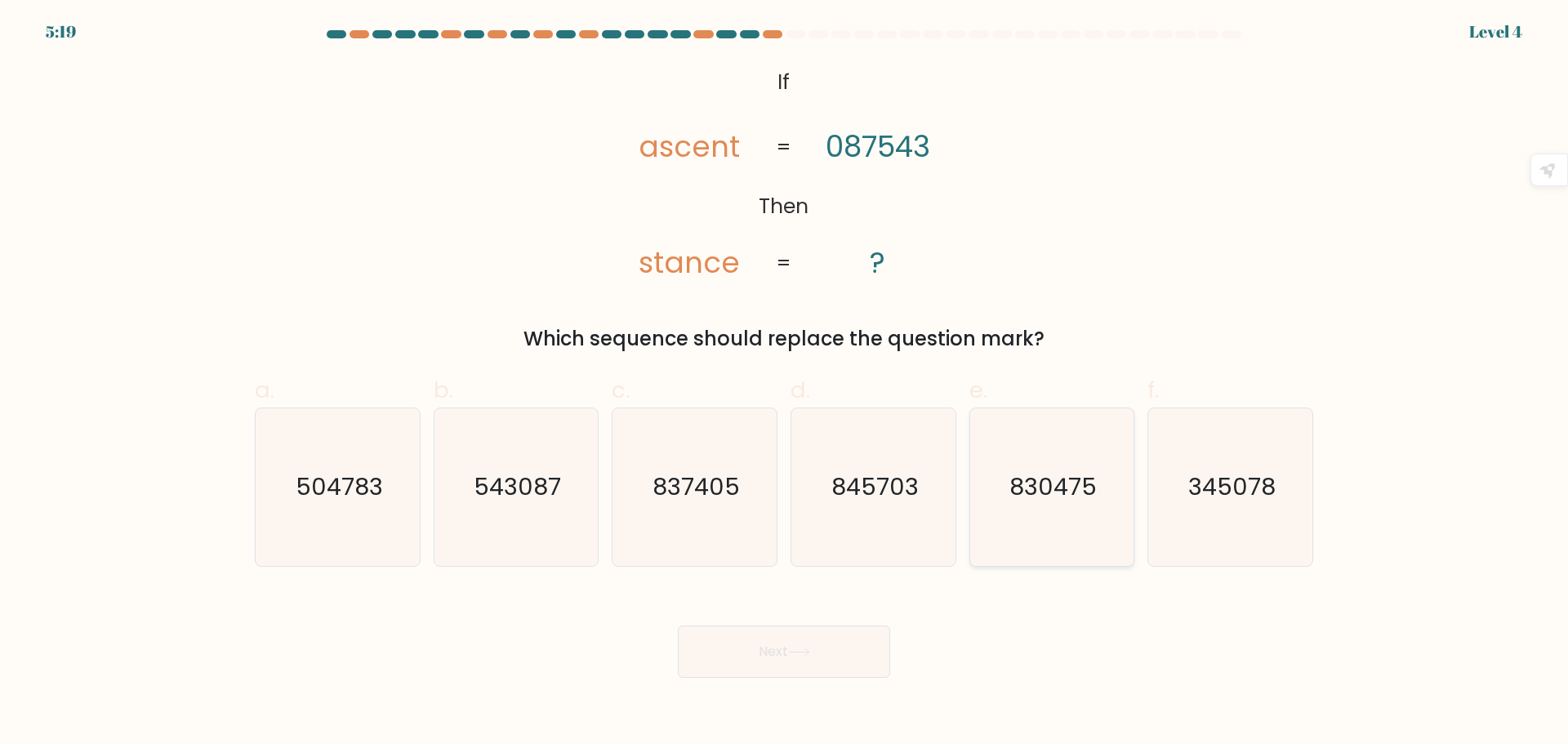
click at [1016, 524] on icon "830475" at bounding box center [1051, 487] width 158 height 158
click at [784, 383] on input "e. 830475" at bounding box center [784, 377] width 1 height 11
radio input "true"
click at [804, 660] on button "Next" at bounding box center [784, 652] width 212 height 53
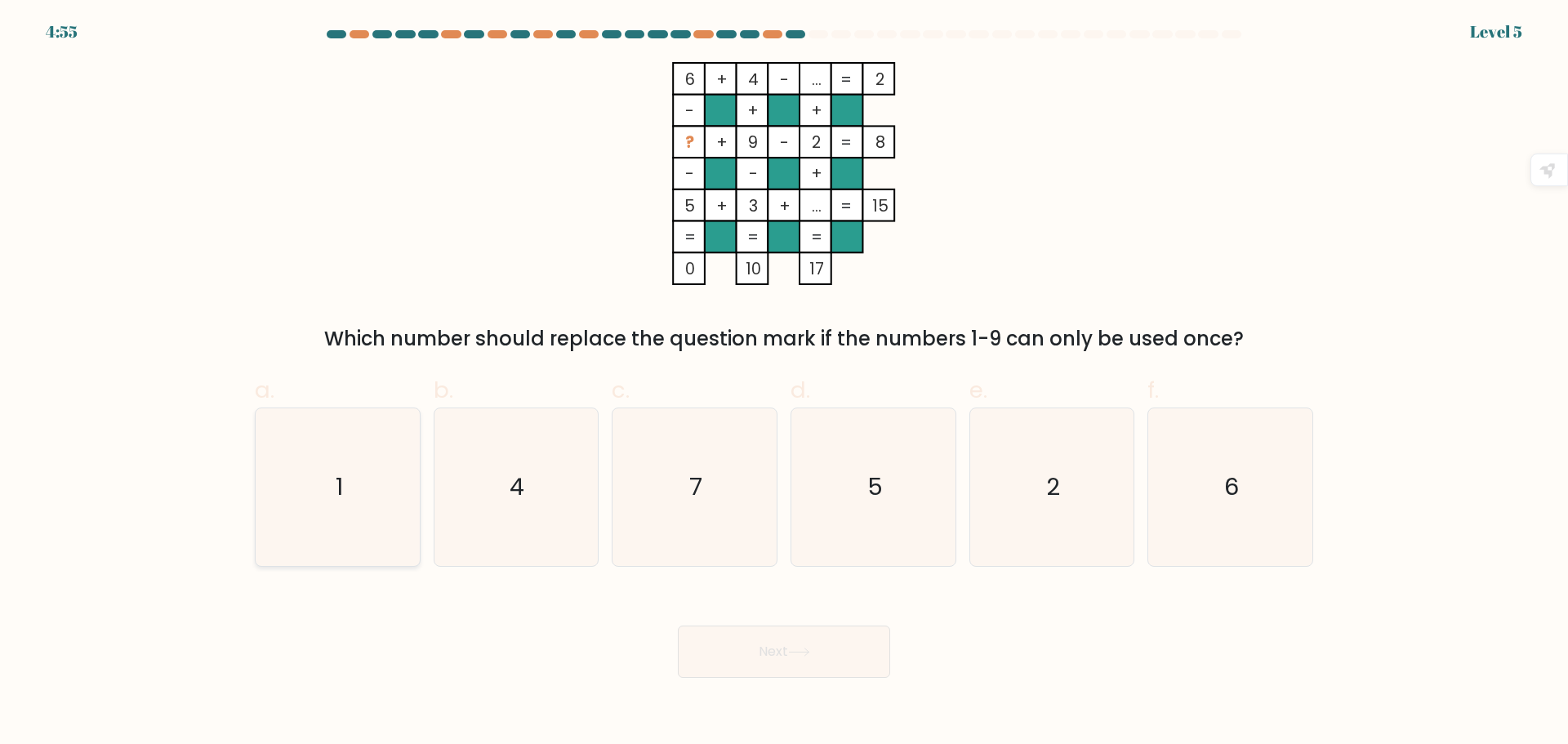
click at [299, 507] on icon "1" at bounding box center [338, 487] width 158 height 158
click at [784, 383] on input "a. 1" at bounding box center [784, 377] width 1 height 11
radio input "true"
click at [817, 656] on button "Next" at bounding box center [784, 652] width 212 height 53
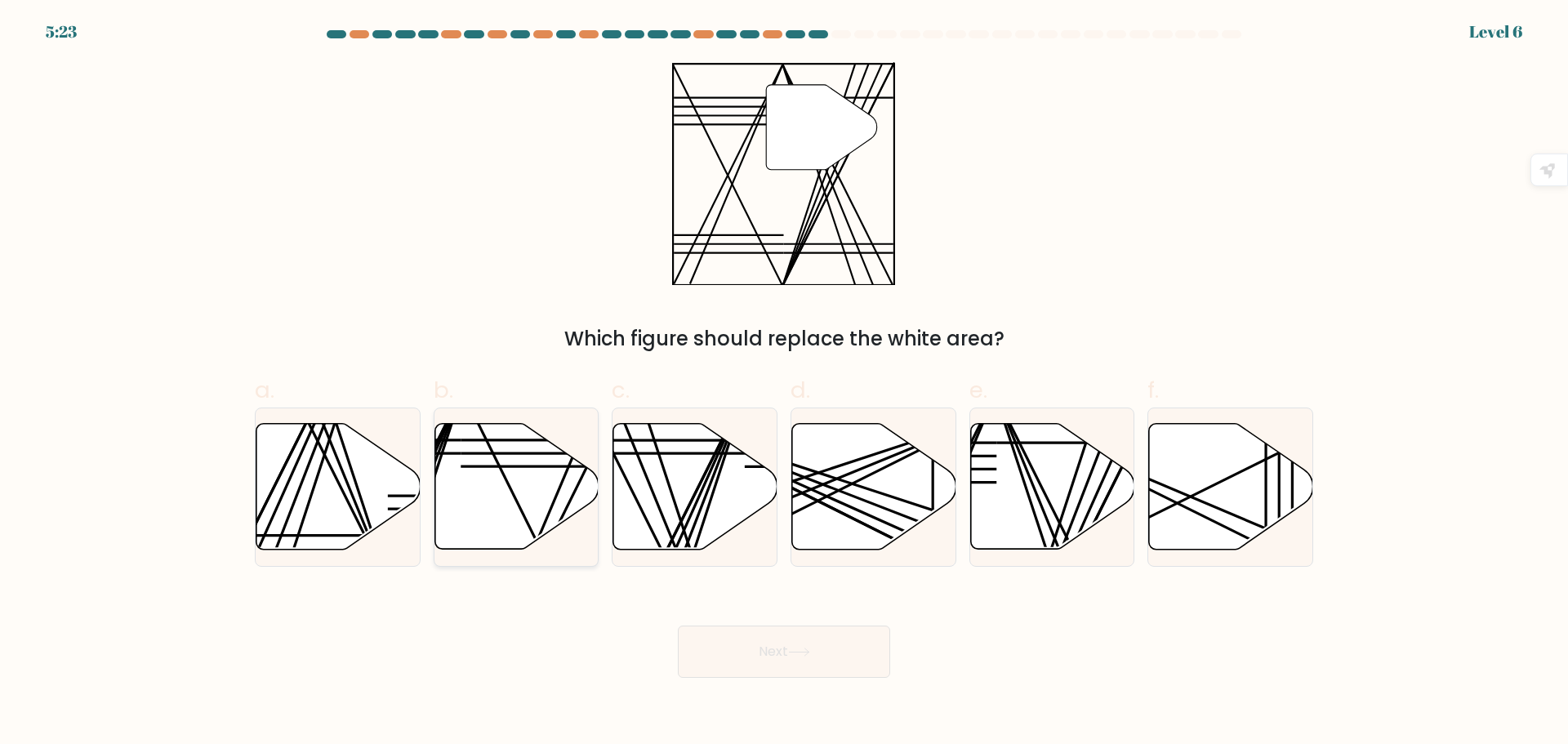
click at [518, 501] on line at bounding box center [542, 554] width 163 height 327
click at [784, 383] on input "b." at bounding box center [784, 377] width 1 height 11
radio input "true"
click at [798, 661] on button "Next" at bounding box center [784, 652] width 212 height 53
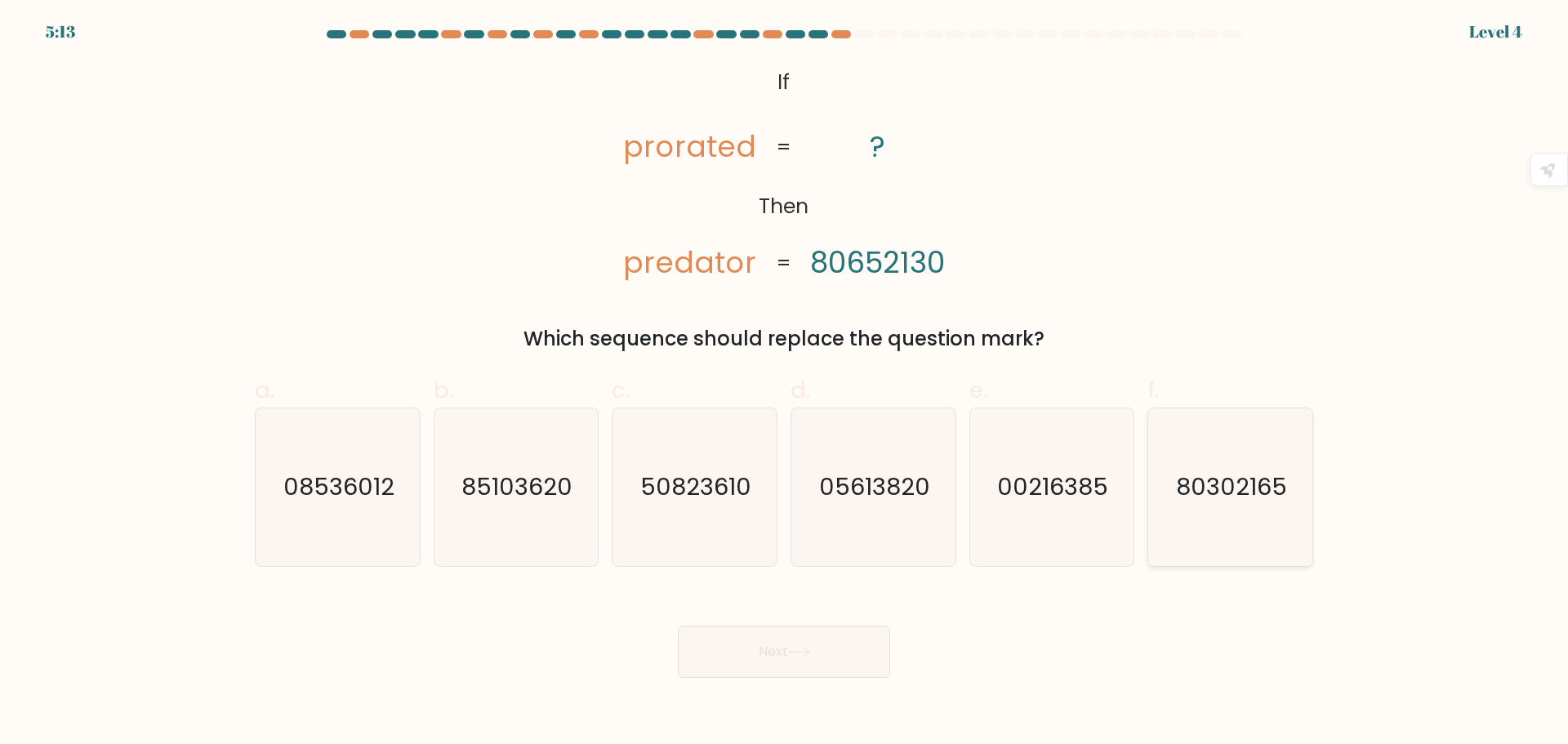
click at [1234, 488] on text "80302165" at bounding box center [1232, 487] width 111 height 33
click at [784, 383] on input "f. 80302165" at bounding box center [784, 377] width 1 height 11
radio input "true"
click at [849, 659] on button "Next" at bounding box center [784, 652] width 212 height 53
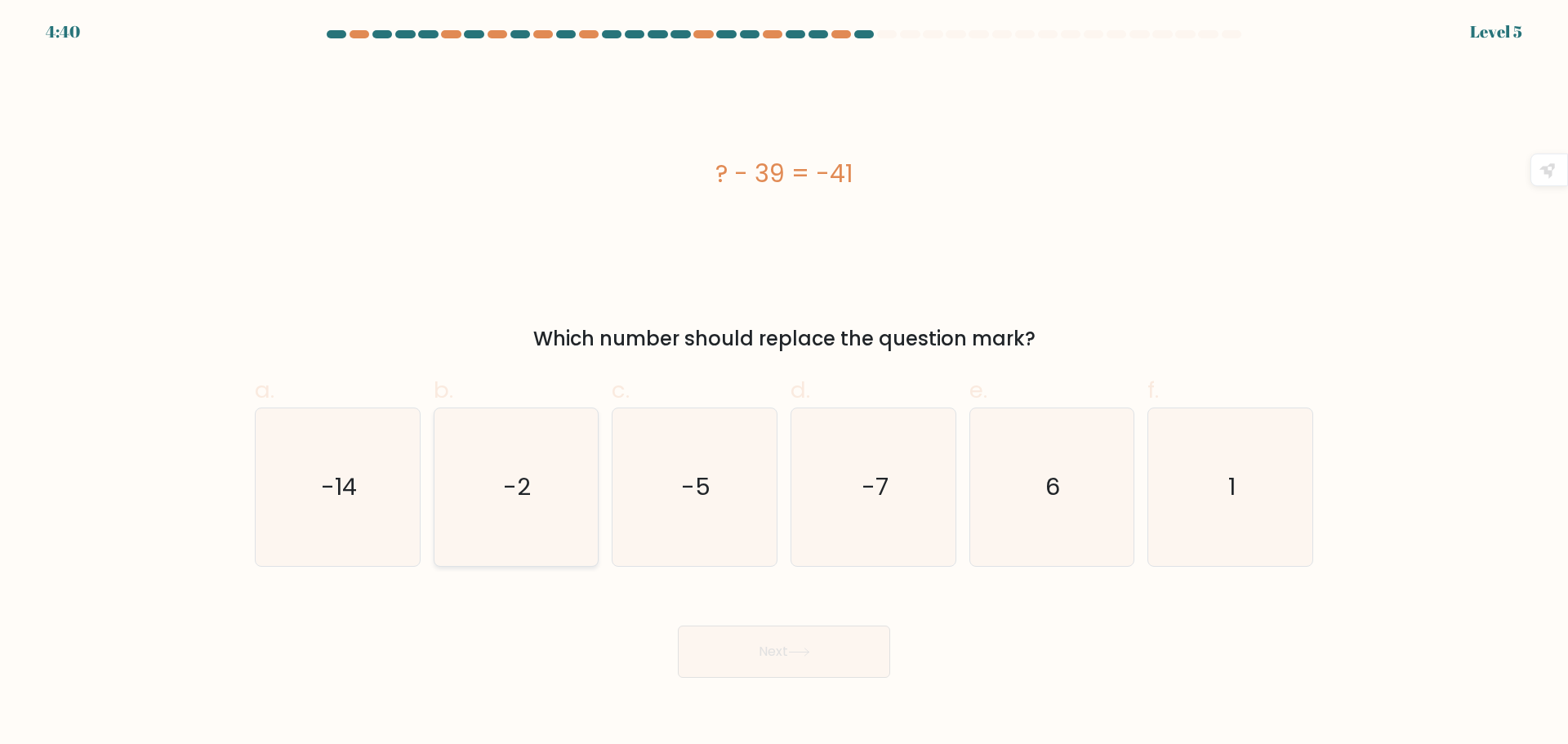
click at [545, 499] on icon "-2" at bounding box center [516, 487] width 158 height 158
click at [784, 383] on input "b. -2" at bounding box center [784, 377] width 1 height 11
radio input "true"
click at [760, 661] on button "Next" at bounding box center [784, 652] width 212 height 53
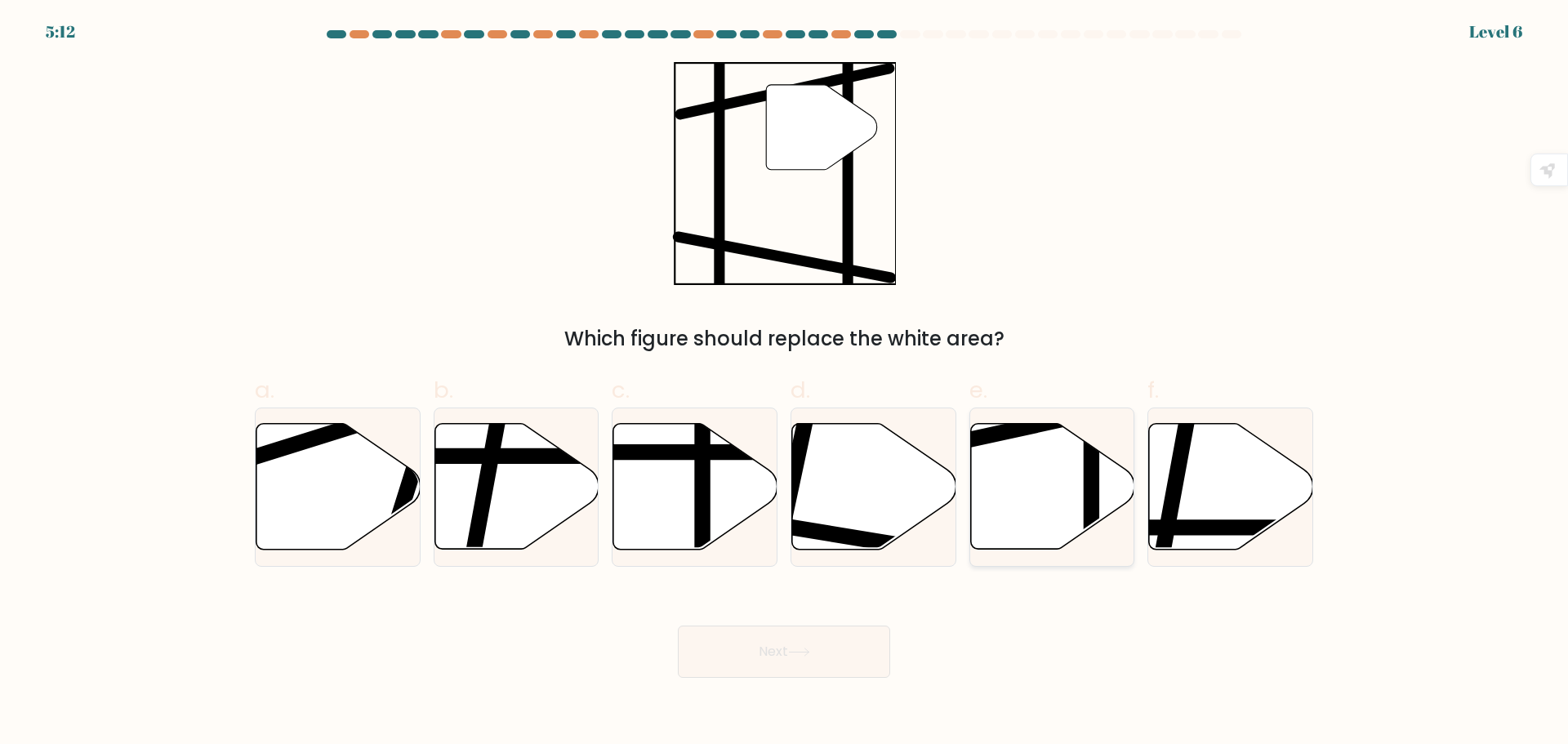
click at [1039, 471] on icon at bounding box center [1052, 486] width 164 height 126
click at [784, 383] on input "e." at bounding box center [784, 377] width 1 height 11
radio input "true"
click at [803, 652] on icon at bounding box center [798, 651] width 22 height 9
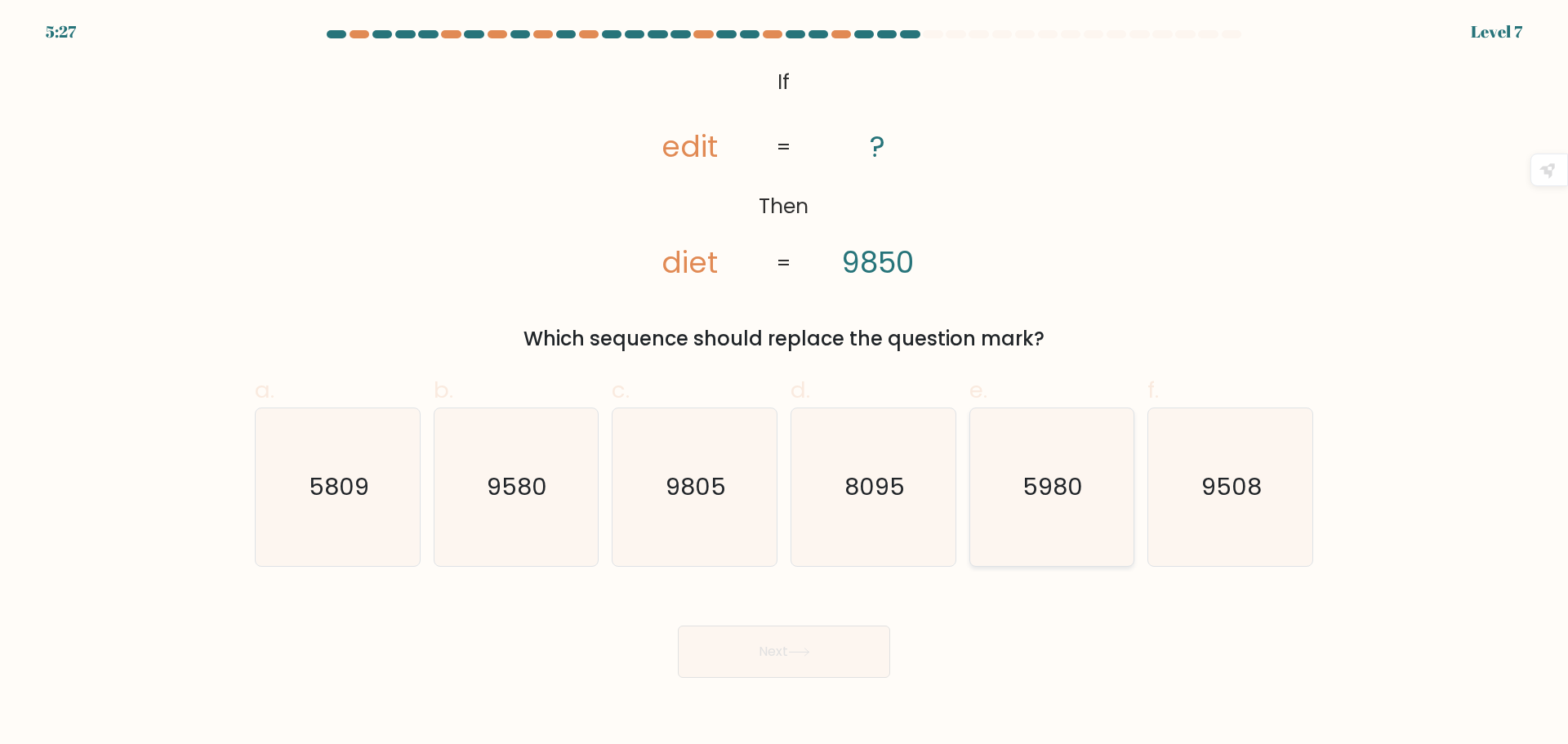
click at [1026, 504] on icon "5980" at bounding box center [1051, 487] width 158 height 158
click at [784, 383] on input "e. 5980" at bounding box center [784, 377] width 1 height 11
radio input "true"
click at [816, 648] on button "Next" at bounding box center [784, 652] width 212 height 53
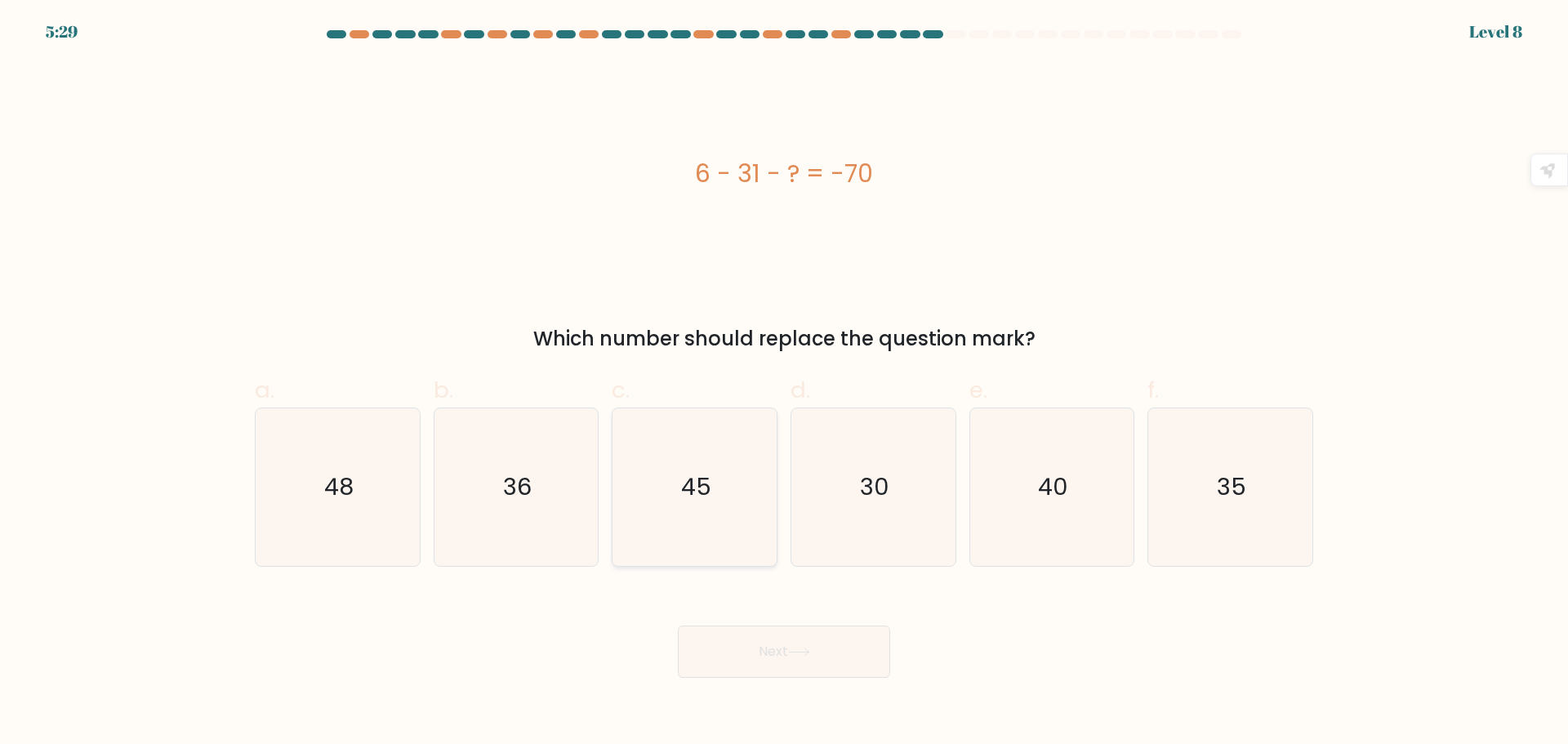
click at [696, 494] on text "45" at bounding box center [696, 487] width 30 height 33
click at [784, 383] on input "c. 45" at bounding box center [784, 377] width 1 height 11
radio input "true"
click at [763, 663] on button "Next" at bounding box center [784, 652] width 212 height 53
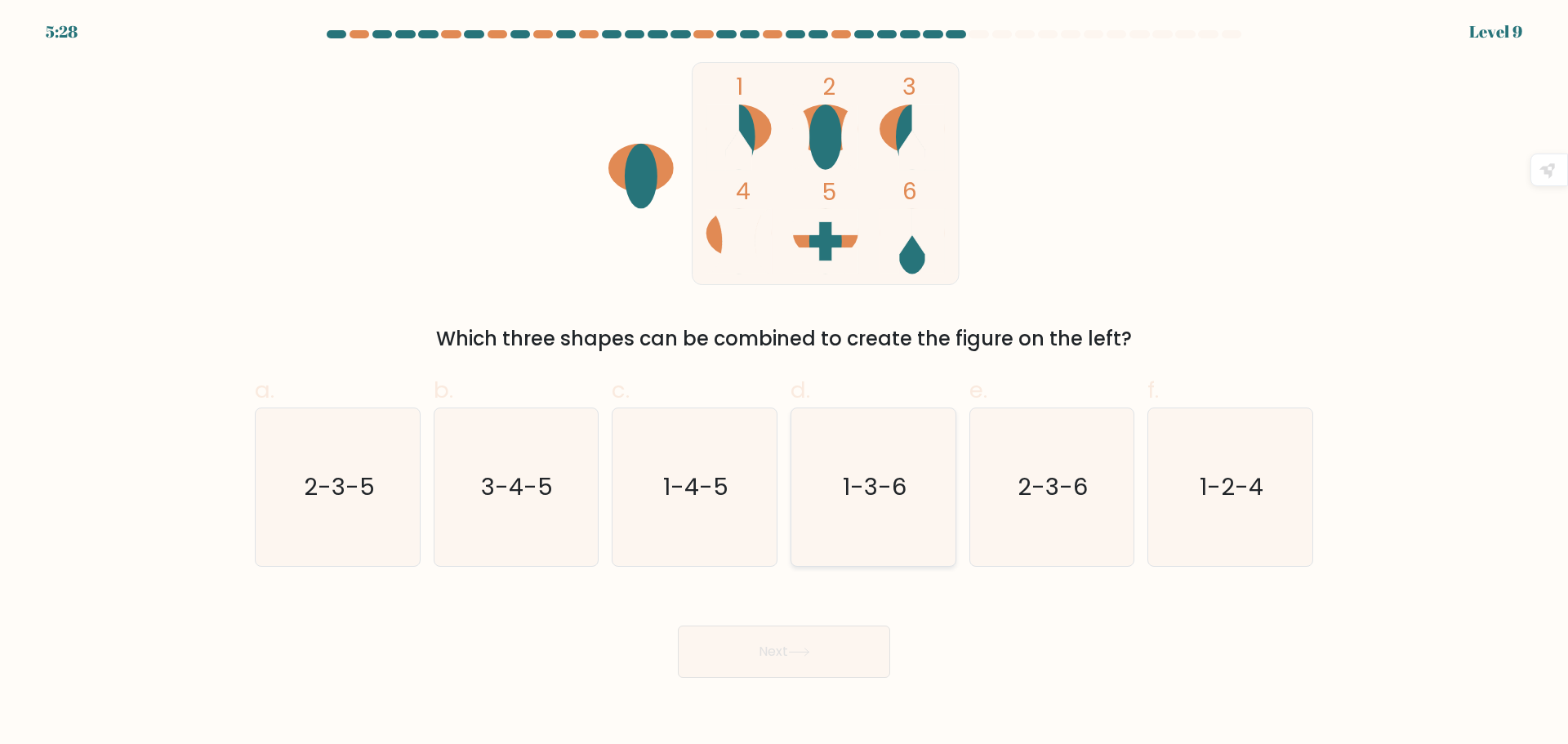
click at [884, 507] on icon "1-3-6" at bounding box center [873, 487] width 158 height 158
click at [784, 383] on input "d. 1-3-6" at bounding box center [784, 377] width 1 height 11
radio input "true"
click at [805, 656] on button "Next" at bounding box center [784, 652] width 212 height 53
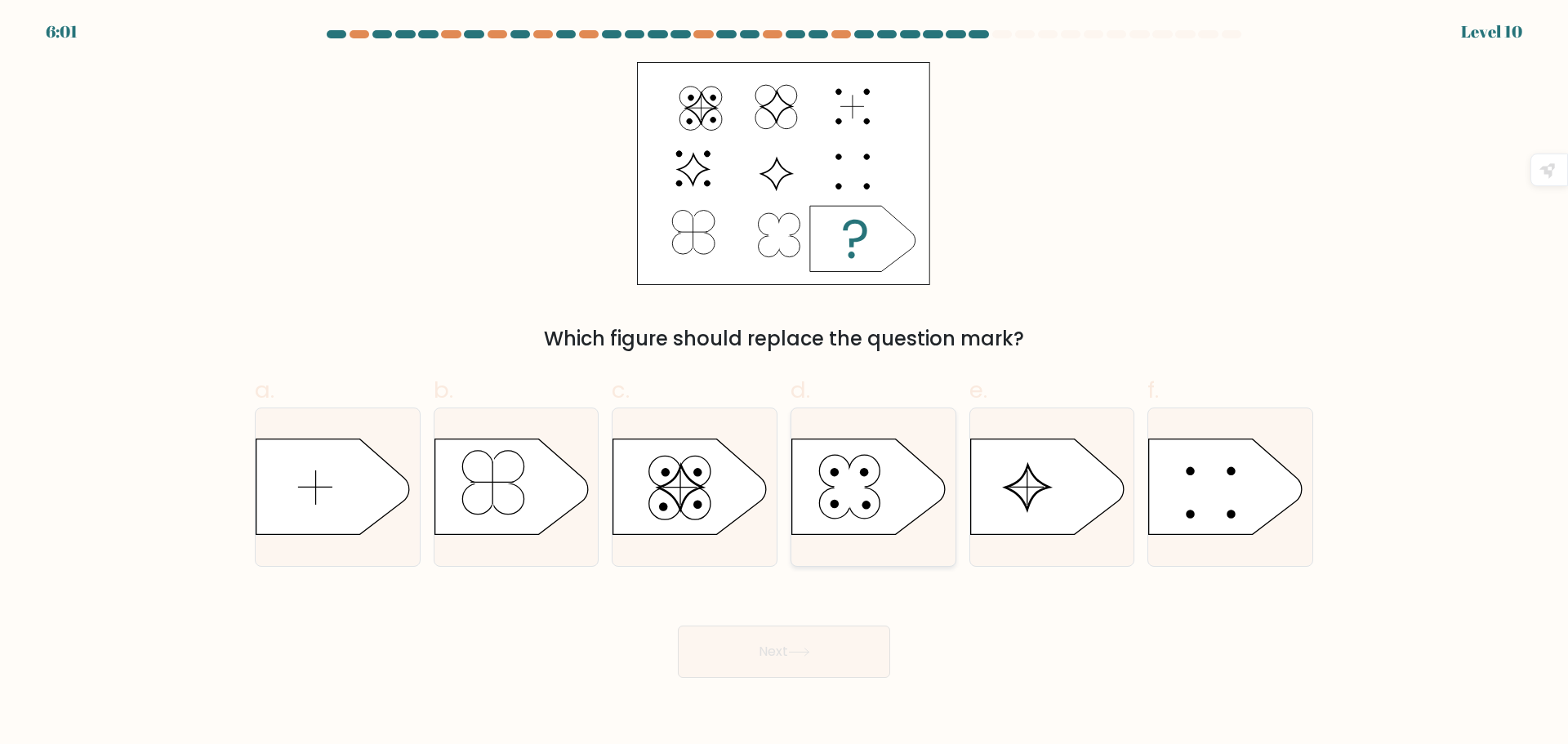
click at [849, 504] on icon at bounding box center [850, 489] width 33 height 41
click at [784, 383] on input "d." at bounding box center [784, 377] width 1 height 11
radio input "true"
click at [804, 644] on button "Next" at bounding box center [784, 652] width 212 height 53
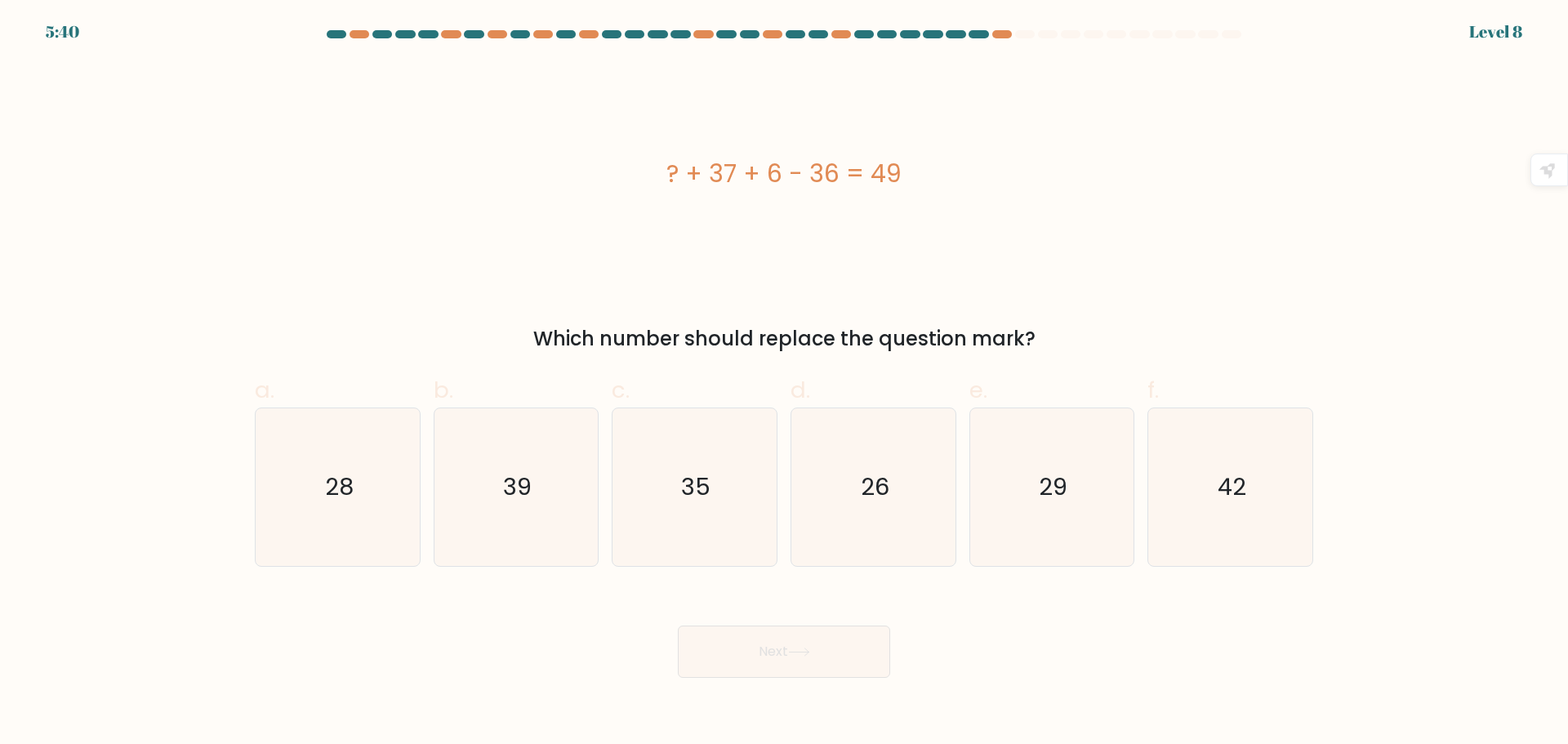
drag, startPoint x: 1268, startPoint y: 520, endPoint x: 1213, endPoint y: 576, distance: 78.5
click at [1269, 520] on icon "42" at bounding box center [1230, 487] width 158 height 158
click at [784, 383] on input "f. 42" at bounding box center [784, 377] width 1 height 11
radio input "true"
click at [802, 649] on icon at bounding box center [798, 651] width 22 height 9
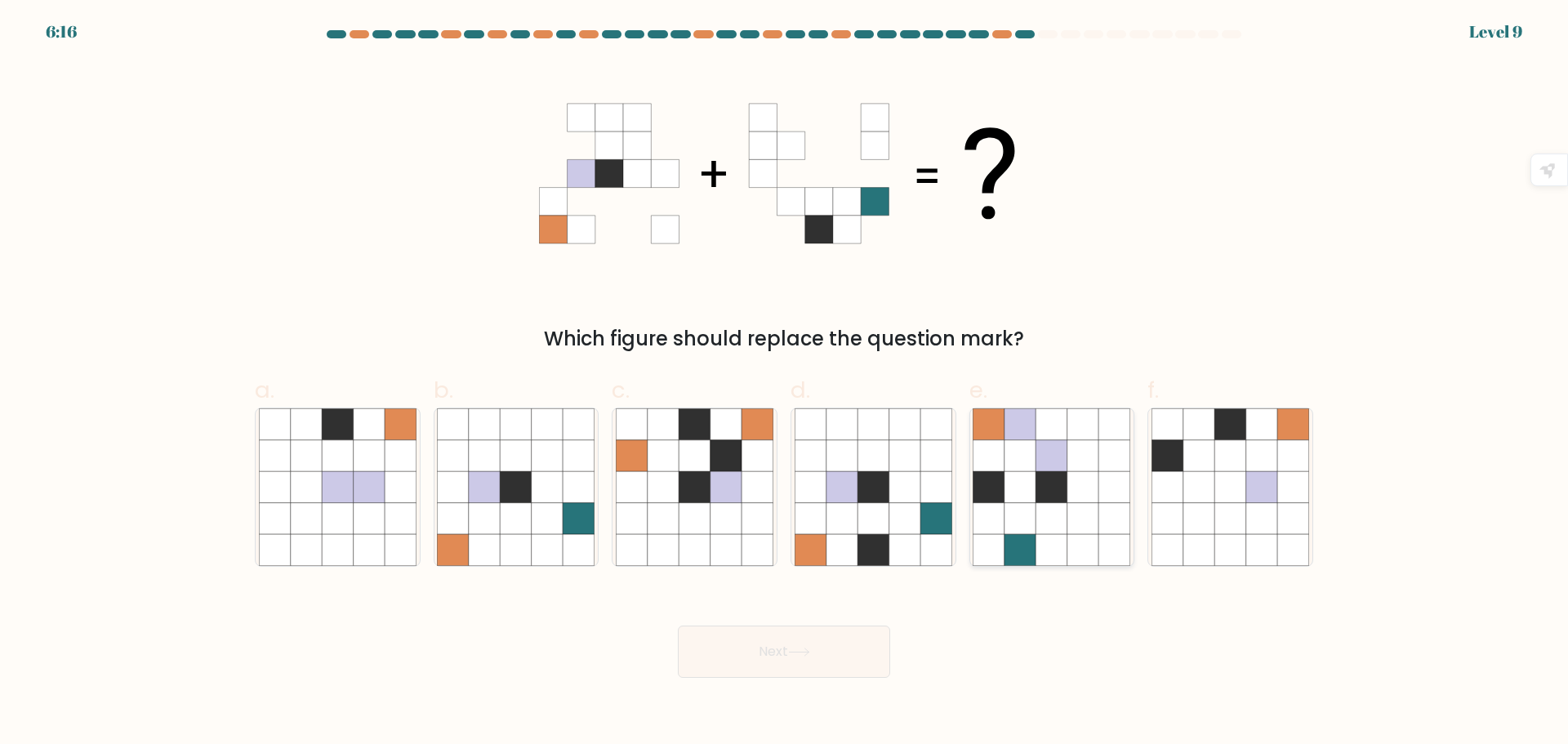
click at [1037, 490] on icon at bounding box center [1051, 487] width 31 height 31
click at [784, 383] on input "e." at bounding box center [784, 377] width 1 height 11
radio input "true"
click at [845, 650] on button "Next" at bounding box center [784, 652] width 212 height 53
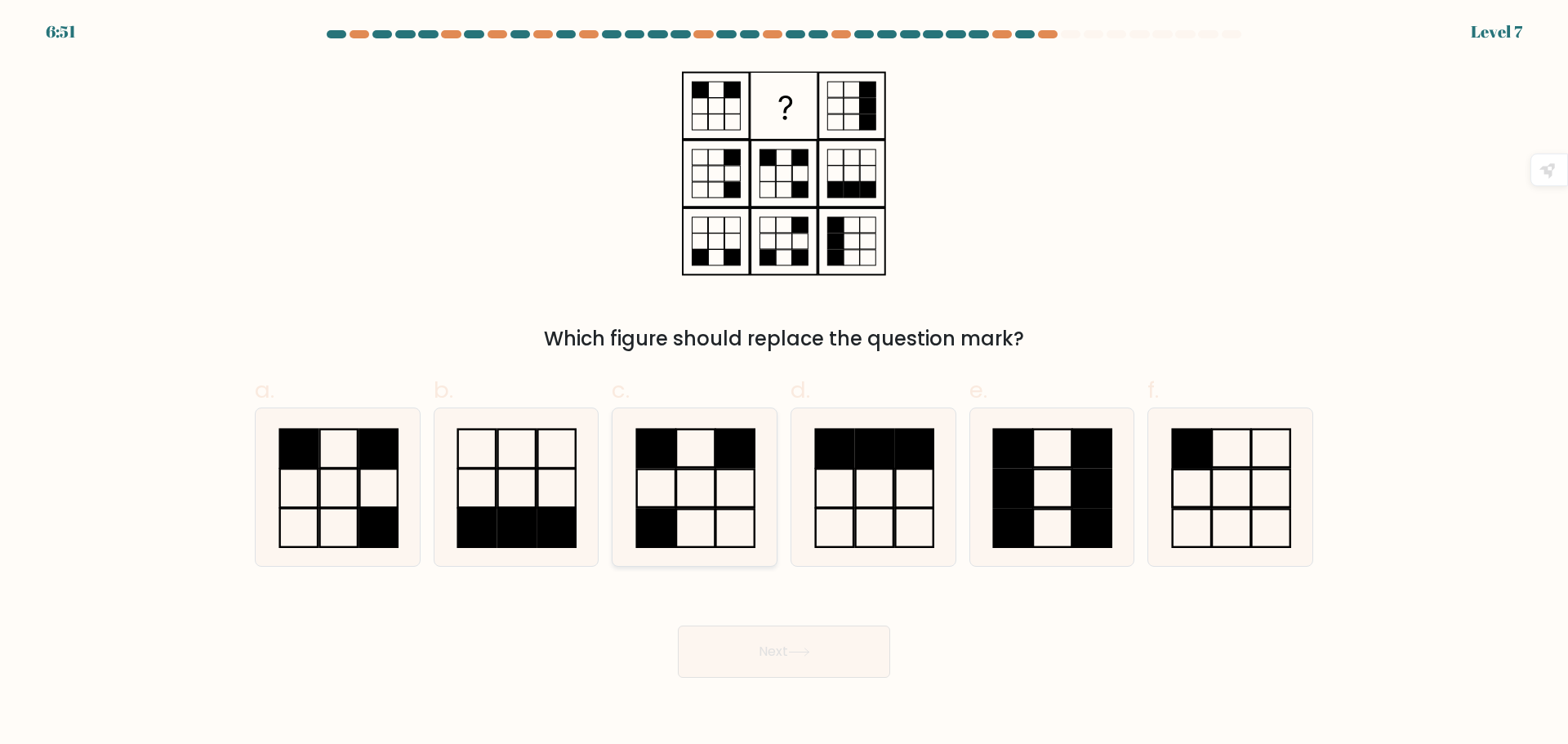
click at [713, 541] on icon at bounding box center [694, 487] width 158 height 158
click at [784, 383] on input "c." at bounding box center [784, 377] width 1 height 11
radio input "true"
click at [766, 660] on button "Next" at bounding box center [784, 652] width 212 height 53
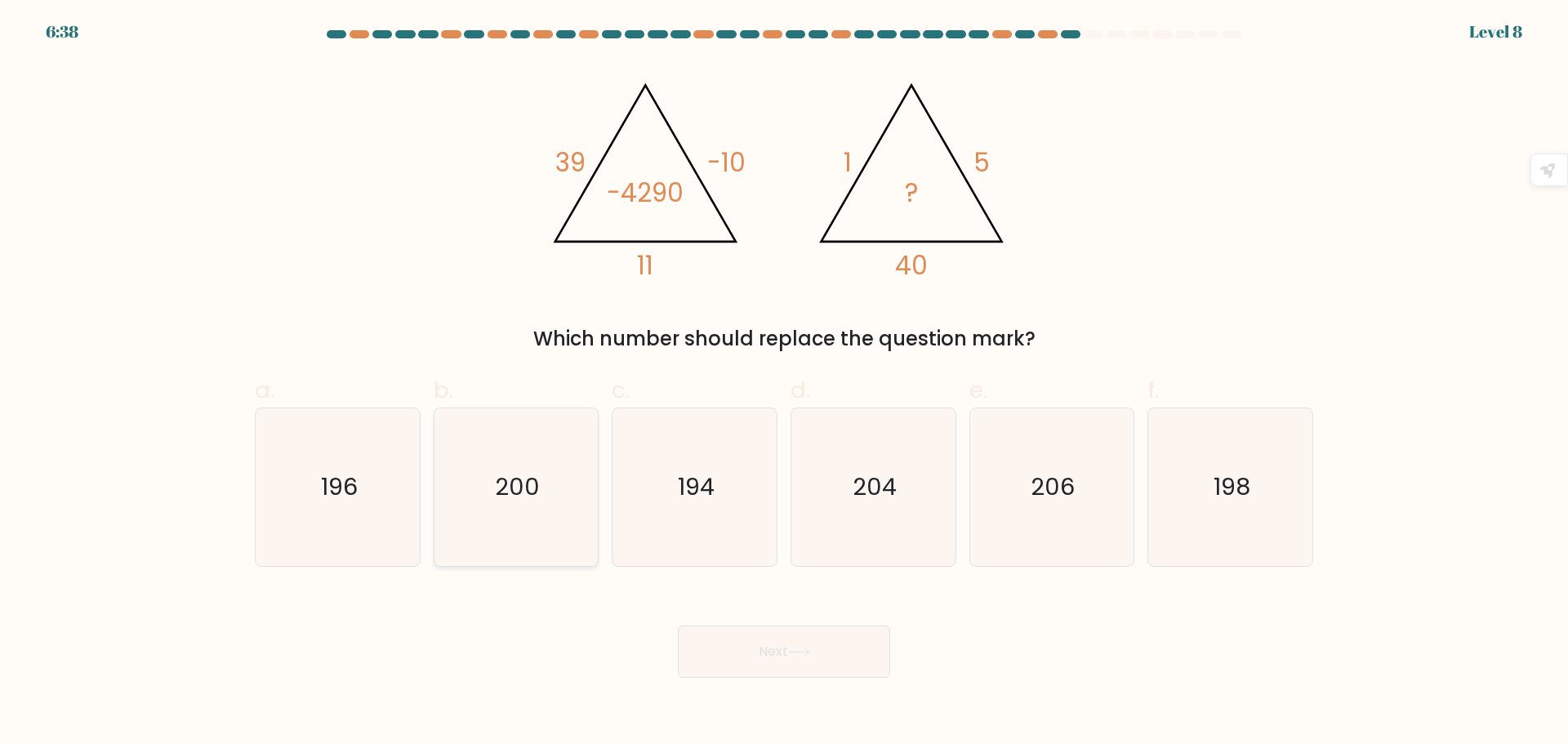
click at [507, 489] on text "200" at bounding box center [517, 487] width 45 height 33
click at [784, 383] on input "b. 200" at bounding box center [784, 377] width 1 height 11
radio input "true"
click at [768, 654] on button "Next" at bounding box center [784, 652] width 212 height 53
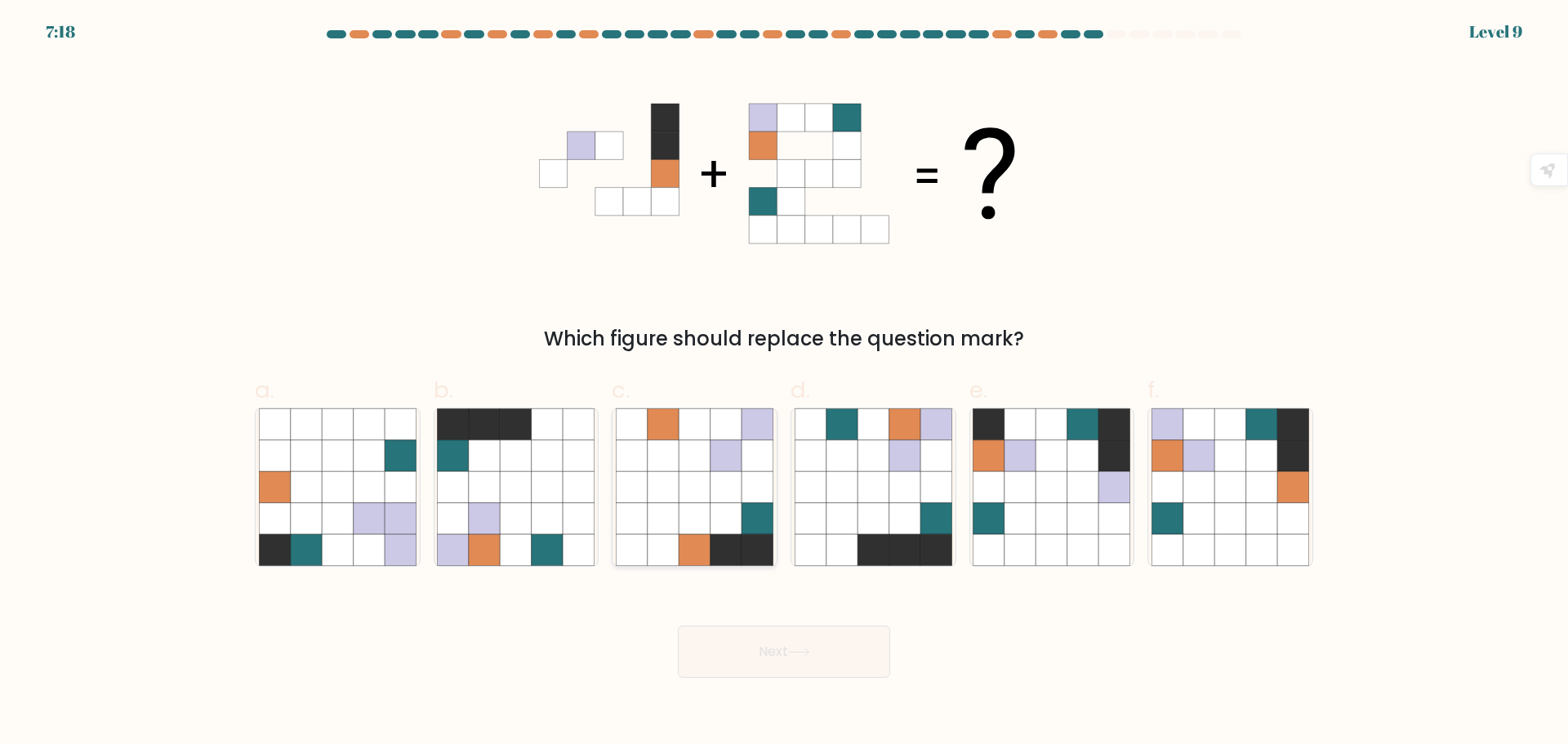
click at [658, 474] on icon at bounding box center [663, 487] width 31 height 31
click at [784, 383] on input "c." at bounding box center [784, 377] width 1 height 11
radio input "true"
click at [854, 661] on button "Next" at bounding box center [784, 652] width 212 height 53
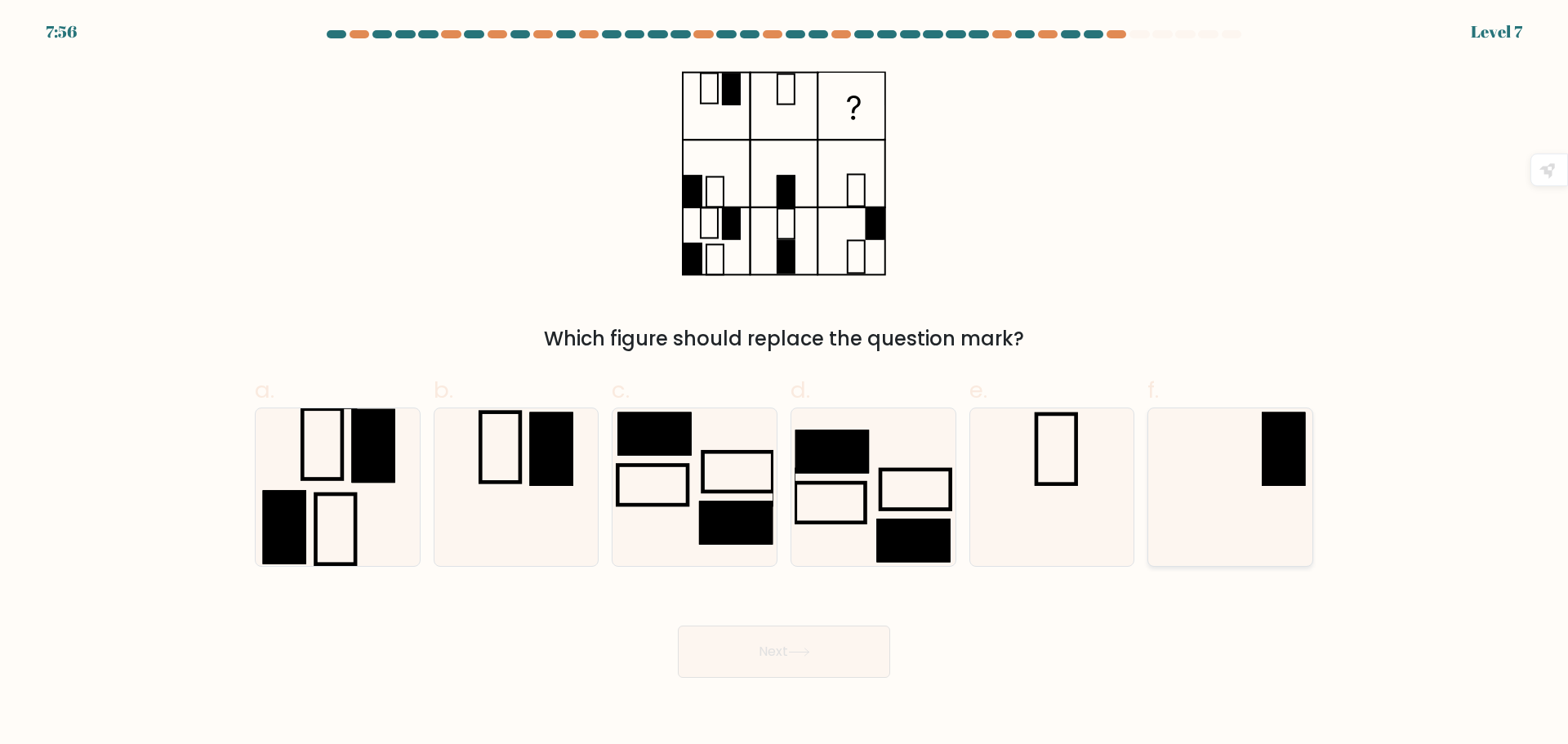
click at [1279, 455] on rect at bounding box center [1283, 448] width 43 height 73
click at [784, 383] on input "f." at bounding box center [784, 377] width 1 height 11
radio input "true"
click at [346, 522] on icon at bounding box center [338, 487] width 158 height 158
click at [784, 383] on input "a." at bounding box center [784, 377] width 1 height 11
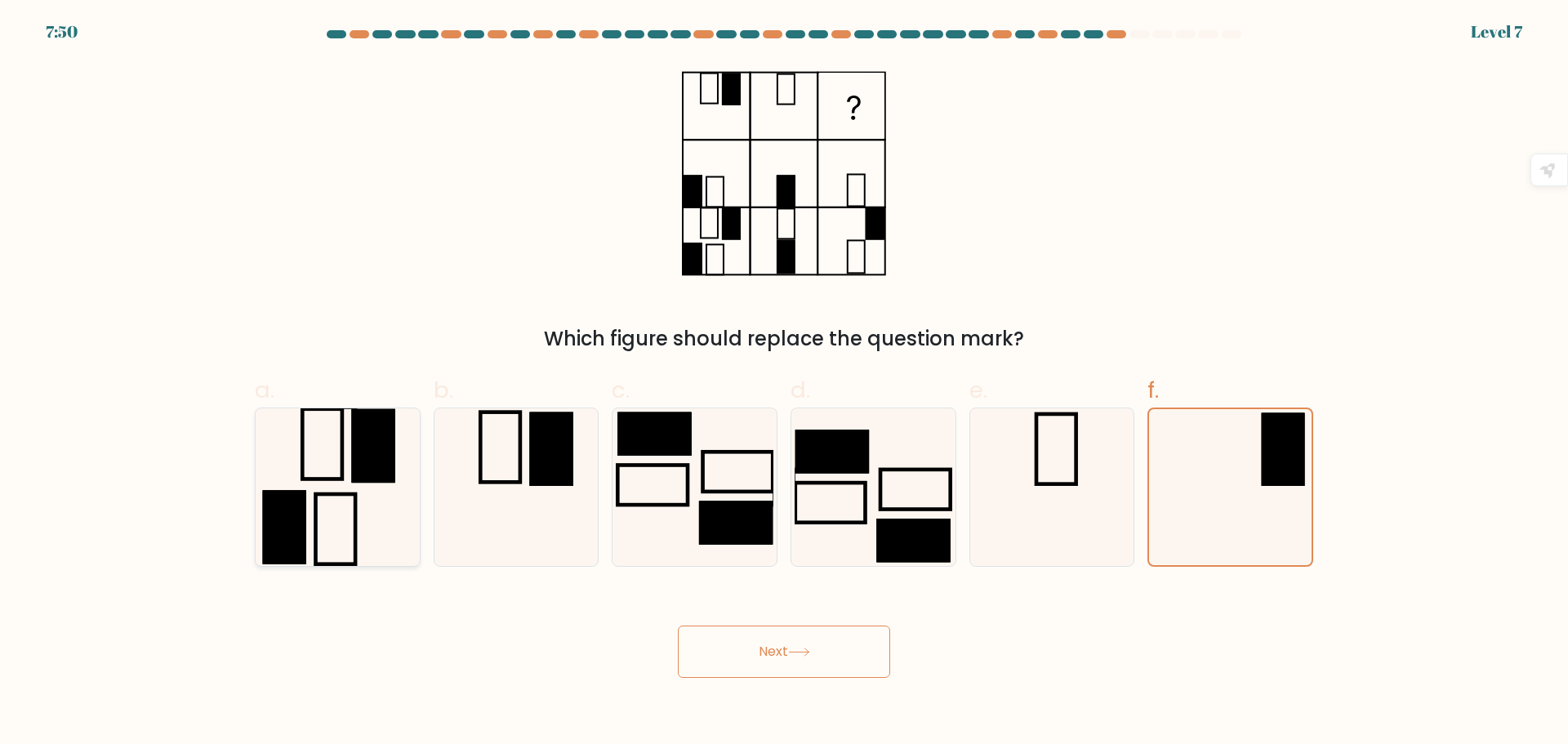
radio input "true"
click at [748, 648] on button "Next" at bounding box center [784, 652] width 212 height 53
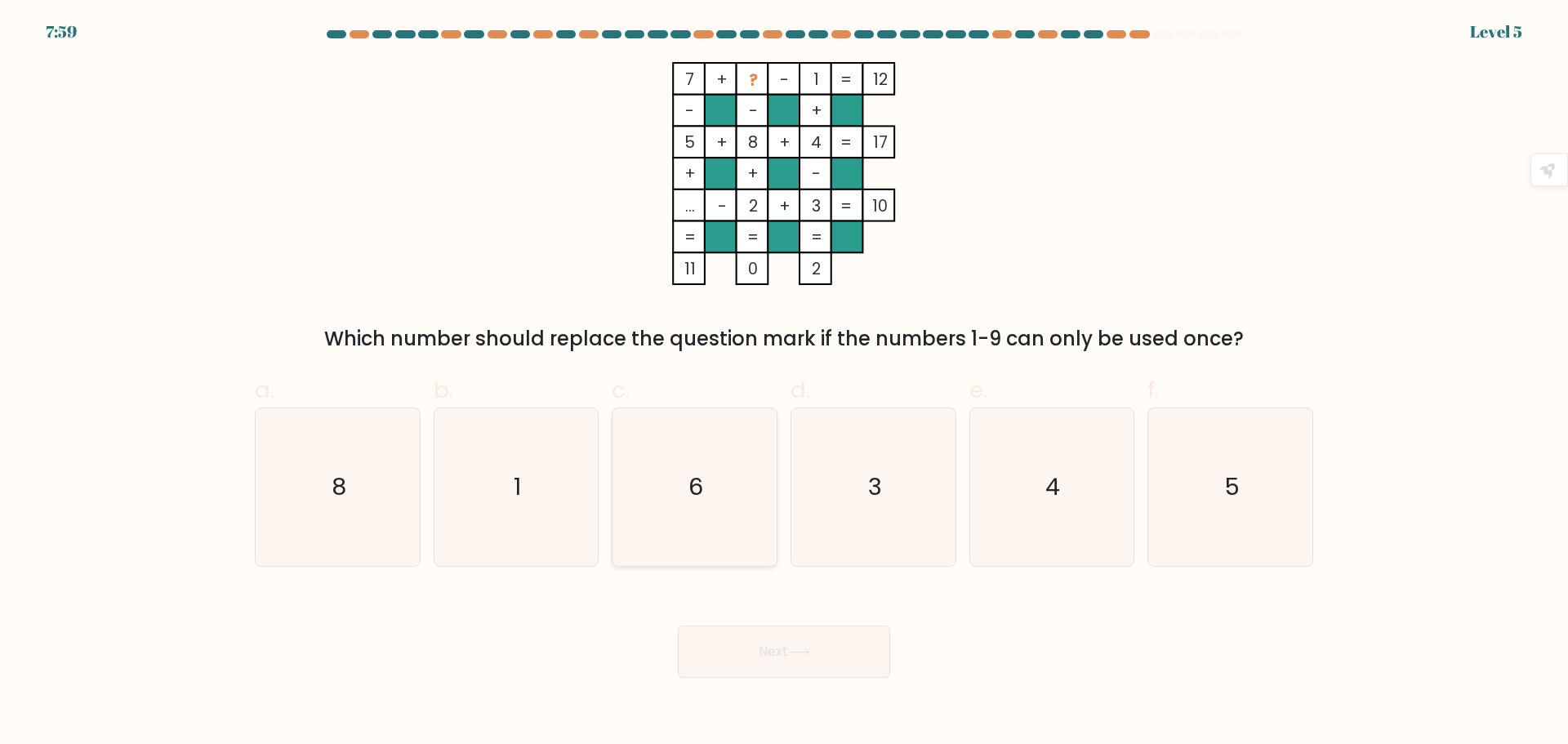
click at [703, 502] on text "6" at bounding box center [696, 487] width 15 height 33
click at [784, 383] on input "c. 6" at bounding box center [784, 377] width 1 height 11
radio input "true"
click at [786, 651] on button "Next" at bounding box center [784, 652] width 212 height 53
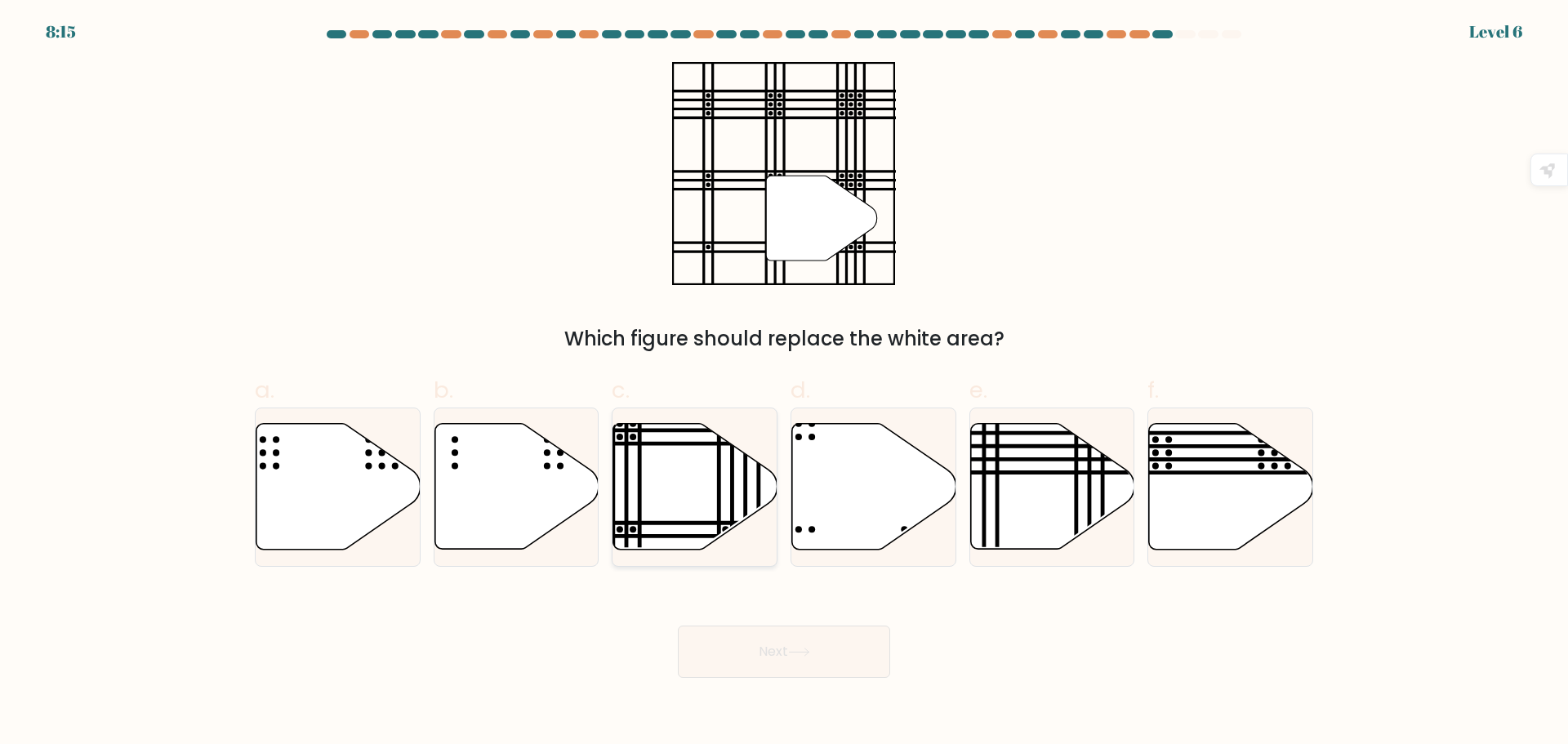
click at [654, 477] on icon at bounding box center [695, 486] width 164 height 126
click at [784, 383] on input "c." at bounding box center [784, 377] width 1 height 11
radio input "true"
click at [808, 655] on icon at bounding box center [798, 651] width 22 height 9
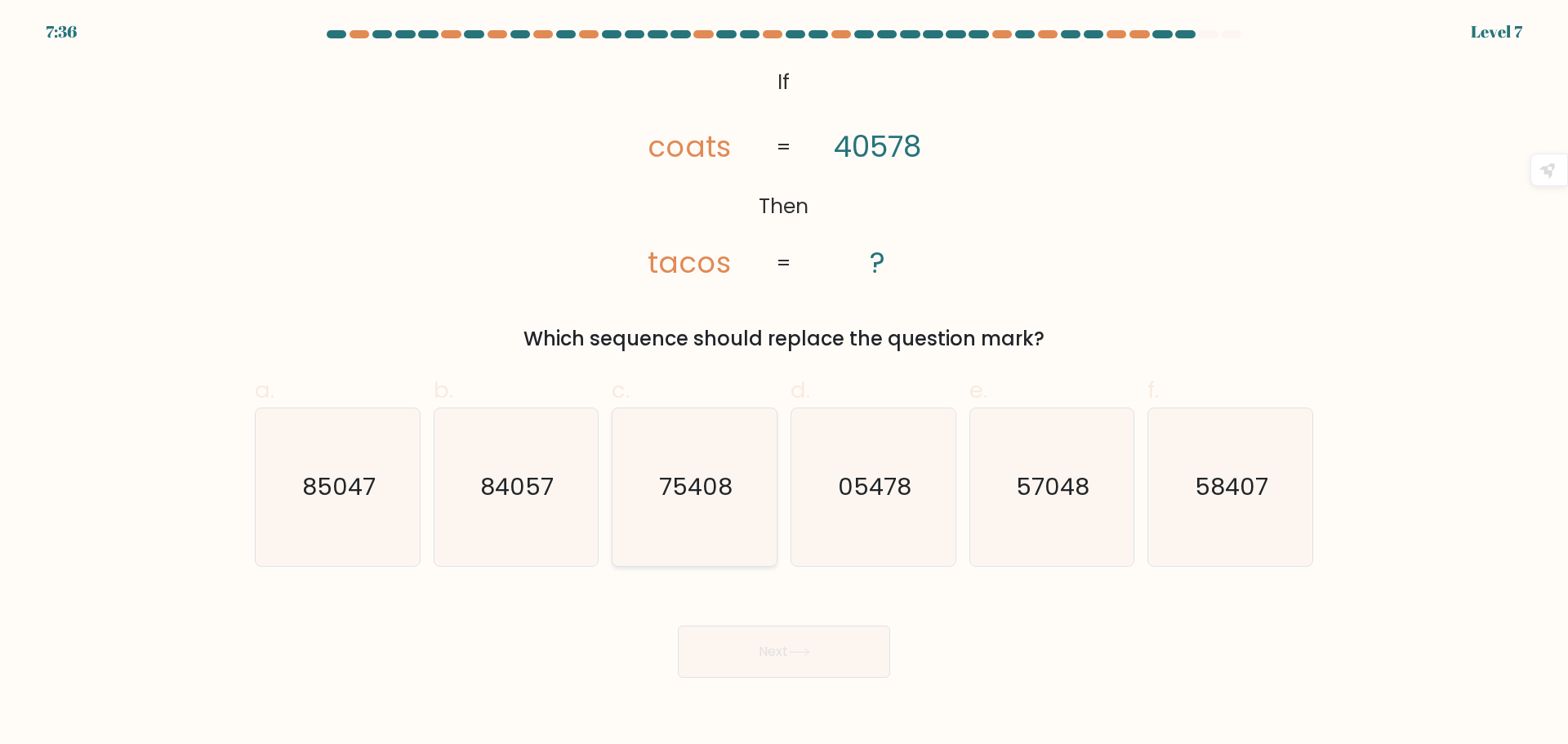
click at [720, 481] on text "75408" at bounding box center [696, 487] width 73 height 33
click at [784, 383] on input "c. 75408" at bounding box center [784, 377] width 1 height 11
radio input "true"
click at [804, 652] on icon at bounding box center [798, 651] width 22 height 9
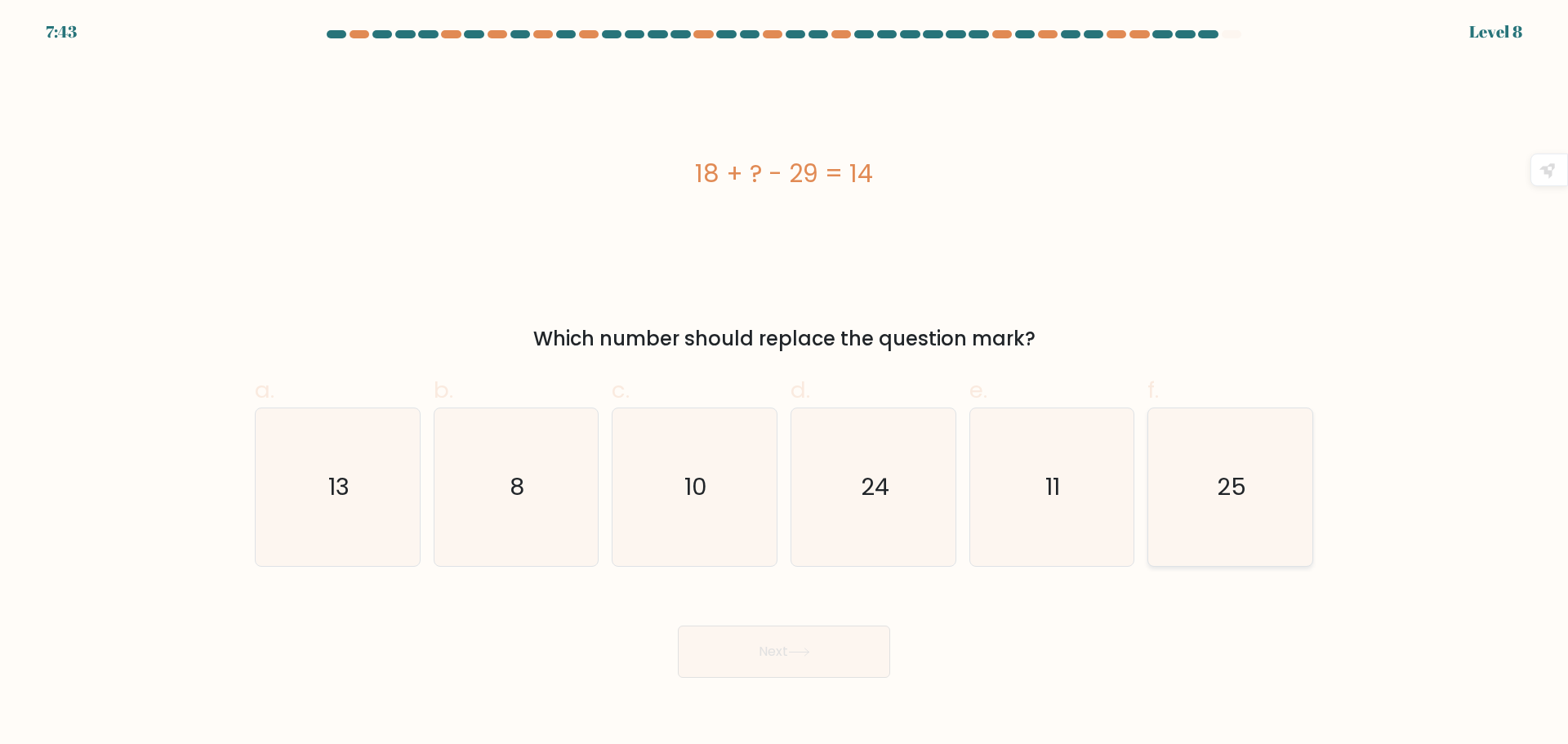
click at [1258, 518] on icon "25" at bounding box center [1230, 487] width 158 height 158
click at [784, 383] on input "f. 25" at bounding box center [784, 377] width 1 height 11
radio input "true"
click at [787, 646] on button "Next" at bounding box center [784, 652] width 212 height 53
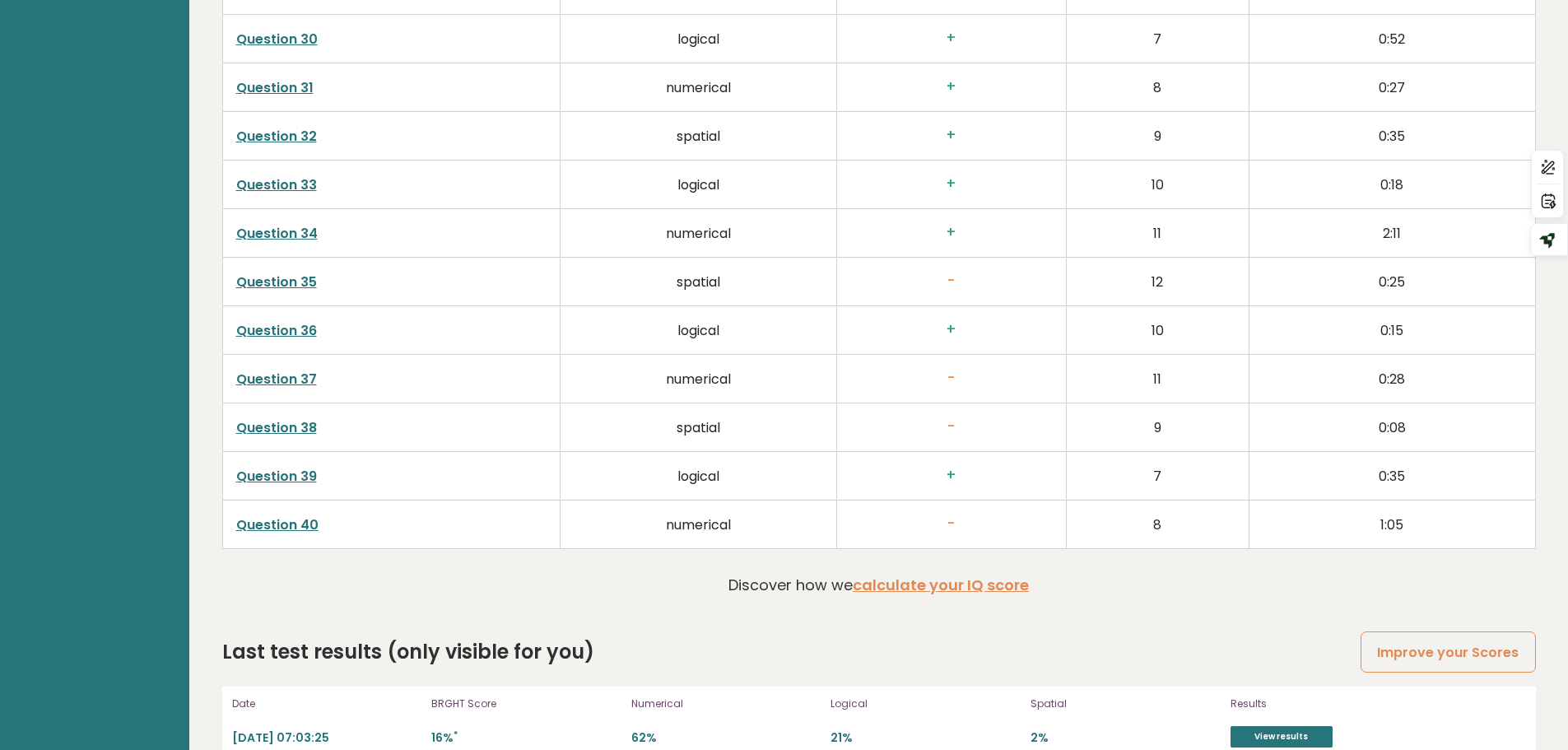
scroll to position [4320, 0]
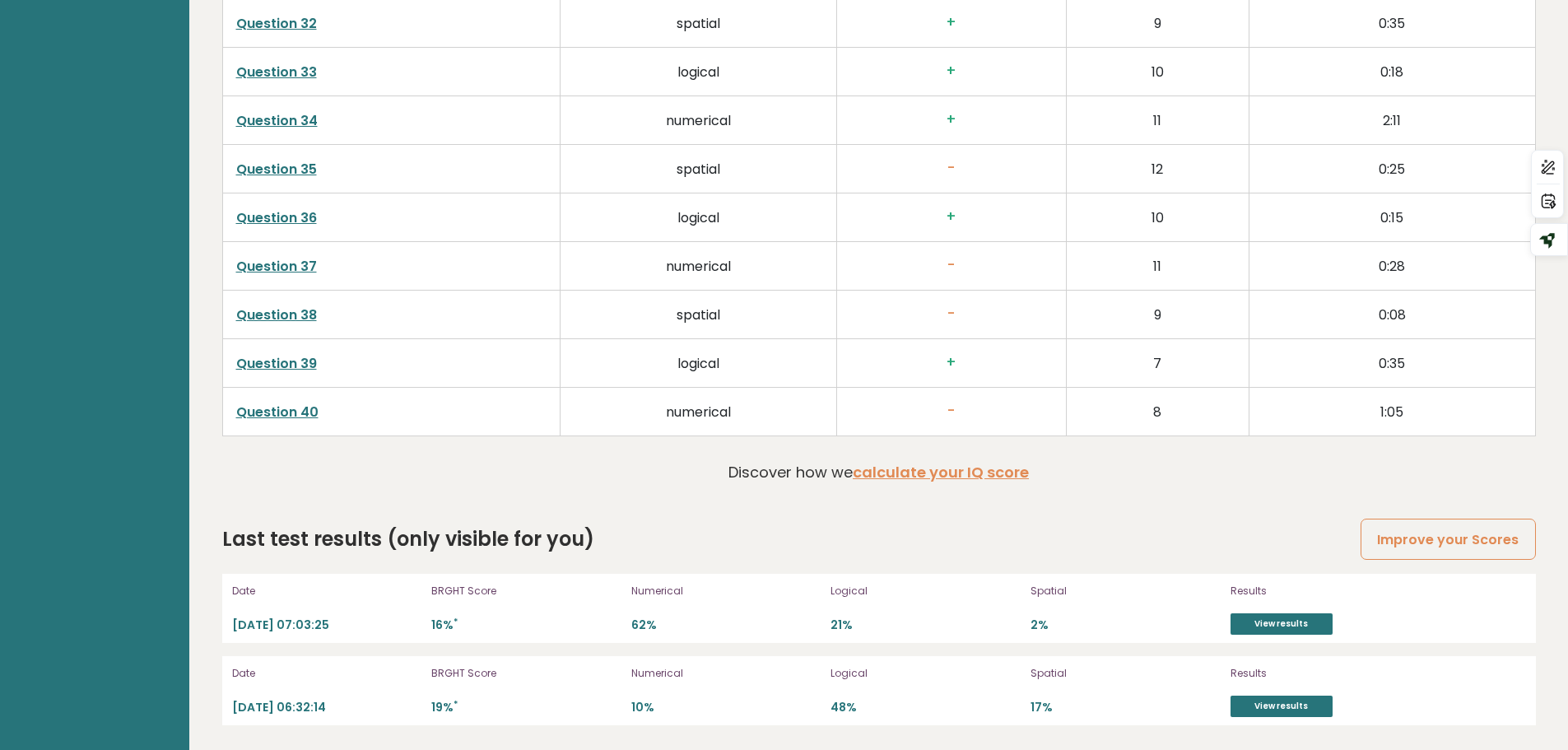
click at [287, 411] on link "Question 40" at bounding box center [278, 411] width 82 height 19
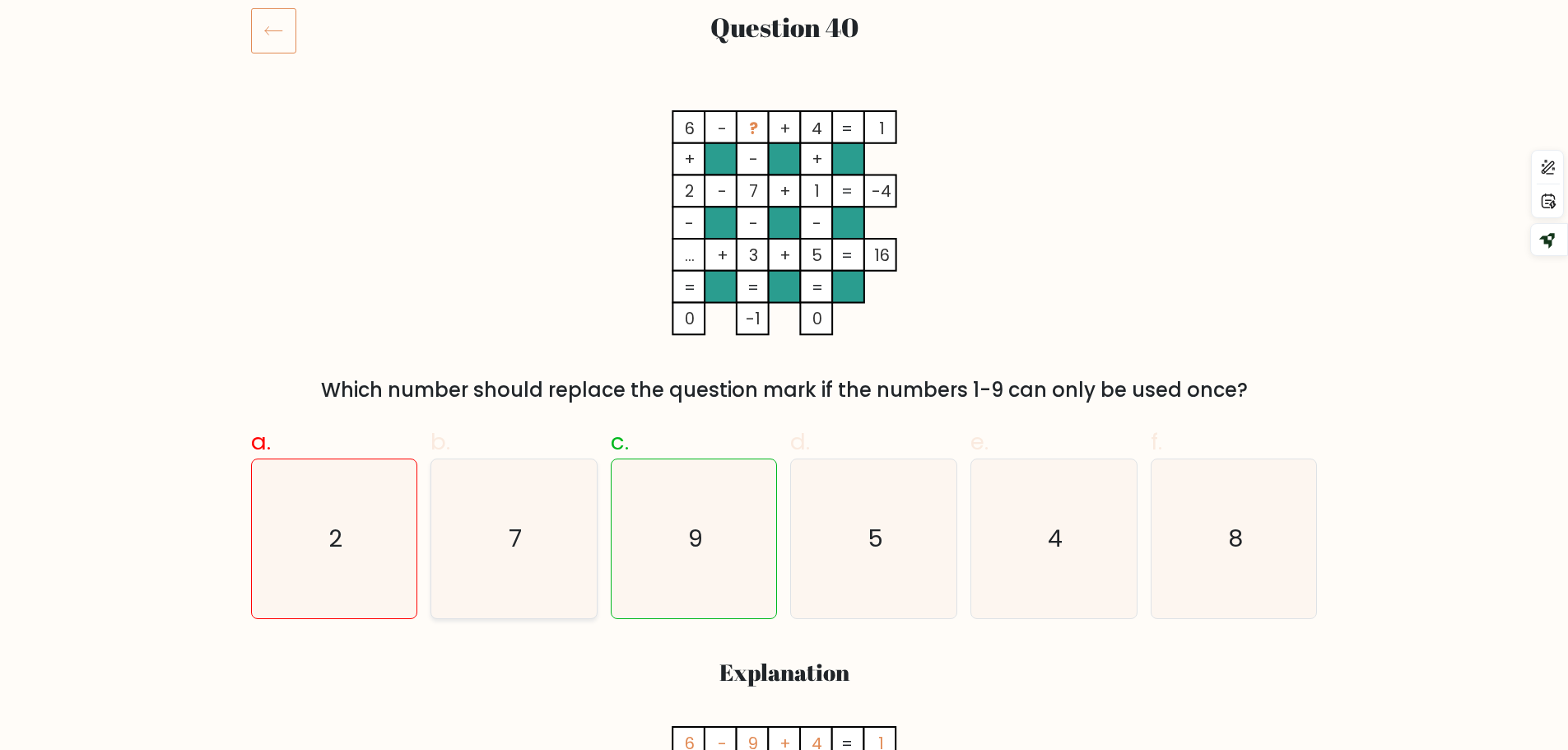
scroll to position [247, 0]
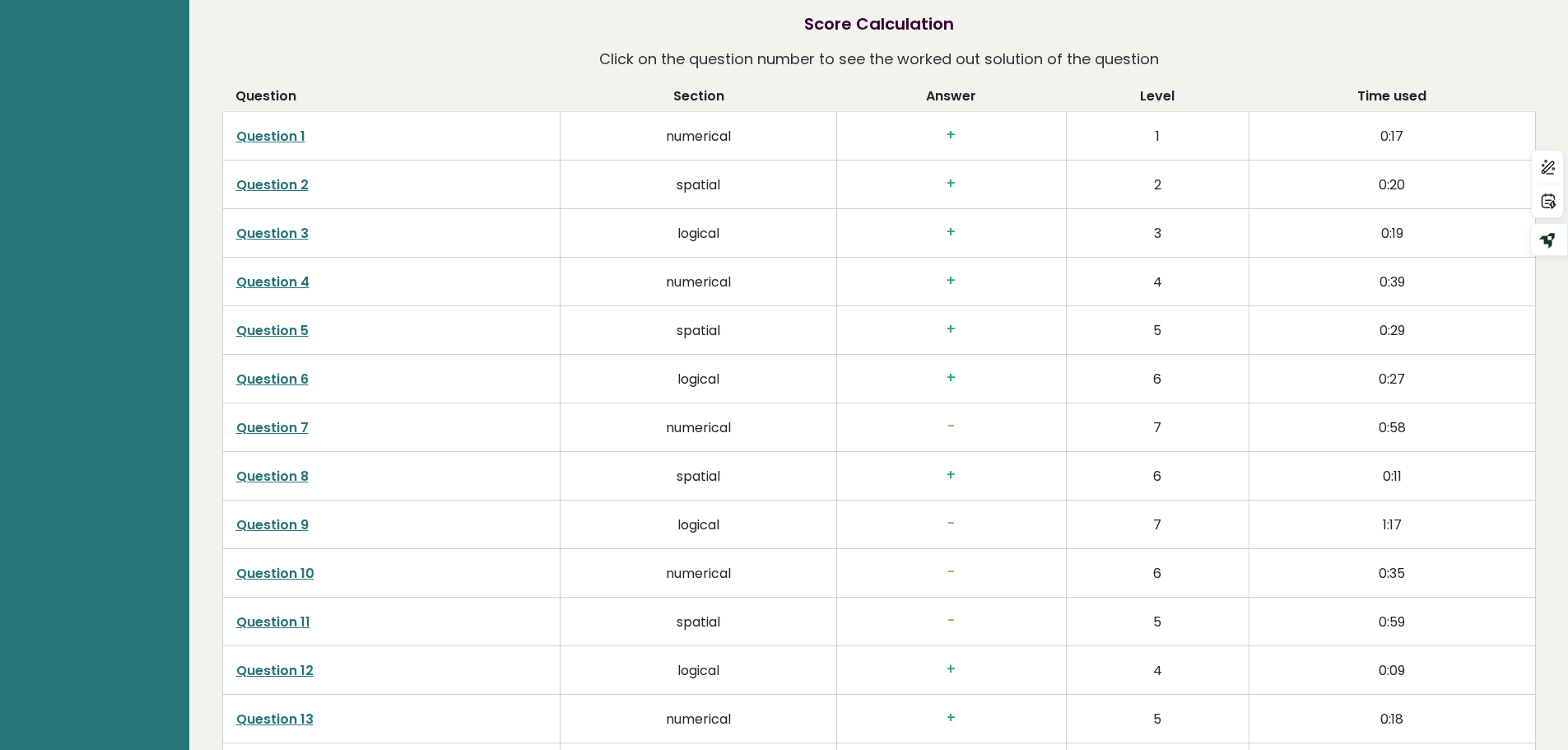
scroll to position [2580, 0]
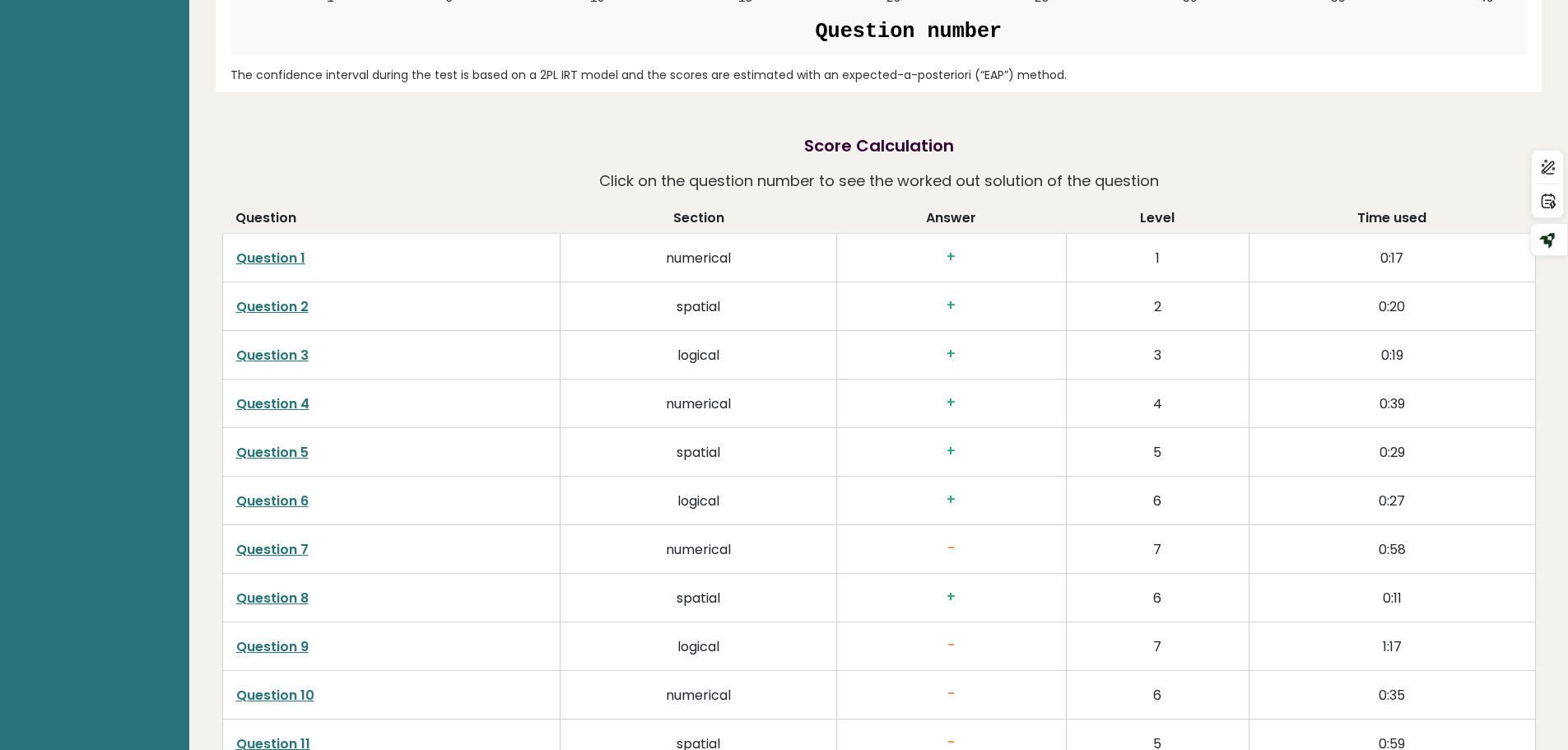
click at [257, 258] on link "Question 1" at bounding box center [271, 257] width 69 height 19
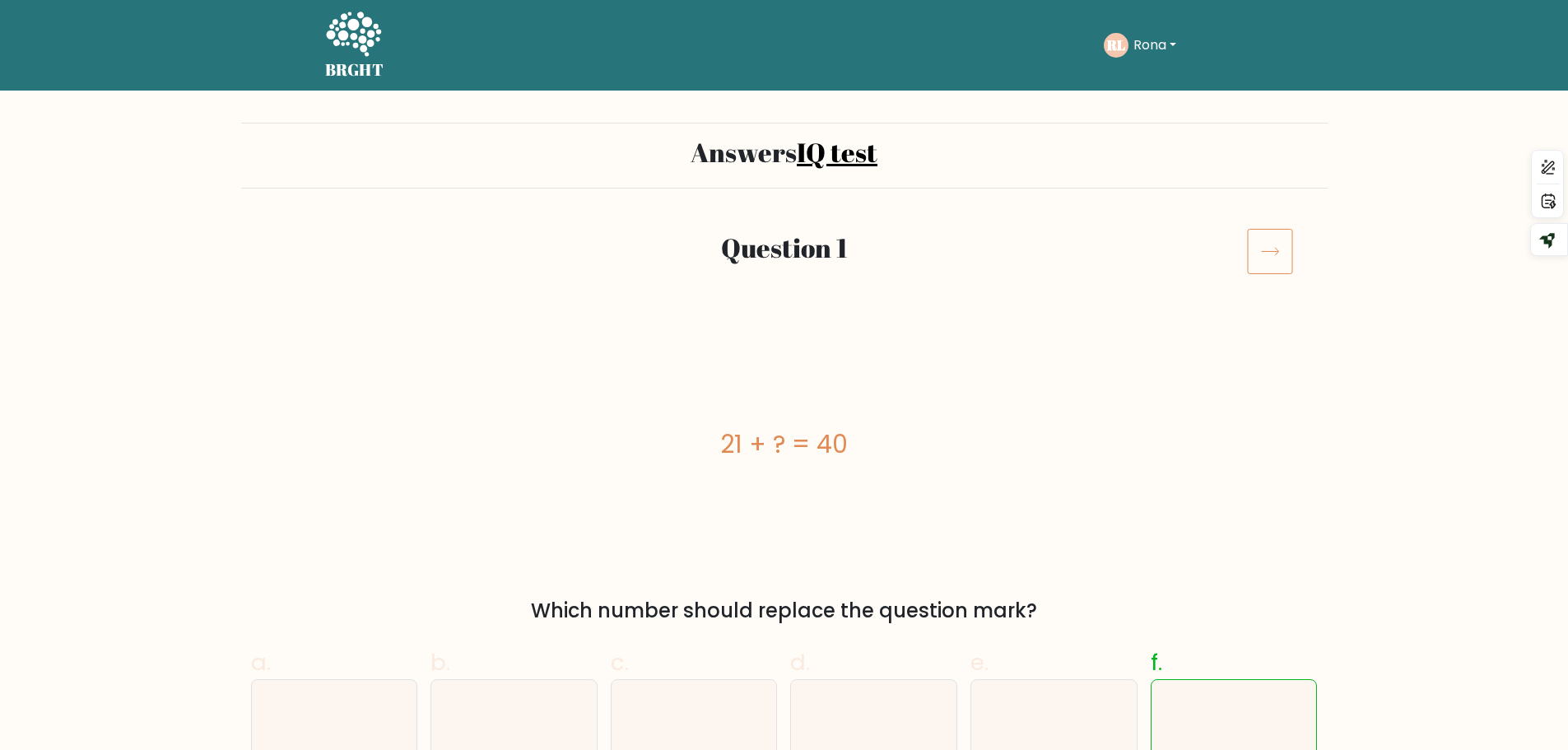
scroll to position [247, 0]
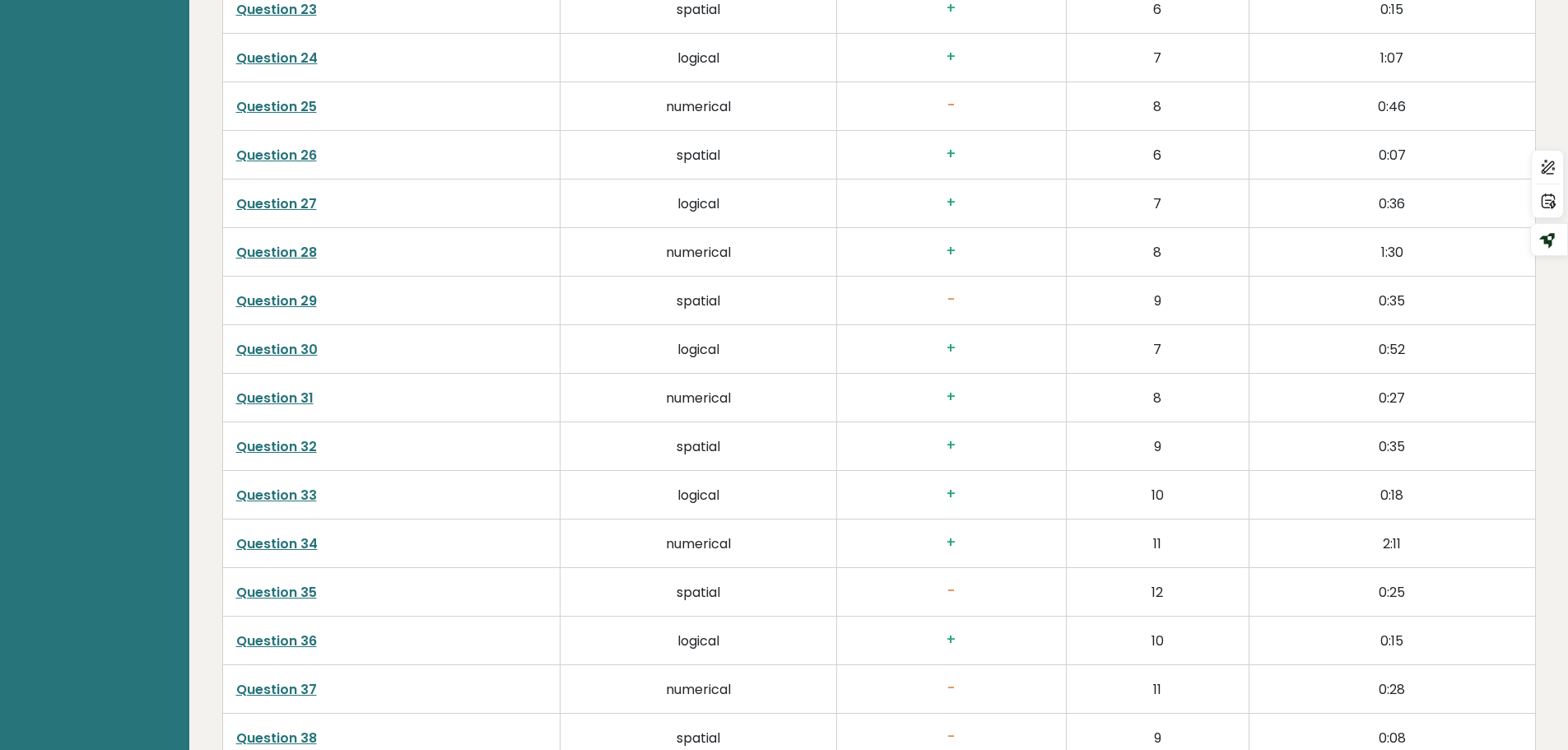
scroll to position [4227, 0]
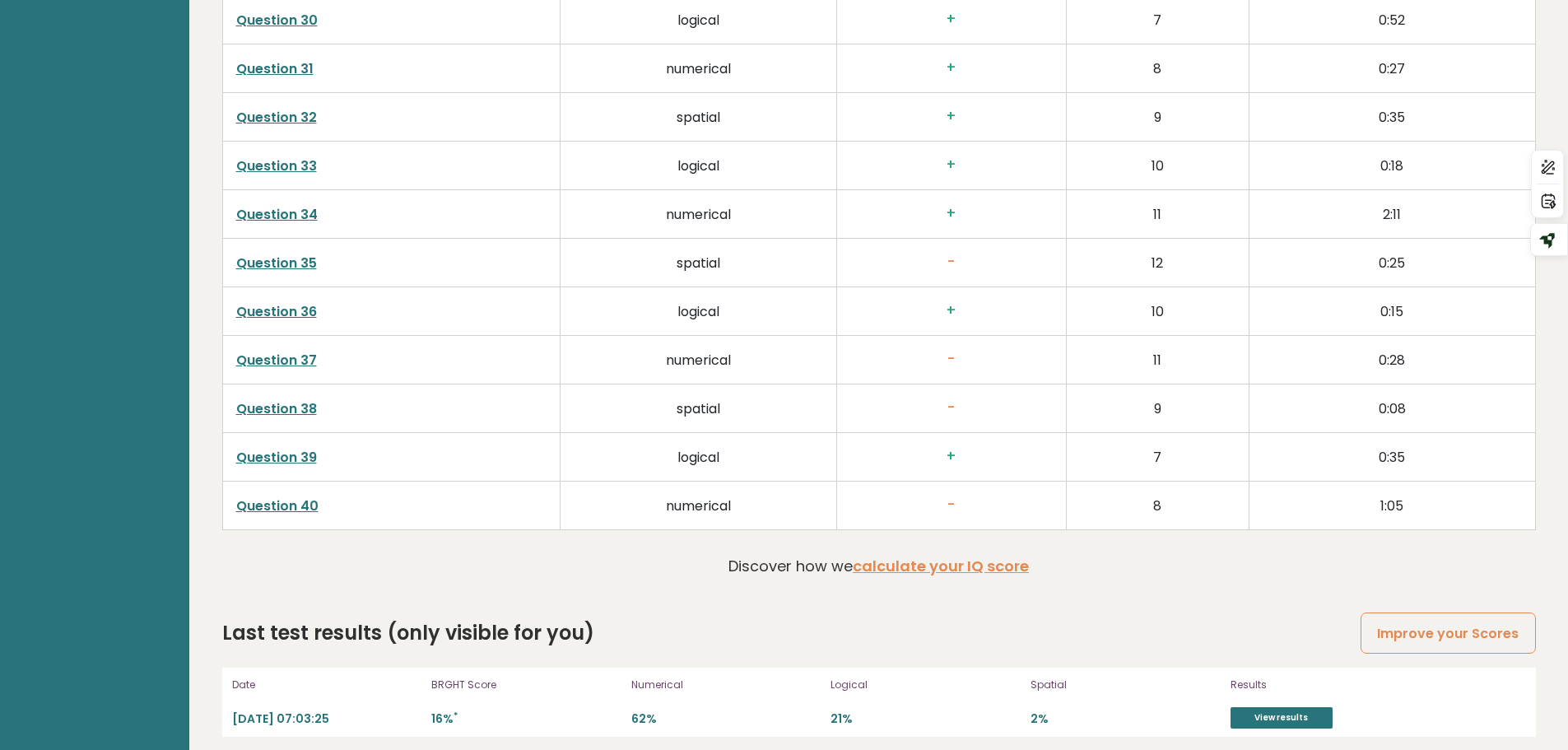
click at [292, 360] on link "Question 37" at bounding box center [277, 359] width 80 height 19
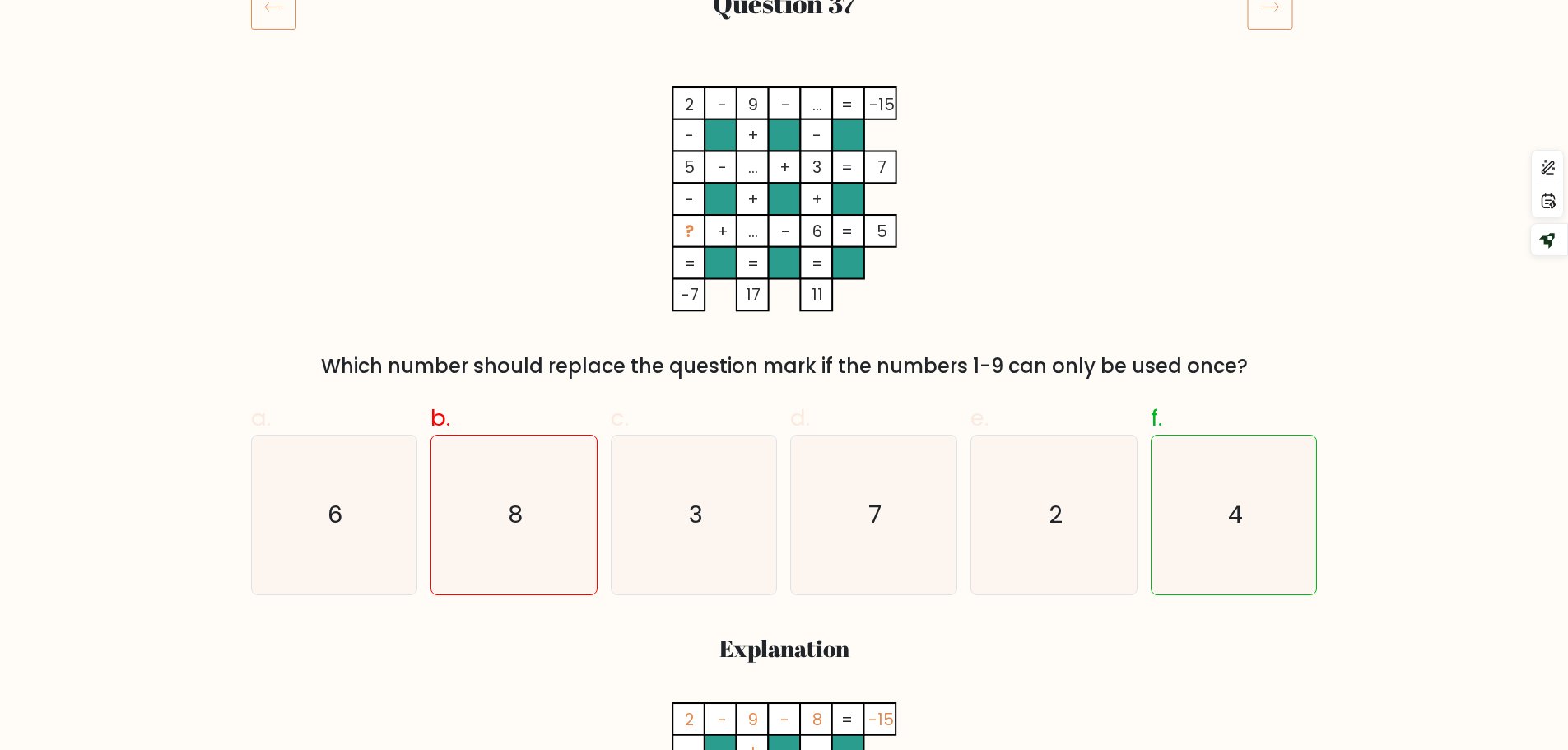
scroll to position [247, 0]
